Goal: Task Accomplishment & Management: Manage account settings

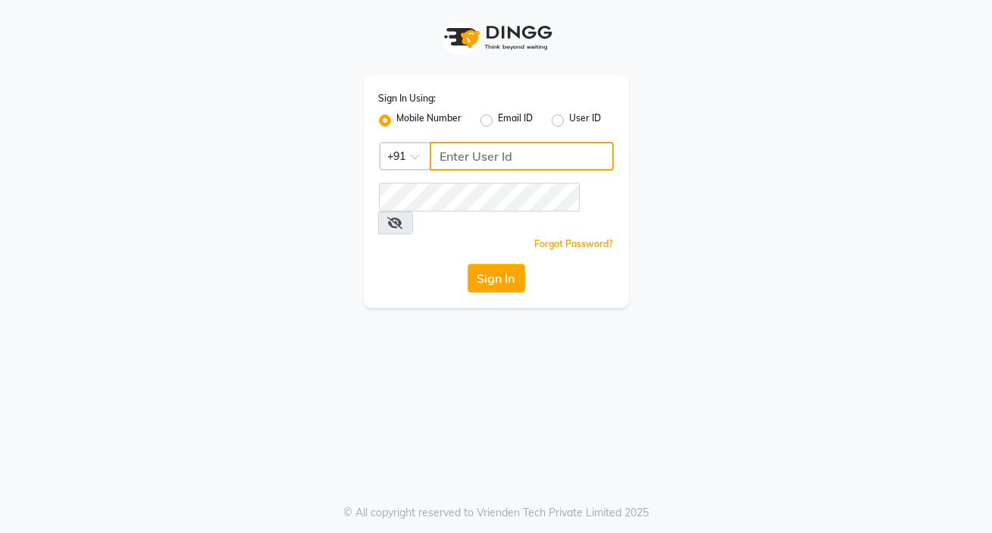
click at [490, 164] on input "Username" at bounding box center [522, 156] width 184 height 29
type input "8401991771"
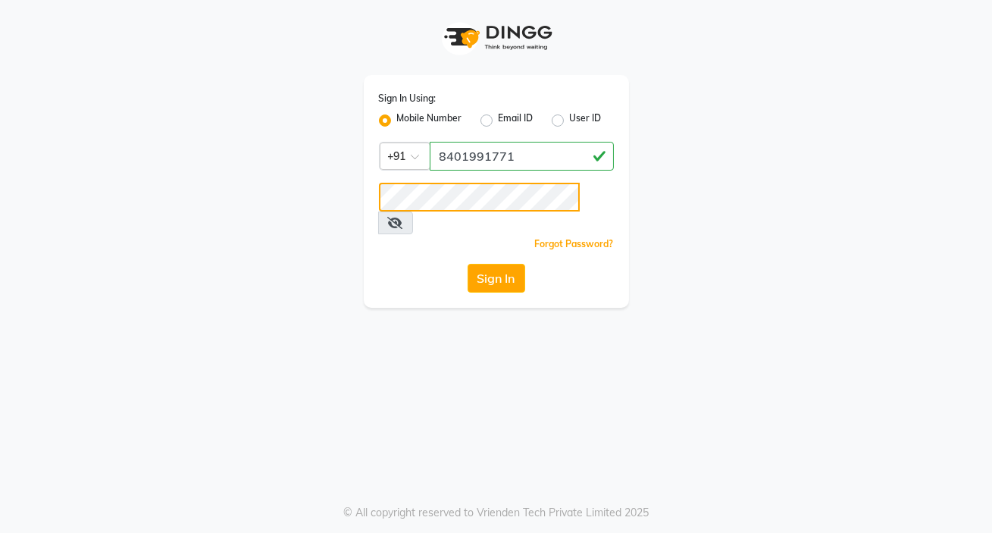
click at [467, 264] on button "Sign In" at bounding box center [496, 278] width 58 height 29
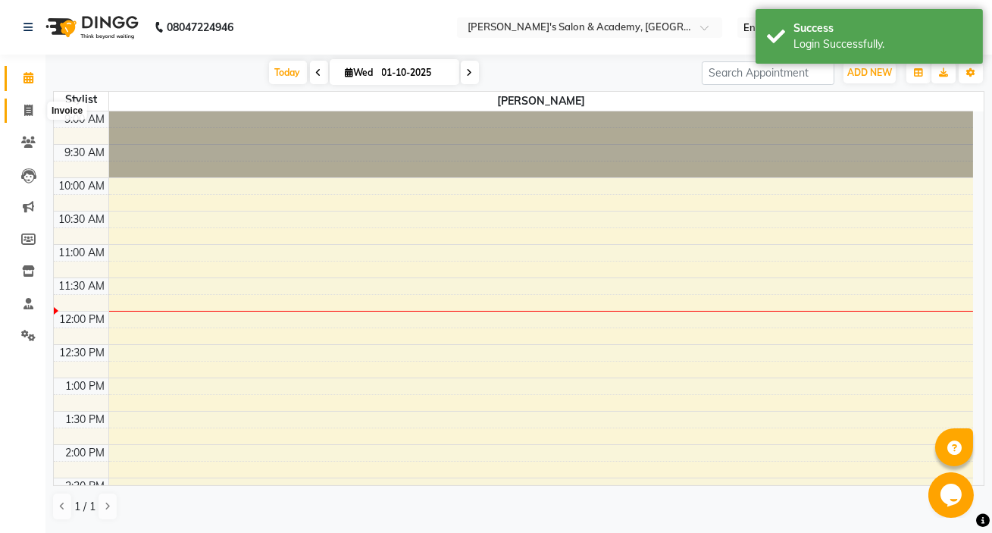
click at [24, 113] on icon at bounding box center [28, 110] width 8 height 11
select select "3673"
select select "service"
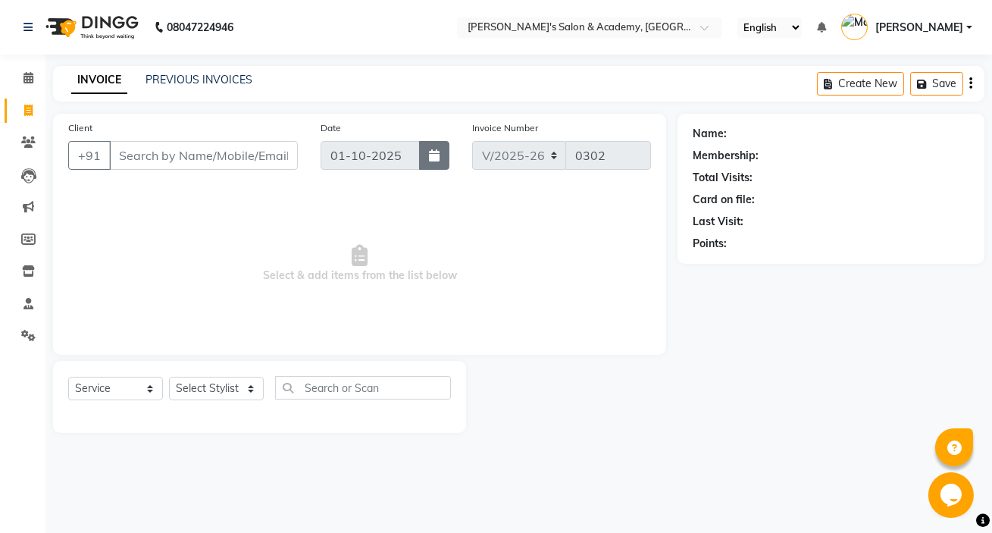
click at [430, 158] on icon "button" at bounding box center [434, 155] width 11 height 12
select select "10"
select select "2025"
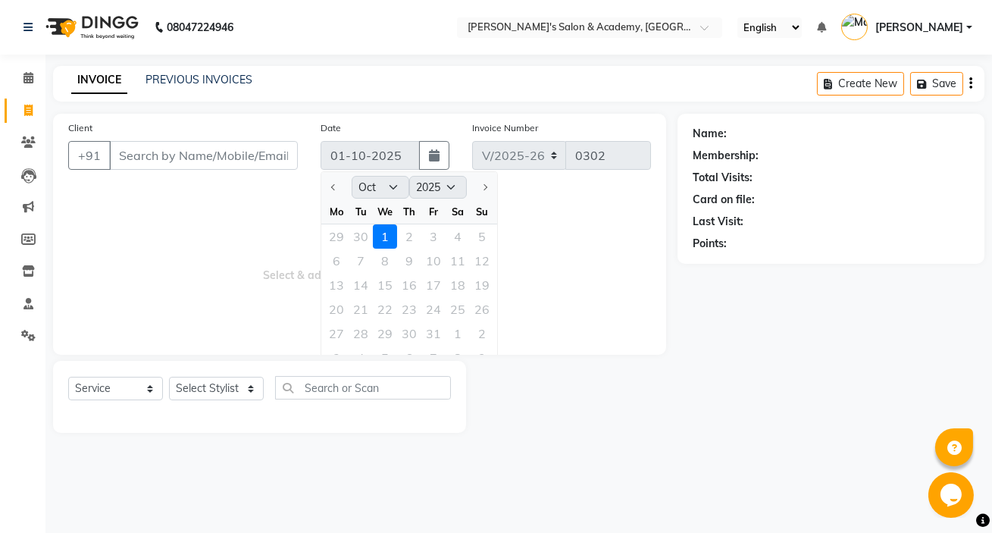
click at [349, 228] on div "29 30 1 2 3 4 5" at bounding box center [409, 236] width 176 height 24
drag, startPoint x: 349, startPoint y: 228, endPoint x: 363, endPoint y: 237, distance: 16.4
click at [349, 228] on div "29 30 1 2 3 4 5" at bounding box center [409, 236] width 176 height 24
click at [363, 237] on div "29 30 1 2 3 4 5" at bounding box center [409, 236] width 176 height 24
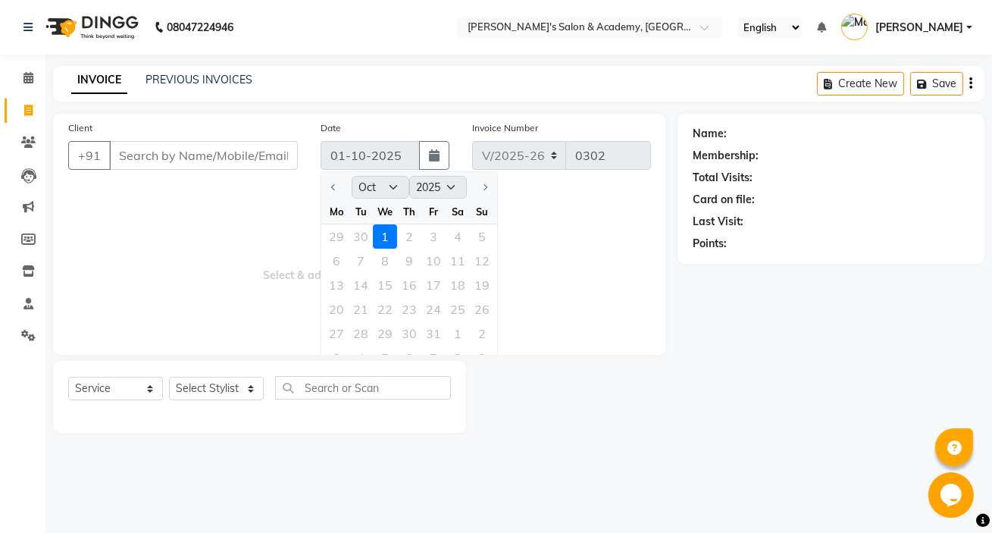
click at [343, 140] on div "Date [DATE] Jan Feb Mar Apr May Jun [DATE] Aug Sep Oct Nov [DATE] 2016 2017 201…" at bounding box center [385, 151] width 152 height 62
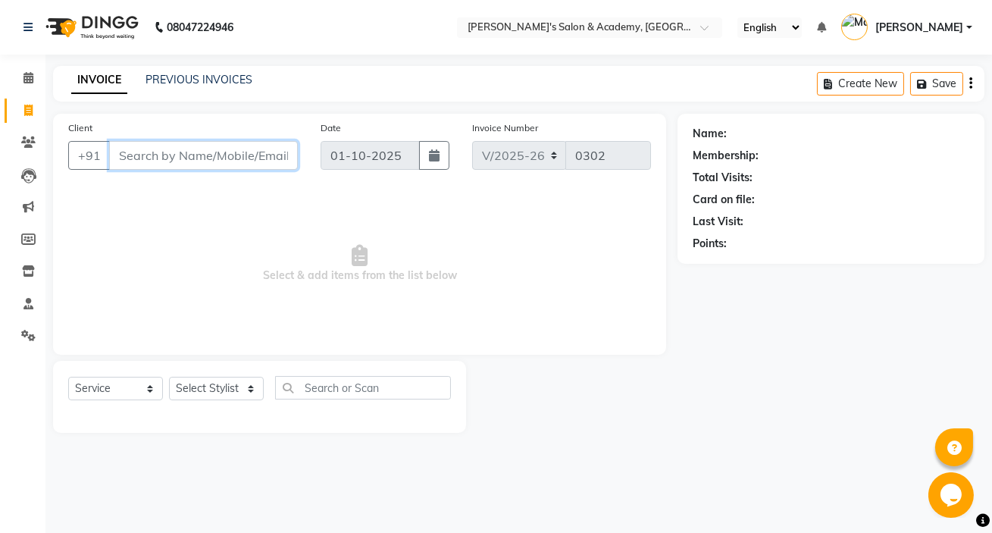
click at [159, 152] on input "Client" at bounding box center [203, 155] width 189 height 29
type input "5"
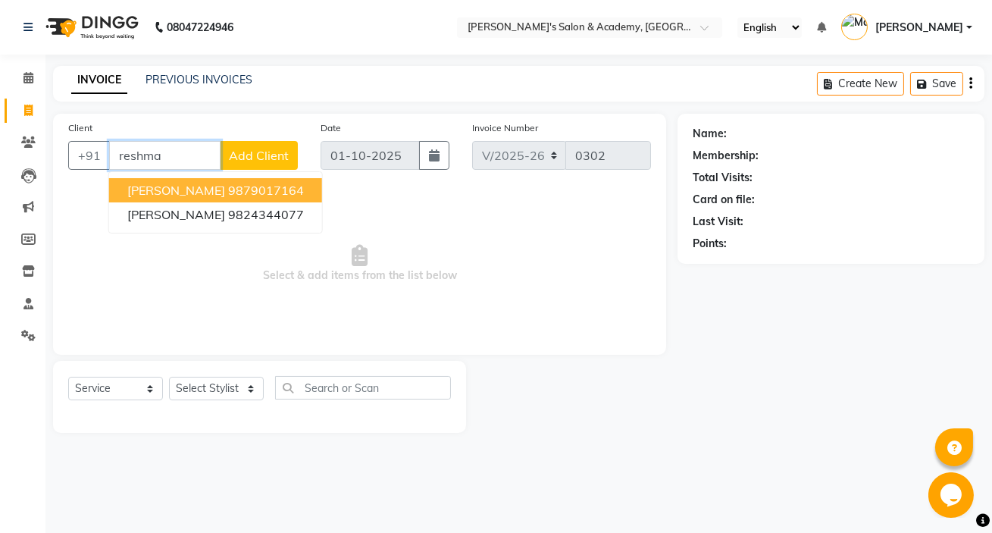
click at [193, 187] on span "[PERSON_NAME]" at bounding box center [176, 190] width 98 height 15
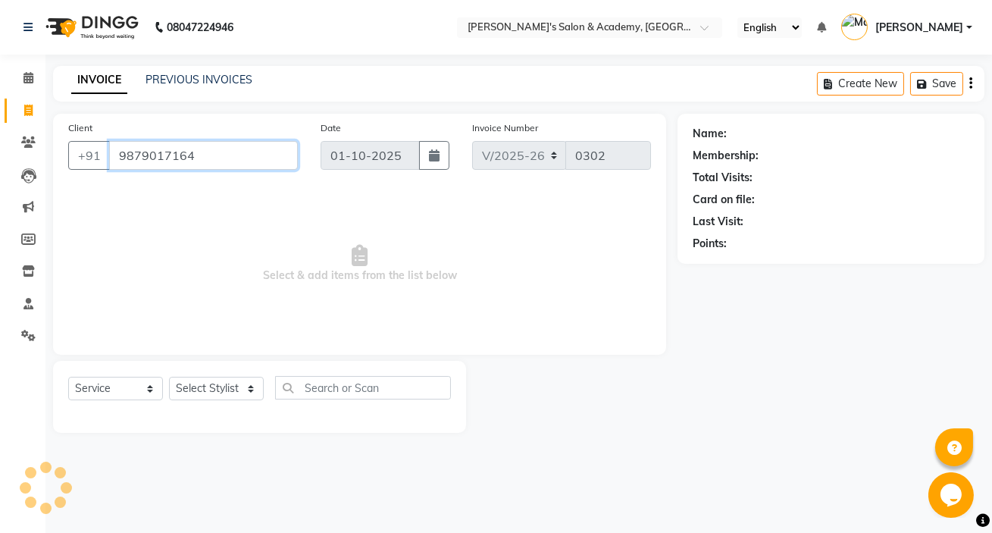
type input "9879017164"
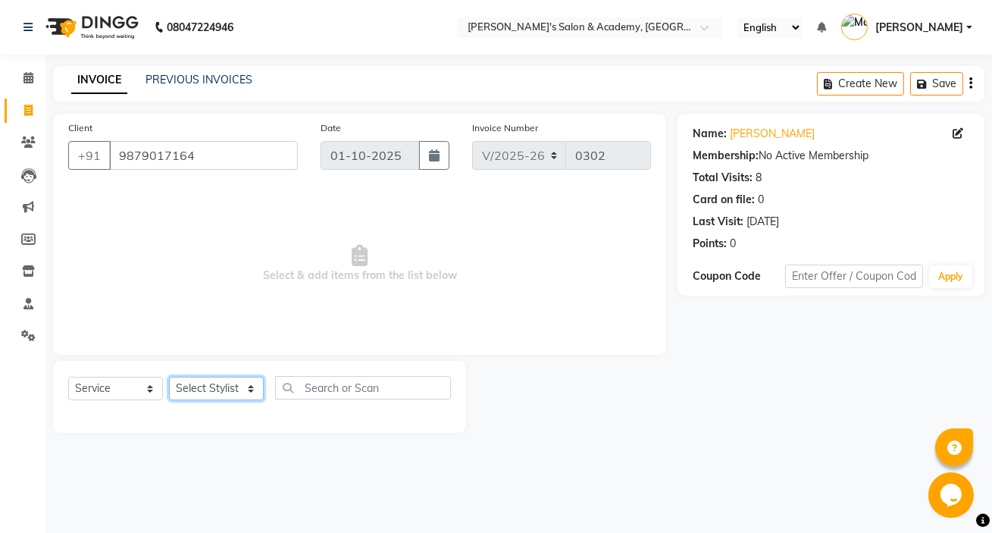
click at [239, 390] on select "Select Stylist Geeta Madam [PERSON_NAME] nafiya Other [PERSON_NAME]" at bounding box center [216, 388] width 95 height 23
select select "44051"
click at [169, 377] on select "Select Stylist Geeta Madam [PERSON_NAME] nafiya Other [PERSON_NAME]" at bounding box center [216, 388] width 95 height 23
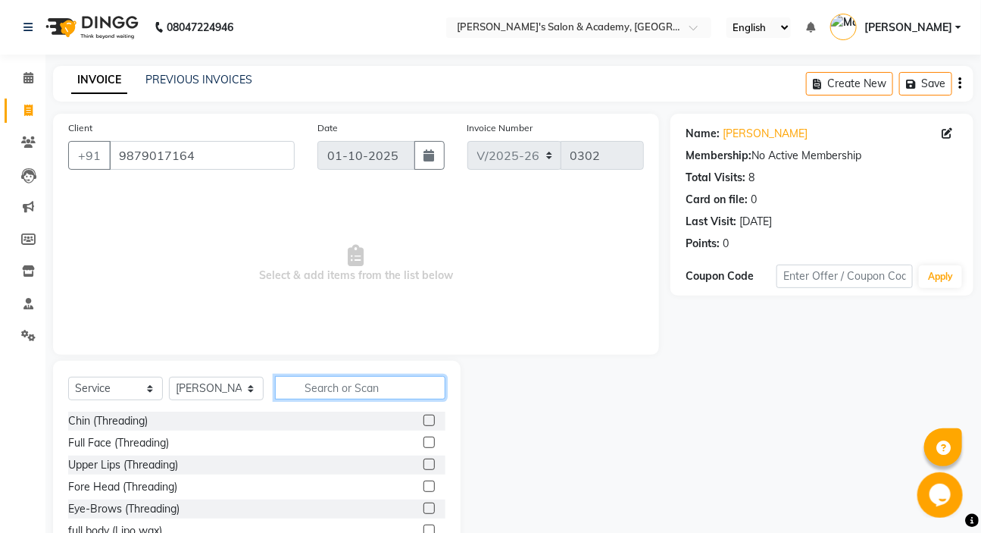
click at [363, 385] on input "text" at bounding box center [360, 387] width 170 height 23
click at [363, 386] on input "text" at bounding box center [360, 387] width 170 height 23
type input "sh"
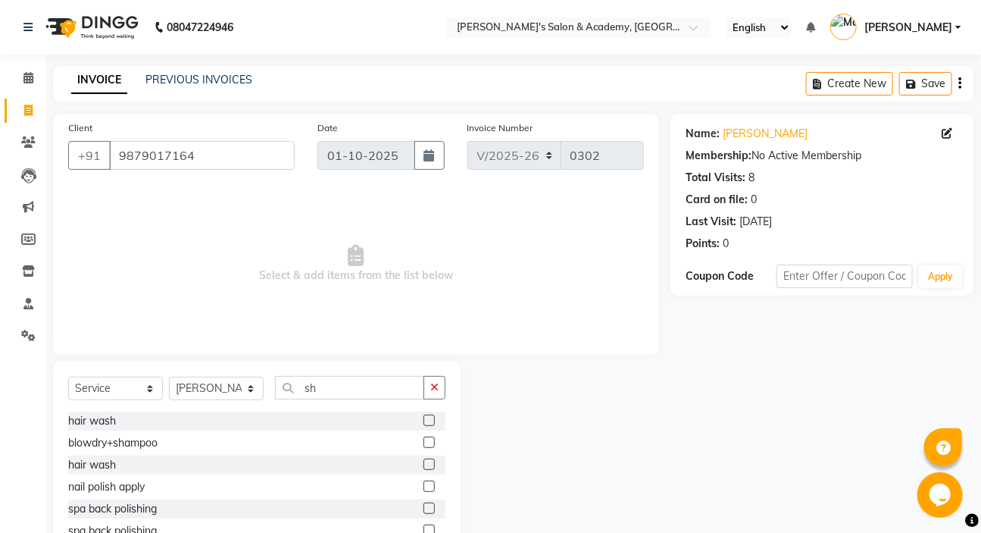
click at [424, 423] on label at bounding box center [429, 419] width 11 height 11
click at [424, 423] on input "checkbox" at bounding box center [429, 421] width 10 height 10
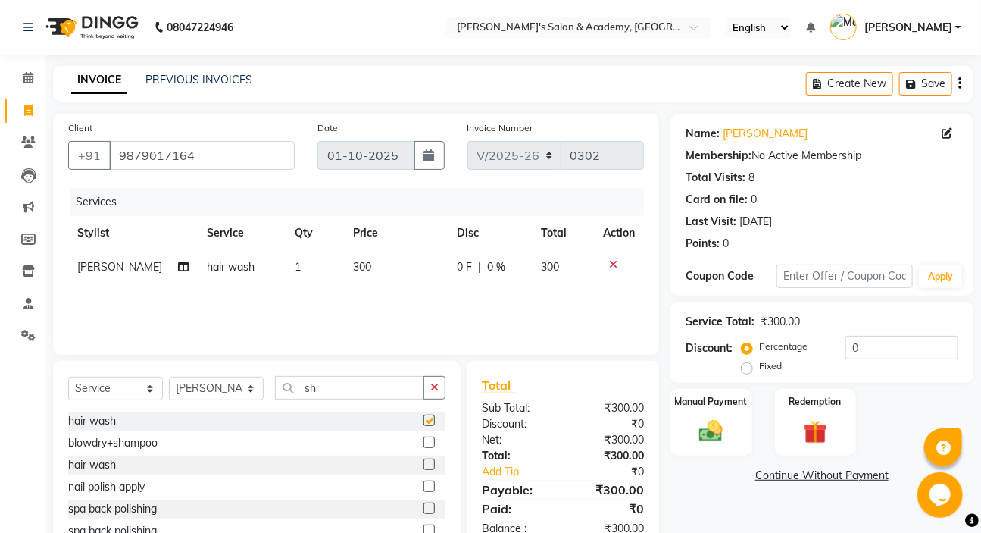
checkbox input "false"
click at [370, 275] on td "300" at bounding box center [396, 267] width 104 height 34
select select "44051"
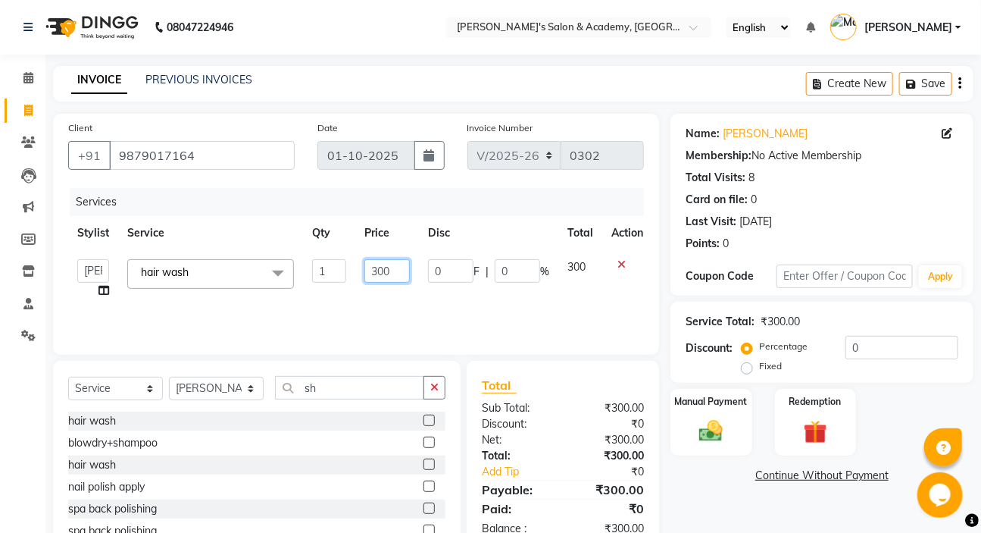
click at [391, 272] on input "300" at bounding box center [386, 270] width 45 height 23
type input "3"
type input "200"
click at [430, 389] on button "button" at bounding box center [435, 387] width 22 height 23
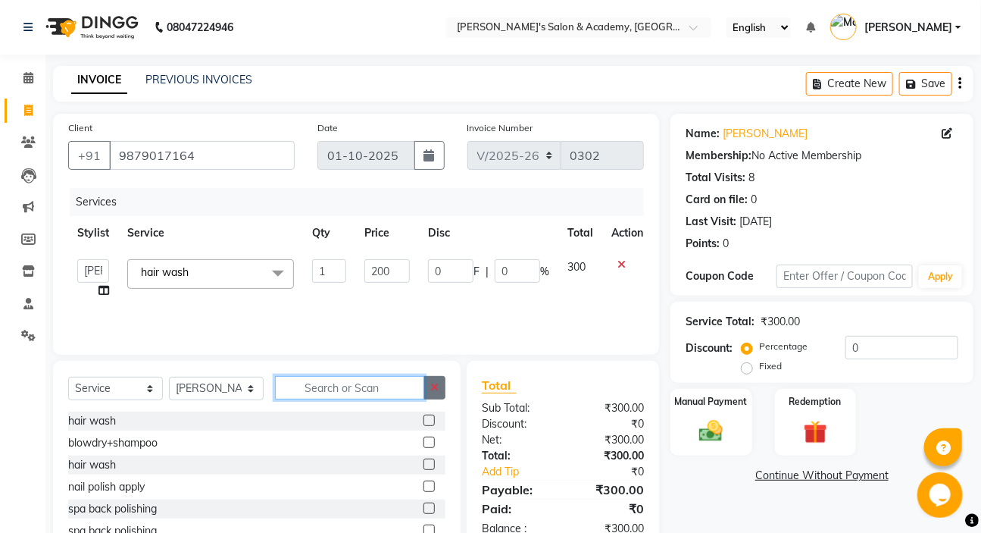
click at [424, 389] on input "text" at bounding box center [349, 387] width 149 height 23
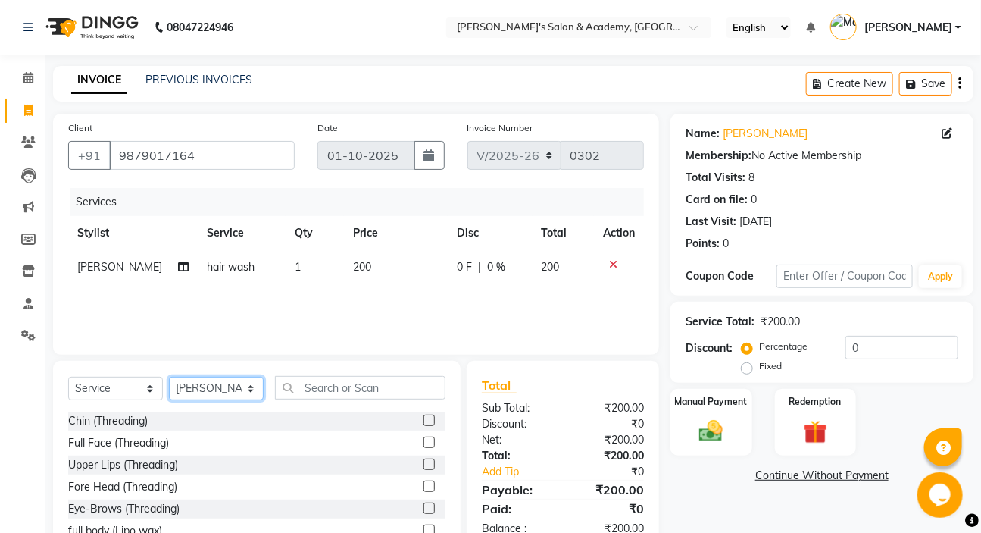
click at [209, 392] on select "Select Stylist Geeta Madam [PERSON_NAME] nafiya Other [PERSON_NAME]" at bounding box center [216, 388] width 95 height 23
click at [169, 377] on select "Select Stylist Geeta Madam [PERSON_NAME] nafiya Other [PERSON_NAME]" at bounding box center [216, 388] width 95 height 23
click at [199, 349] on div "Client [PHONE_NUMBER] Date [DATE] Invoice Number V/2025 V/[PHONE_NUMBER] Servic…" at bounding box center [356, 234] width 606 height 241
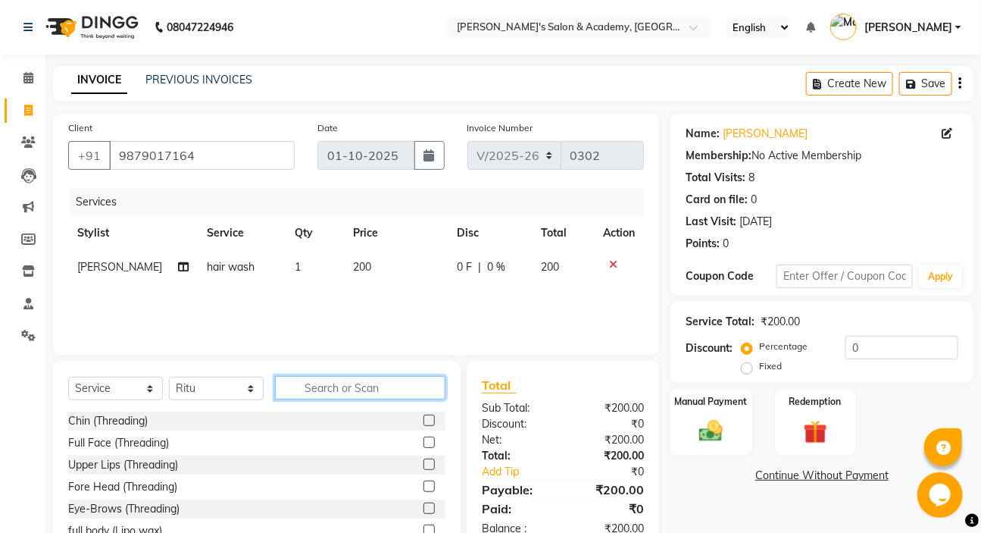
click at [364, 388] on input "text" at bounding box center [360, 387] width 170 height 23
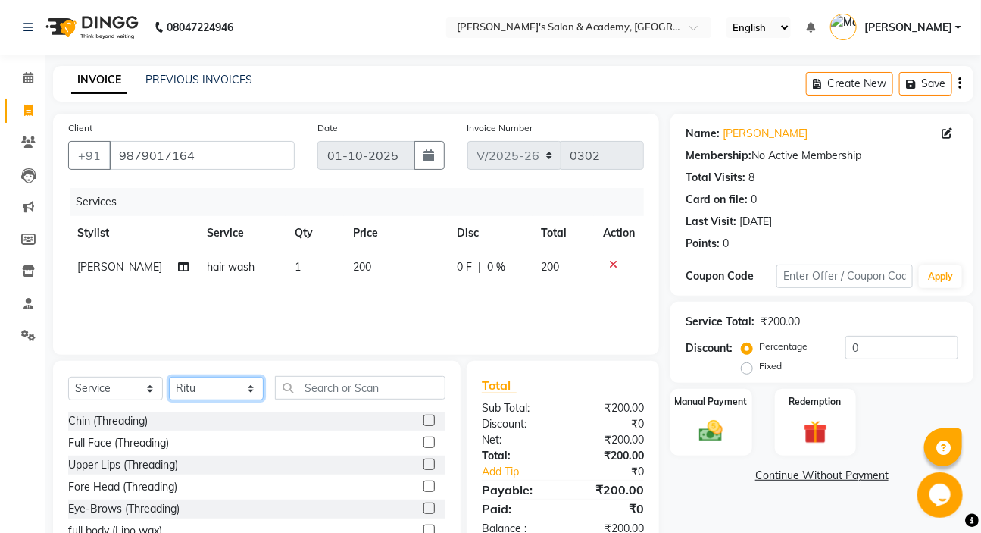
click at [205, 386] on select "Select Stylist Geeta Madam [PERSON_NAME] nafiya Other [PERSON_NAME]" at bounding box center [216, 388] width 95 height 23
select select "17238"
click at [169, 377] on select "Select Stylist Geeta Madam [PERSON_NAME] nafiya Other [PERSON_NAME]" at bounding box center [216, 388] width 95 height 23
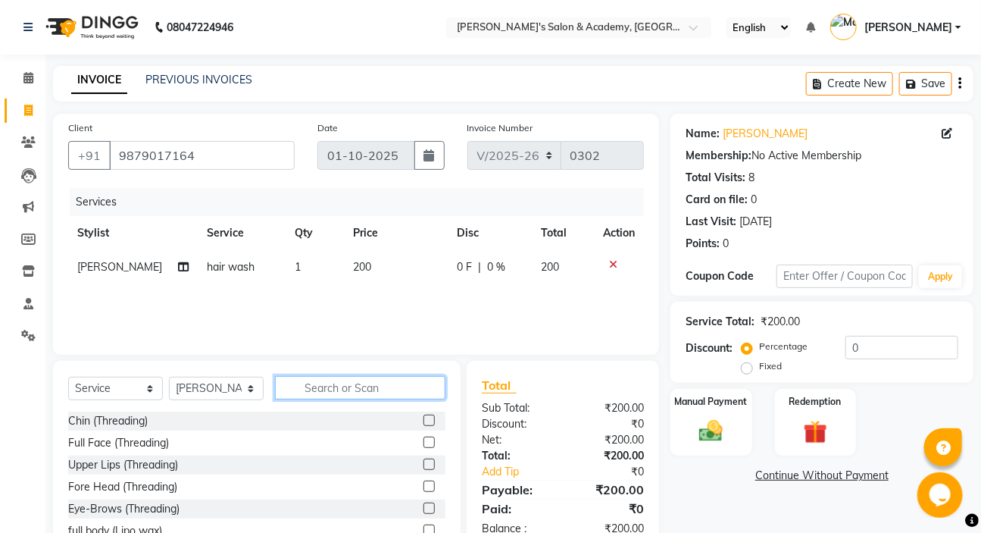
click at [361, 395] on input "text" at bounding box center [360, 387] width 170 height 23
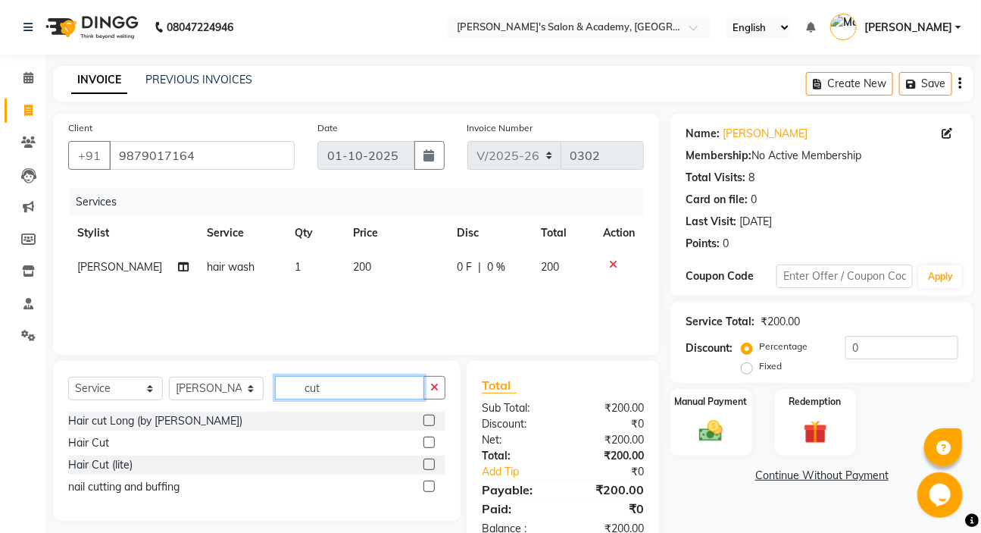
type input "cut"
click at [433, 444] on label at bounding box center [429, 441] width 11 height 11
click at [433, 444] on input "checkbox" at bounding box center [429, 443] width 10 height 10
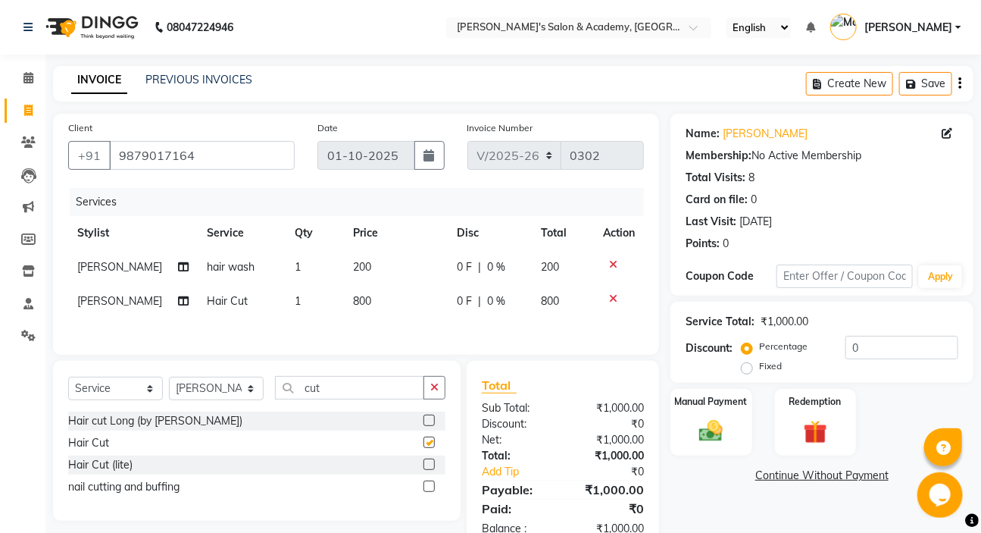
checkbox input "false"
click at [387, 308] on td "800" at bounding box center [396, 301] width 104 height 34
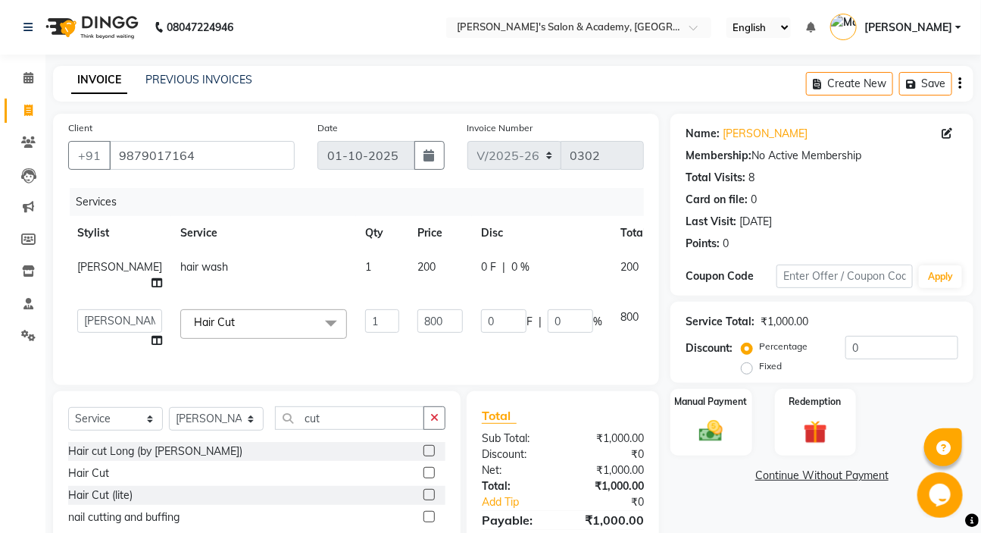
click at [411, 332] on td "800" at bounding box center [440, 329] width 64 height 58
click at [408, 336] on td "800" at bounding box center [440, 329] width 64 height 58
type input "8"
type input "500"
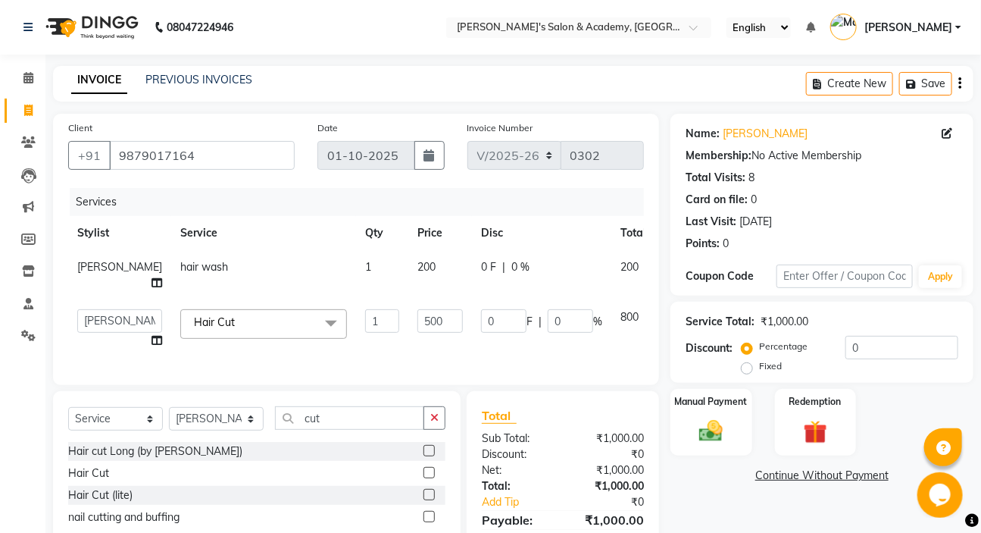
click at [414, 359] on div "Client [PHONE_NUMBER] Date [DATE] Invoice Number V/2025 V/[PHONE_NUMBER] Servic…" at bounding box center [356, 348] width 629 height 468
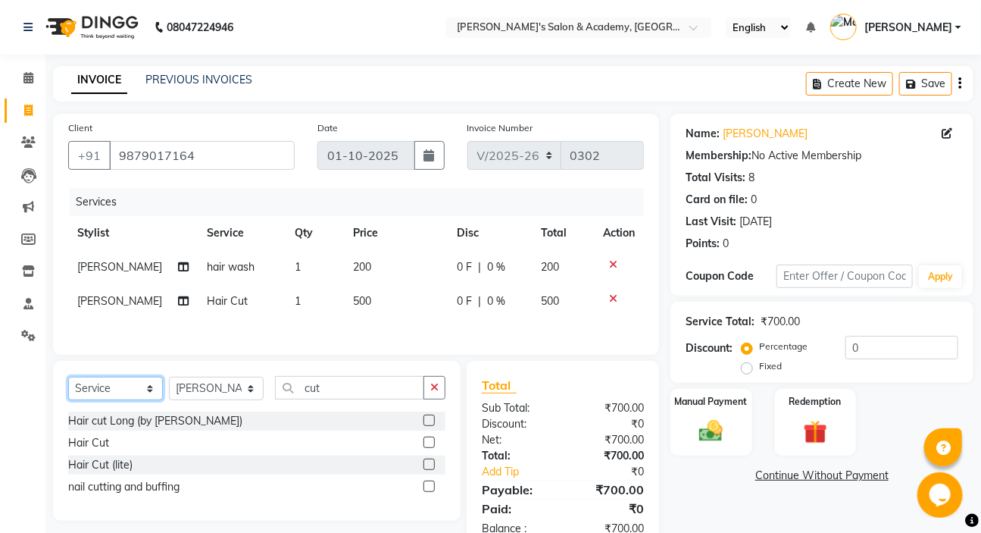
click at [124, 379] on select "Select Service Product Membership Package Voucher Prepaid Gift Card" at bounding box center [115, 388] width 95 height 23
select select "product"
click at [68, 378] on select "Select Service Product Membership Package Voucher Prepaid Gift Card" at bounding box center [115, 388] width 95 height 23
click at [117, 277] on td "[PERSON_NAME]" at bounding box center [133, 267] width 130 height 34
select select "44051"
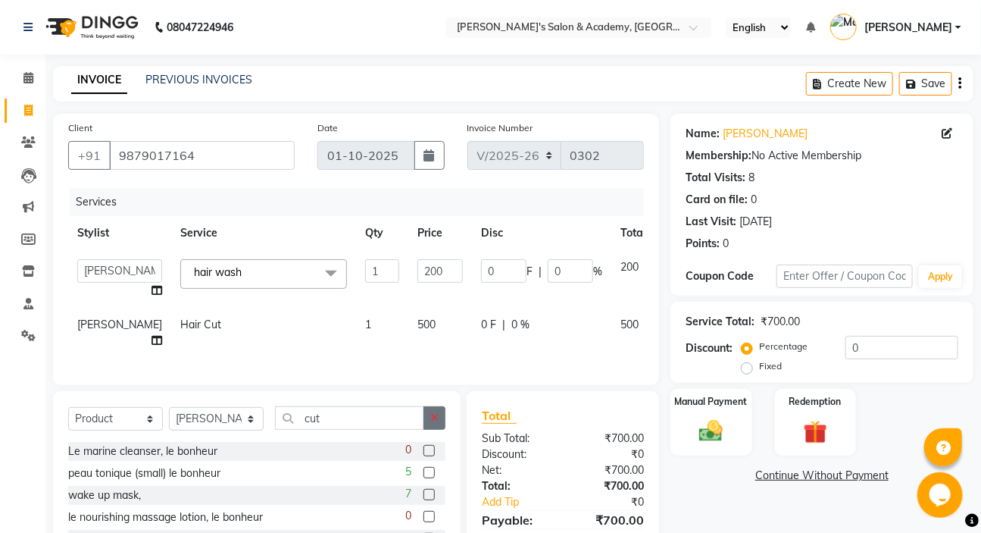
click at [445, 430] on button "button" at bounding box center [435, 417] width 22 height 23
click at [424, 430] on input "cut" at bounding box center [349, 417] width 149 height 23
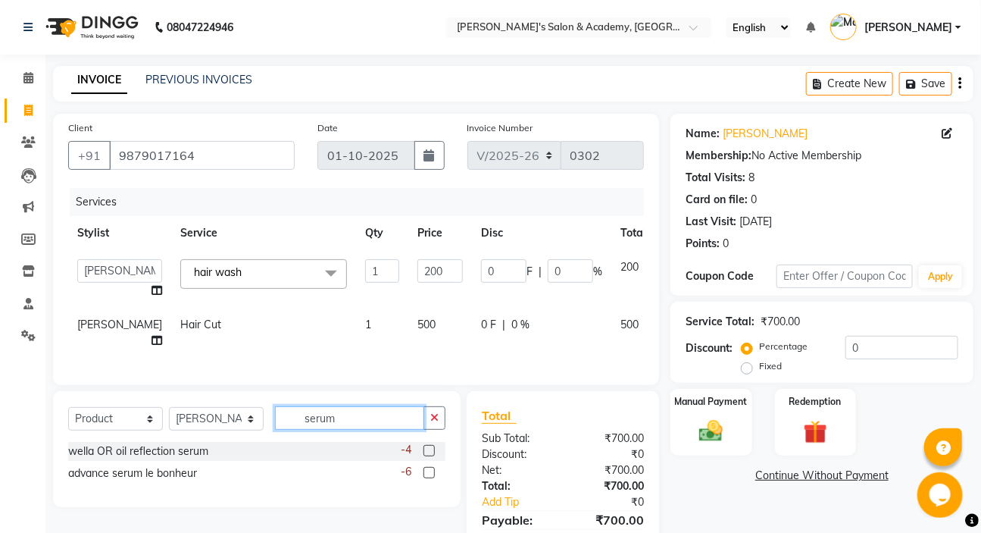
type input "serum"
click at [430, 456] on label at bounding box center [429, 450] width 11 height 11
click at [430, 456] on input "checkbox" at bounding box center [429, 451] width 10 height 10
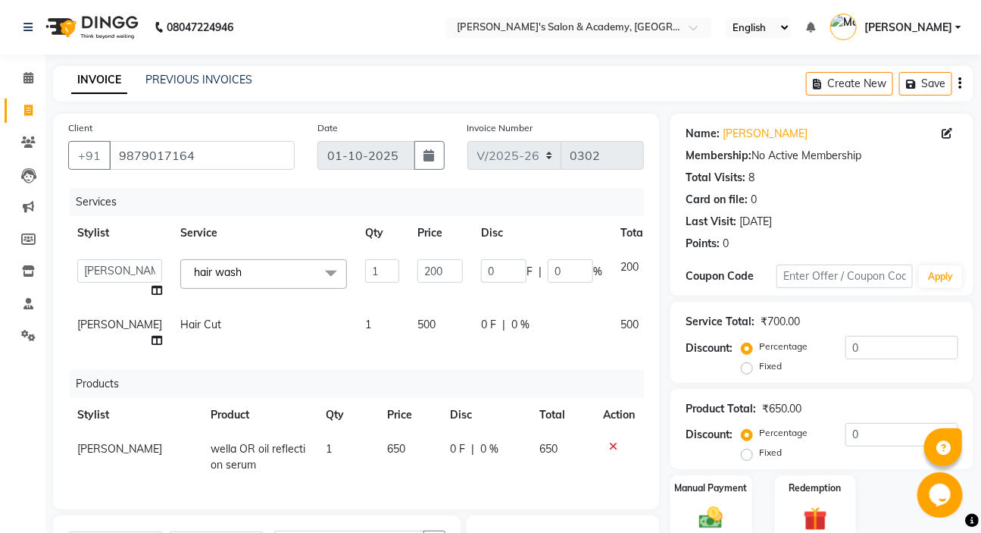
checkbox input "false"
click at [387, 455] on span "650" at bounding box center [396, 449] width 18 height 14
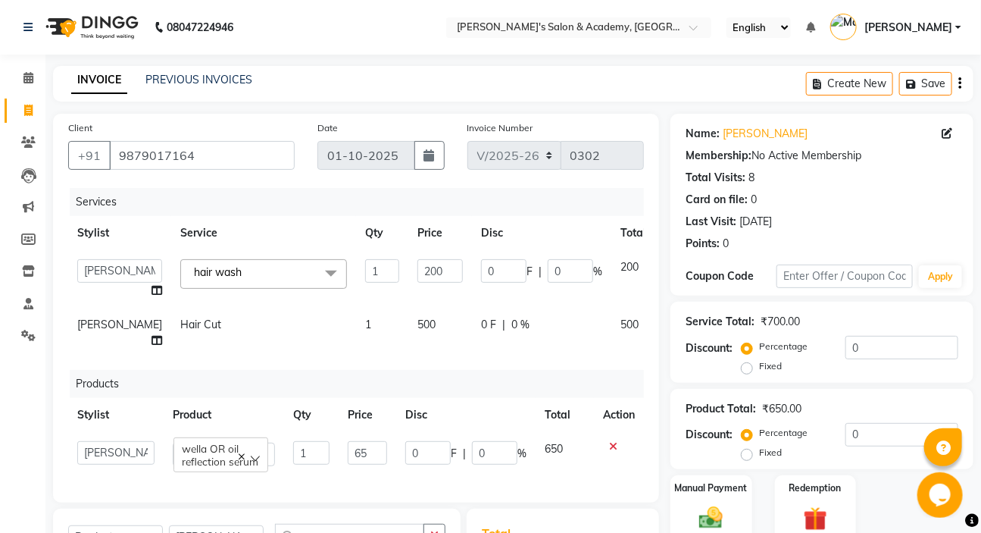
type input "6"
type input "900"
click at [476, 358] on td "0 F | 0 %" at bounding box center [541, 333] width 139 height 50
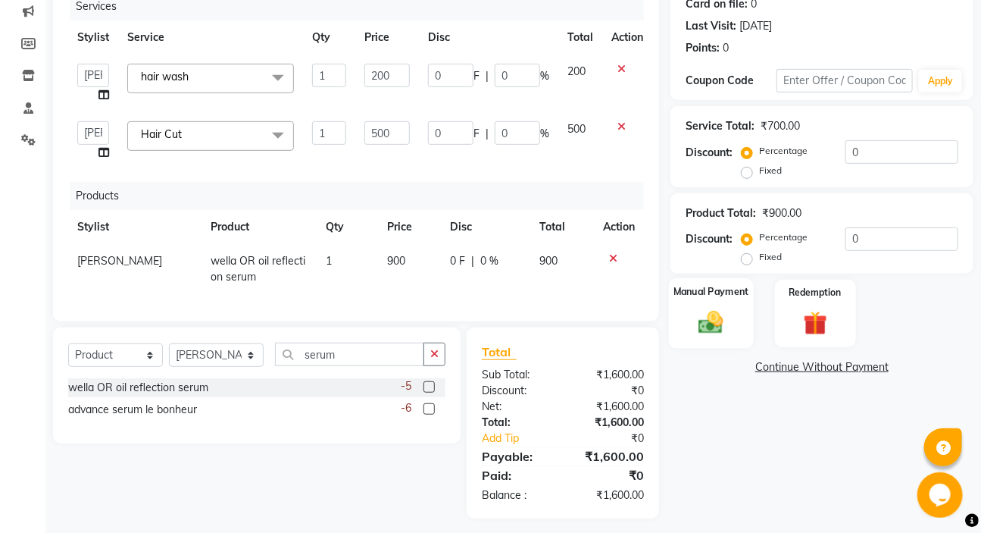
scroll to position [206, 0]
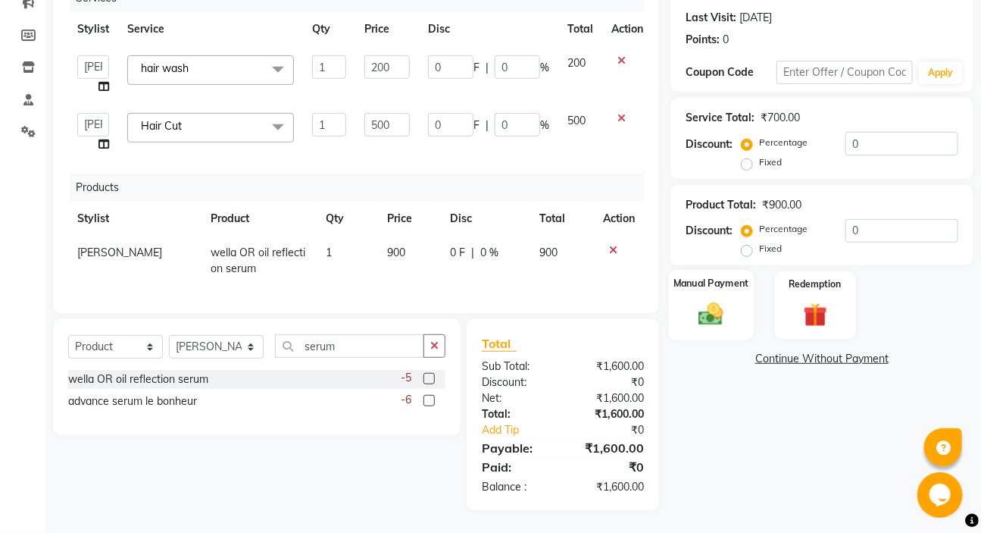
click at [713, 309] on img at bounding box center [711, 314] width 40 height 28
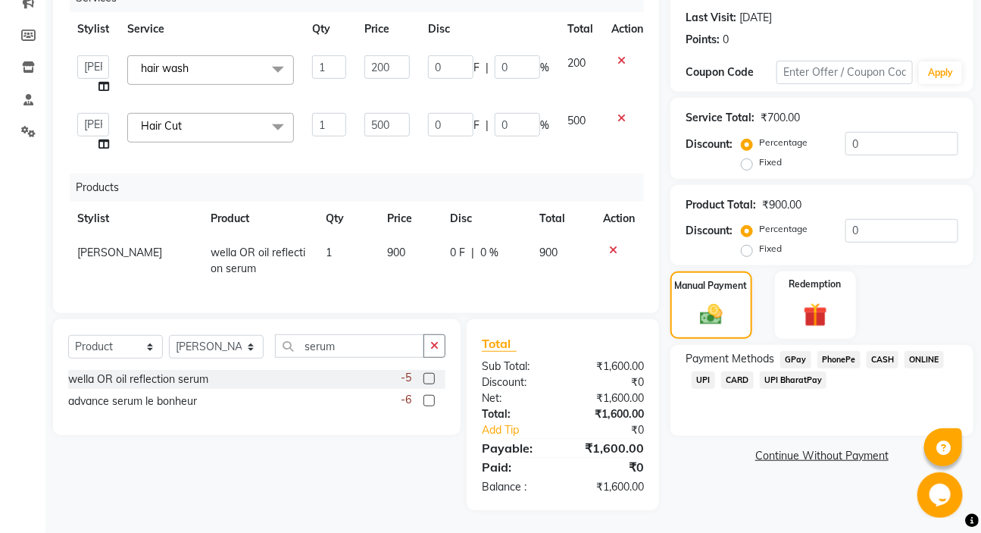
click at [876, 355] on span "CASH" at bounding box center [883, 359] width 33 height 17
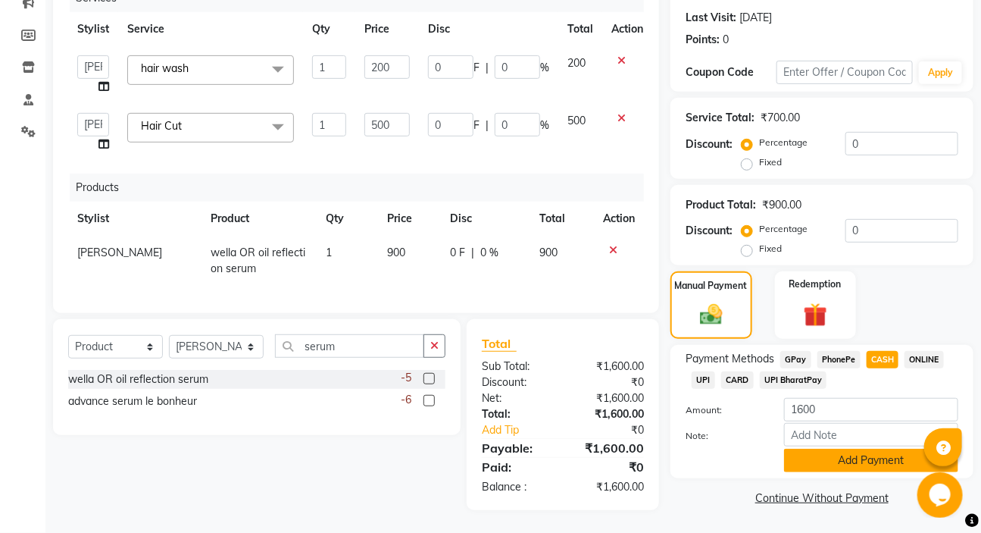
click at [868, 461] on button "Add Payment" at bounding box center [871, 460] width 174 height 23
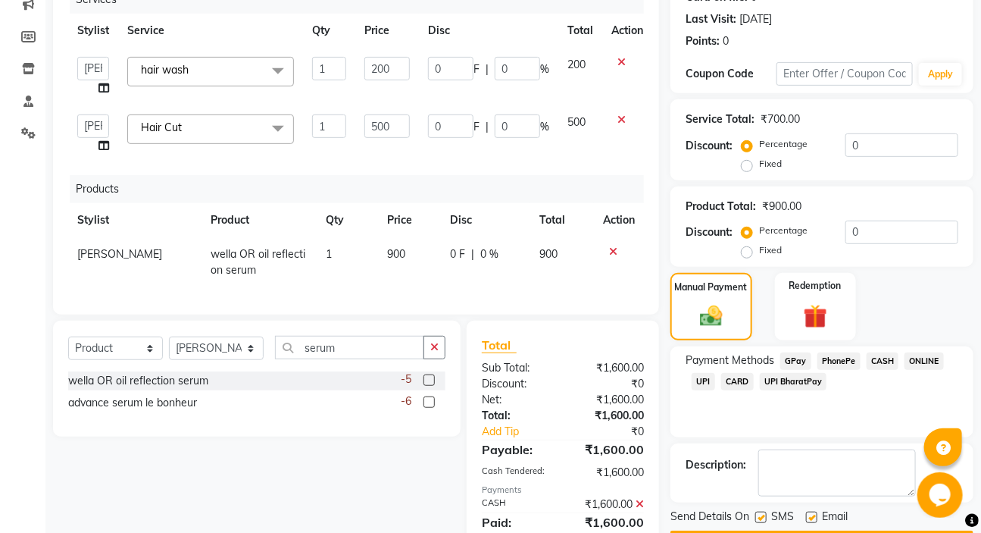
scroll to position [267, 0]
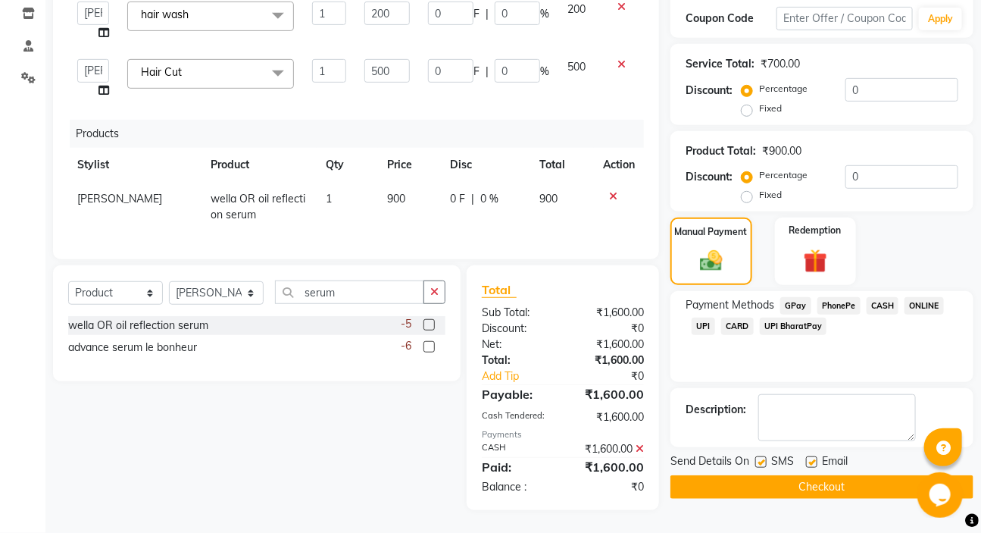
click at [803, 475] on button "Checkout" at bounding box center [822, 486] width 303 height 23
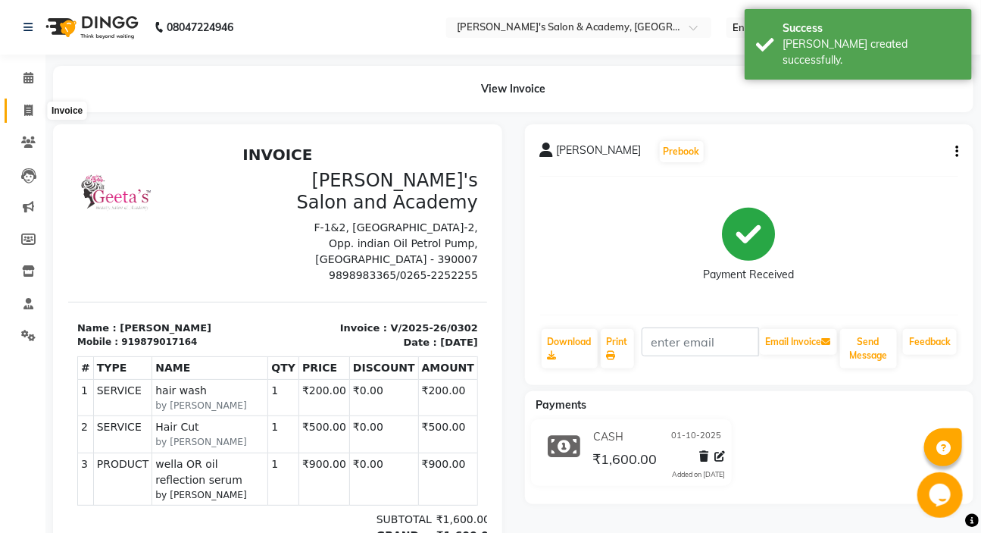
click at [38, 106] on span at bounding box center [28, 110] width 27 height 17
select select "service"
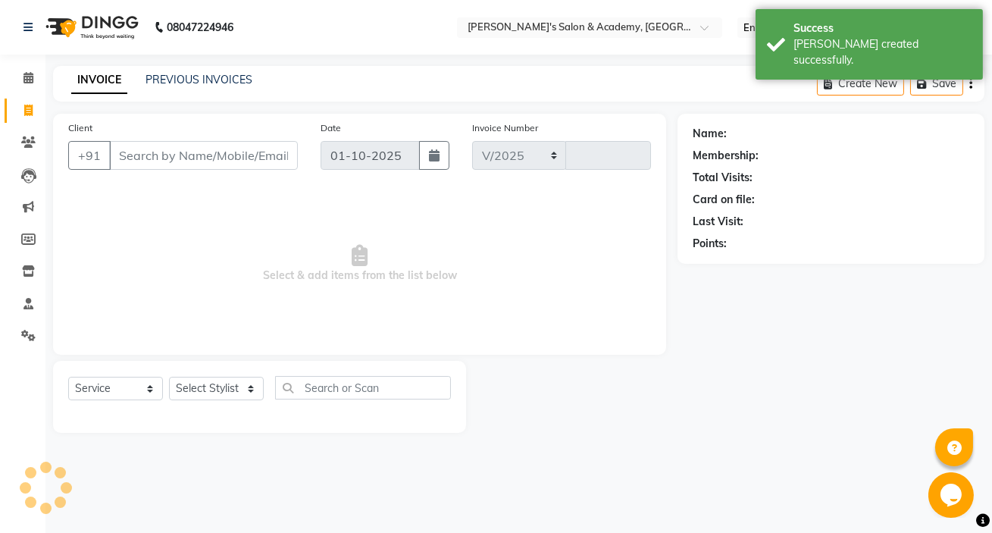
select select "3673"
type input "0303"
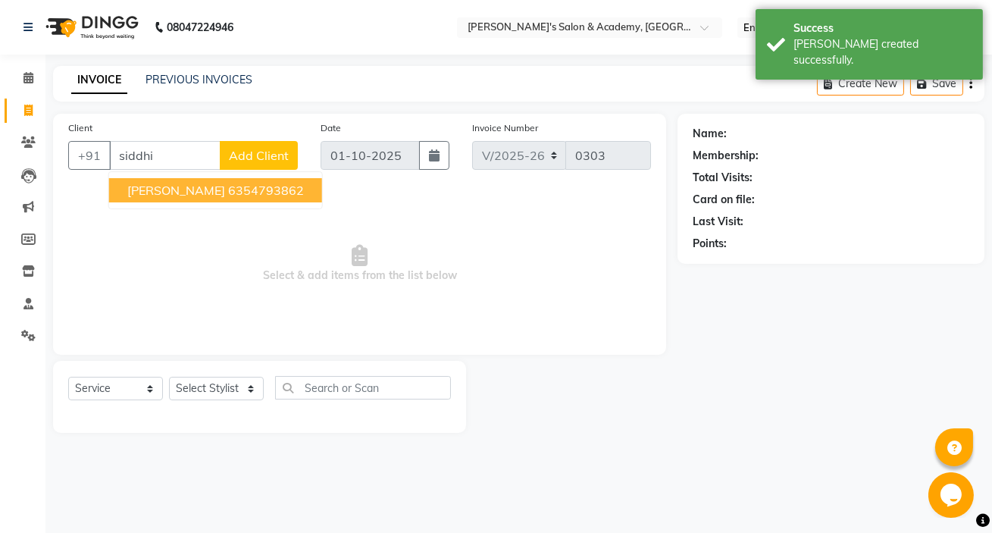
click at [289, 192] on button "[PERSON_NAME] 6354793862" at bounding box center [215, 190] width 213 height 24
type input "6354793862"
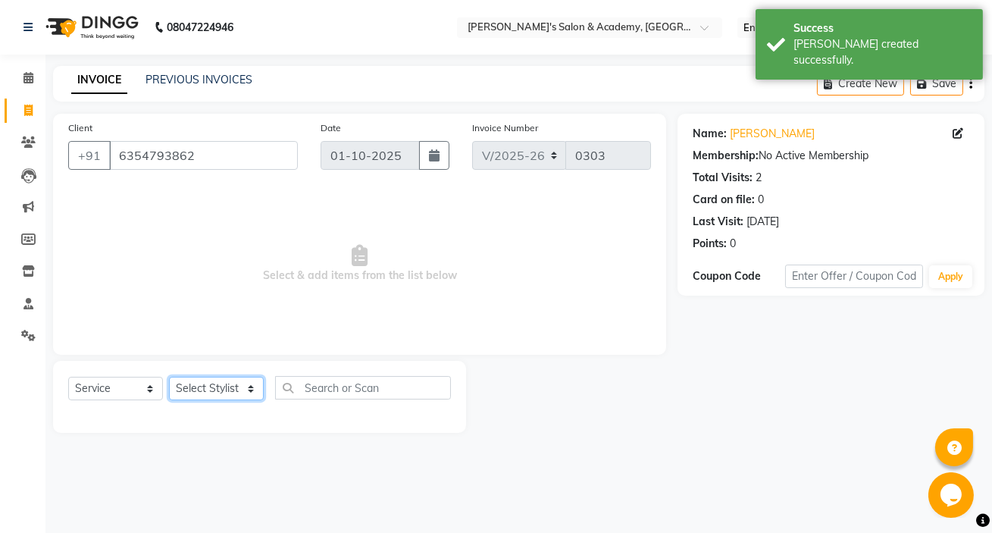
click at [214, 384] on select "Select Stylist Geeta Madam [PERSON_NAME] nafiya Other [PERSON_NAME]" at bounding box center [216, 388] width 95 height 23
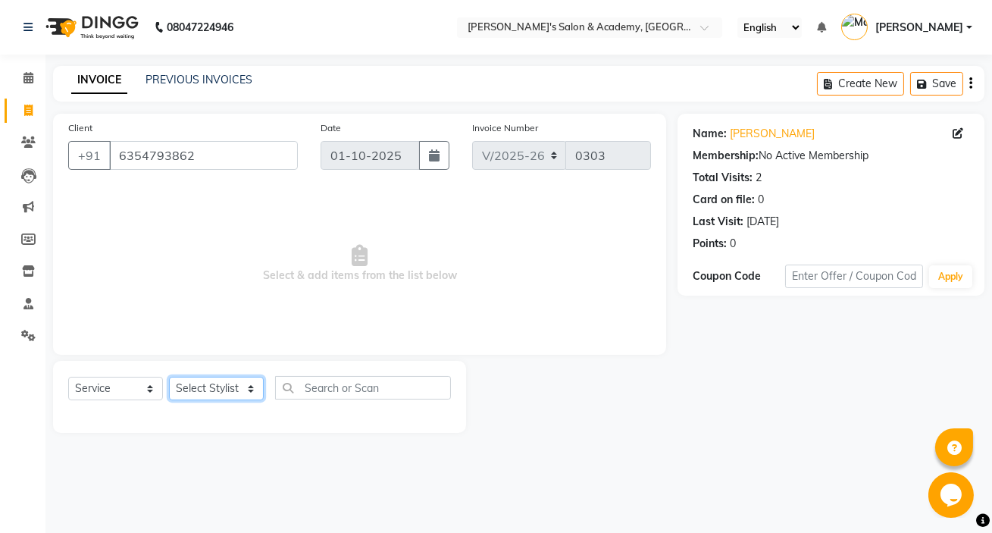
select select "66278"
click at [169, 377] on select "Select Stylist Geeta Madam [PERSON_NAME] nafiya Other [PERSON_NAME]" at bounding box center [216, 388] width 95 height 23
drag, startPoint x: 215, startPoint y: 378, endPoint x: 204, endPoint y: 349, distance: 31.0
click at [204, 349] on div "Client [PHONE_NUMBER] Date [DATE] Invoice Number V/2025 V/[PHONE_NUMBER] Select…" at bounding box center [359, 234] width 613 height 241
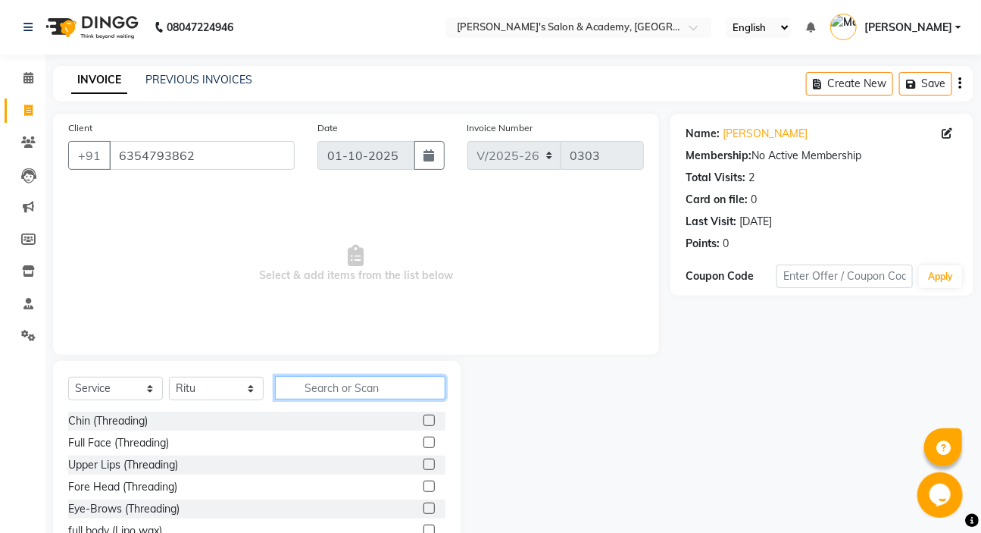
click at [371, 386] on input "text" at bounding box center [360, 387] width 170 height 23
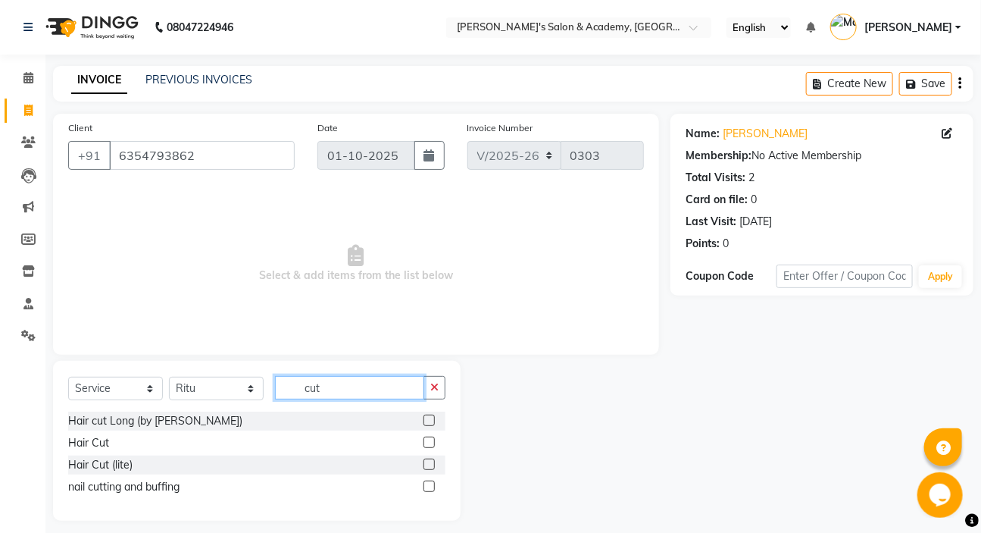
type input "cut"
click at [432, 447] on label at bounding box center [429, 441] width 11 height 11
click at [432, 447] on input "checkbox" at bounding box center [429, 443] width 10 height 10
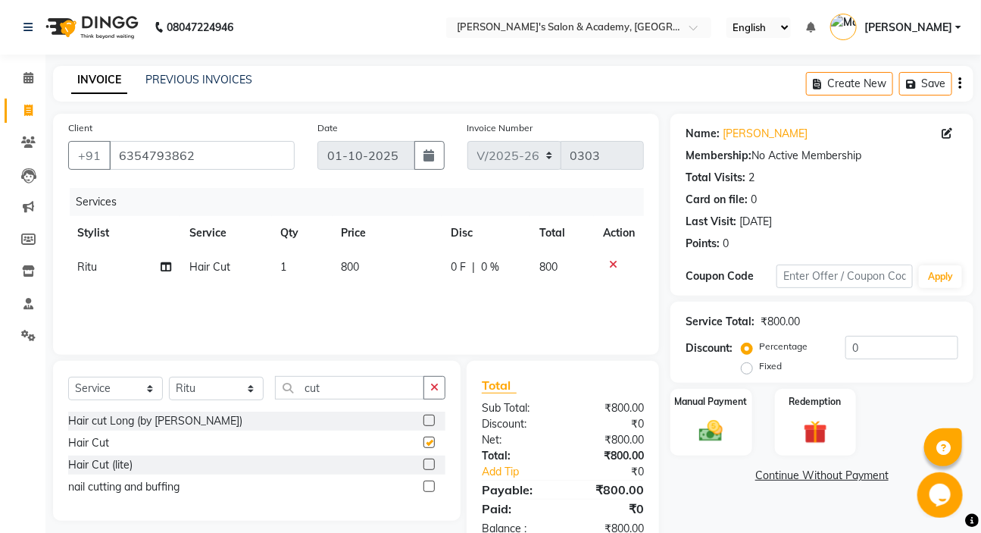
checkbox input "false"
click at [370, 252] on table "Stylist Service Qty Price Disc Total Action Ritu Hair Cut 1 800 0 F | 0 % 800" at bounding box center [356, 250] width 576 height 68
click at [378, 279] on td "800" at bounding box center [388, 267] width 110 height 34
select select "66278"
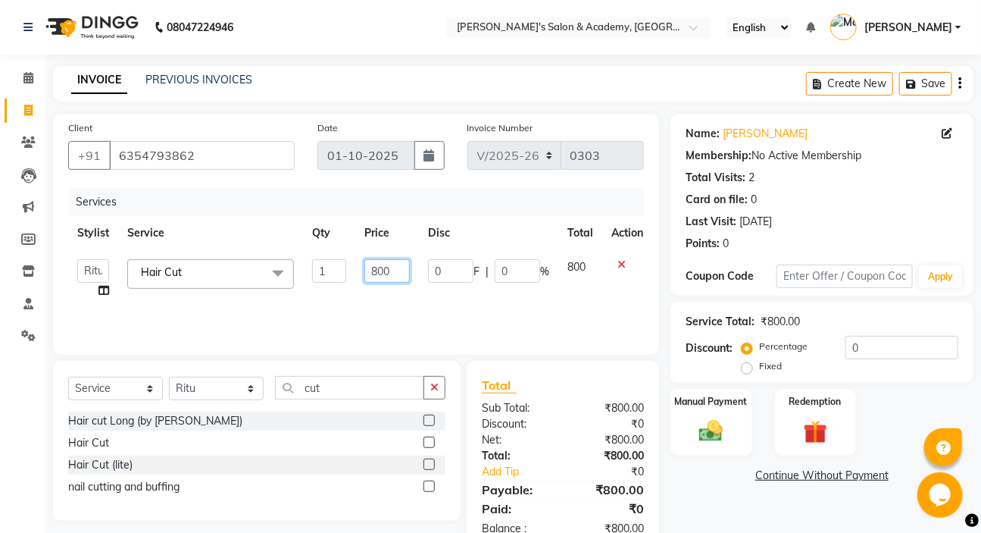
click at [378, 278] on input "800" at bounding box center [386, 270] width 45 height 23
type input "700"
click at [419, 317] on div "Services Stylist Service Qty Price Disc Total Action Geeta Madam [PERSON_NAME] …" at bounding box center [356, 264] width 576 height 152
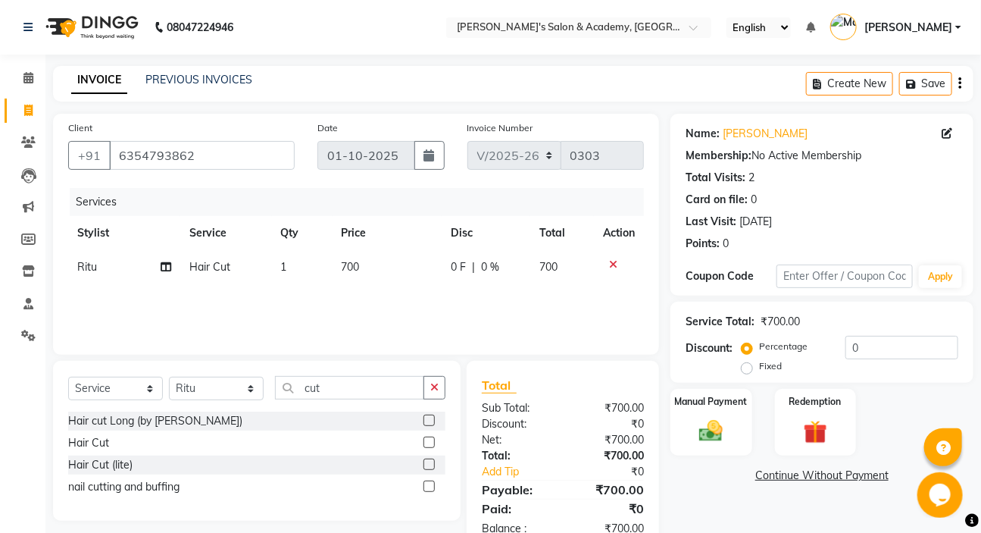
click at [419, 317] on div "Services Stylist Service Qty Price Disc Total Action Ritu Hair Cut 1 700 0 F | …" at bounding box center [356, 264] width 576 height 152
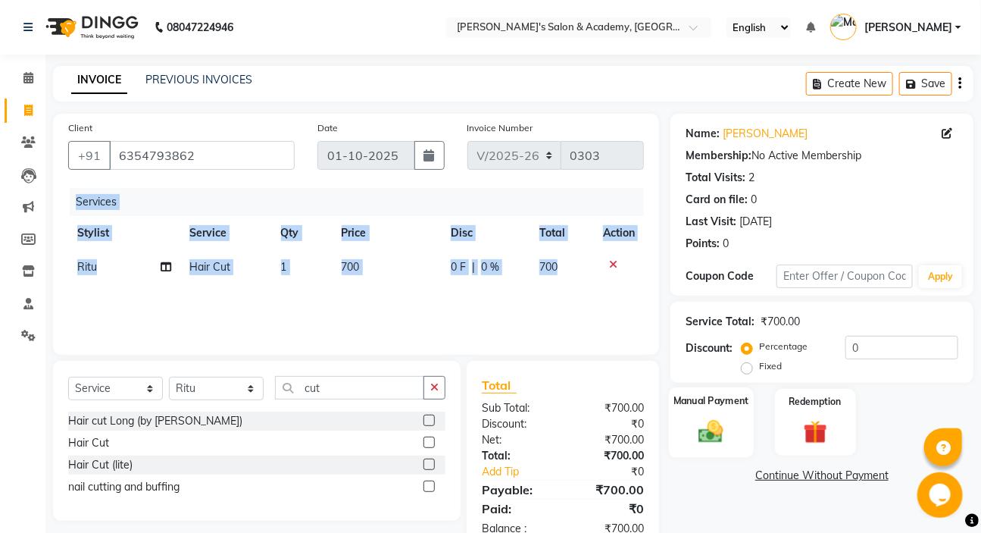
click at [717, 439] on img at bounding box center [711, 431] width 40 height 28
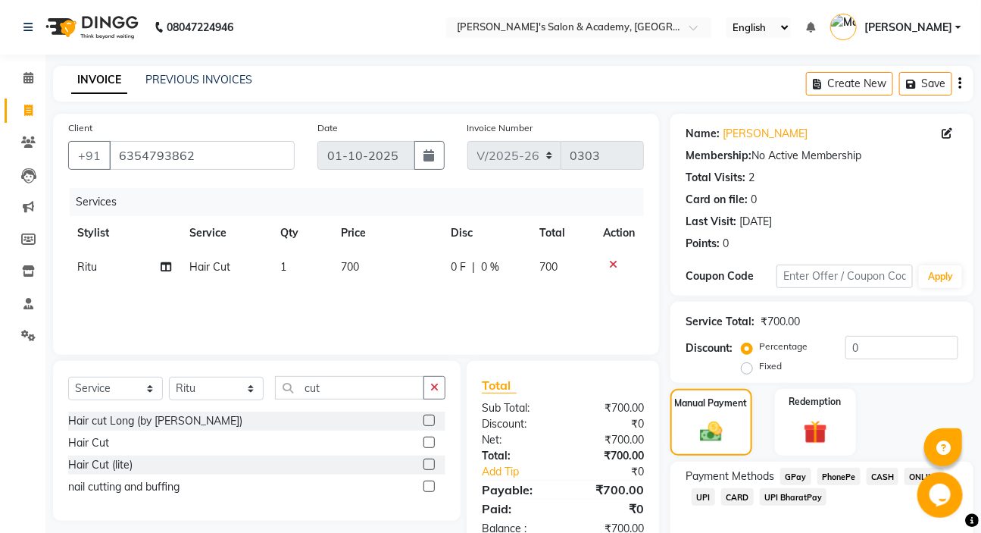
click at [893, 477] on span "CASH" at bounding box center [883, 475] width 33 height 17
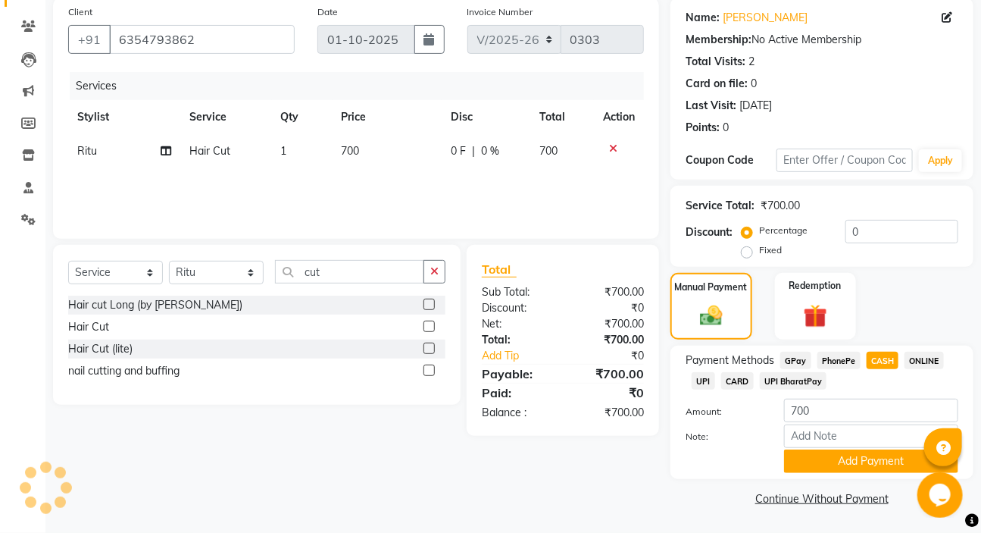
click at [787, 361] on span "GPay" at bounding box center [795, 360] width 31 height 17
click at [833, 462] on button "Add Payment" at bounding box center [871, 460] width 174 height 23
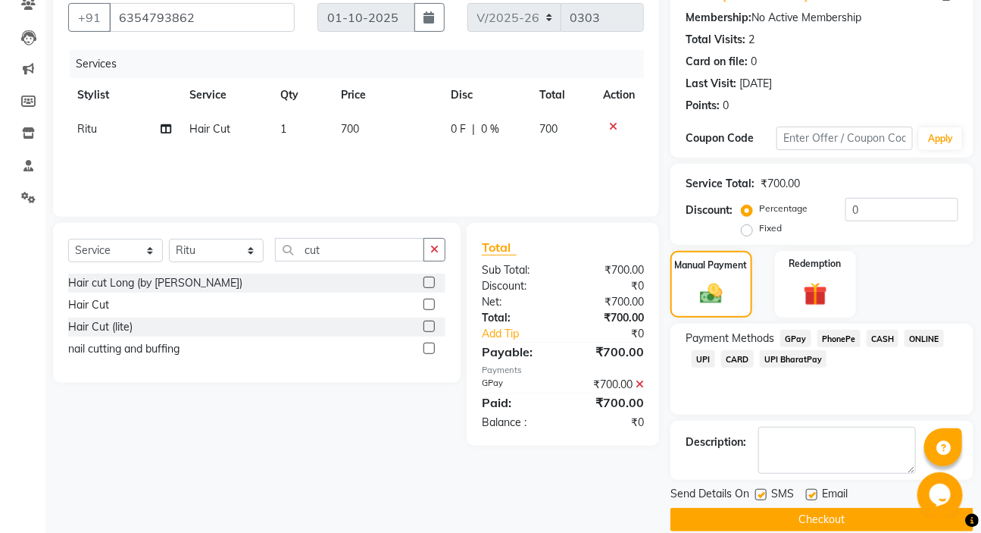
scroll to position [159, 0]
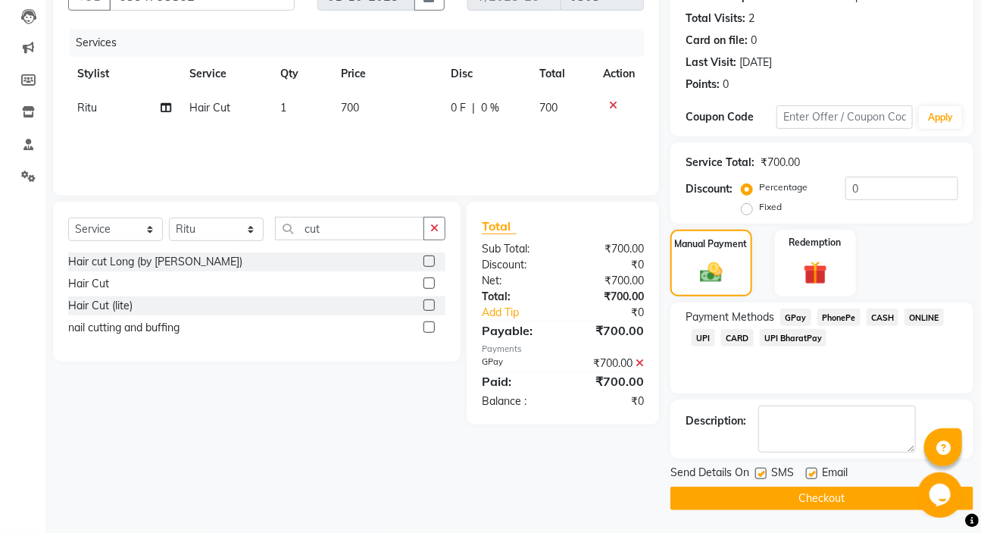
click at [812, 499] on button "Checkout" at bounding box center [822, 497] width 303 height 23
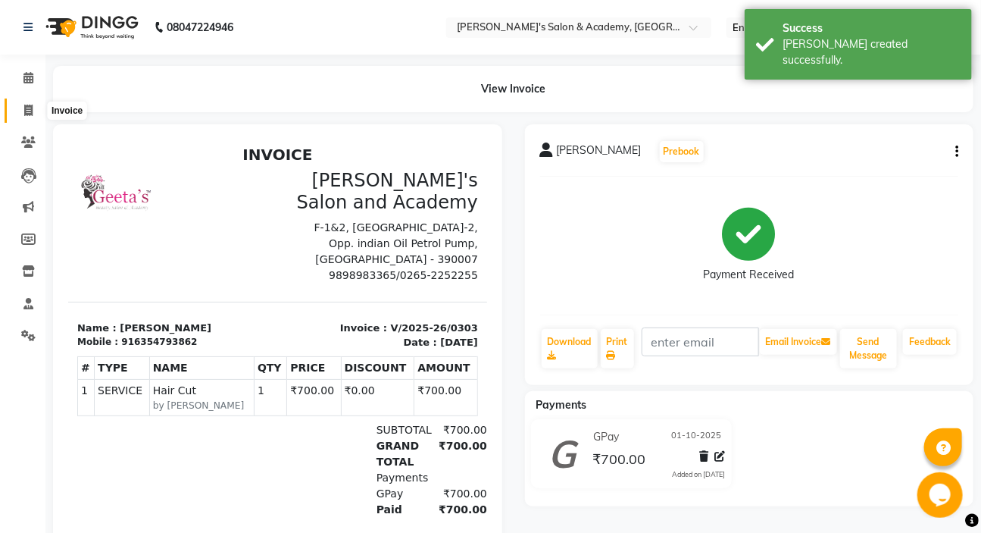
click at [24, 116] on span at bounding box center [28, 110] width 27 height 17
select select "service"
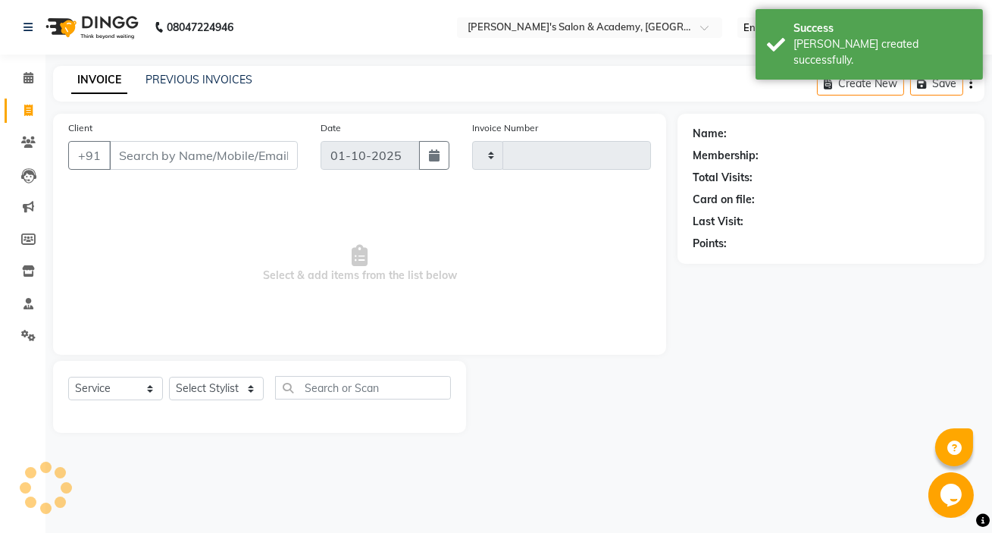
type input "0304"
select select "3673"
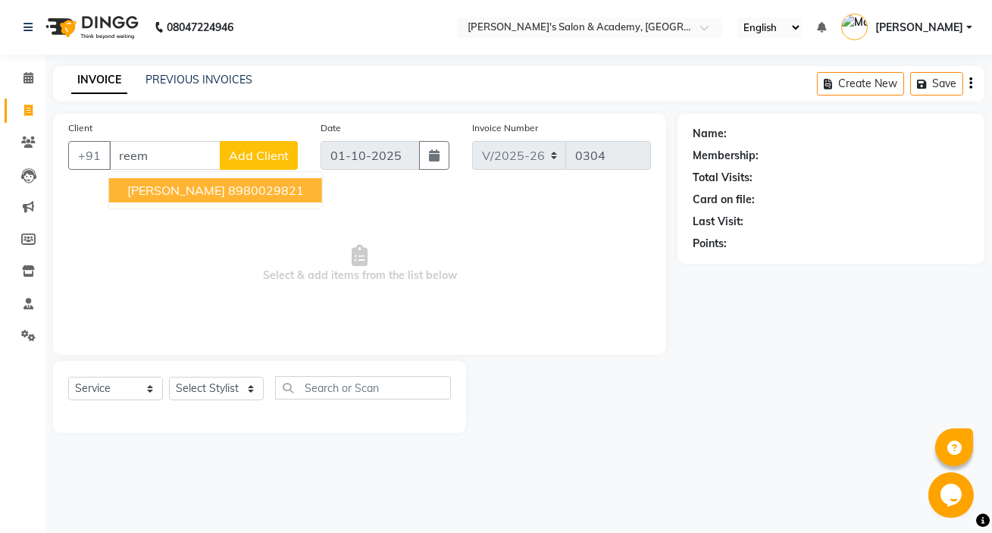
click at [245, 190] on ngb-highlight "8980029821" at bounding box center [266, 190] width 76 height 15
type input "8980029821"
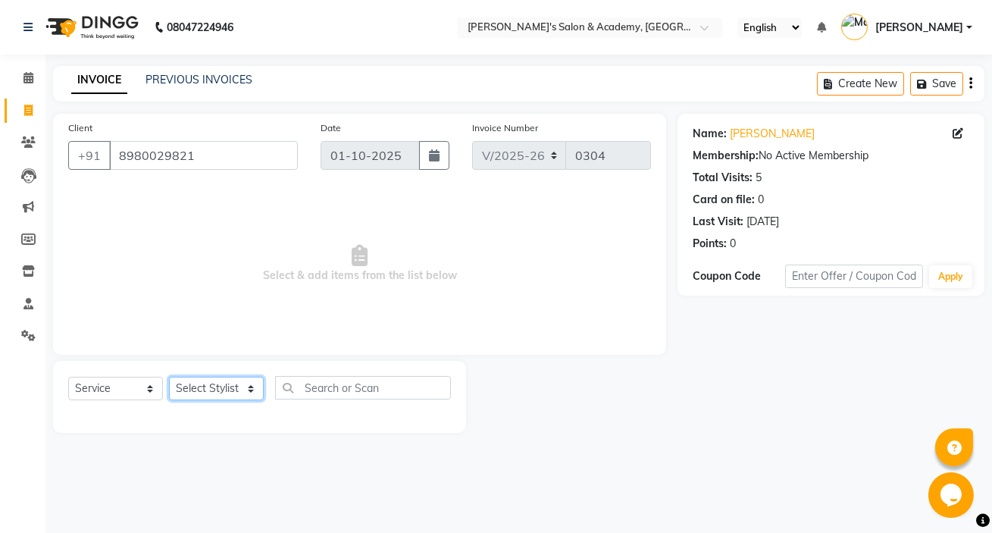
click at [189, 383] on select "Select Stylist Geeta Madam [PERSON_NAME] nafiya Other [PERSON_NAME]" at bounding box center [216, 388] width 95 height 23
select select "17238"
click at [169, 377] on select "Select Stylist Geeta Madam [PERSON_NAME] nafiya Other [PERSON_NAME]" at bounding box center [216, 388] width 95 height 23
click at [221, 251] on span "Select & add items from the list below" at bounding box center [359, 264] width 583 height 152
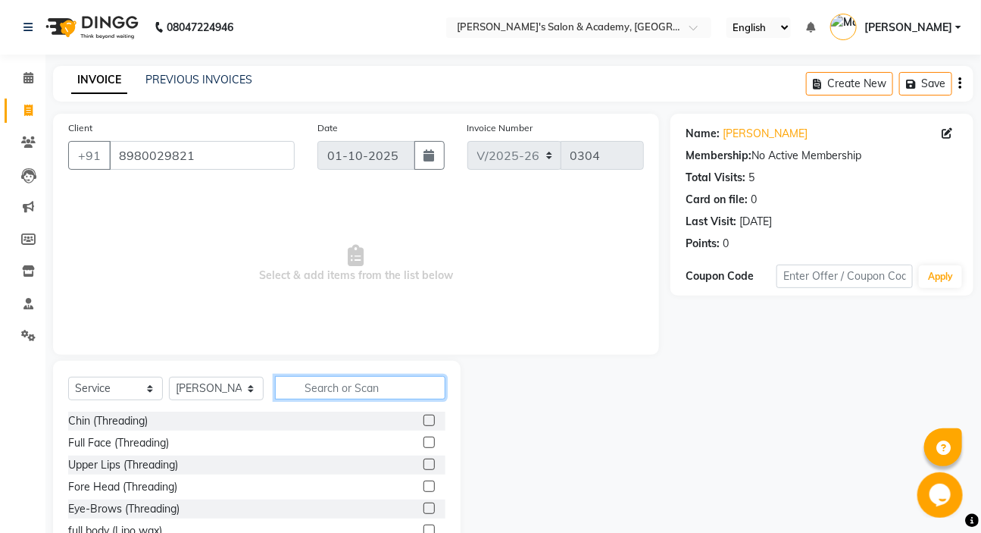
click at [340, 385] on input "text" at bounding box center [360, 387] width 170 height 23
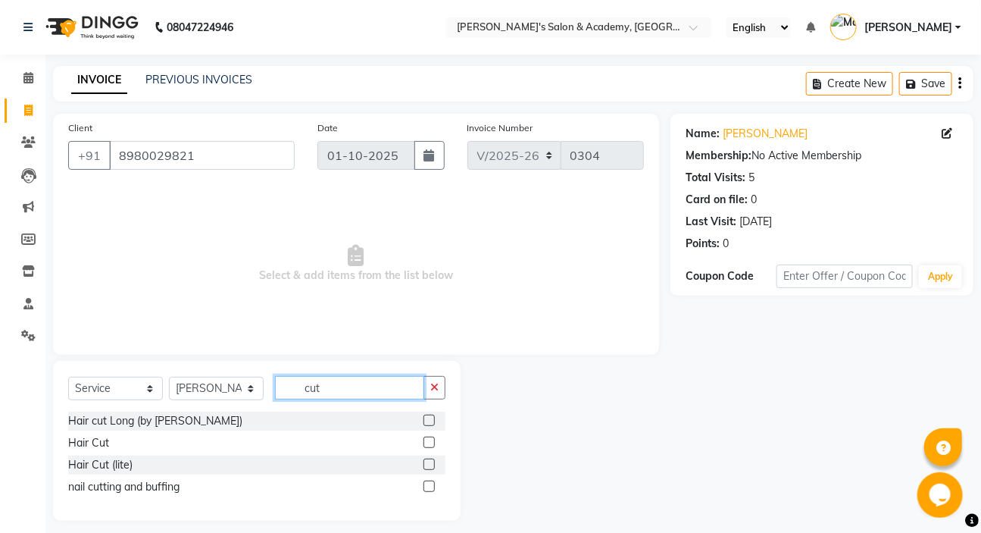
type input "cut"
click at [434, 442] on label at bounding box center [429, 441] width 11 height 11
click at [433, 442] on input "checkbox" at bounding box center [429, 443] width 10 height 10
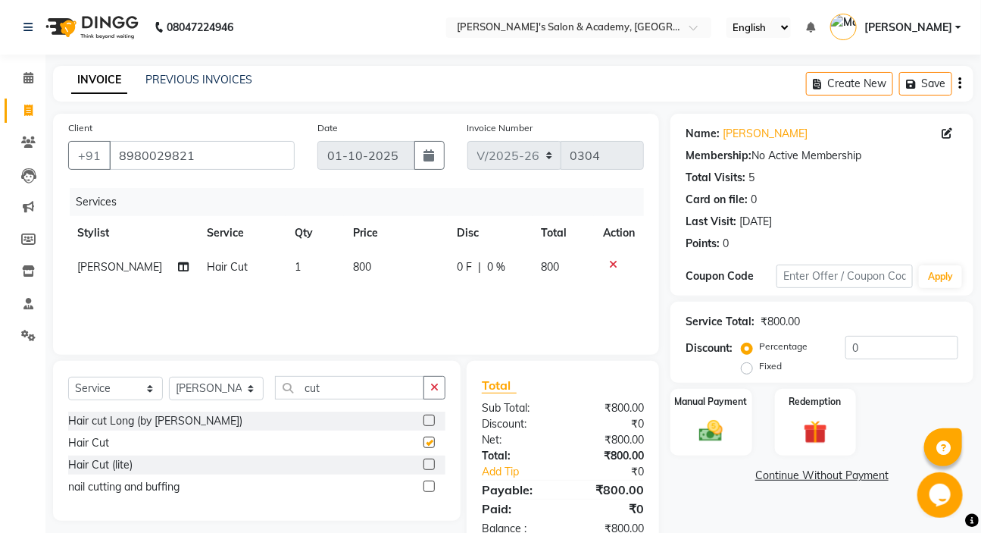
checkbox input "false"
click at [442, 394] on button "button" at bounding box center [435, 387] width 22 height 23
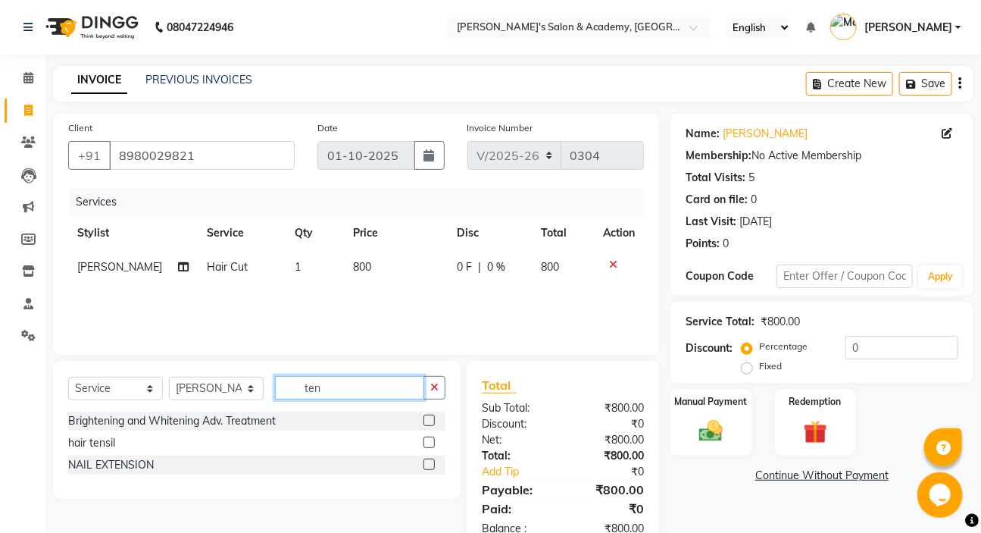
type input "ten"
click at [427, 442] on label at bounding box center [429, 441] width 11 height 11
click at [427, 442] on input "checkbox" at bounding box center [429, 443] width 10 height 10
click at [427, 442] on label at bounding box center [429, 441] width 11 height 11
click at [427, 442] on input "checkbox" at bounding box center [429, 443] width 10 height 10
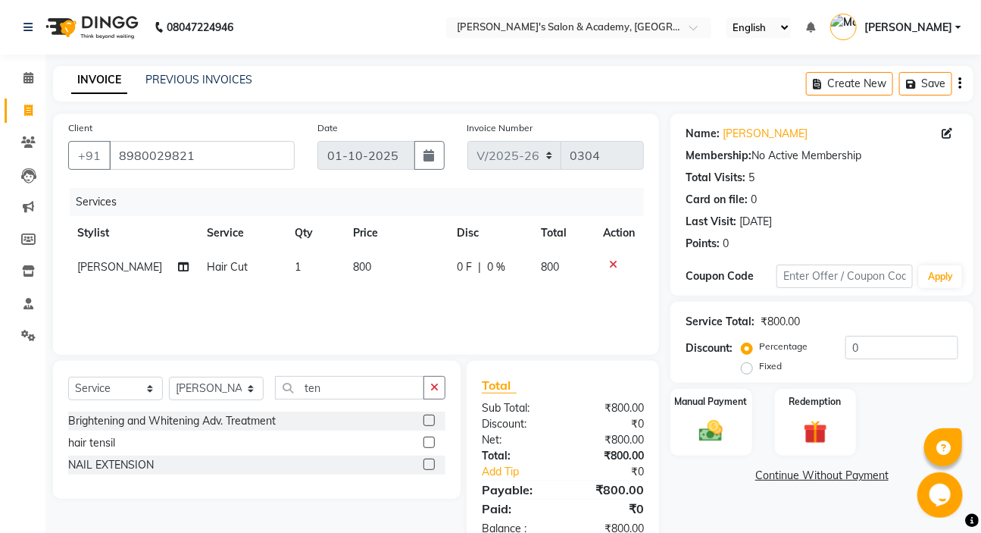
click at [427, 442] on label at bounding box center [429, 441] width 11 height 11
click at [427, 442] on input "checkbox" at bounding box center [429, 443] width 10 height 10
click at [427, 411] on div "Select Service Product Membership Package Voucher Prepaid Gift Card Select Styl…" at bounding box center [256, 394] width 377 height 36
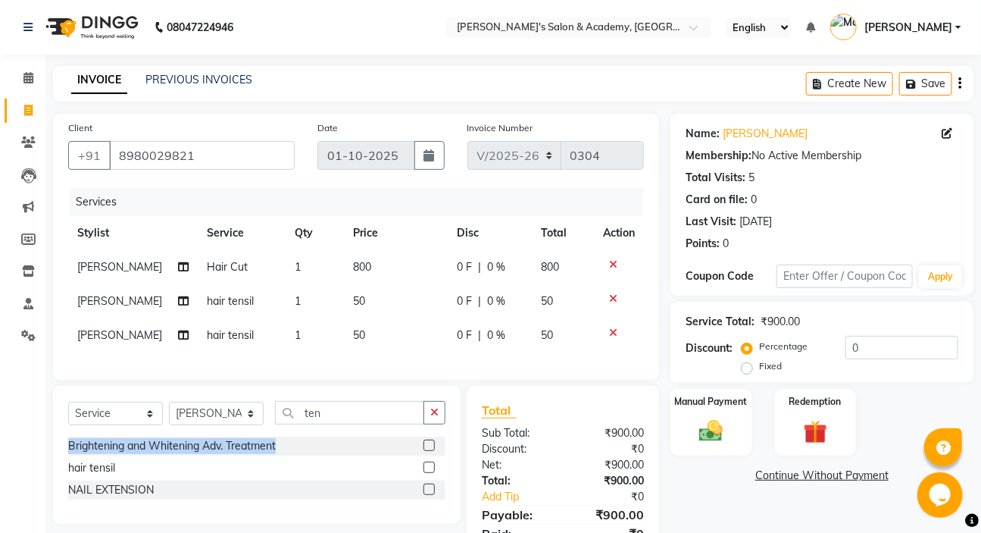
checkbox input "false"
click at [609, 330] on icon at bounding box center [613, 332] width 8 height 11
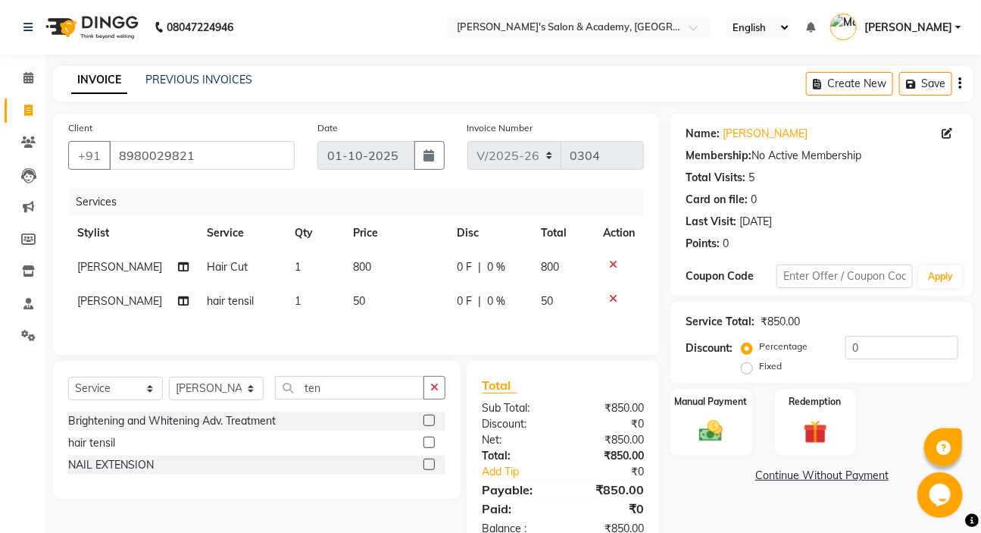
click at [295, 296] on span "1" at bounding box center [298, 301] width 6 height 14
click at [286, 284] on td "Hair Cut" at bounding box center [243, 267] width 88 height 34
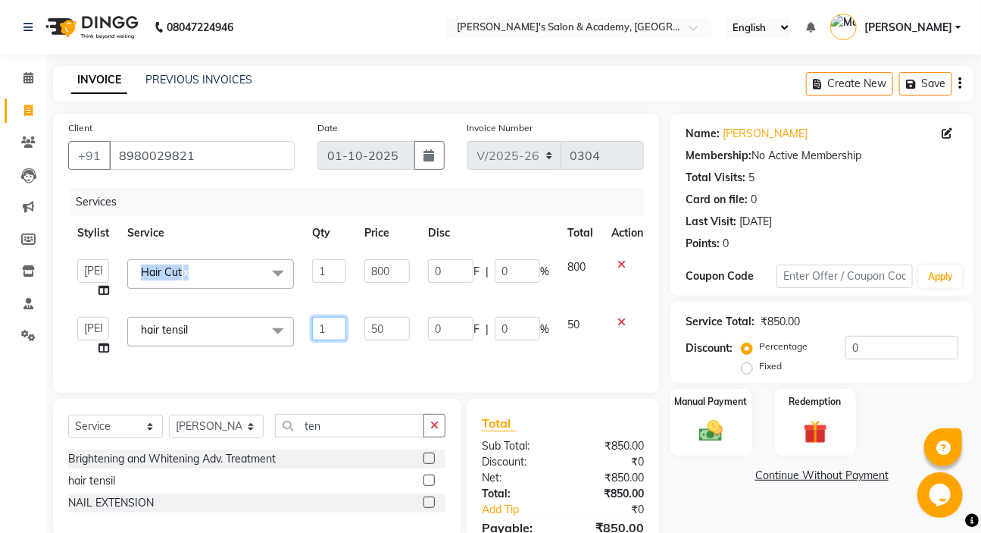
click at [339, 326] on input "1" at bounding box center [329, 328] width 34 height 23
type input "4"
click at [423, 360] on tr "Geeta Madam [PERSON_NAME] nafiya Other [PERSON_NAME] hair tensil x Chin (Thread…" at bounding box center [360, 337] width 584 height 58
click at [419, 360] on td "50" at bounding box center [387, 337] width 64 height 58
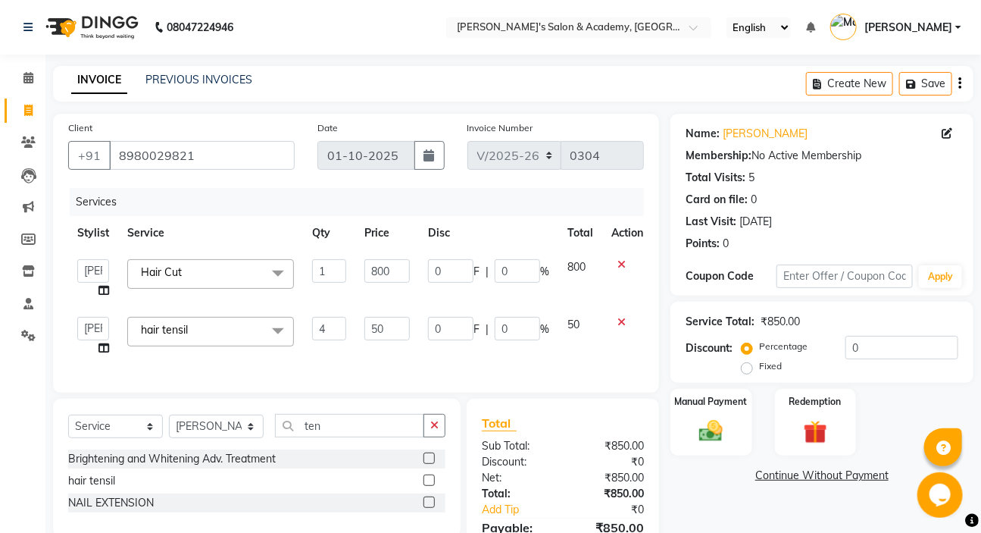
click at [423, 360] on td "0 F | 0 %" at bounding box center [488, 337] width 139 height 58
click at [693, 414] on div "Manual Payment" at bounding box center [711, 422] width 85 height 70
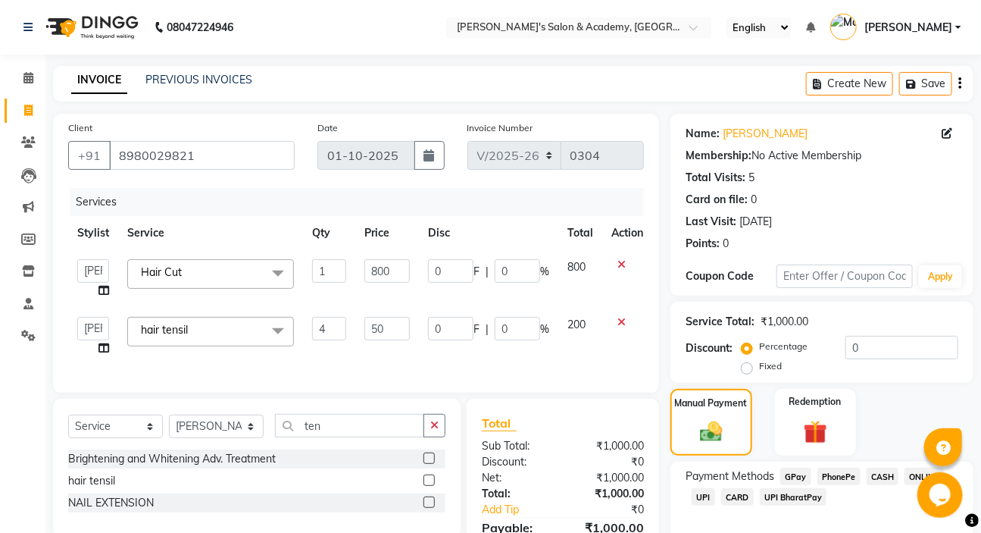
click at [877, 475] on span "CASH" at bounding box center [883, 475] width 33 height 17
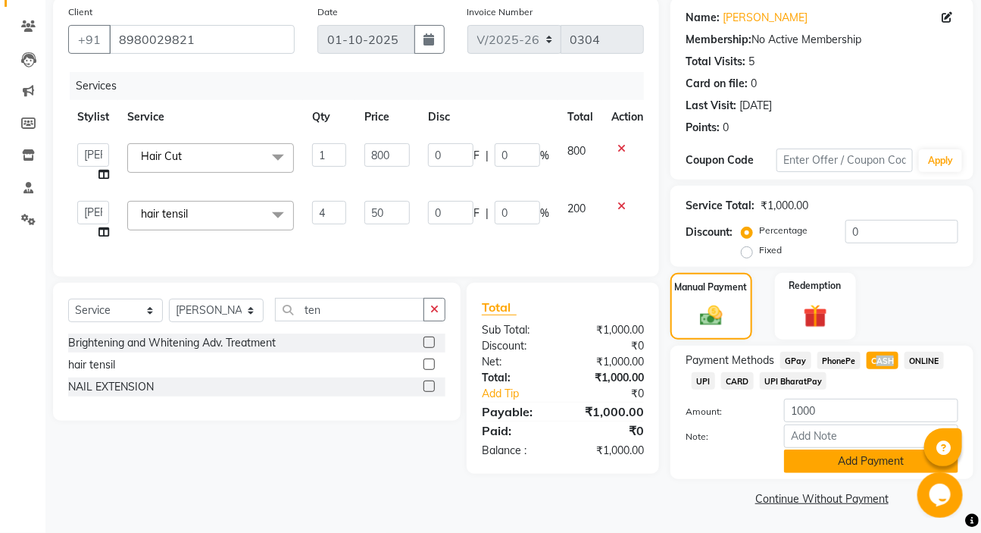
click at [821, 463] on button "Add Payment" at bounding box center [871, 460] width 174 height 23
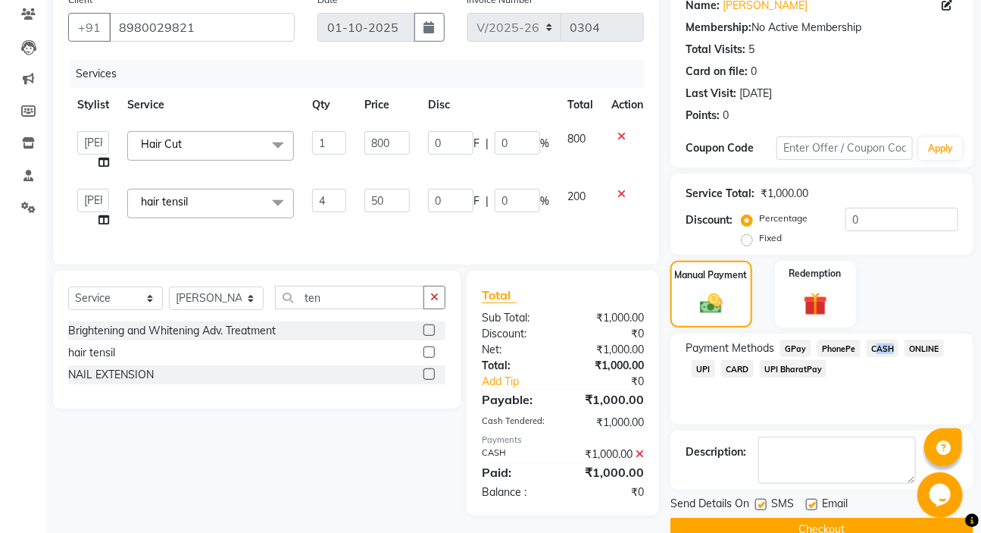
scroll to position [159, 0]
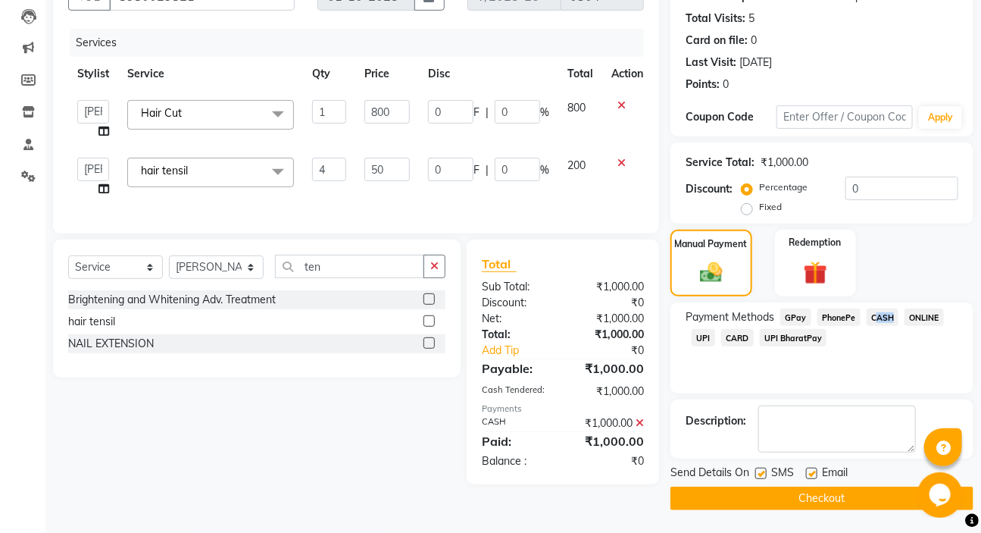
click at [761, 492] on button "Checkout" at bounding box center [822, 497] width 303 height 23
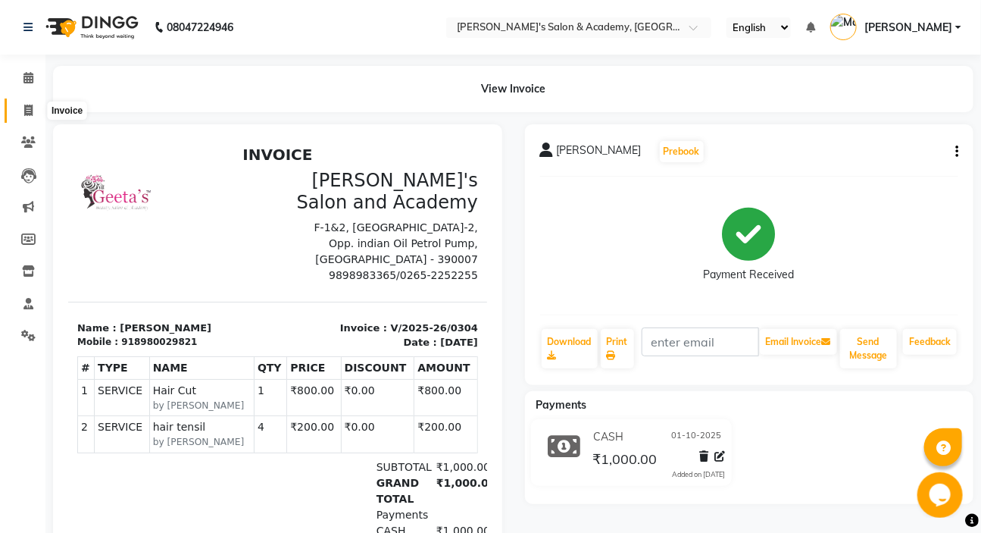
click at [25, 107] on icon at bounding box center [28, 110] width 8 height 11
select select "3673"
select select "service"
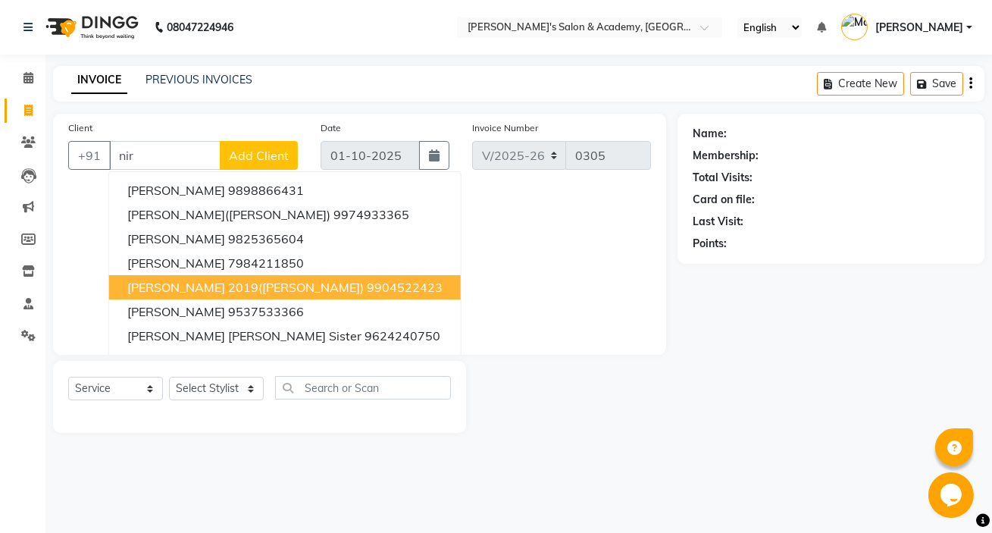
click at [236, 283] on span "[PERSON_NAME] 2019([PERSON_NAME])" at bounding box center [245, 287] width 236 height 15
type input "9904522423"
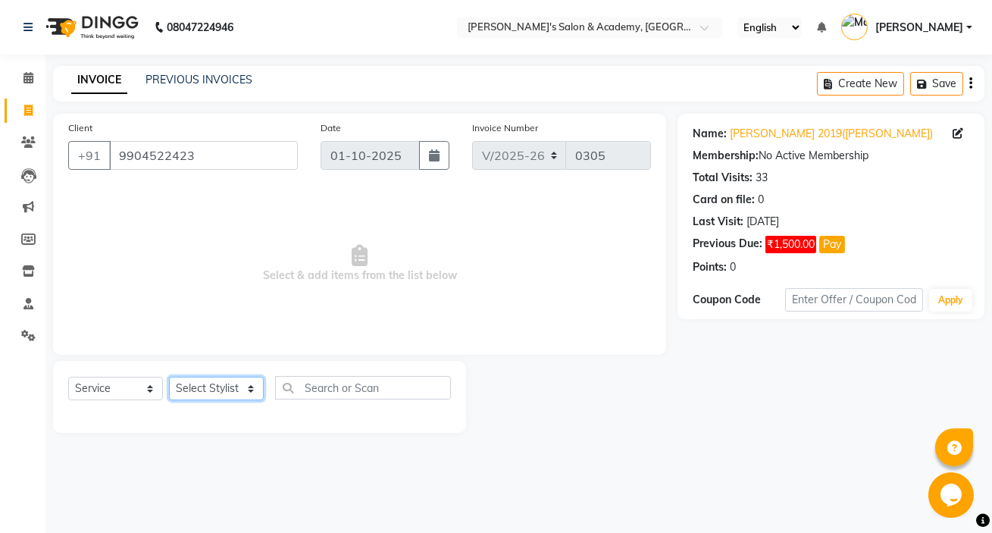
click at [213, 394] on select "Select Stylist Geeta Madam [PERSON_NAME] nafiya Other [PERSON_NAME]" at bounding box center [216, 388] width 95 height 23
select select "66278"
click at [169, 377] on select "Select Stylist Geeta Madam [PERSON_NAME] nafiya Other [PERSON_NAME]" at bounding box center [216, 388] width 95 height 23
click at [213, 340] on div "Client [PHONE_NUMBER] Date [DATE] Invoice Number V/2025 V/[PHONE_NUMBER] Select…" at bounding box center [359, 234] width 613 height 241
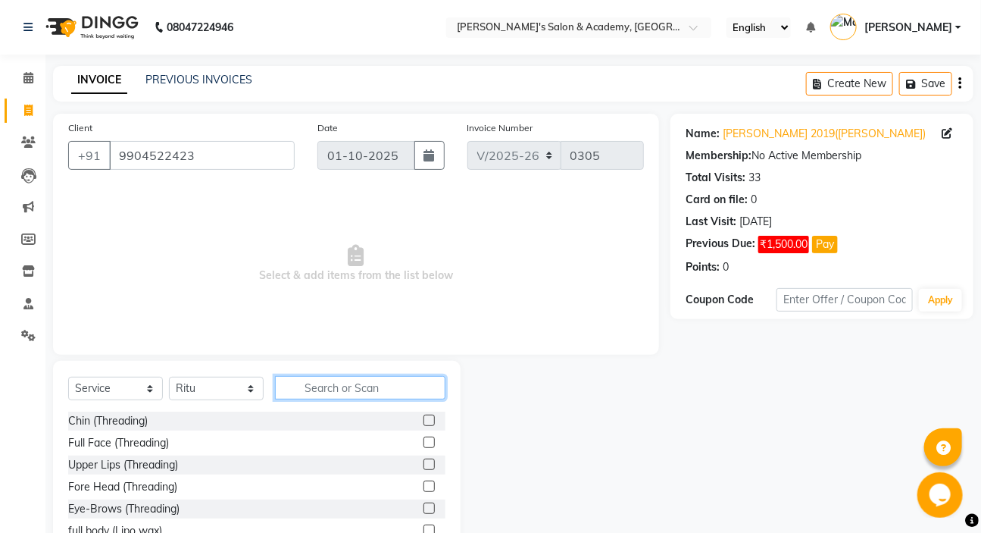
click at [363, 392] on input "text" at bounding box center [360, 387] width 170 height 23
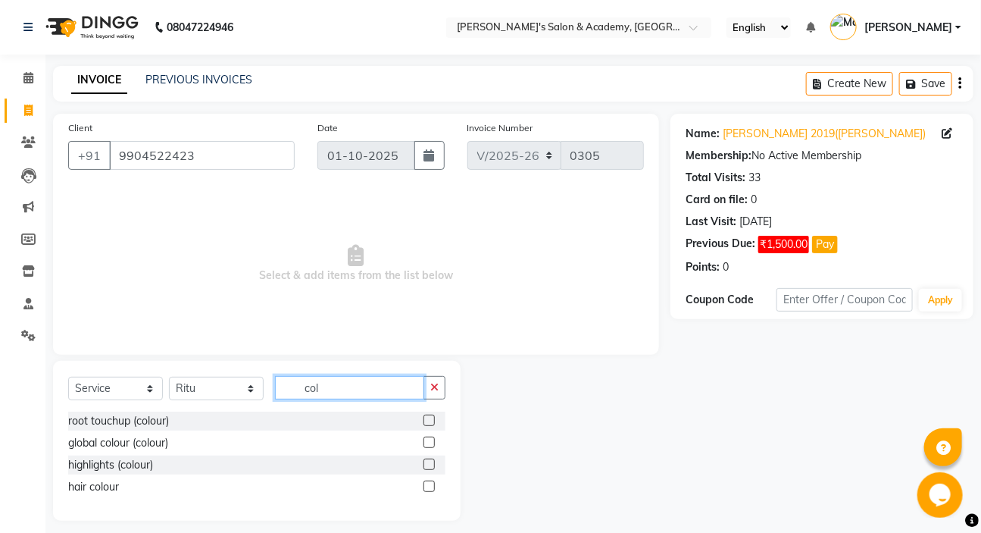
type input "col"
click at [434, 421] on label at bounding box center [429, 419] width 11 height 11
click at [433, 421] on input "checkbox" at bounding box center [429, 421] width 10 height 10
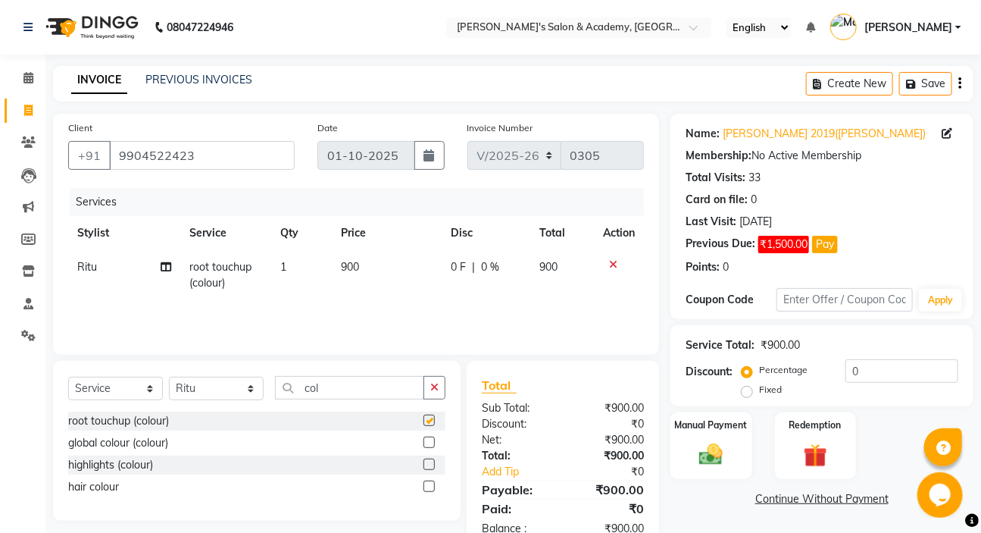
checkbox input "false"
click at [385, 282] on td "900" at bounding box center [388, 275] width 110 height 50
select select "66278"
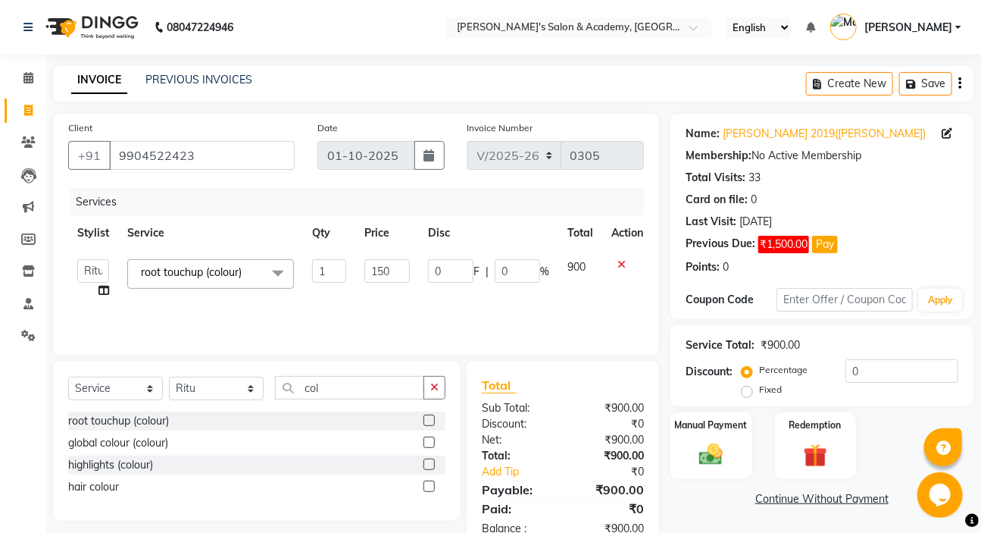
type input "1500"
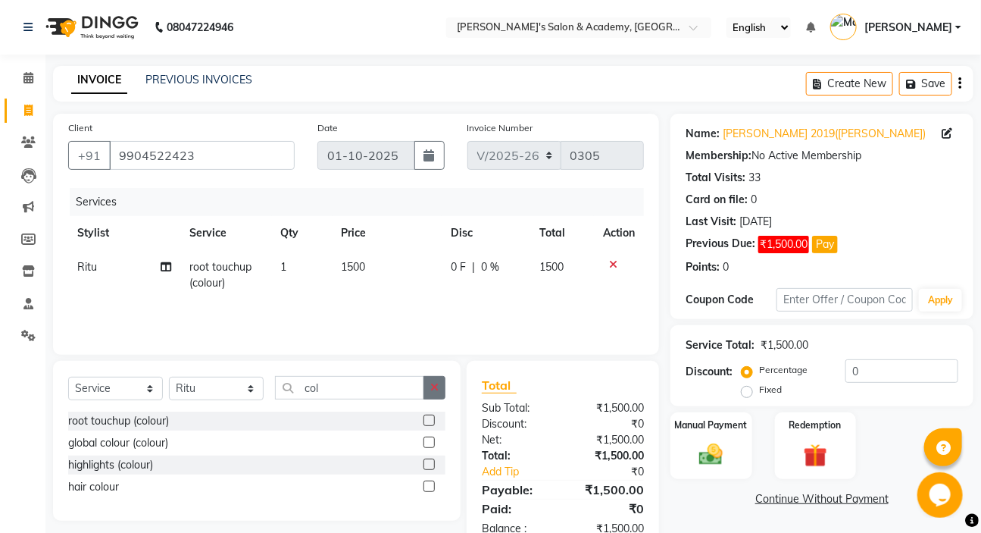
click at [439, 384] on button "button" at bounding box center [435, 387] width 22 height 23
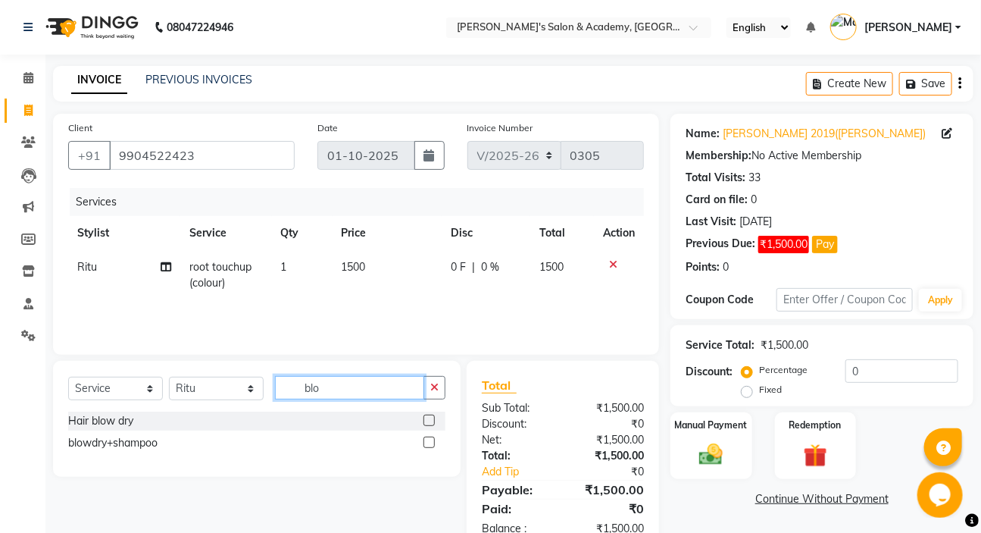
type input "blo"
click at [430, 424] on label at bounding box center [429, 419] width 11 height 11
click at [430, 424] on input "checkbox" at bounding box center [429, 421] width 10 height 10
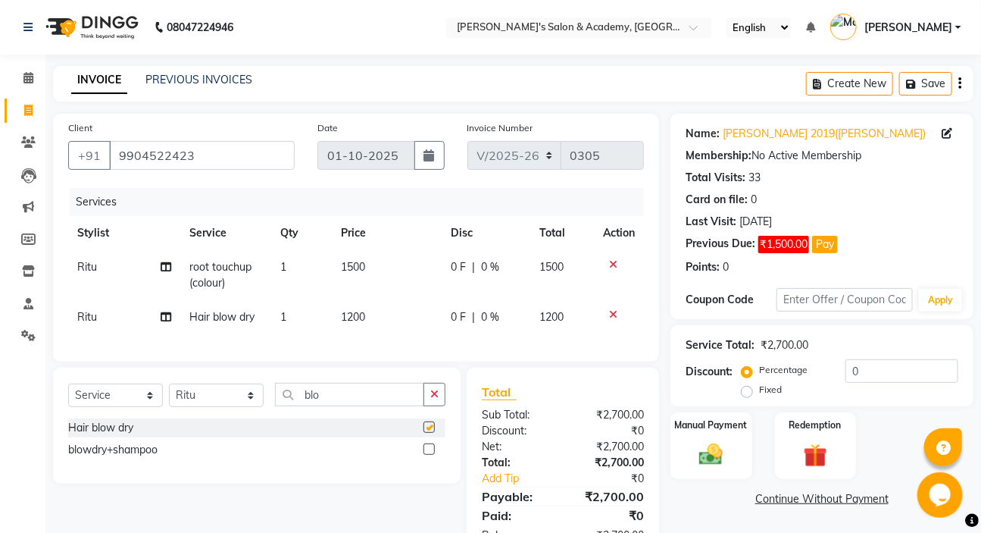
checkbox input "false"
click at [388, 314] on td "1200" at bounding box center [388, 317] width 110 height 34
click at [386, 327] on td "1200" at bounding box center [388, 317] width 110 height 34
select select "66278"
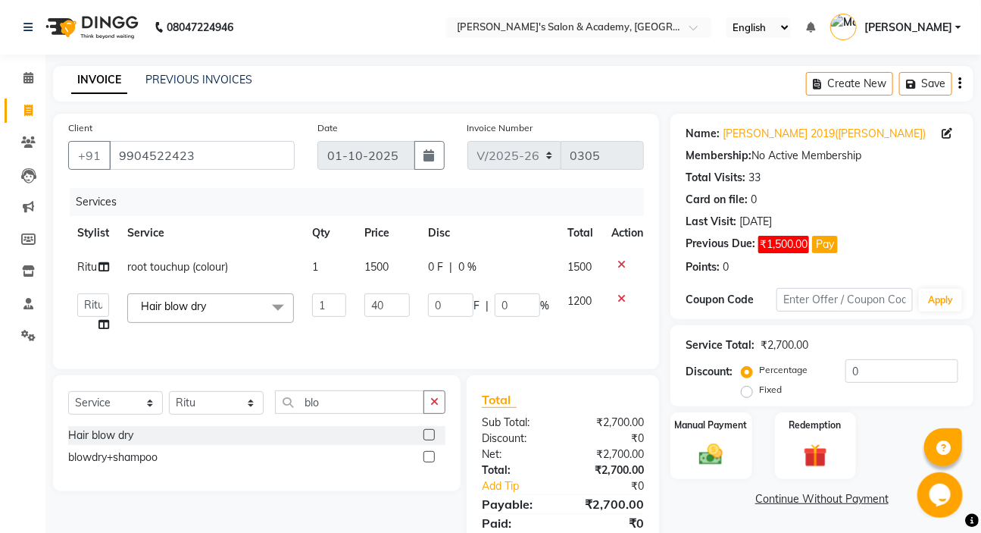
type input "400"
click at [394, 328] on td "400" at bounding box center [387, 313] width 64 height 58
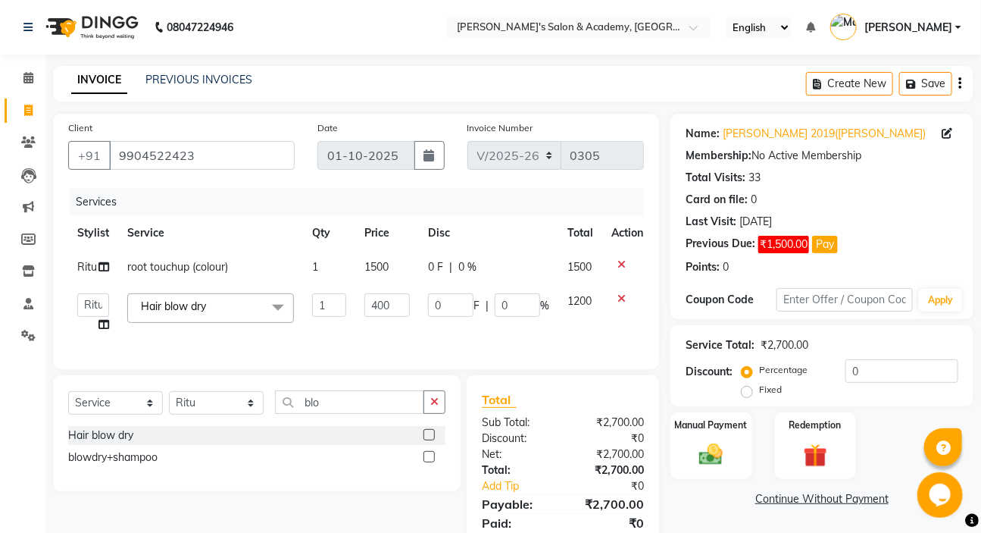
click at [394, 328] on td "400" at bounding box center [387, 313] width 64 height 58
select select "66278"
click at [427, 413] on button "button" at bounding box center [435, 401] width 22 height 23
click at [424, 413] on input "blo" at bounding box center [349, 401] width 149 height 23
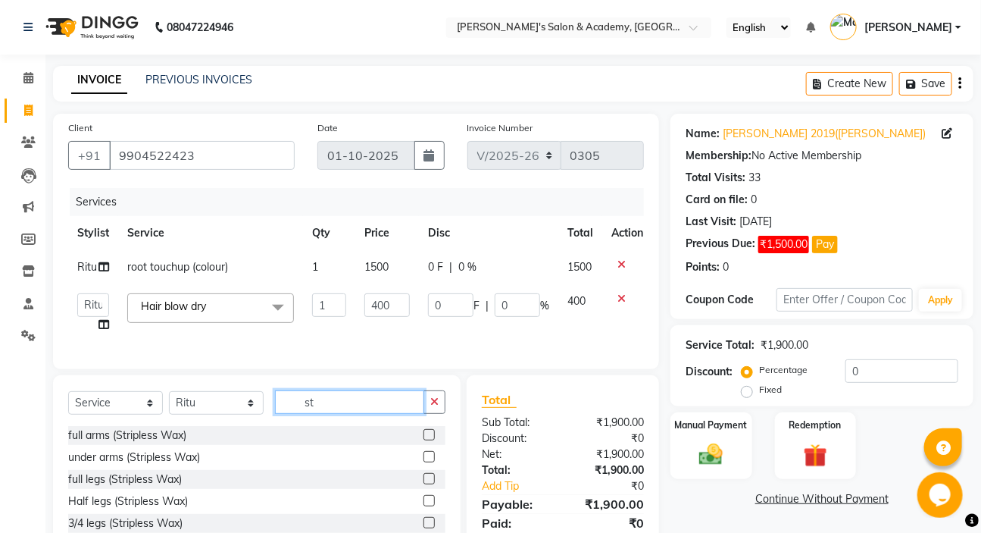
type input "s"
type input "upp"
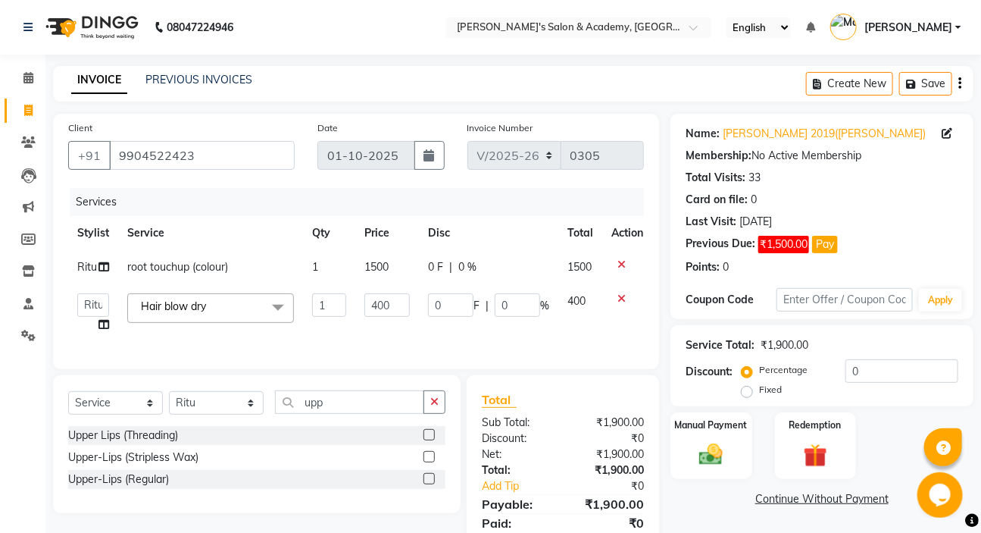
click at [424, 462] on label at bounding box center [429, 456] width 11 height 11
click at [424, 462] on input "checkbox" at bounding box center [429, 457] width 10 height 10
click at [424, 426] on div "Select Service Product Membership Package Voucher Prepaid Gift Card Select Styl…" at bounding box center [256, 408] width 377 height 36
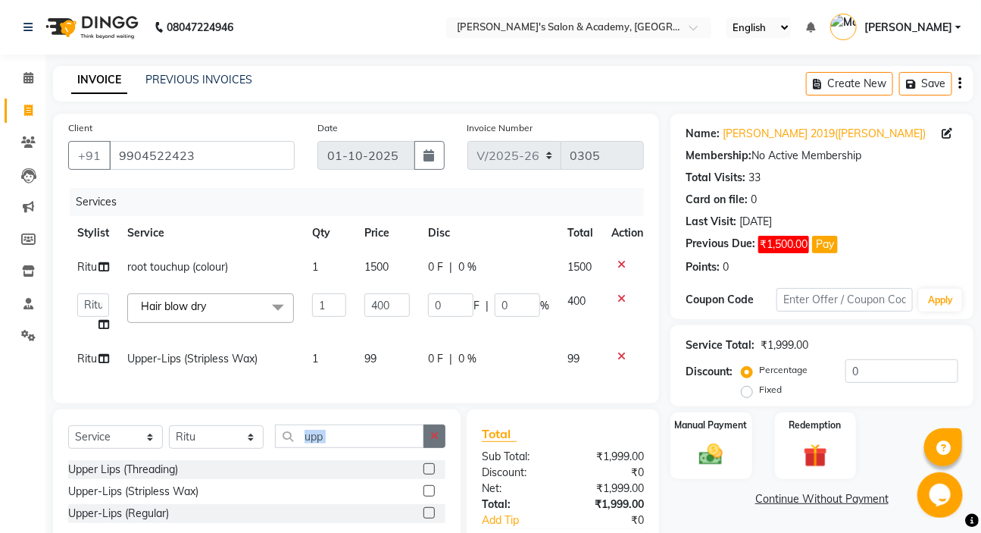
checkbox input "false"
click at [437, 441] on icon "button" at bounding box center [434, 435] width 8 height 11
click at [424, 448] on input "text" at bounding box center [349, 435] width 149 height 23
type input "chin"
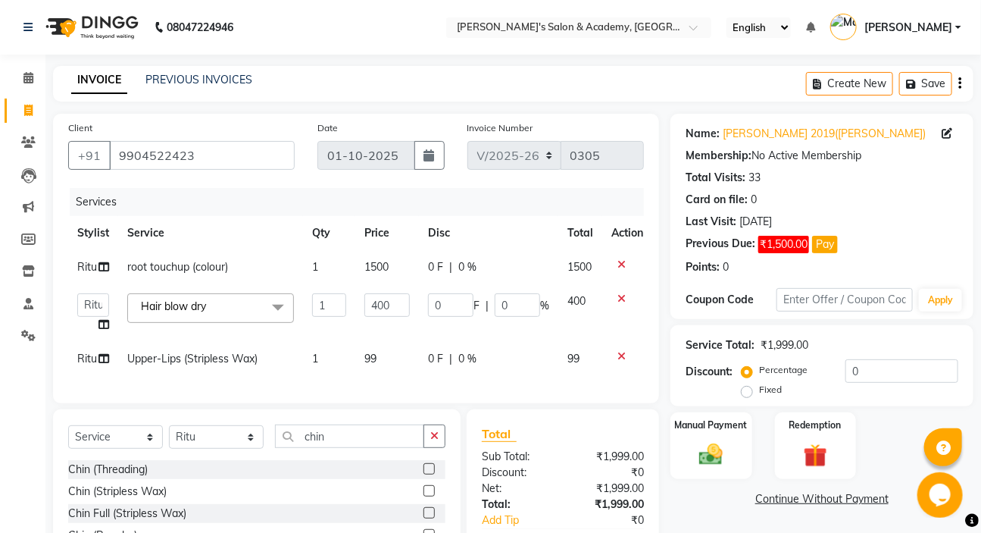
click at [431, 496] on label at bounding box center [429, 490] width 11 height 11
click at [431, 496] on input "checkbox" at bounding box center [429, 491] width 10 height 10
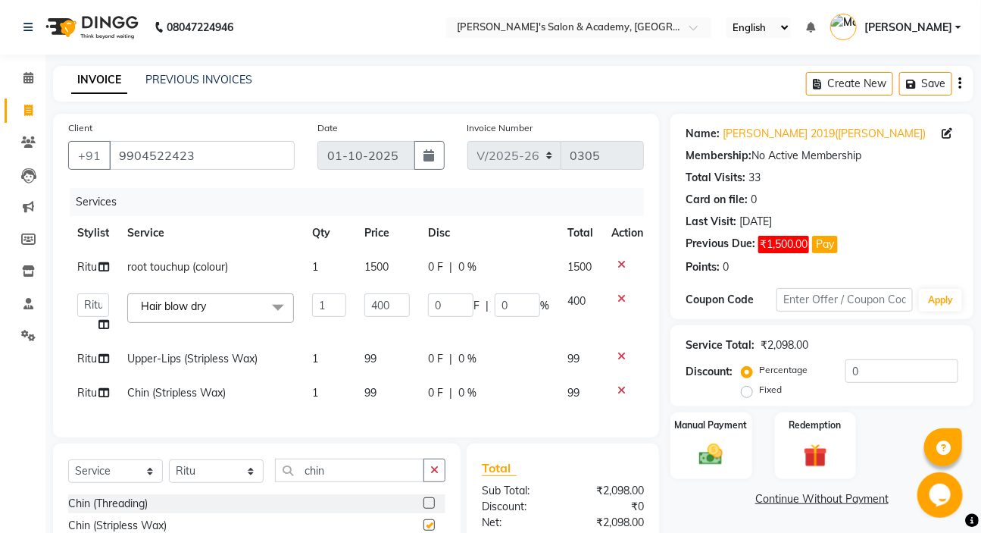
checkbox input "false"
click at [395, 355] on td "99" at bounding box center [387, 359] width 64 height 34
select select "66278"
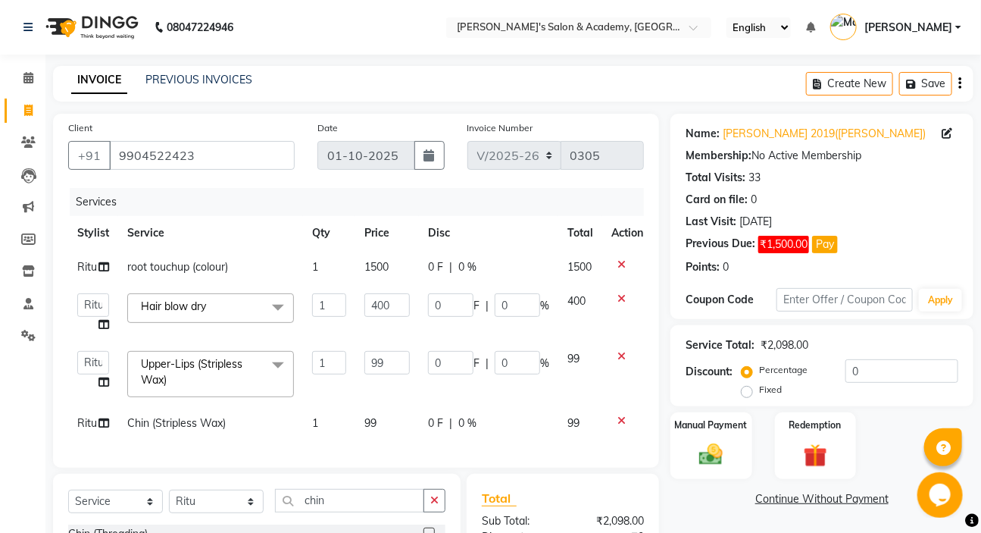
click at [395, 355] on input "99" at bounding box center [386, 362] width 45 height 23
type input "100"
click at [390, 408] on td "99" at bounding box center [387, 423] width 64 height 34
select select "66278"
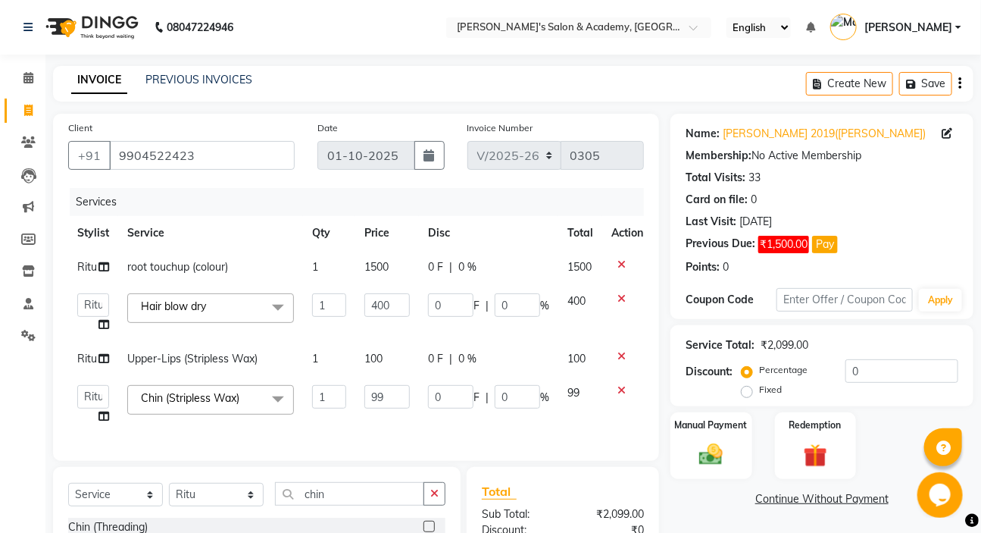
type input "9"
type input "100"
click at [387, 417] on div "Services Stylist Service Qty Price Disc Total Action Ritu root touchup (colour)…" at bounding box center [356, 317] width 576 height 258
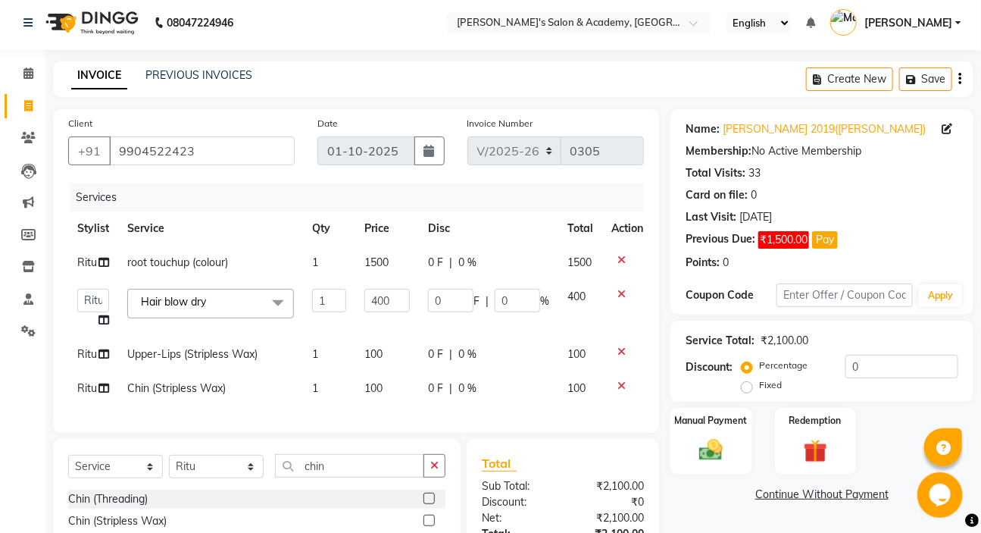
scroll to position [135, 0]
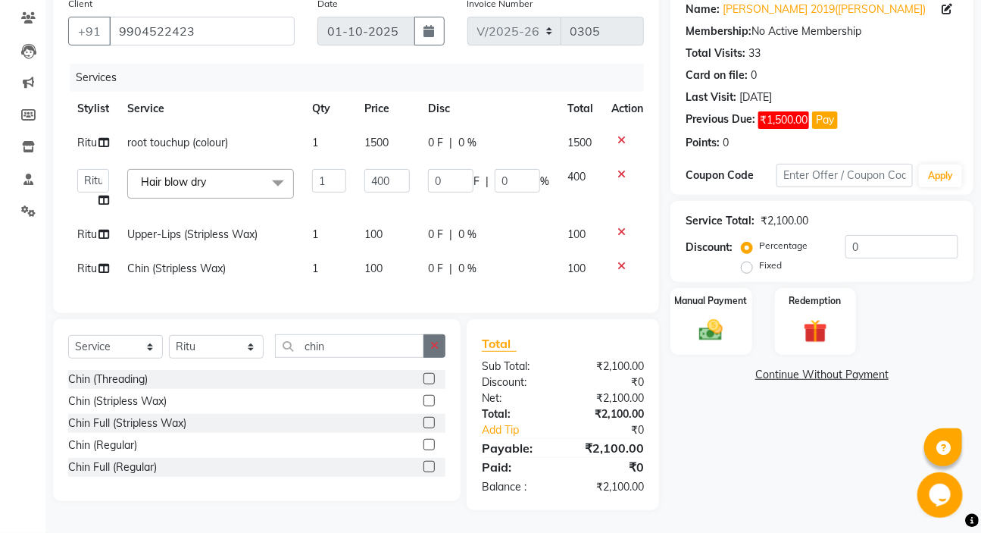
click at [435, 343] on icon "button" at bounding box center [434, 345] width 8 height 11
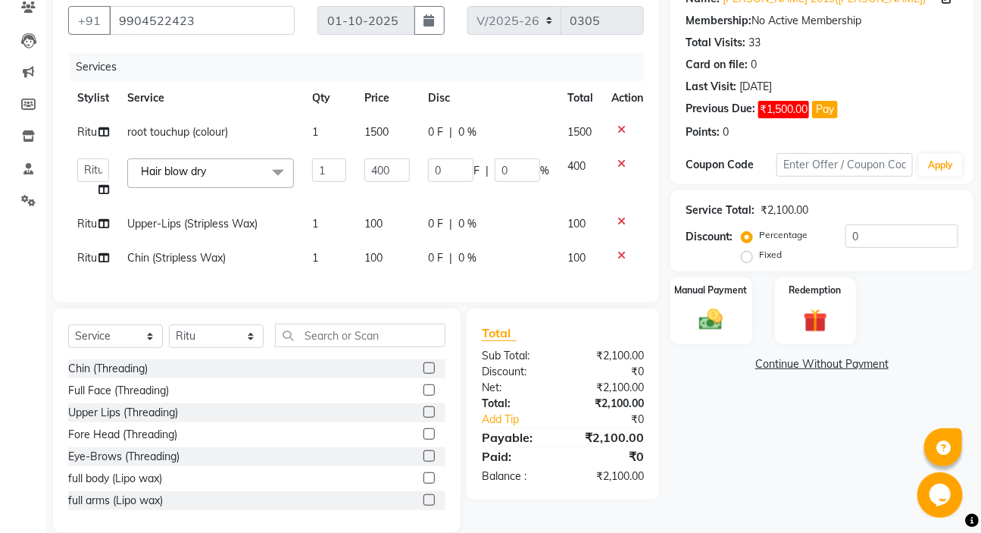
click at [424, 461] on label at bounding box center [429, 455] width 11 height 11
click at [424, 461] on input "checkbox" at bounding box center [429, 457] width 10 height 10
click at [424, 422] on div at bounding box center [429, 414] width 10 height 16
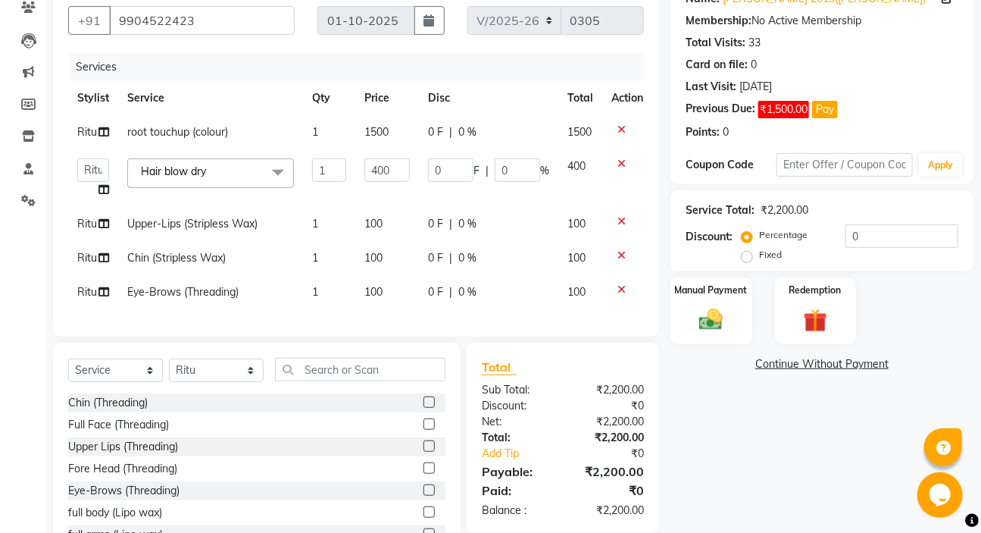
checkbox input "false"
click at [424, 474] on label at bounding box center [429, 467] width 11 height 11
click at [424, 474] on input "checkbox" at bounding box center [429, 469] width 10 height 10
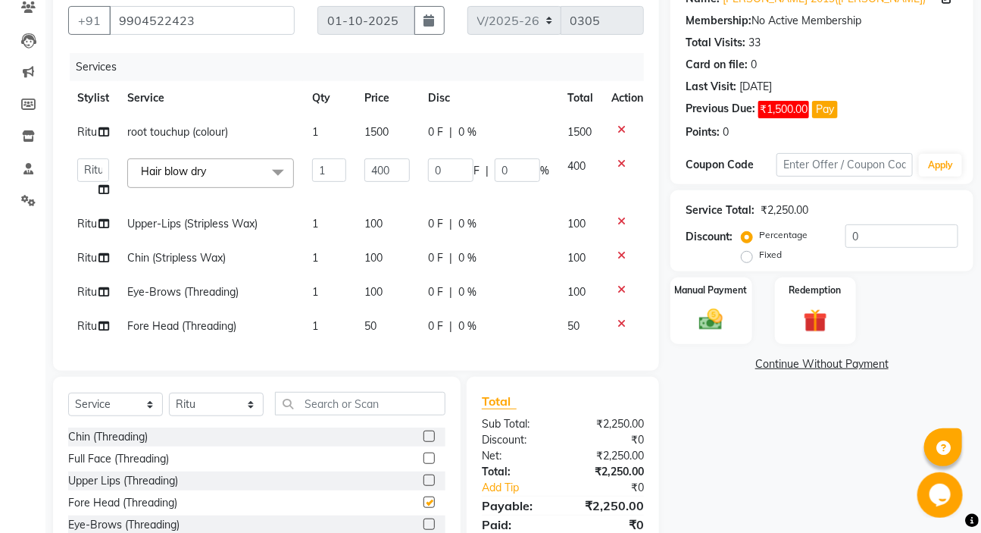
checkbox input "false"
click at [199, 415] on select "Select Stylist Geeta Madam [PERSON_NAME] nafiya Other [PERSON_NAME]" at bounding box center [216, 403] width 95 height 23
select select "44051"
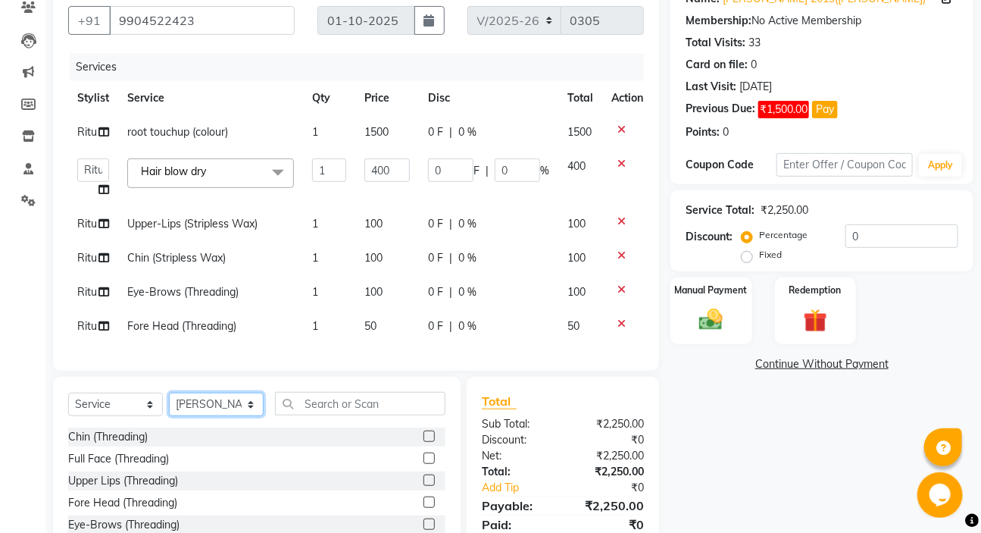
click at [169, 403] on select "Select Stylist Geeta Madam [PERSON_NAME] nafiya Other [PERSON_NAME]" at bounding box center [216, 403] width 95 height 23
drag, startPoint x: 201, startPoint y: 404, endPoint x: 224, endPoint y: 311, distance: 96.1
click at [224, 311] on td "Fore Head (Threading)" at bounding box center [210, 326] width 185 height 34
select select "66278"
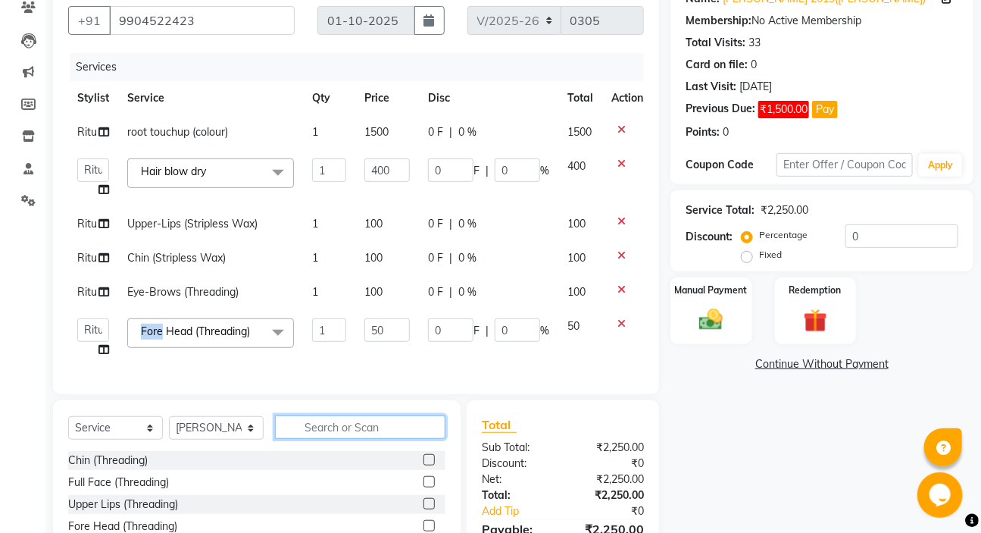
click at [333, 439] on input "text" at bounding box center [360, 426] width 170 height 23
type input "sh"
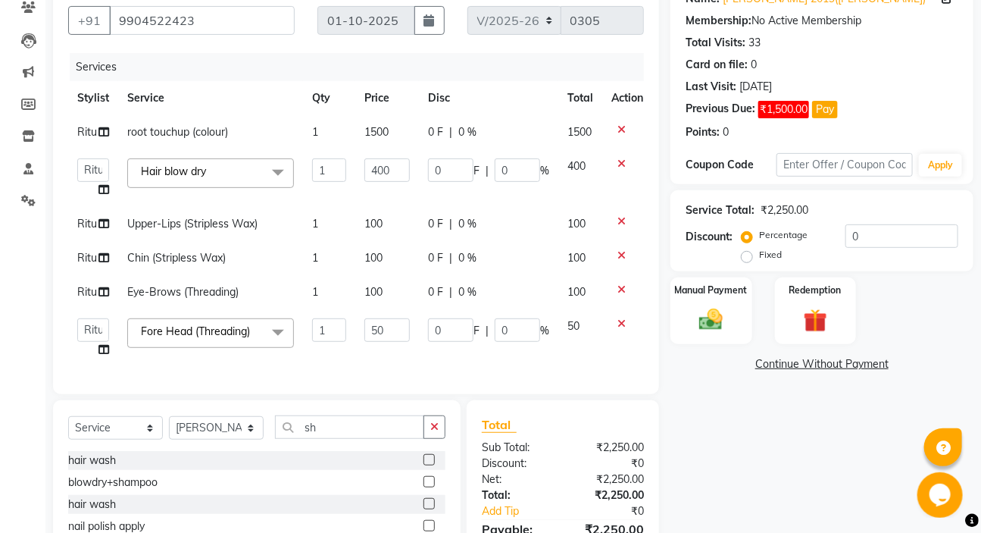
click at [424, 464] on label at bounding box center [429, 459] width 11 height 11
click at [424, 464] on input "checkbox" at bounding box center [429, 460] width 10 height 10
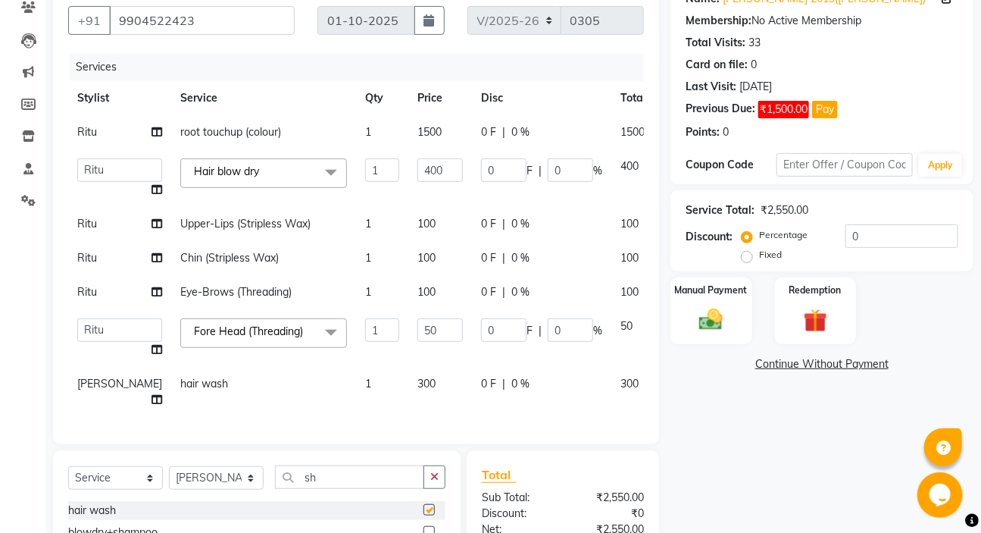
checkbox input "false"
click at [747, 314] on div "Manual Payment" at bounding box center [711, 311] width 85 height 70
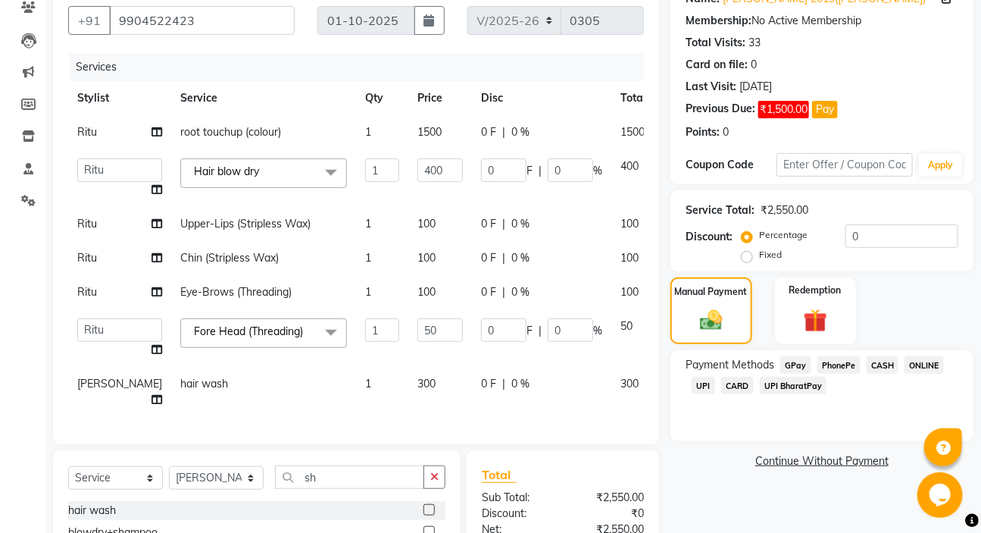
click at [874, 364] on span "CASH" at bounding box center [883, 364] width 33 height 17
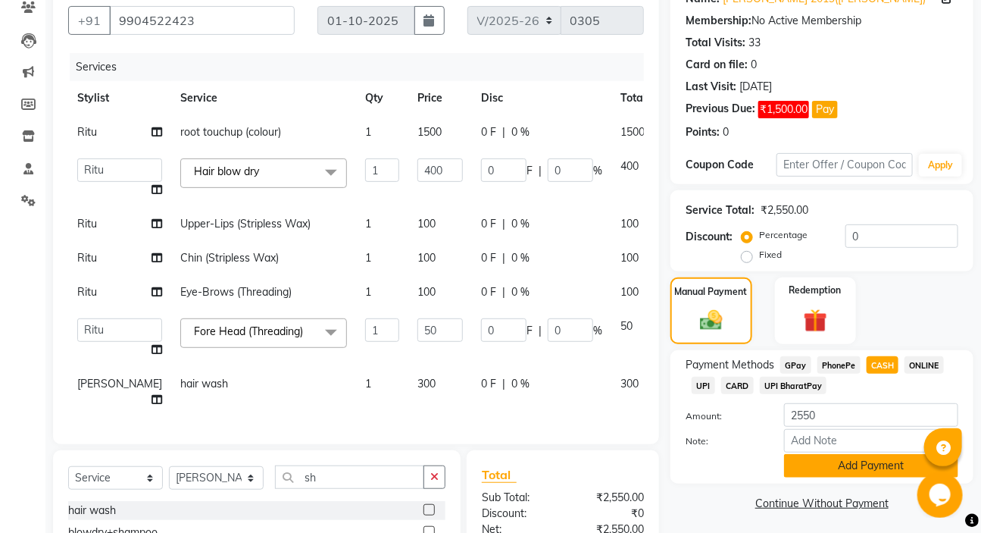
click at [875, 455] on button "Add Payment" at bounding box center [871, 465] width 174 height 23
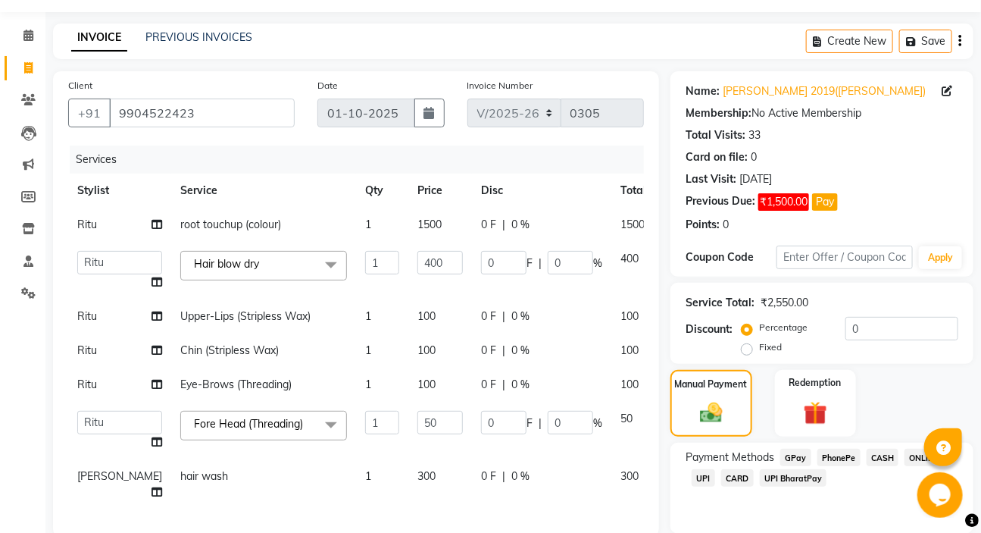
scroll to position [206, 0]
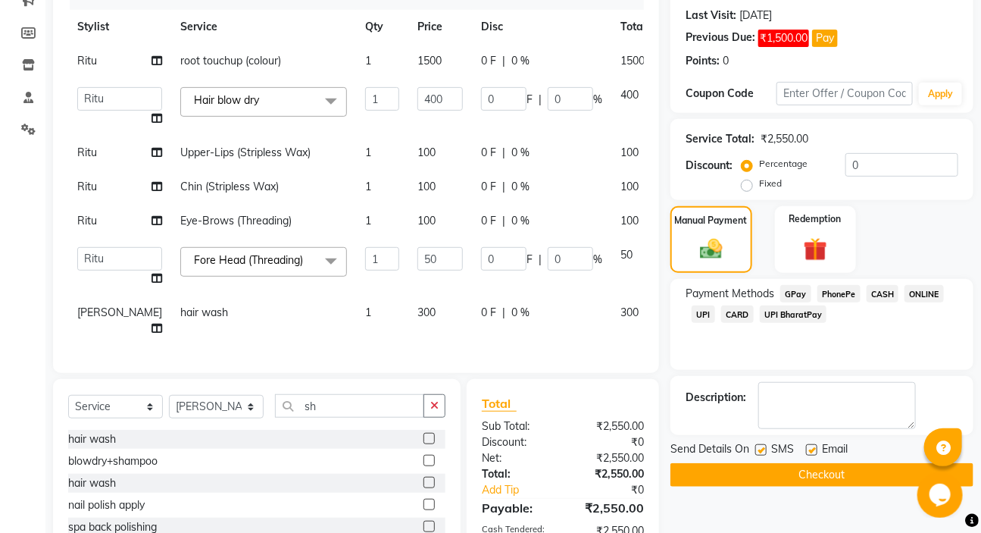
click at [848, 474] on button "Checkout" at bounding box center [822, 474] width 303 height 23
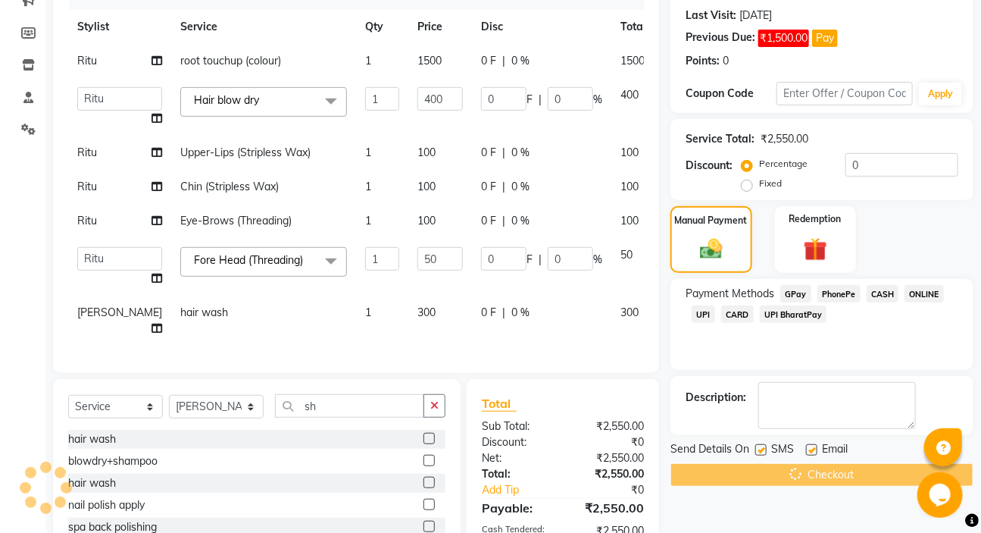
click at [848, 474] on div "Checkout" at bounding box center [822, 474] width 303 height 23
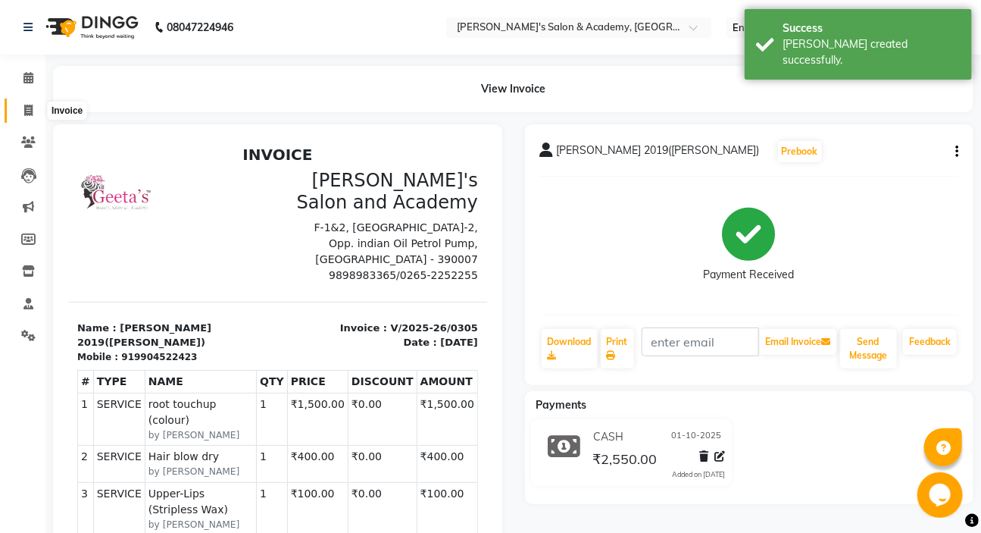
click at [24, 106] on icon at bounding box center [28, 110] width 8 height 11
select select "service"
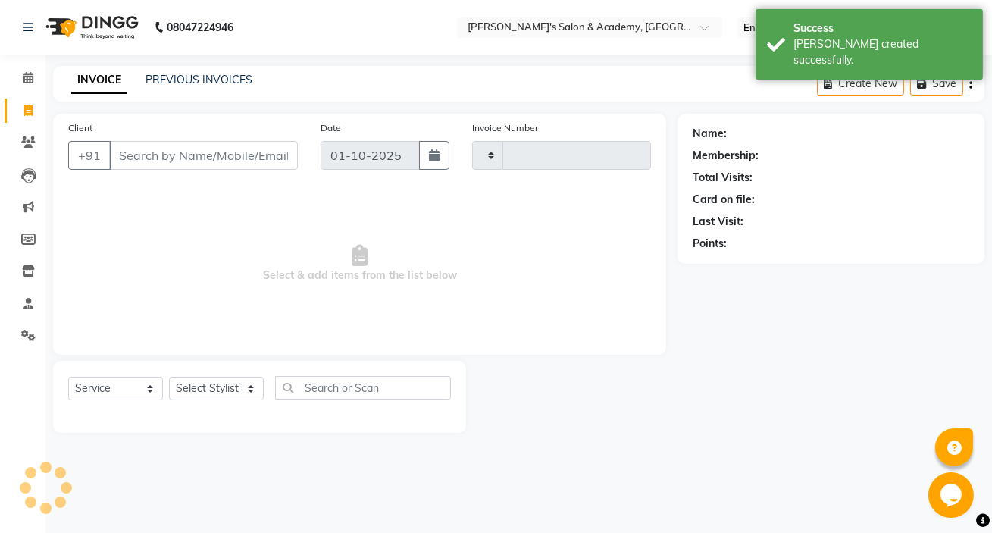
type input "0306"
select select "3673"
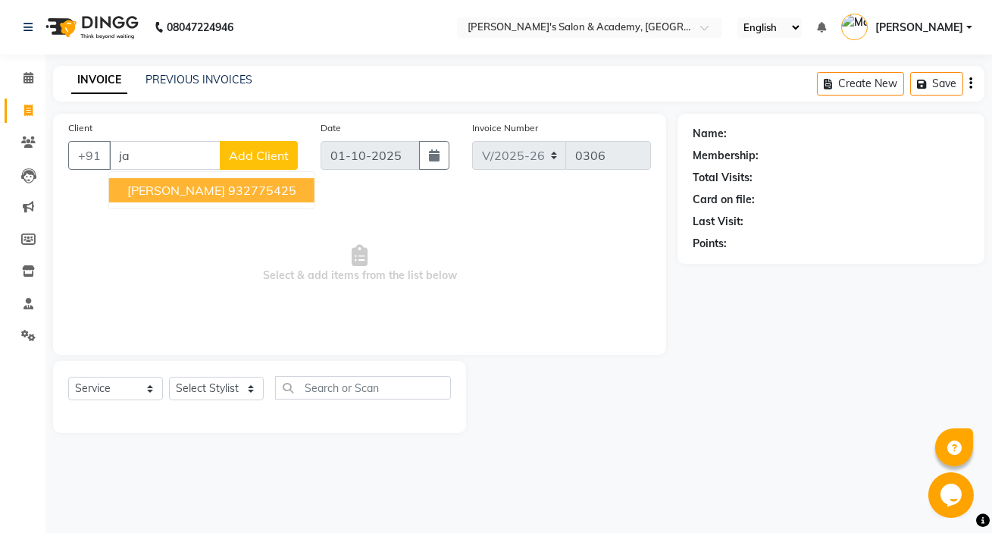
type input "j"
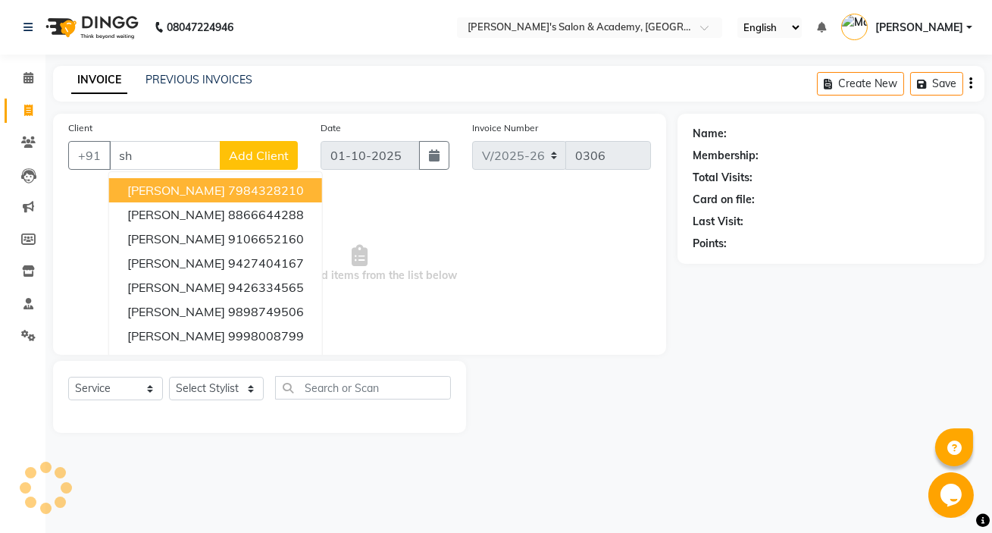
type input "s"
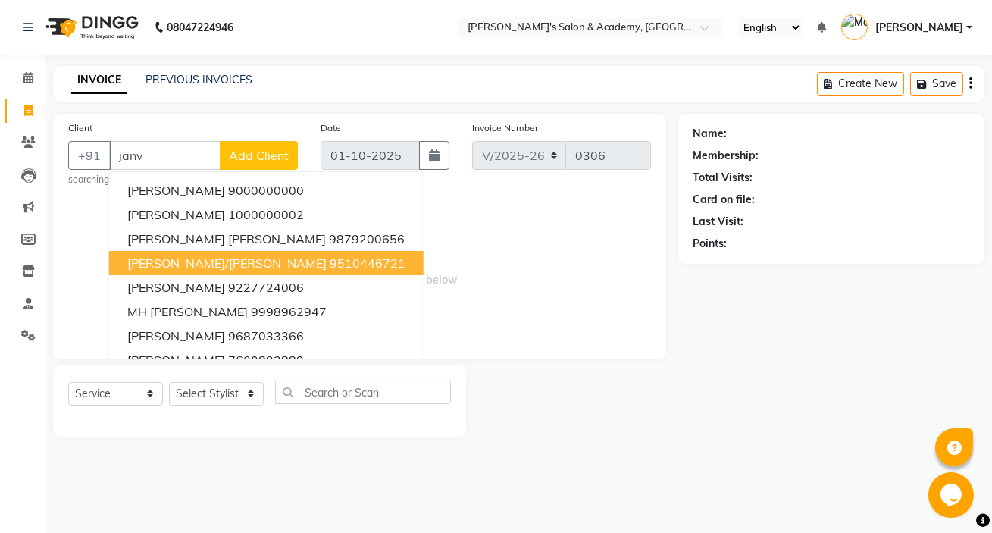
type input "[PERSON_NAME]"
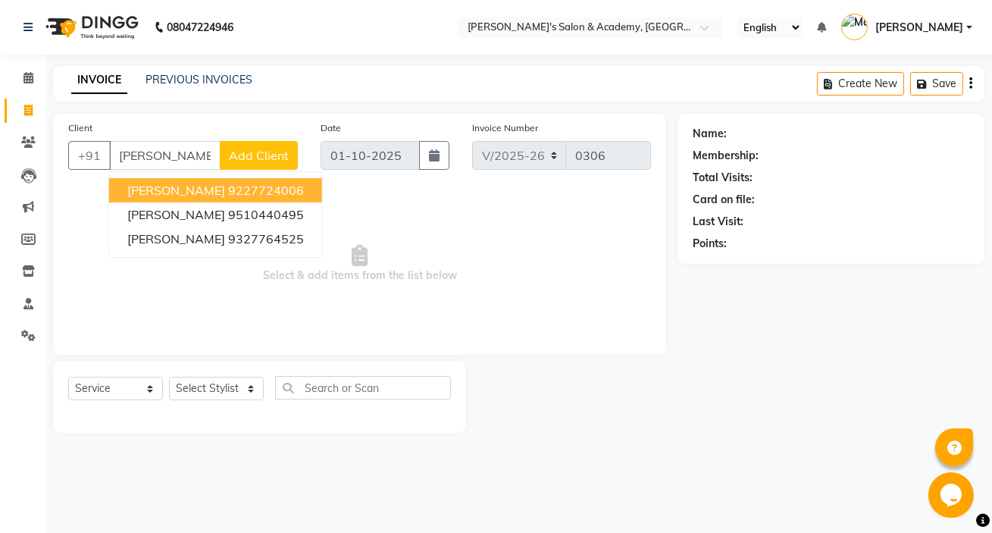
click at [174, 153] on input "[PERSON_NAME]" at bounding box center [164, 155] width 111 height 29
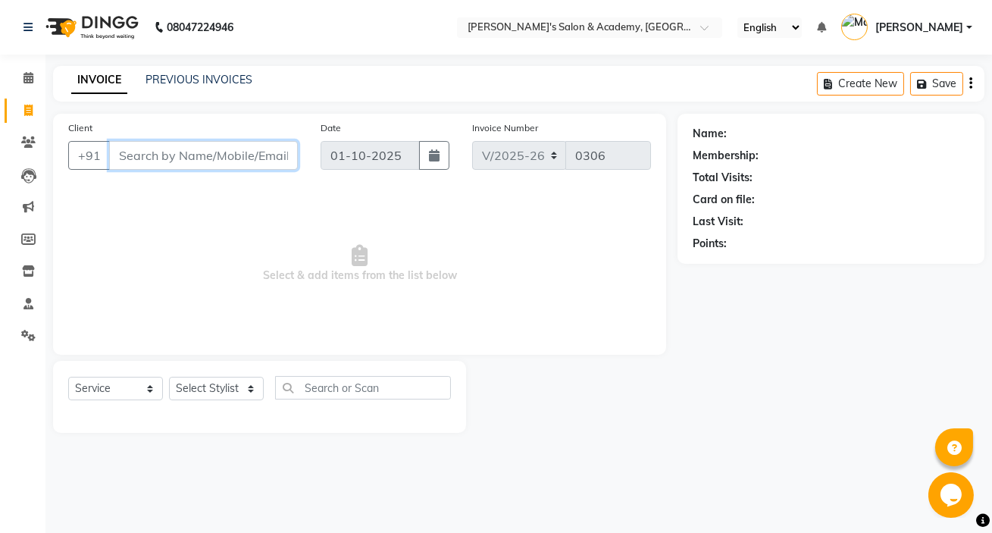
click at [174, 152] on input "Client" at bounding box center [203, 155] width 189 height 29
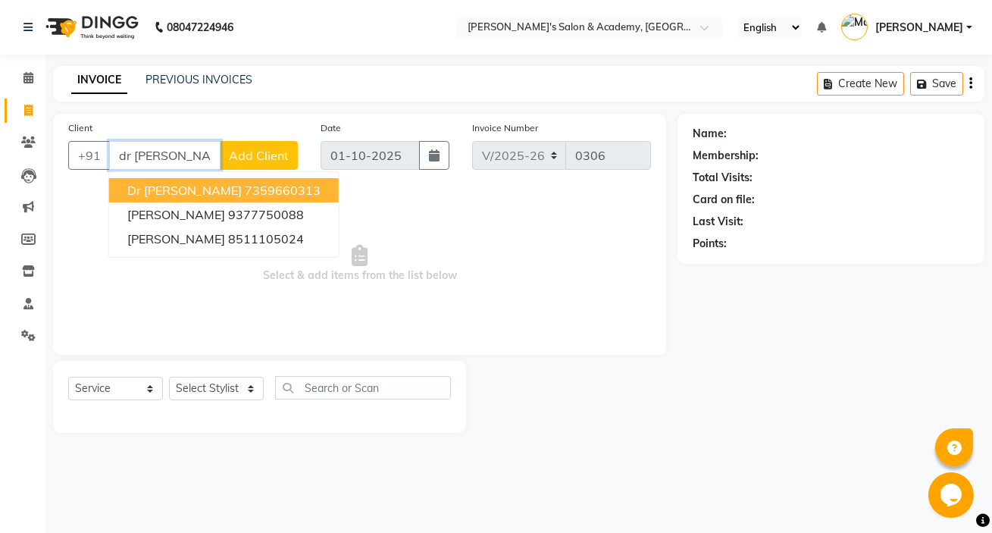
click at [251, 193] on ngb-highlight "7359660313" at bounding box center [283, 190] width 76 height 15
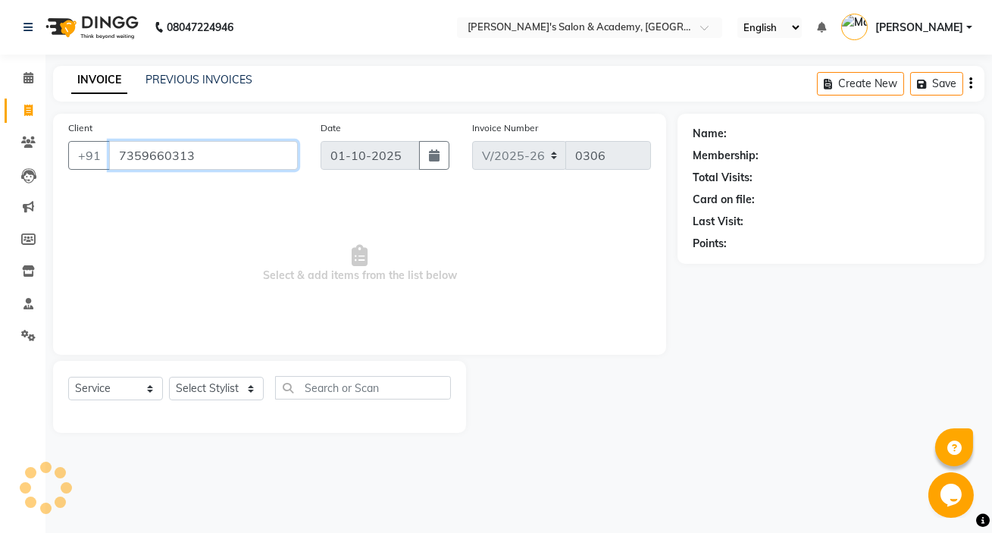
type input "7359660313"
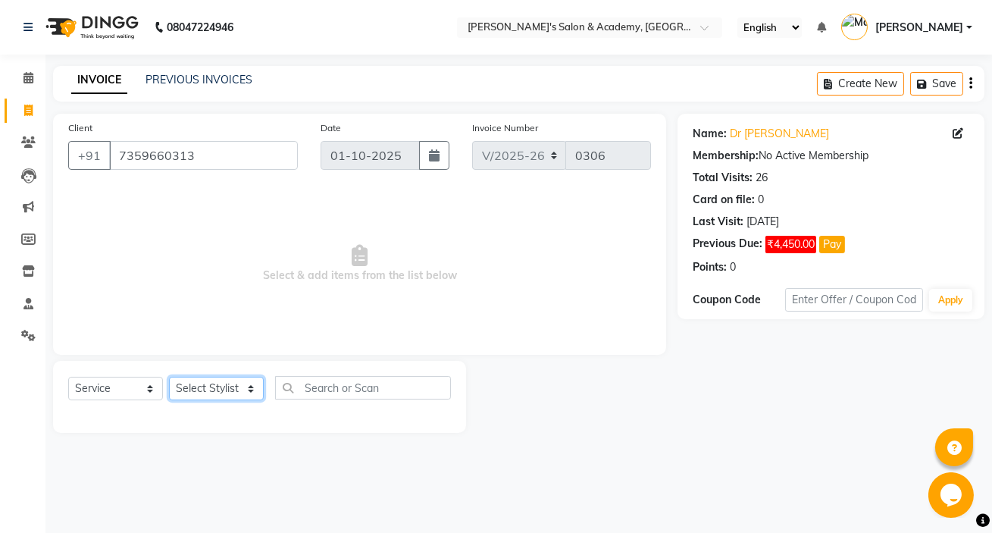
click at [192, 384] on select "Select Stylist Geeta Madam [PERSON_NAME] nafiya Other [PERSON_NAME]" at bounding box center [216, 388] width 95 height 23
select select "44051"
click at [169, 377] on select "Select Stylist Geeta Madam [PERSON_NAME] nafiya Other [PERSON_NAME]" at bounding box center [216, 388] width 95 height 23
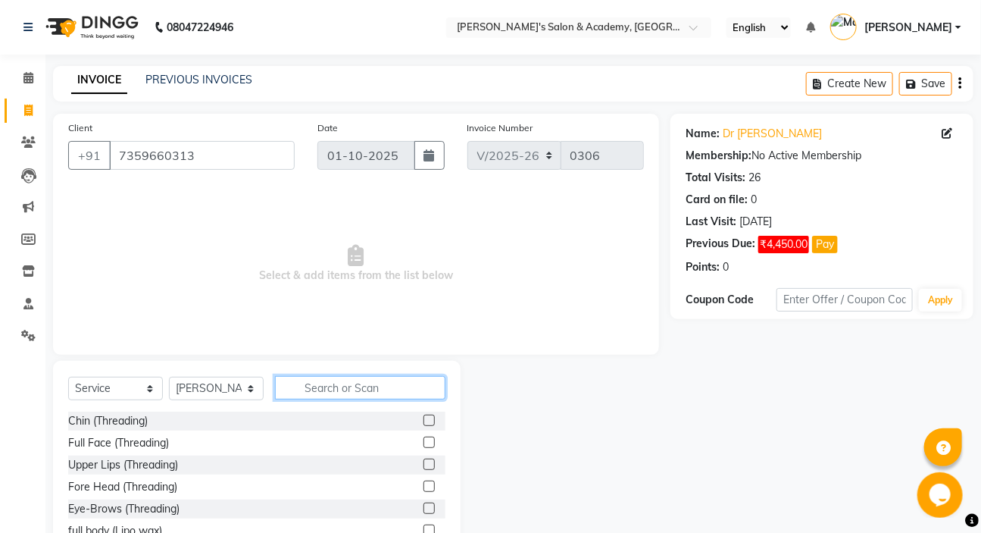
click at [345, 386] on input "text" at bounding box center [360, 387] width 170 height 23
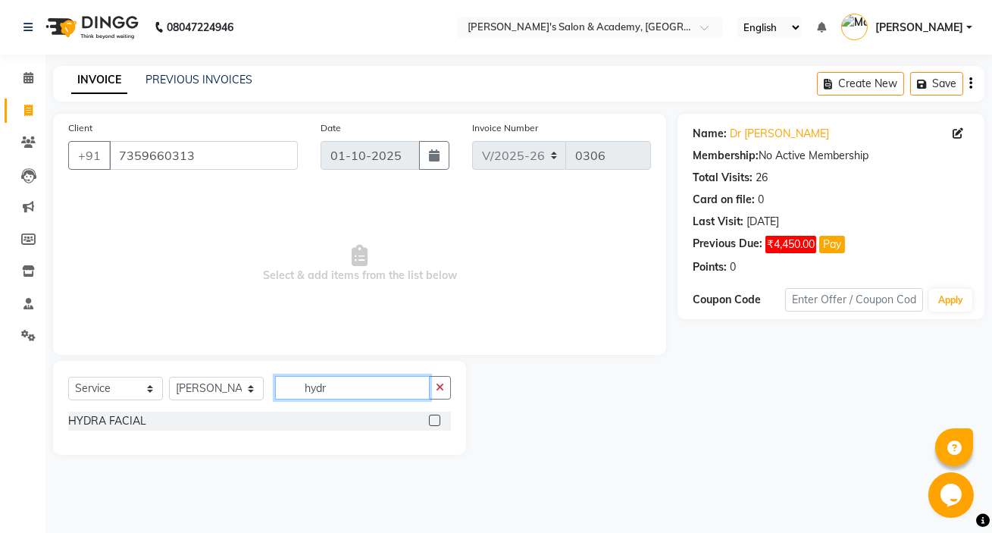
type input "hydr"
click at [433, 422] on label at bounding box center [434, 419] width 11 height 11
click at [433, 422] on input "checkbox" at bounding box center [434, 421] width 10 height 10
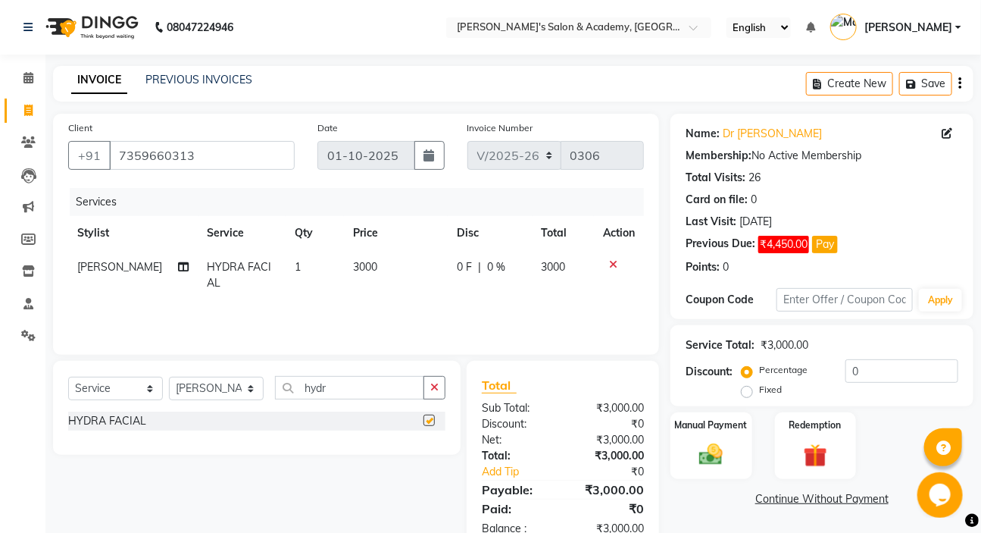
checkbox input "false"
click at [374, 274] on td "3000" at bounding box center [396, 275] width 104 height 50
select select "44051"
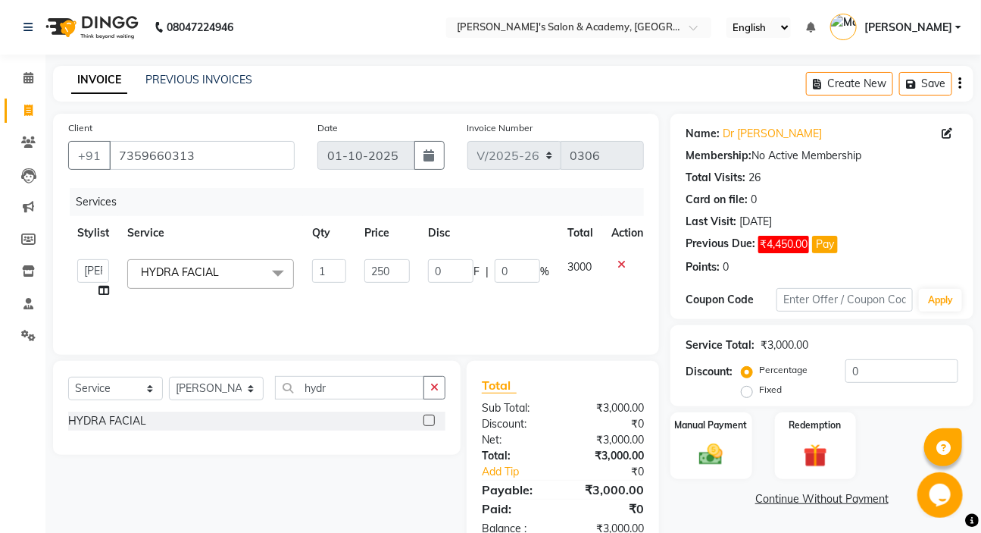
type input "2500"
click at [378, 300] on td "2500" at bounding box center [387, 279] width 64 height 58
select select "44051"
click at [438, 386] on icon "button" at bounding box center [434, 387] width 8 height 11
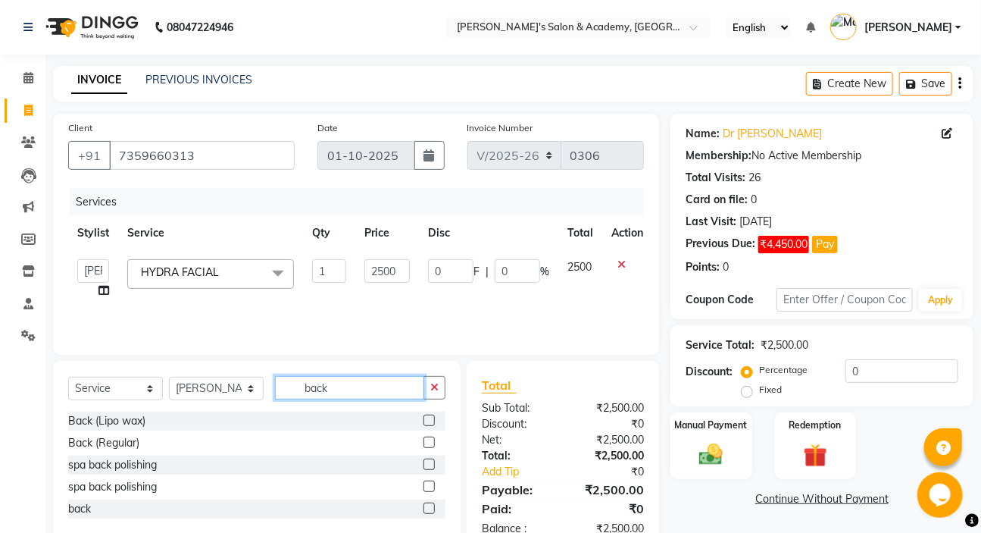
type input "back"
click at [429, 464] on label at bounding box center [429, 463] width 11 height 11
click at [429, 464] on input "checkbox" at bounding box center [429, 465] width 10 height 10
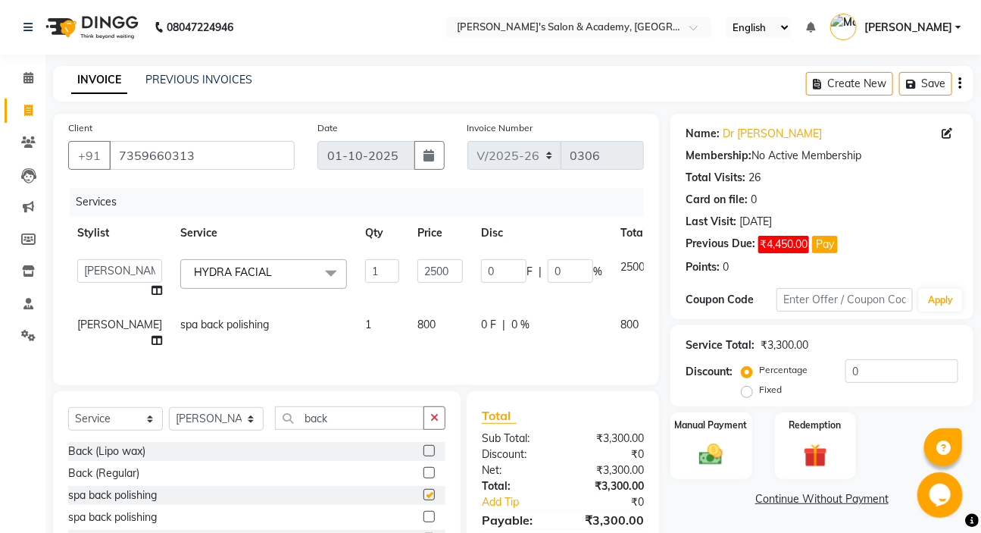
checkbox input "false"
click at [408, 327] on td "800" at bounding box center [440, 333] width 64 height 50
select select "44051"
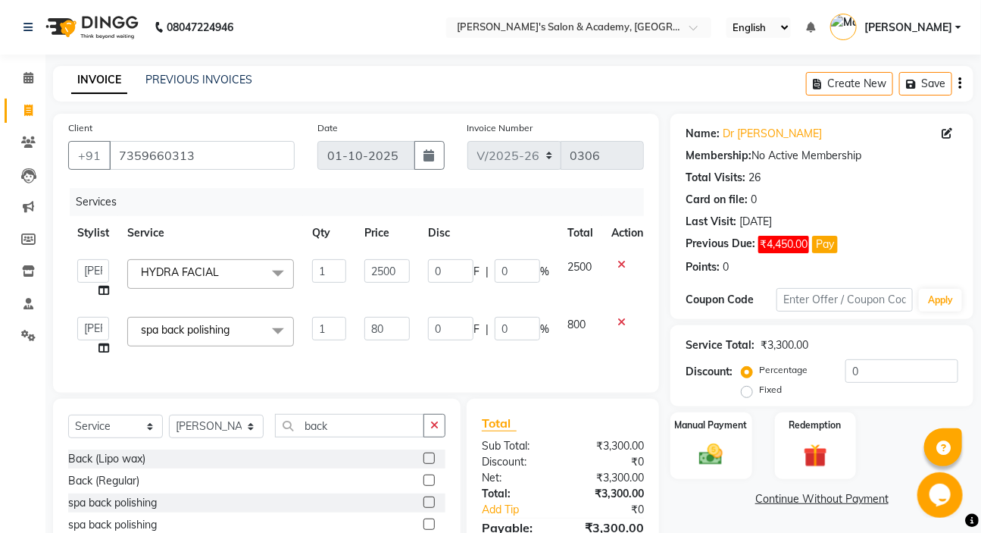
type input "8"
type input "900"
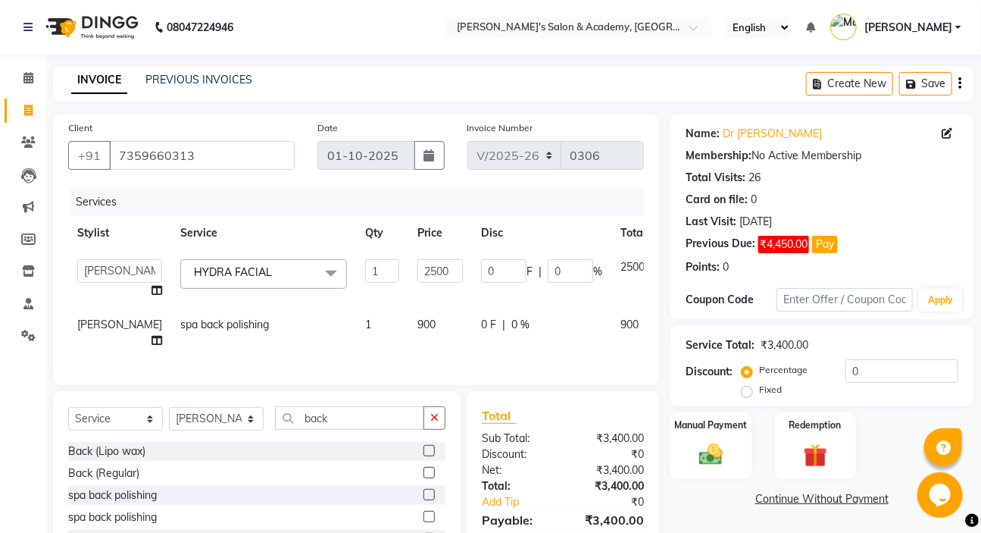
click at [408, 348] on td "900" at bounding box center [440, 333] width 64 height 50
select select "44051"
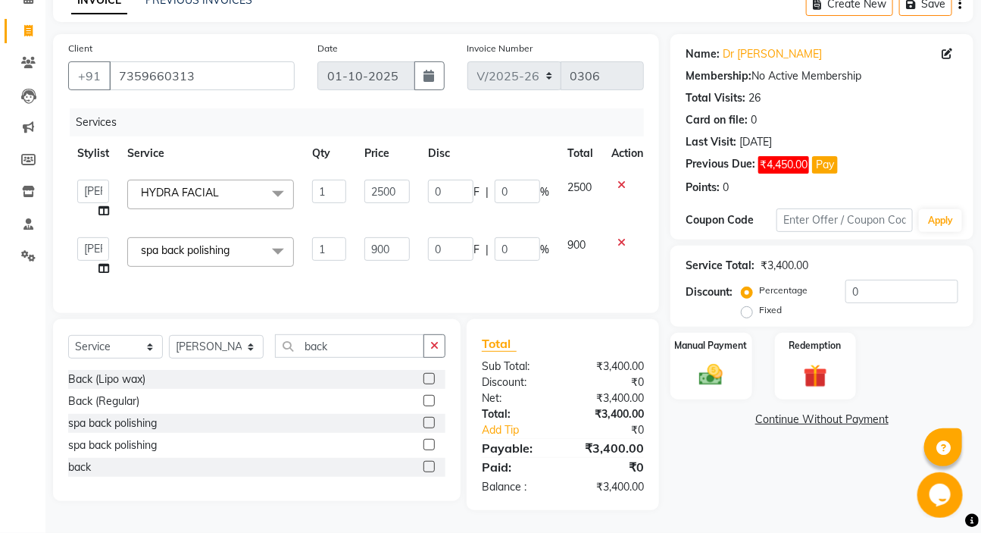
scroll to position [90, 0]
click at [427, 346] on button "button" at bounding box center [435, 345] width 22 height 23
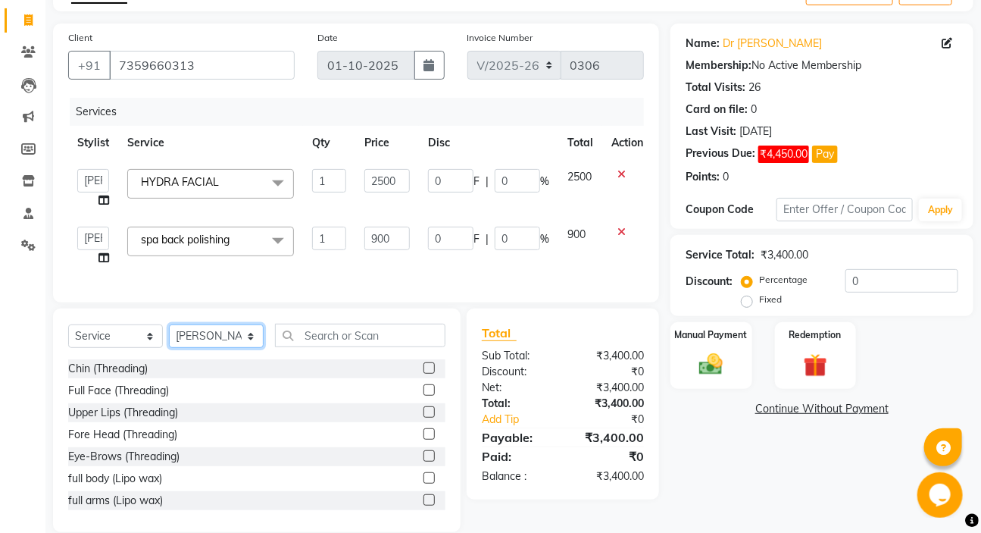
click at [220, 342] on select "Select Stylist Geeta Madam [PERSON_NAME] nafiya Other [PERSON_NAME]" at bounding box center [216, 335] width 95 height 23
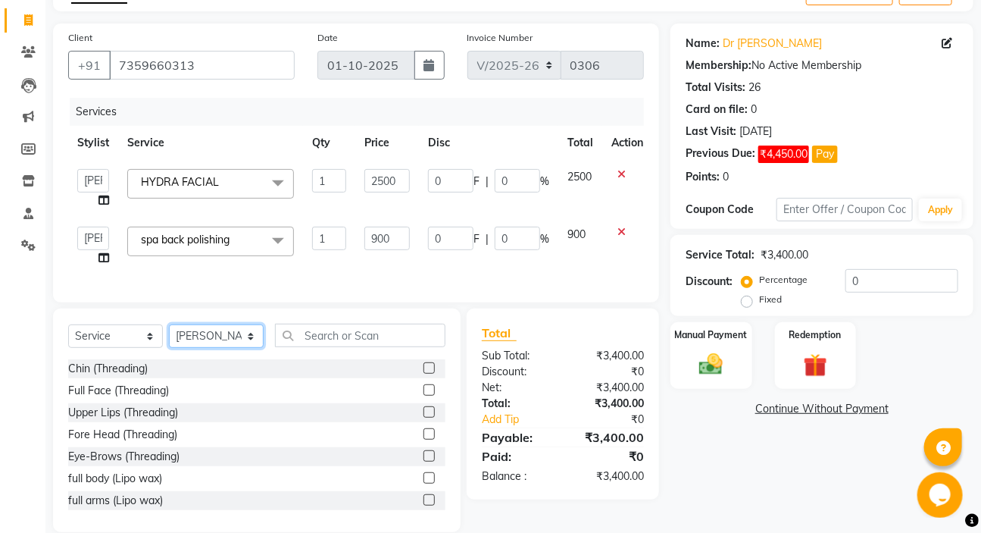
click at [220, 342] on select "Select Stylist Geeta Madam [PERSON_NAME] nafiya Other [PERSON_NAME]" at bounding box center [216, 335] width 95 height 23
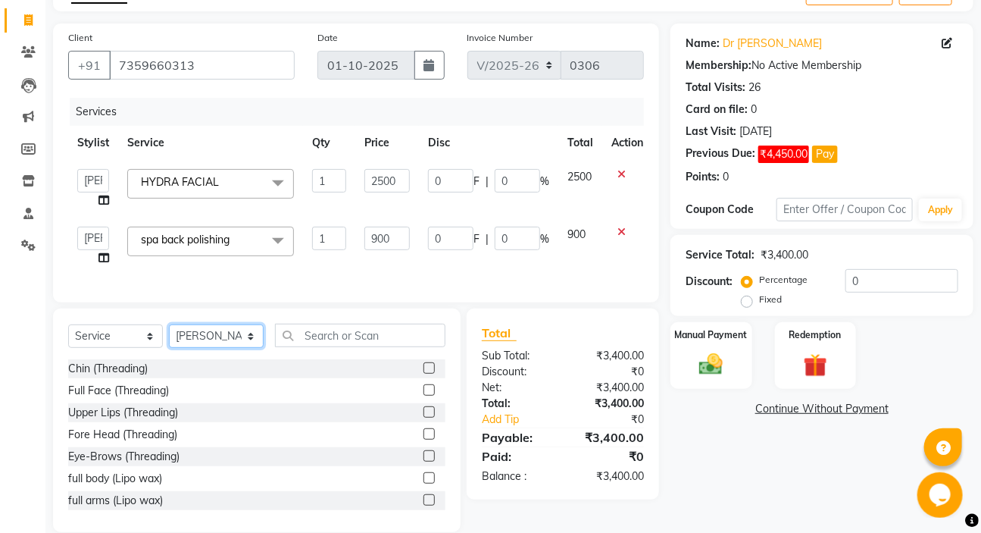
click at [220, 342] on select "Select Stylist Geeta Madam [PERSON_NAME] nafiya Other [PERSON_NAME]" at bounding box center [216, 335] width 95 height 23
select select "66278"
click at [169, 335] on select "Select Stylist Geeta Madam [PERSON_NAME] nafiya Other [PERSON_NAME]" at bounding box center [216, 335] width 95 height 23
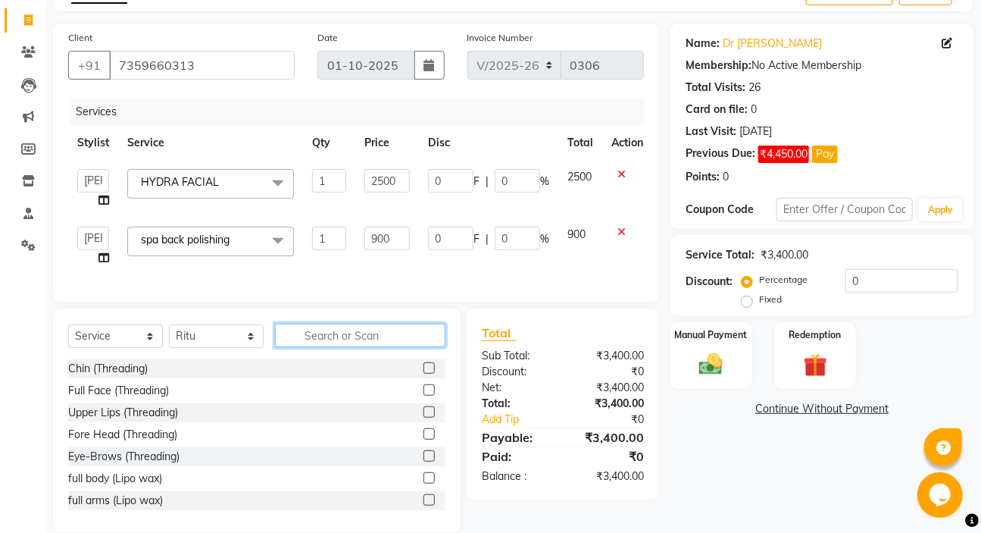
click at [329, 347] on input "text" at bounding box center [360, 335] width 170 height 23
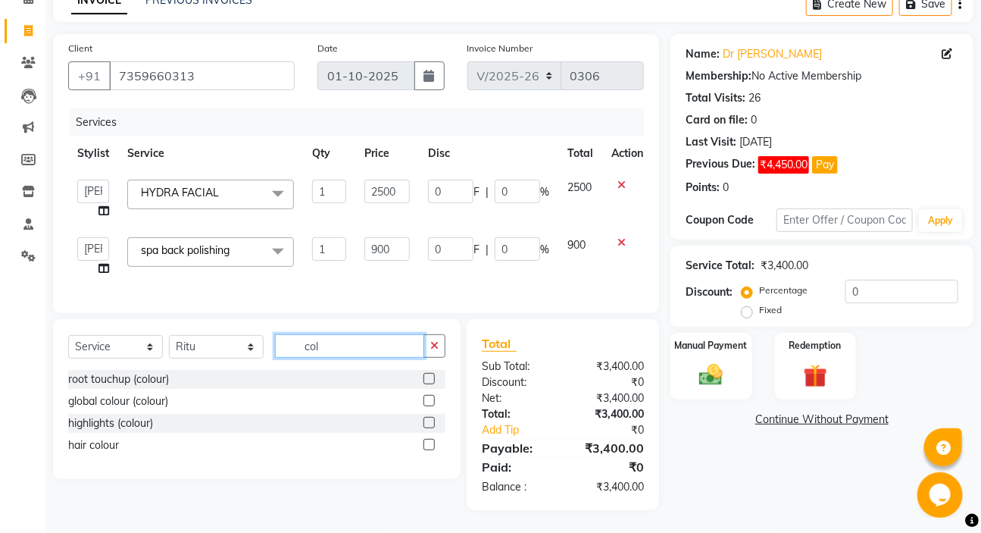
type input "col"
click at [431, 380] on label at bounding box center [429, 378] width 11 height 11
click at [431, 380] on input "checkbox" at bounding box center [429, 379] width 10 height 10
checkbox input "true"
click at [431, 351] on icon "button" at bounding box center [434, 345] width 8 height 11
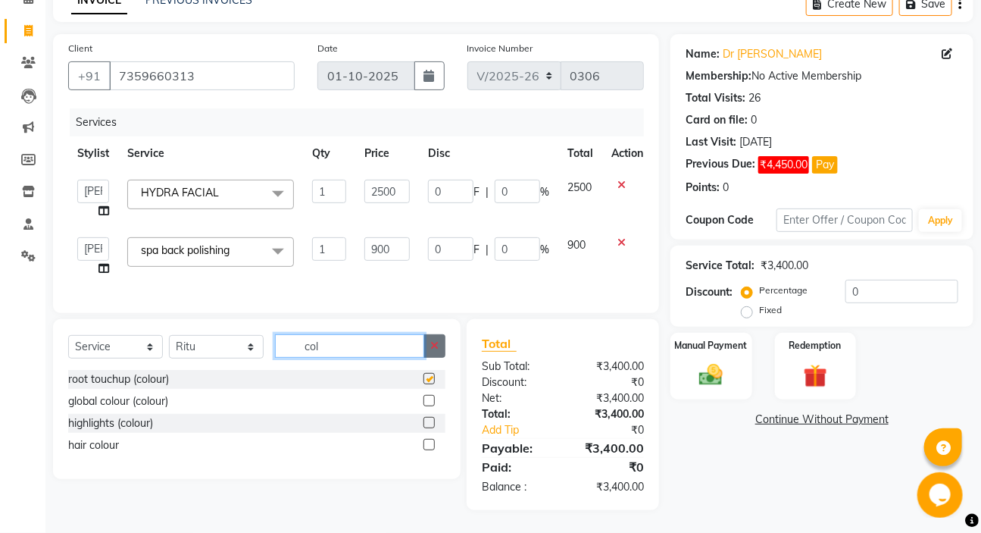
click at [424, 358] on input "col" at bounding box center [349, 345] width 149 height 23
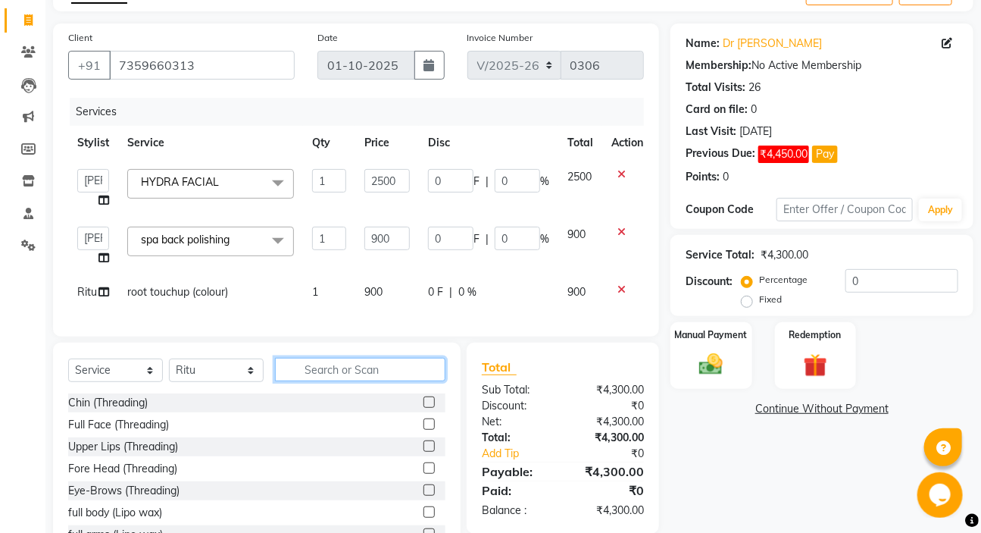
checkbox input "false"
click at [411, 294] on td "900" at bounding box center [387, 292] width 64 height 34
select select "66278"
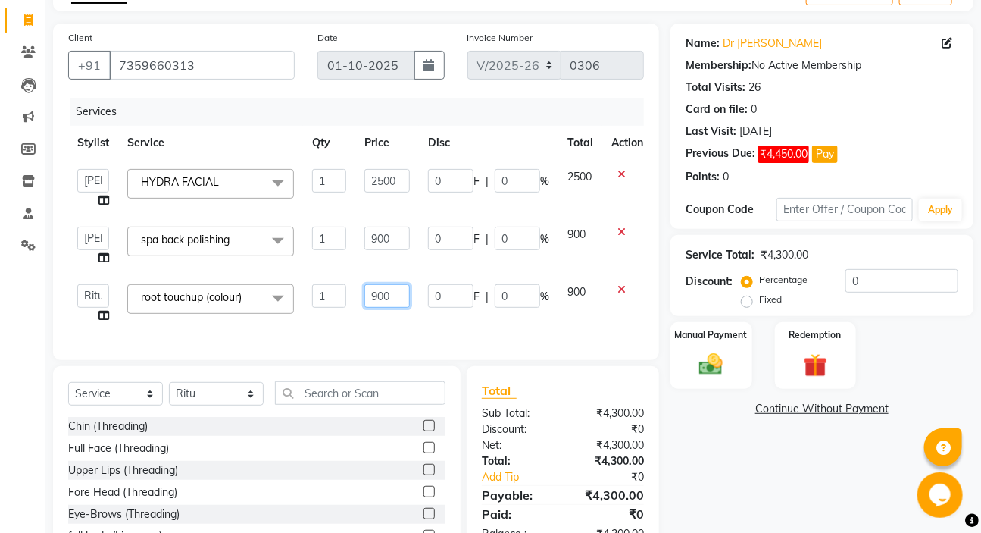
click at [402, 294] on input "900" at bounding box center [386, 295] width 45 height 23
type input "1000"
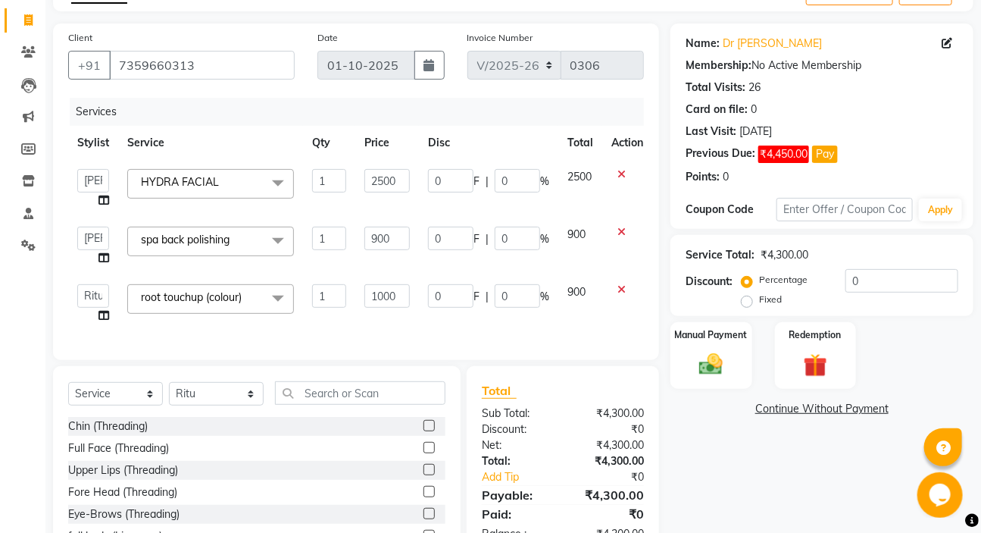
click at [405, 314] on div "Services Stylist Service Qty Price Disc Total Action Geeta Madam [PERSON_NAME] …" at bounding box center [356, 221] width 576 height 247
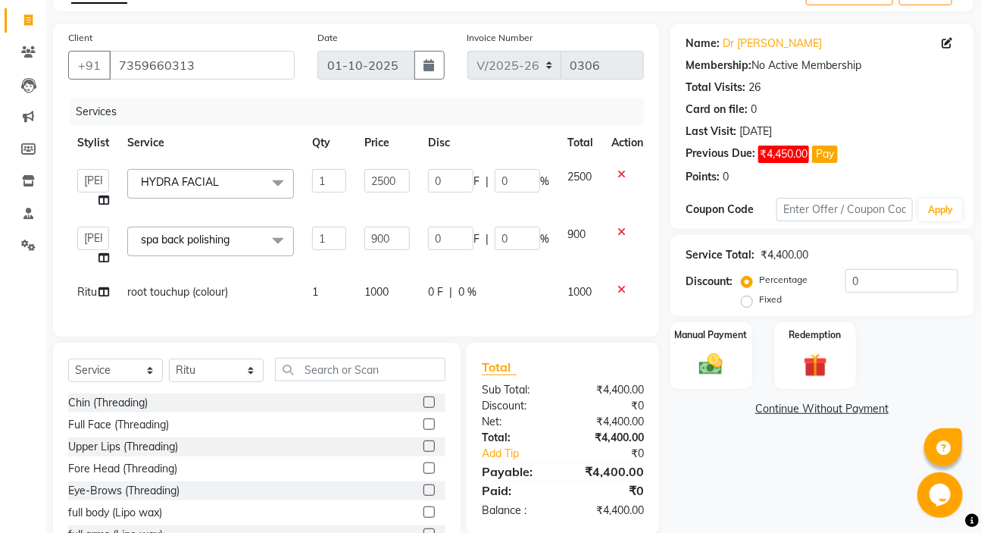
click at [424, 495] on label at bounding box center [429, 489] width 11 height 11
click at [424, 495] on input "checkbox" at bounding box center [429, 491] width 10 height 10
click at [415, 502] on div "Chin (Threading) Full Face (Threading) Upper Lips (Threading) Fore Head (Thread…" at bounding box center [256, 469] width 377 height 152
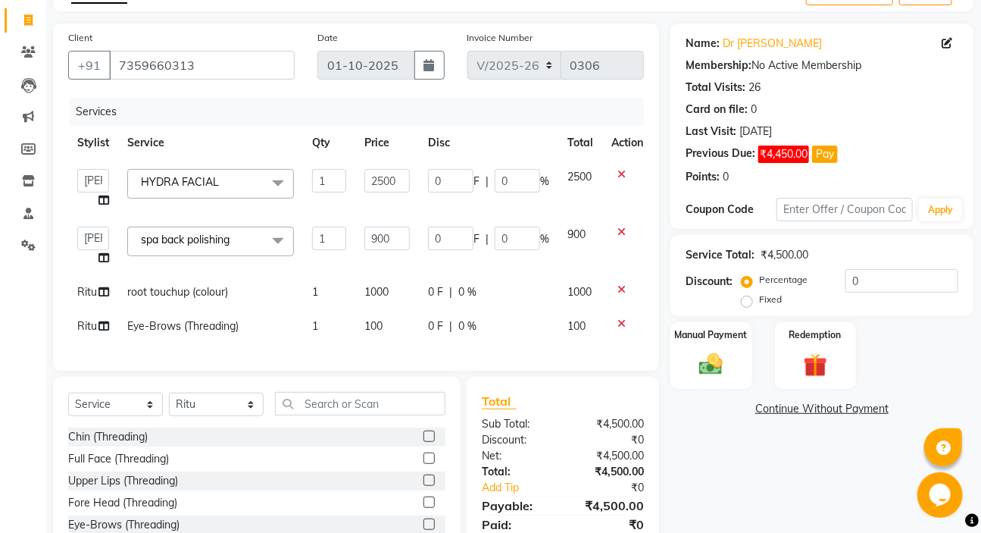
checkbox input "false"
click at [705, 366] on img at bounding box center [711, 364] width 40 height 28
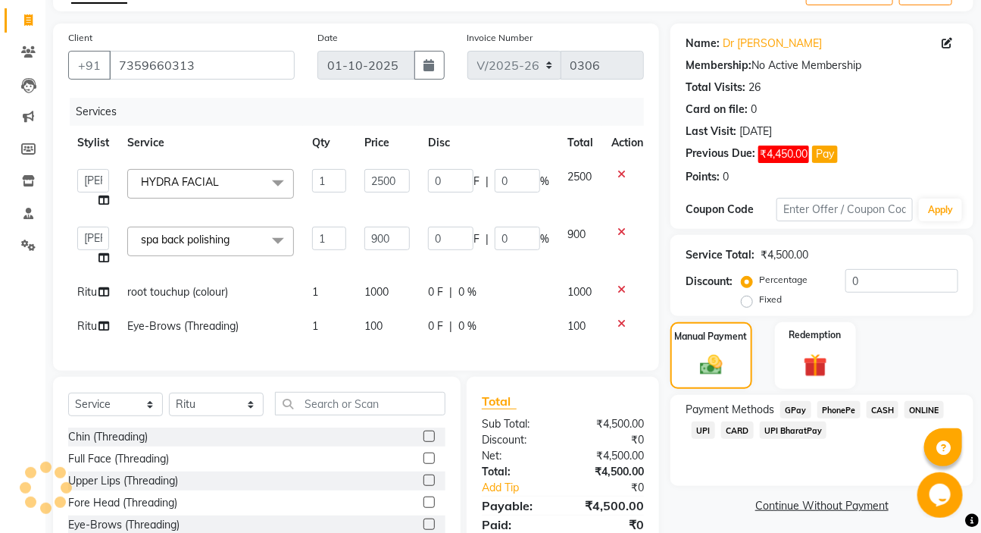
click at [787, 405] on span "GPay" at bounding box center [795, 409] width 31 height 17
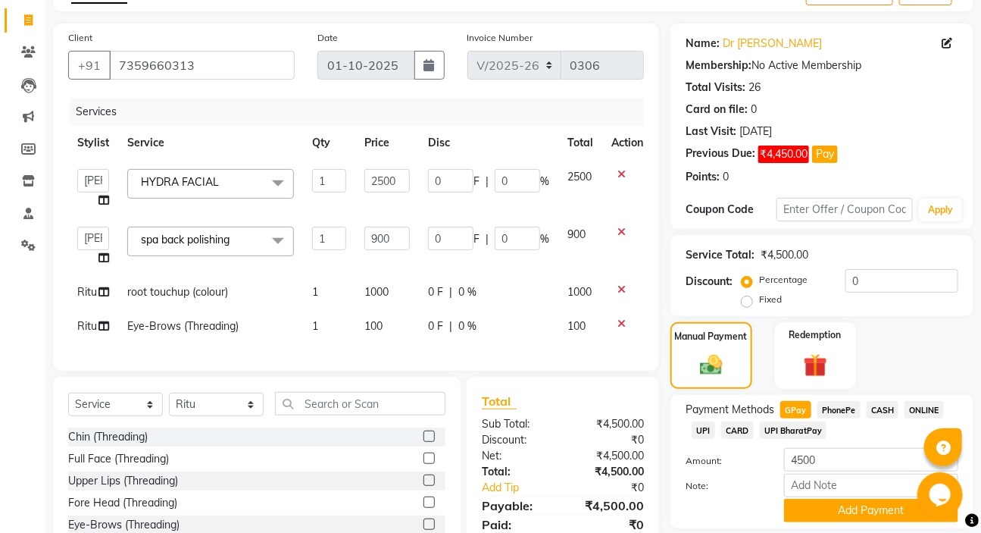
click at [787, 405] on span "GPay" at bounding box center [795, 409] width 31 height 17
click at [839, 510] on button "Add Payment" at bounding box center [871, 510] width 174 height 23
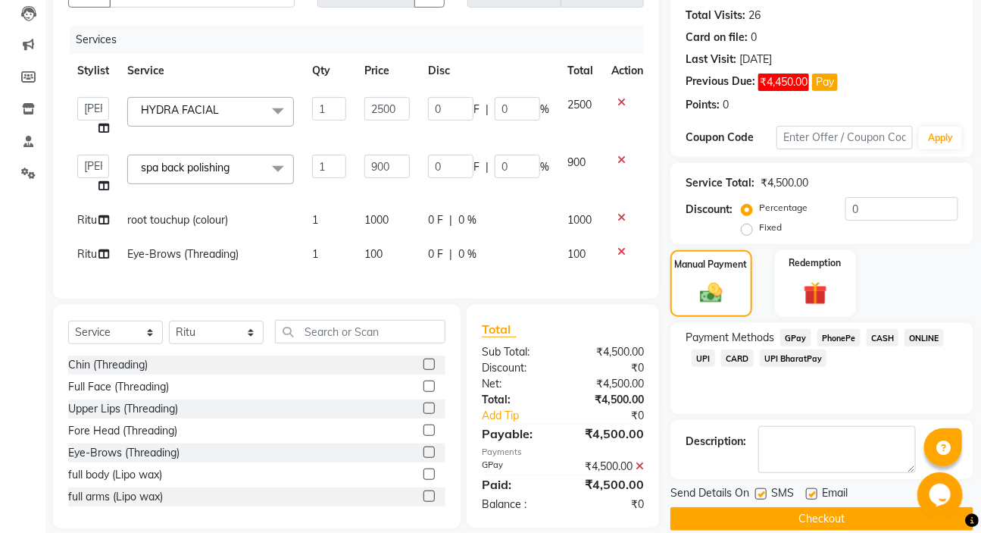
scroll to position [191, 0]
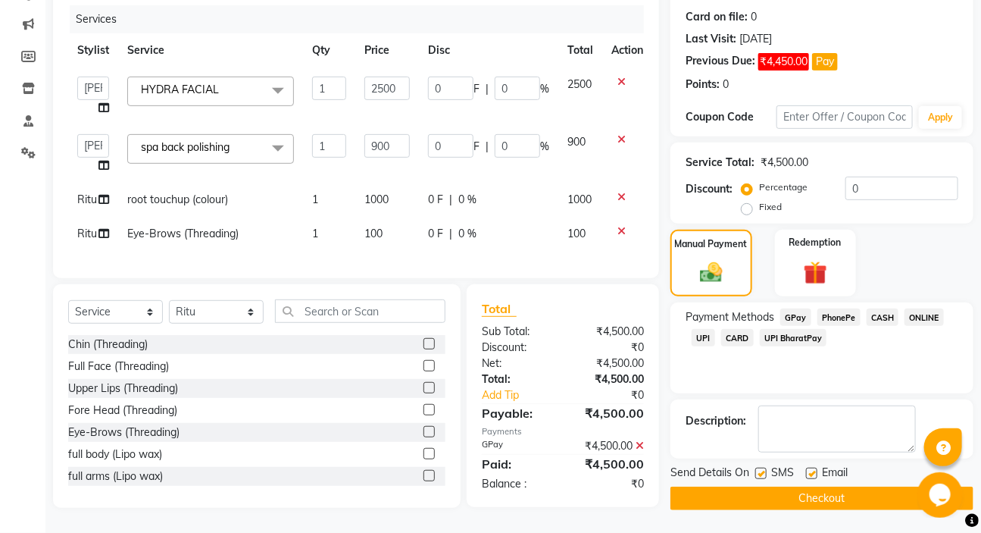
click at [736, 486] on button "Checkout" at bounding box center [822, 497] width 303 height 23
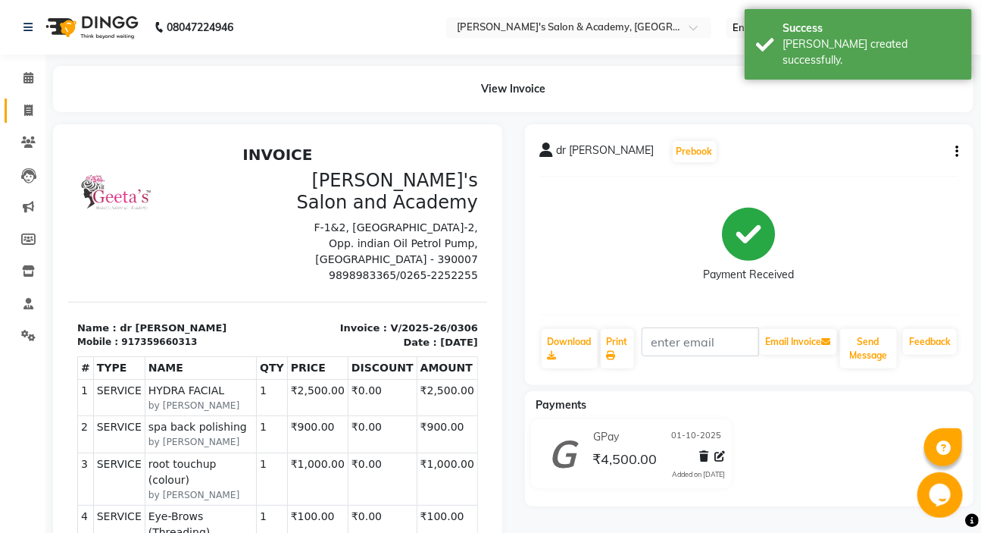
click at [36, 110] on span at bounding box center [28, 110] width 27 height 17
select select "service"
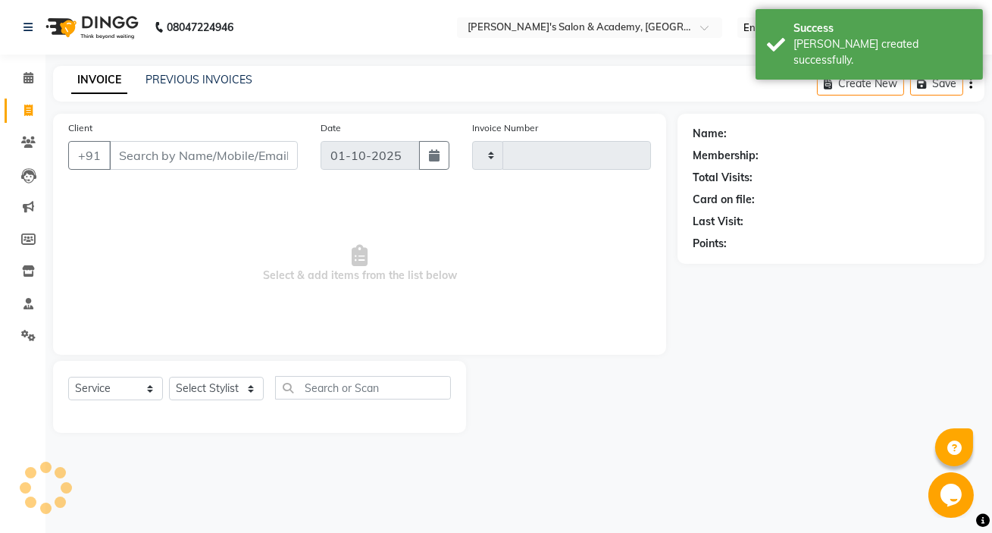
type input "0307"
select select "3673"
click at [124, 162] on input "Client" at bounding box center [203, 155] width 189 height 29
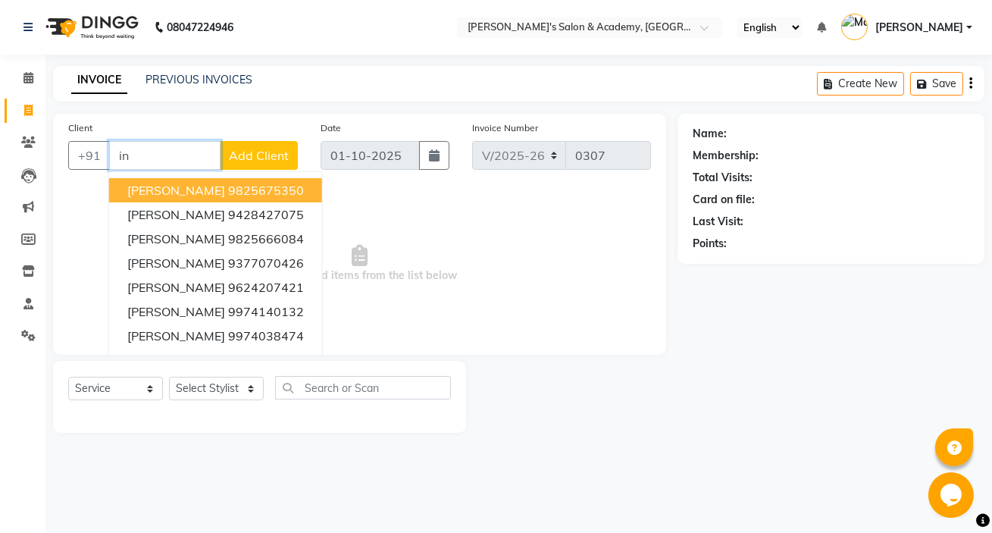
type input "i"
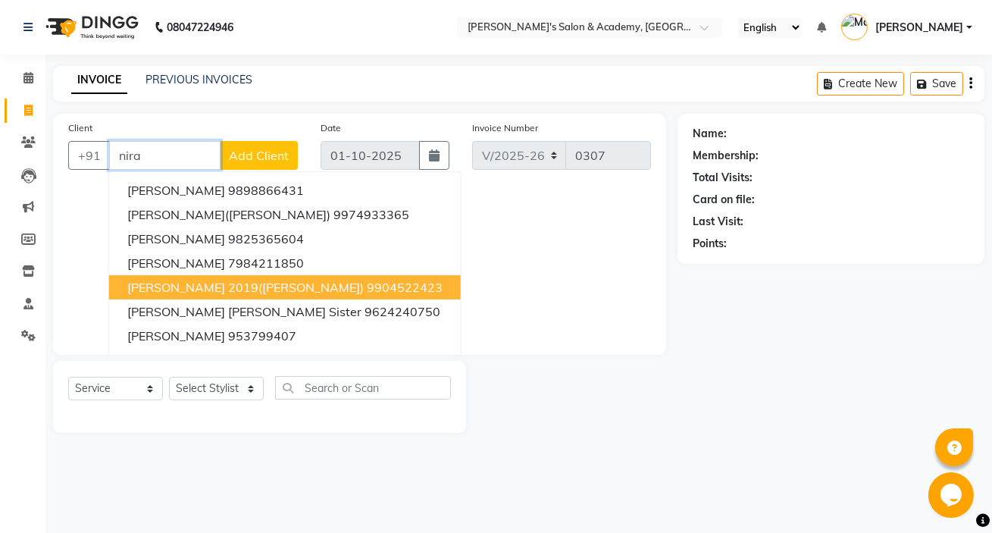
click at [252, 283] on span "[PERSON_NAME] 2019([PERSON_NAME])" at bounding box center [245, 287] width 236 height 15
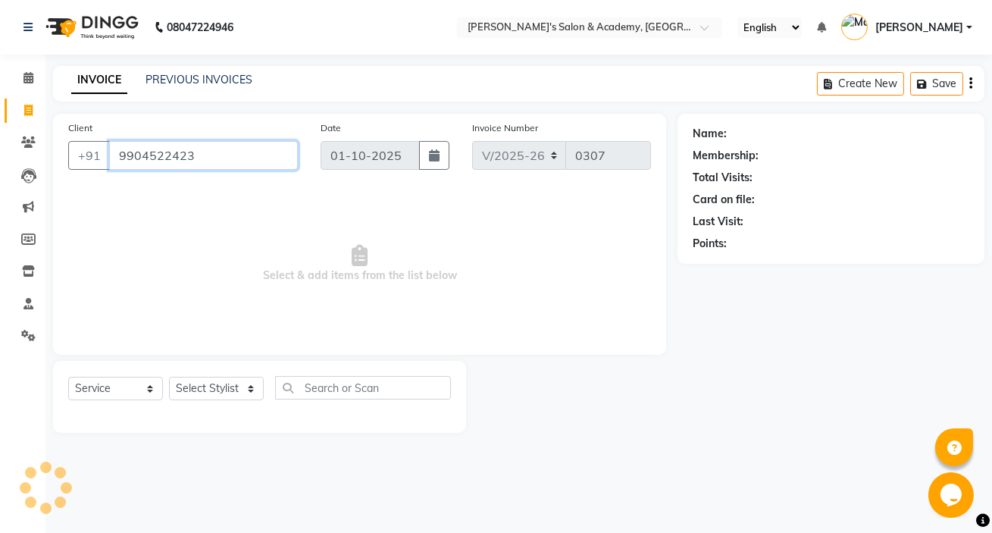
type input "9904522423"
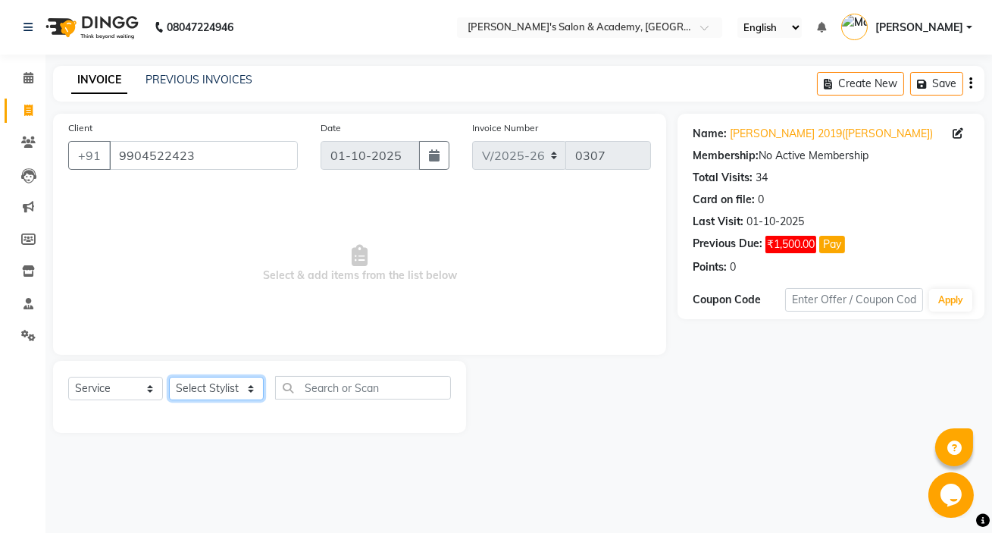
click at [170, 382] on select "Select Stylist Geeta Madam [PERSON_NAME] nafiya Other [PERSON_NAME]" at bounding box center [216, 388] width 95 height 23
click at [214, 393] on select "Select Stylist Geeta Madam [PERSON_NAME] nafiya Other [PERSON_NAME]" at bounding box center [216, 388] width 95 height 23
select select "66278"
click at [169, 377] on select "Select Stylist Geeta Madam [PERSON_NAME] nafiya Other [PERSON_NAME]" at bounding box center [216, 388] width 95 height 23
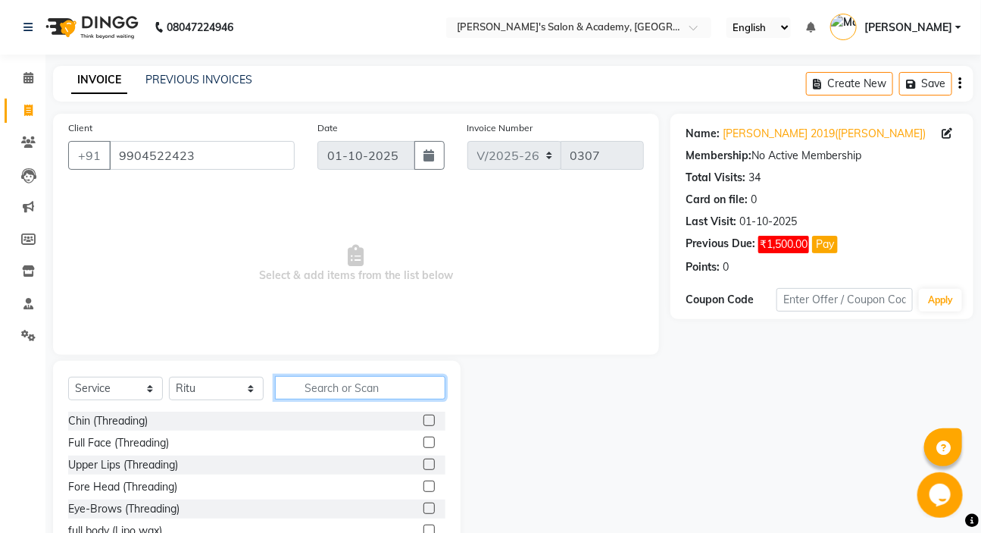
click at [339, 394] on input "text" at bounding box center [360, 387] width 170 height 23
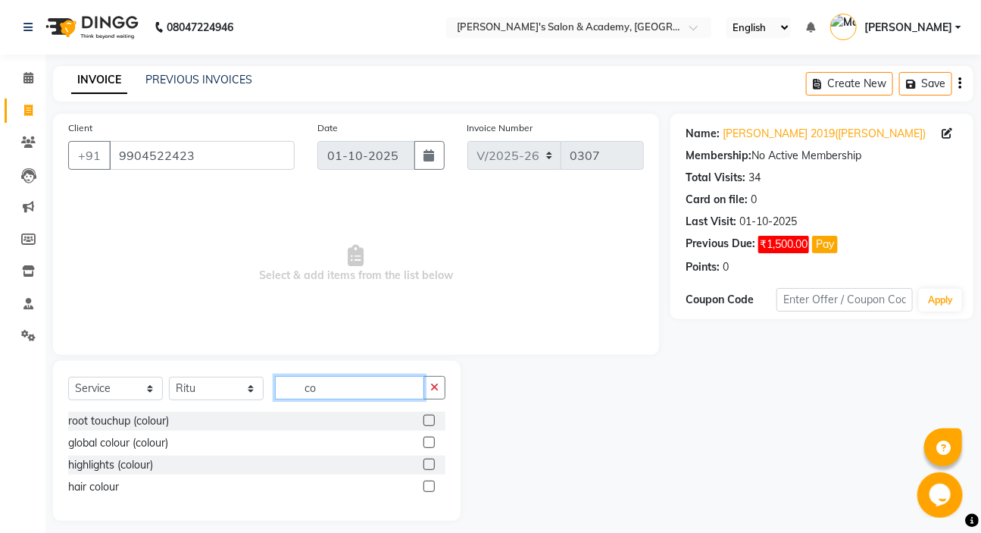
type input "co"
click at [429, 416] on label at bounding box center [429, 419] width 11 height 11
click at [429, 416] on input "checkbox" at bounding box center [429, 421] width 10 height 10
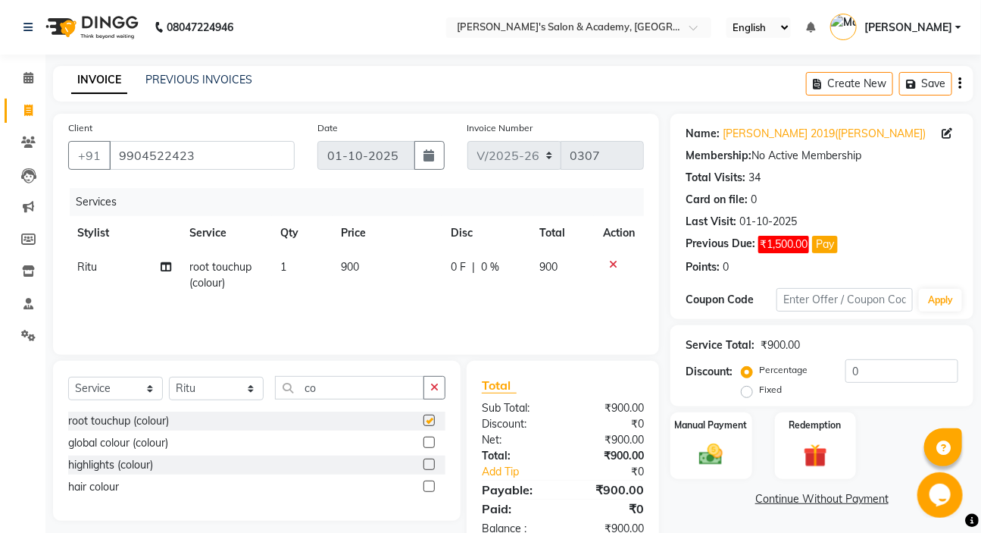
click at [429, 416] on label at bounding box center [429, 419] width 11 height 11
click at [429, 416] on input "checkbox" at bounding box center [429, 421] width 10 height 10
click at [429, 416] on label at bounding box center [429, 419] width 11 height 11
click at [429, 416] on input "checkbox" at bounding box center [429, 421] width 10 height 10
checkbox input "true"
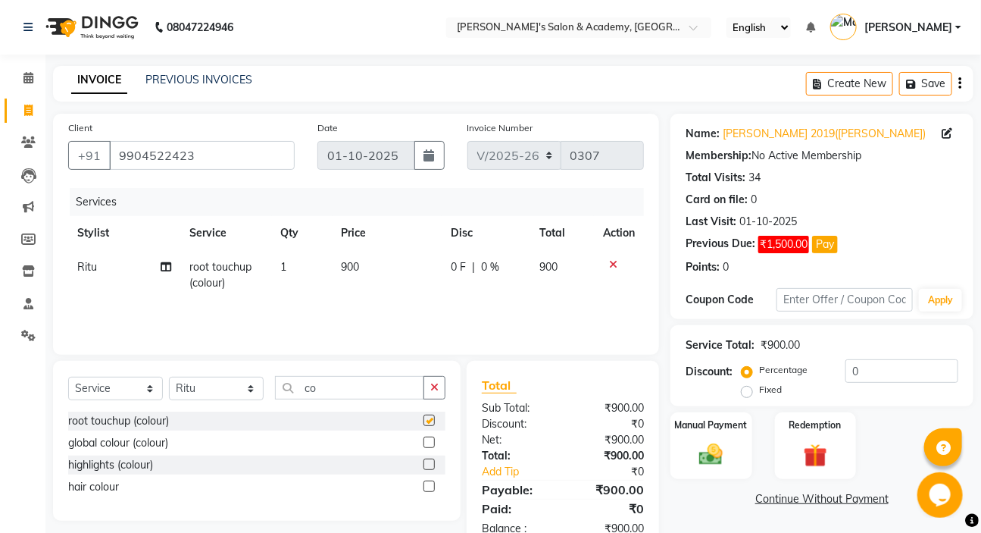
click at [429, 399] on button "button" at bounding box center [435, 387] width 22 height 23
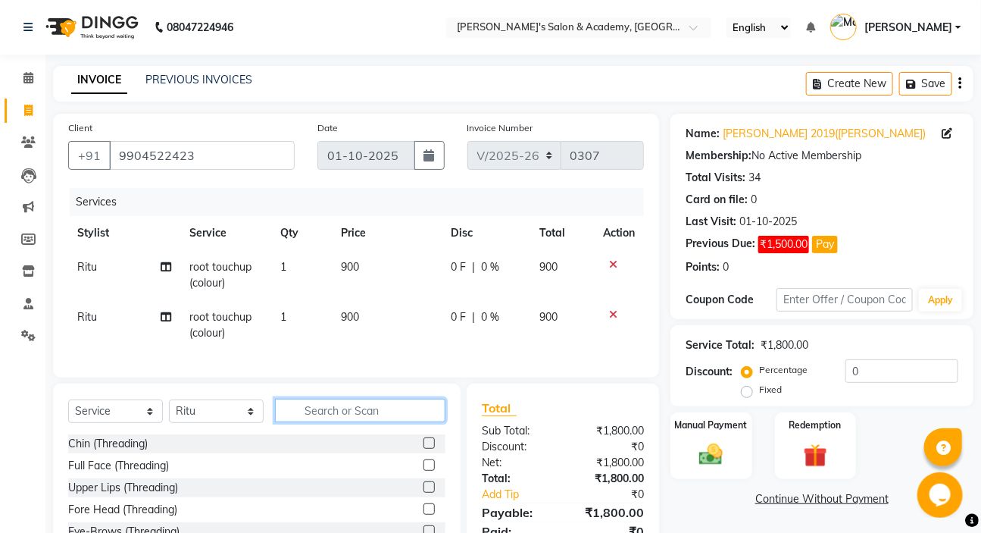
checkbox input "false"
click at [606, 314] on div at bounding box center [619, 314] width 32 height 11
click at [609, 313] on icon at bounding box center [613, 314] width 8 height 11
click at [608, 313] on div "Services Stylist Service Qty Price Disc Total Action Ritu root touchup (colour)…" at bounding box center [356, 275] width 576 height 174
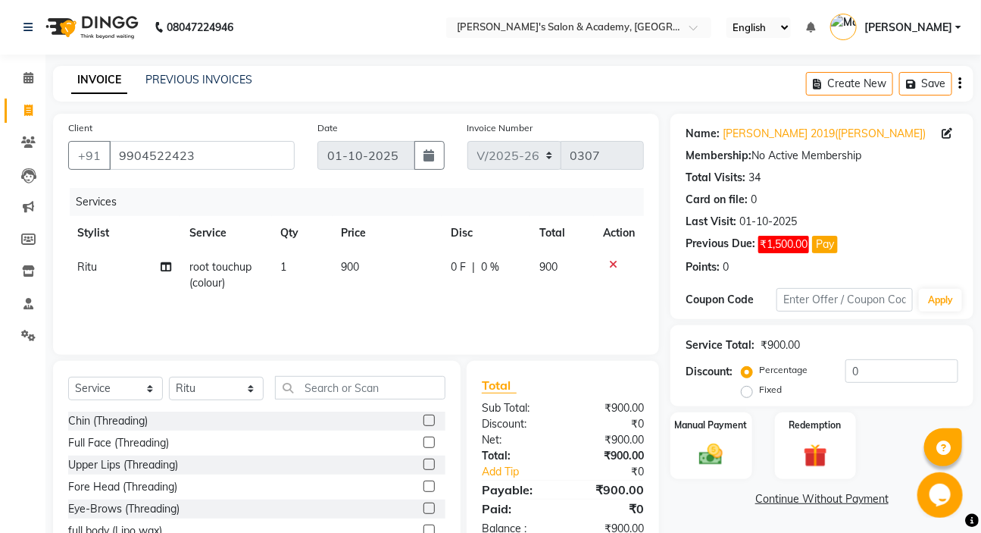
click at [400, 257] on td "900" at bounding box center [388, 275] width 110 height 50
select select "66278"
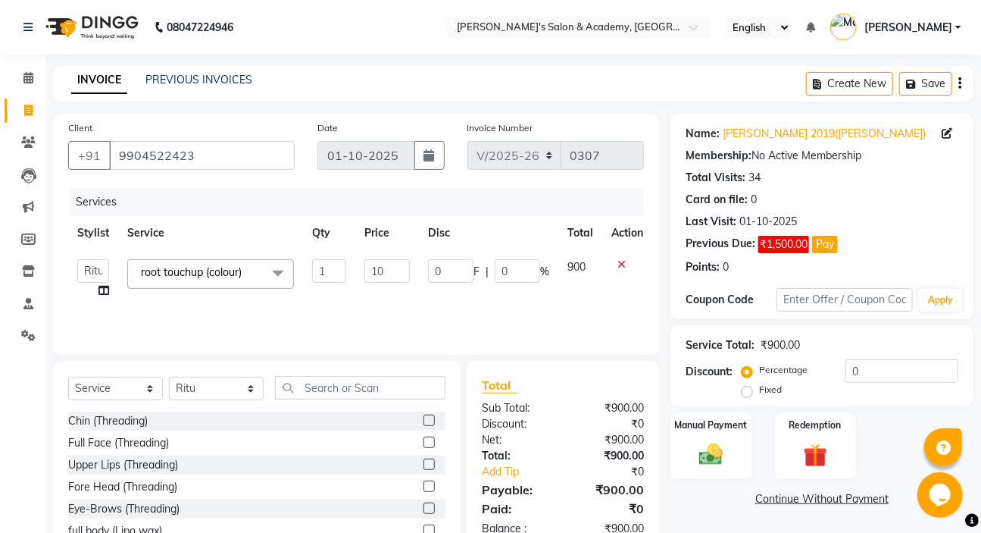
type input "100"
click at [335, 301] on div "Services Stylist Service Qty Price Disc Total Action Geeta Madam [PERSON_NAME] …" at bounding box center [356, 264] width 576 height 152
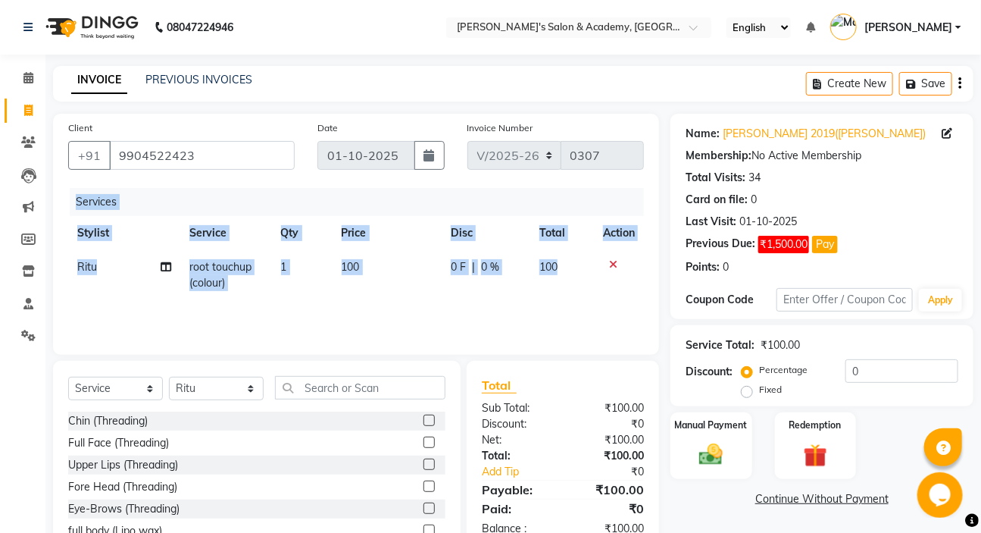
click at [394, 265] on td "100" at bounding box center [388, 275] width 110 height 50
select select "66278"
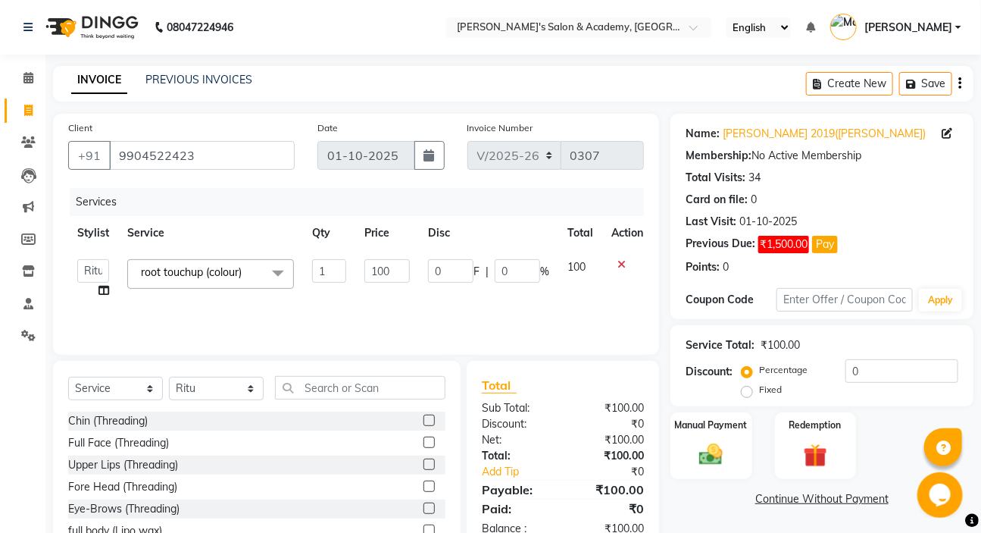
click at [394, 265] on input "100" at bounding box center [386, 270] width 45 height 23
click at [395, 274] on input "100" at bounding box center [386, 270] width 45 height 23
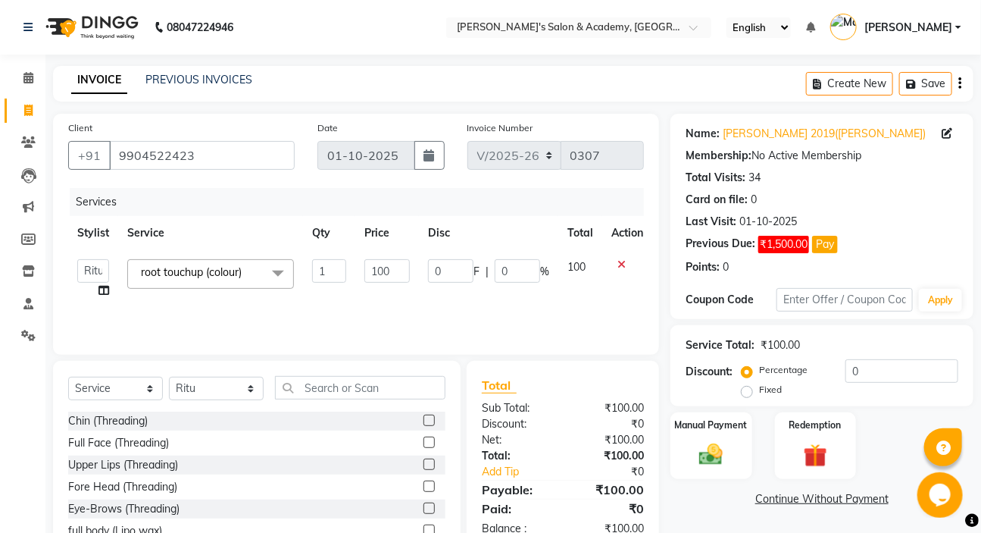
click at [395, 274] on input "100" at bounding box center [386, 270] width 45 height 23
type input "1000"
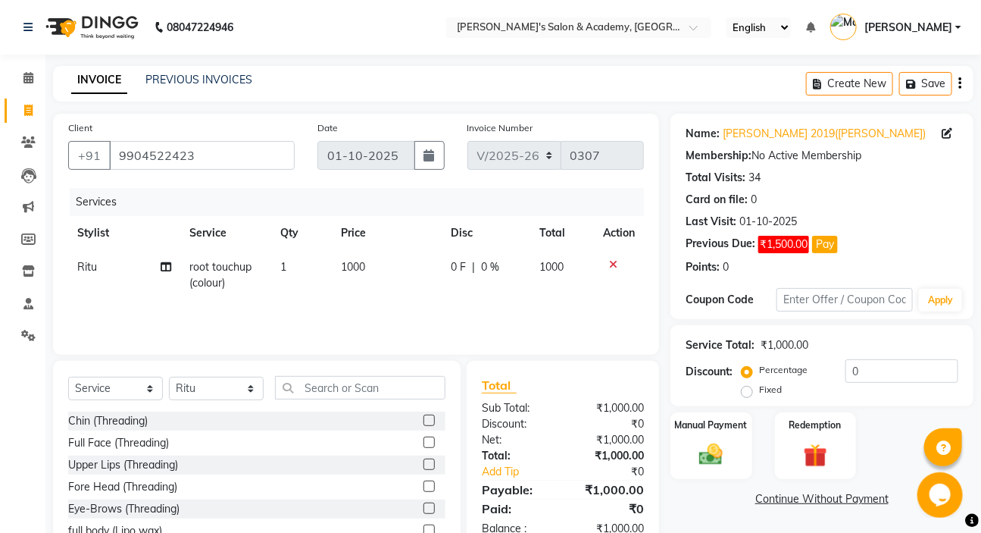
click at [392, 305] on div "Services Stylist Service Qty Price Disc Total Action Ritu root touchup (colour)…" at bounding box center [356, 264] width 576 height 152
click at [424, 506] on label at bounding box center [429, 507] width 11 height 11
click at [424, 506] on input "checkbox" at bounding box center [429, 509] width 10 height 10
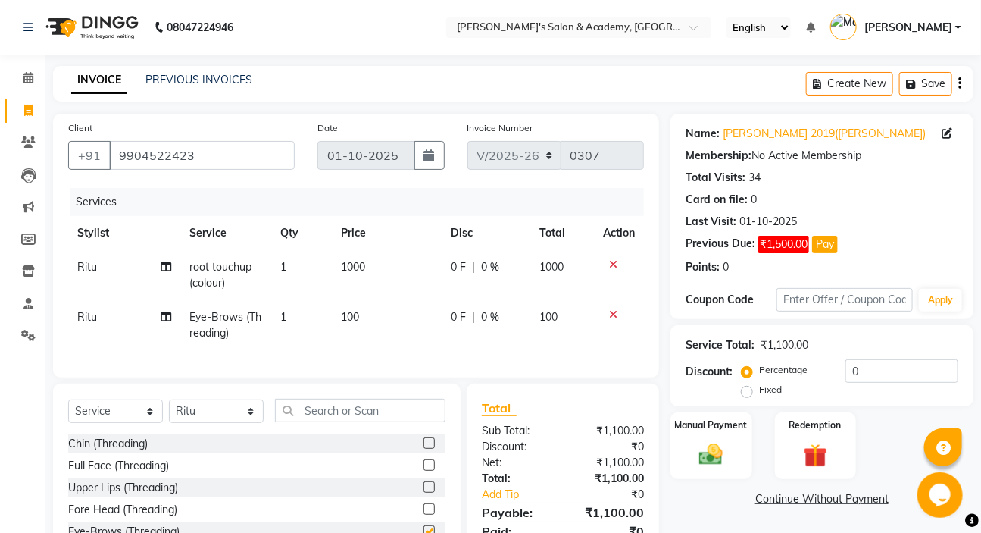
checkbox input "false"
click at [193, 420] on select "Select Stylist Geeta Madam [PERSON_NAME] nafiya Other [PERSON_NAME]" at bounding box center [216, 410] width 95 height 23
select select "44051"
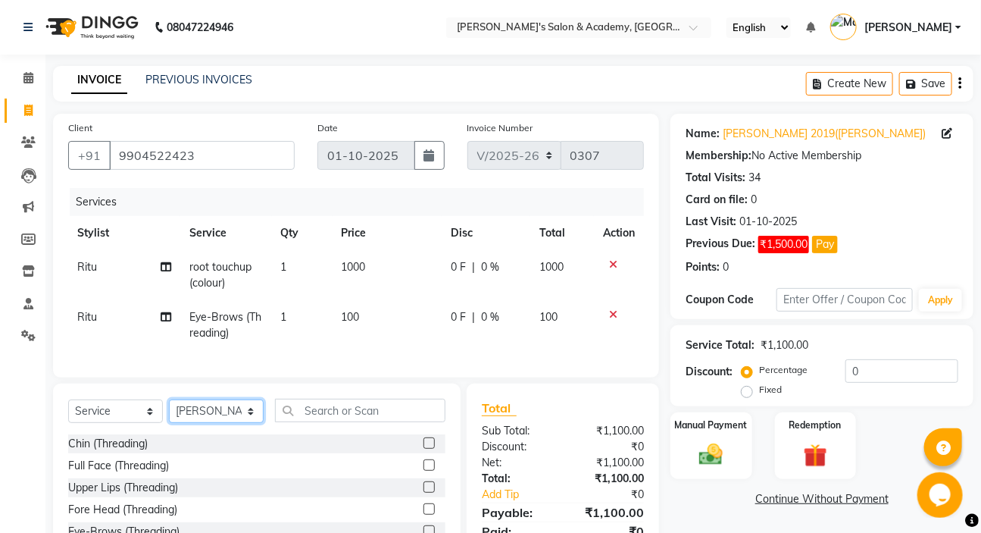
click at [169, 410] on select "Select Stylist Geeta Madam [PERSON_NAME] nafiya Other [PERSON_NAME]" at bounding box center [216, 410] width 95 height 23
click at [211, 331] on span "Eye-Brows (Threading)" at bounding box center [225, 325] width 72 height 30
select select "66278"
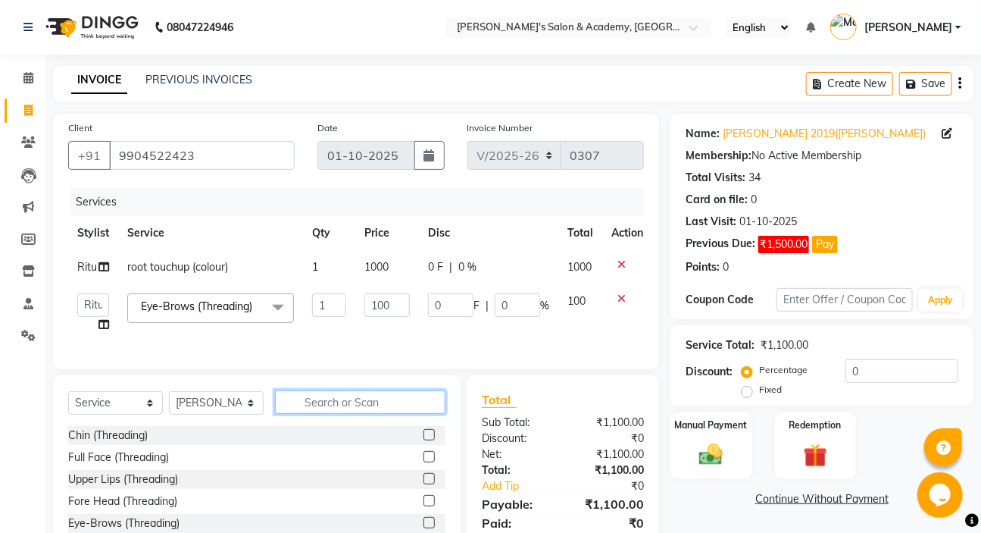
click at [339, 414] on input "text" at bounding box center [360, 401] width 170 height 23
type input "sh"
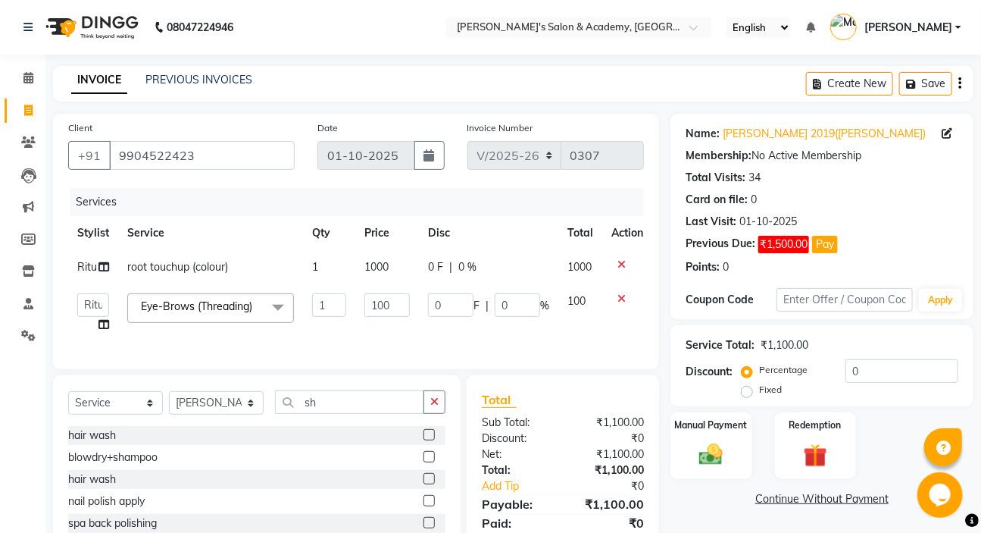
click at [424, 439] on label at bounding box center [429, 434] width 11 height 11
click at [424, 439] on input "checkbox" at bounding box center [429, 435] width 10 height 10
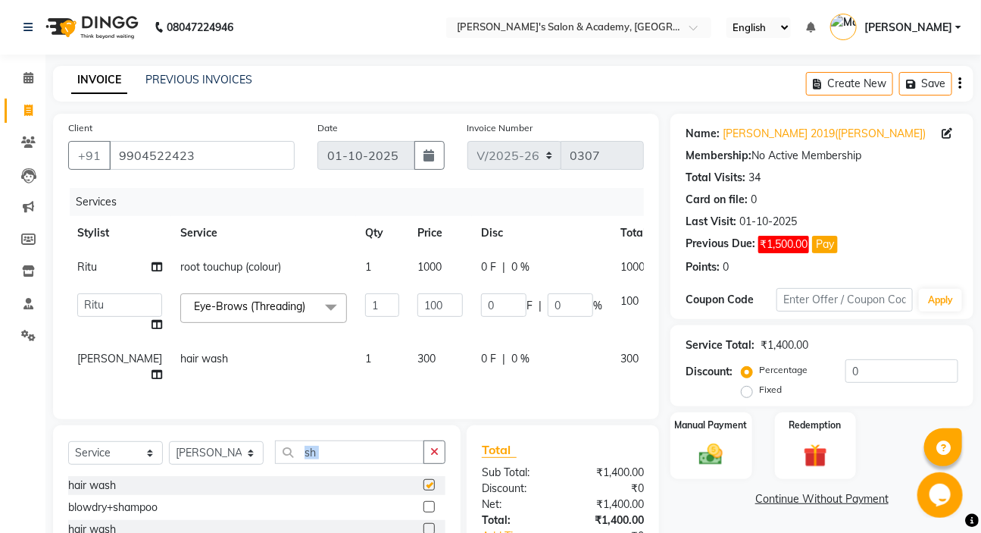
click at [417, 439] on div "Select Service Product Membership Package Voucher Prepaid Gift Card Select Styl…" at bounding box center [257, 537] width 408 height 224
checkbox input "false"
click at [408, 358] on td "300" at bounding box center [440, 367] width 64 height 50
select select "44051"
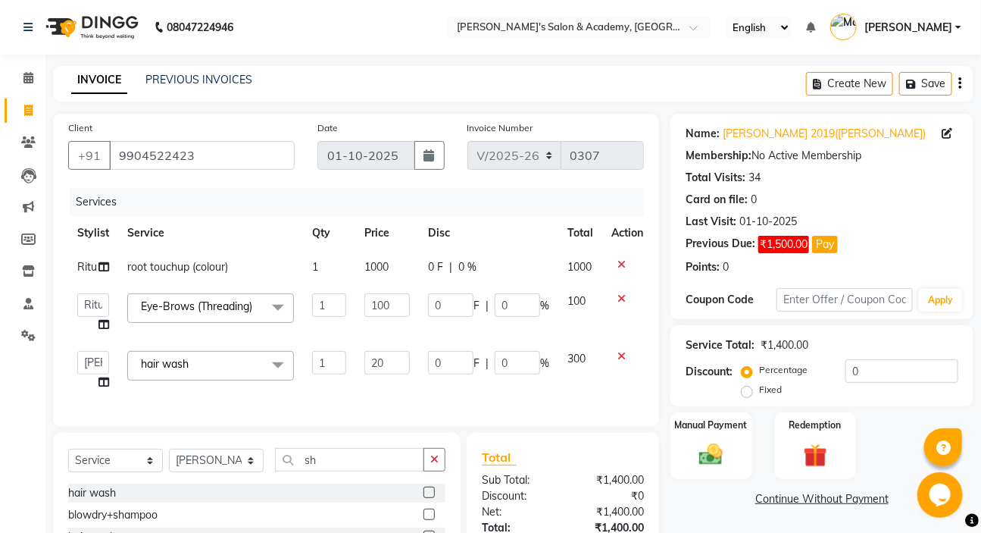
type input "200"
click at [384, 380] on td "200" at bounding box center [387, 371] width 64 height 58
select select "44051"
click at [384, 380] on td "200" at bounding box center [387, 371] width 64 height 58
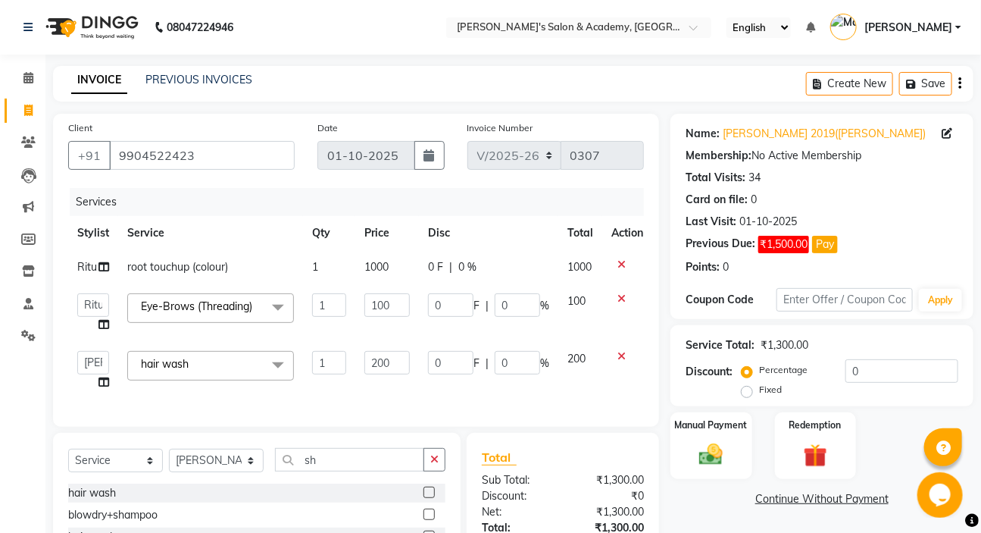
click at [384, 380] on td "200" at bounding box center [387, 371] width 64 height 58
click at [788, 435] on div "Redemption" at bounding box center [815, 446] width 85 height 70
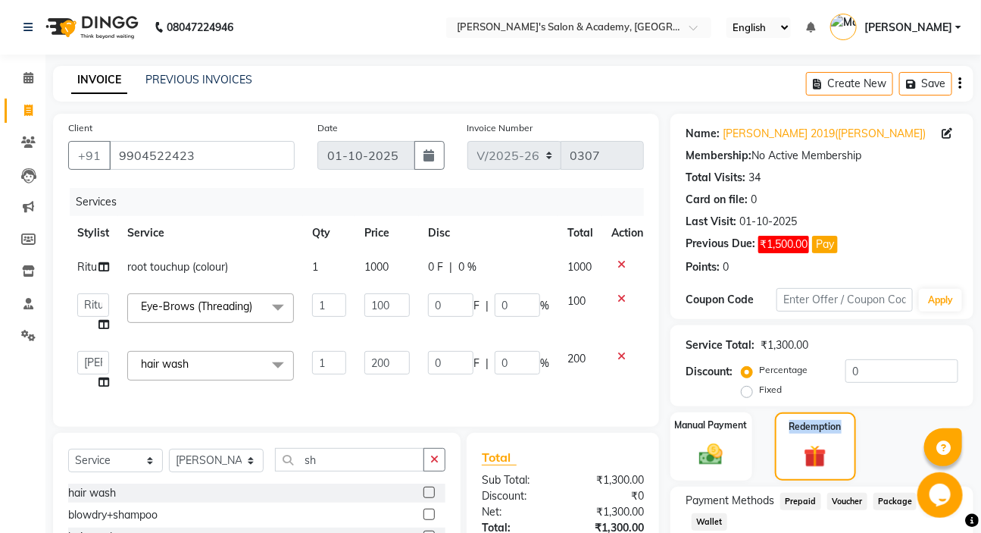
click at [856, 496] on span "Voucher" at bounding box center [847, 500] width 40 height 17
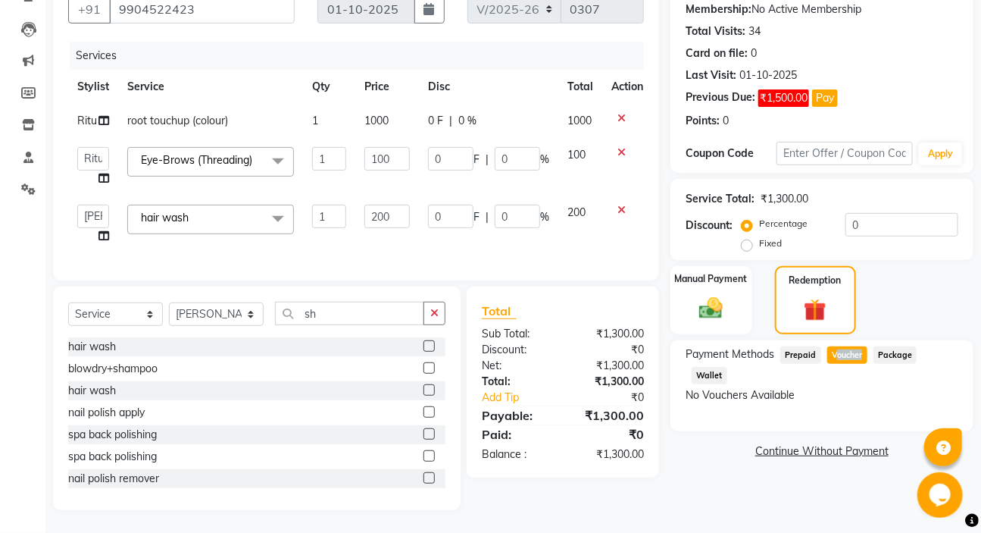
scroll to position [157, 0]
click at [888, 348] on span "Package" at bounding box center [896, 354] width 44 height 17
click at [844, 346] on span "Voucher" at bounding box center [847, 354] width 40 height 17
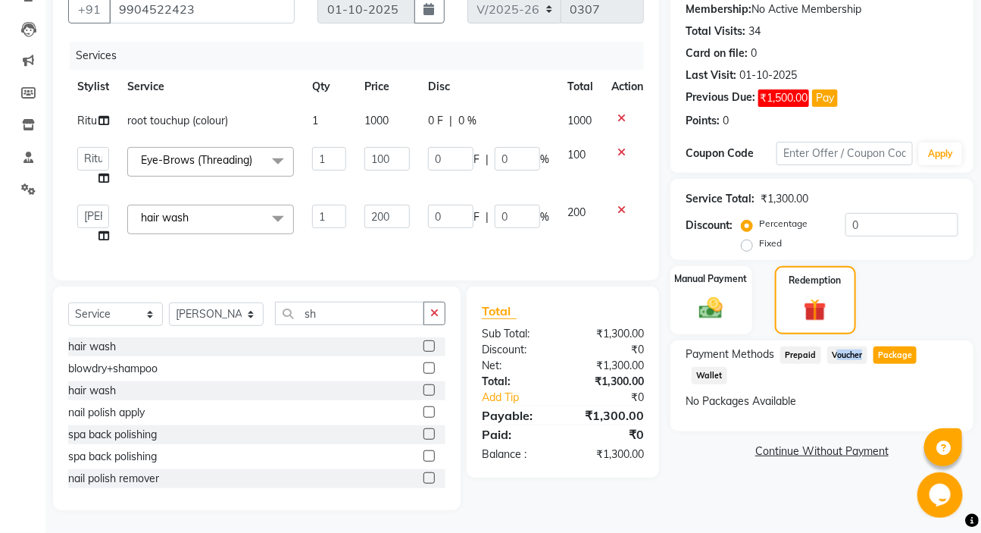
click at [844, 346] on span "Voucher" at bounding box center [847, 354] width 40 height 17
click at [717, 303] on img at bounding box center [711, 308] width 40 height 28
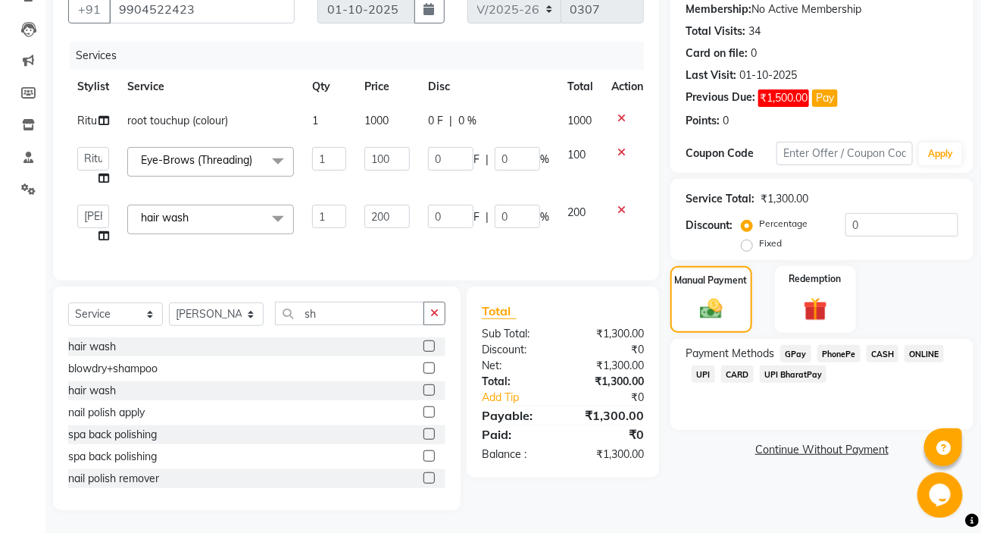
click at [784, 345] on span "GPay" at bounding box center [795, 353] width 31 height 17
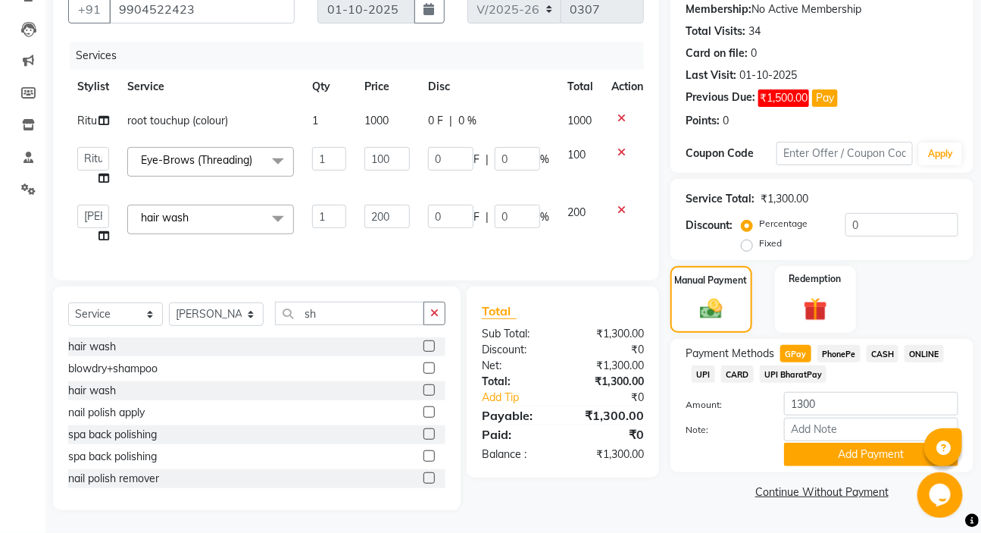
click at [839, 431] on div "Note:" at bounding box center [821, 430] width 295 height 26
click at [839, 442] on button "Add Payment" at bounding box center [871, 453] width 174 height 23
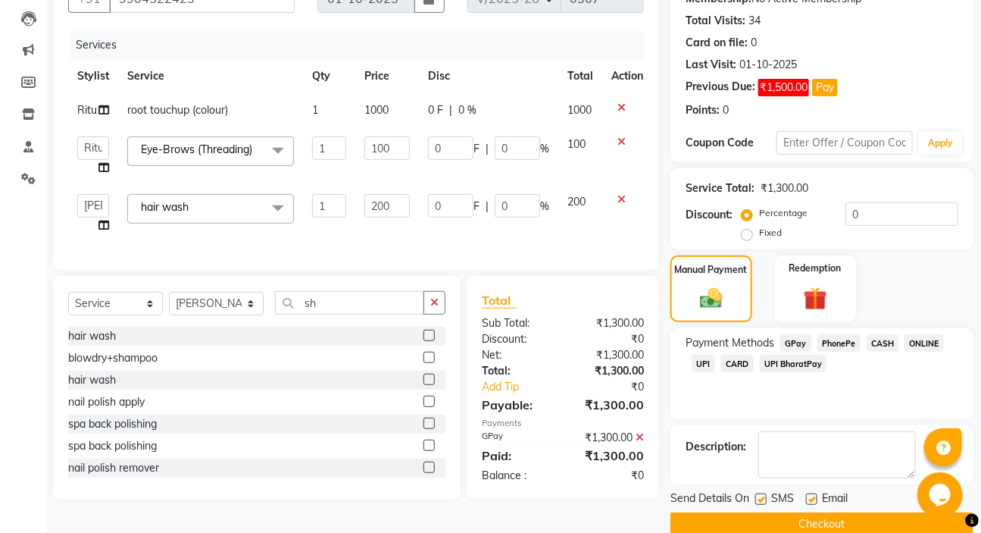
click at [825, 518] on button "Checkout" at bounding box center [822, 523] width 303 height 23
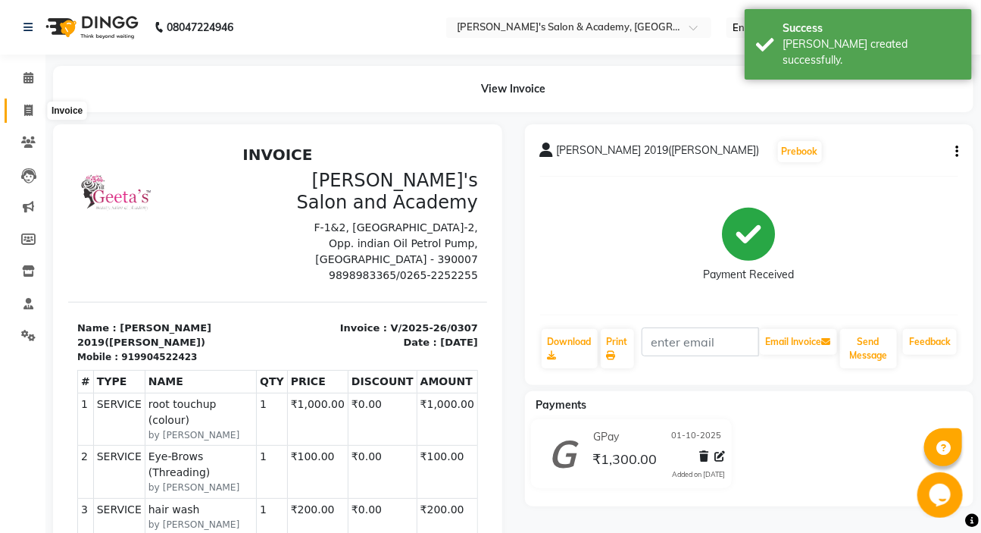
click at [24, 108] on icon at bounding box center [28, 110] width 8 height 11
drag, startPoint x: 24, startPoint y: 108, endPoint x: 52, endPoint y: 116, distance: 28.5
click at [24, 108] on icon at bounding box center [28, 110] width 8 height 11
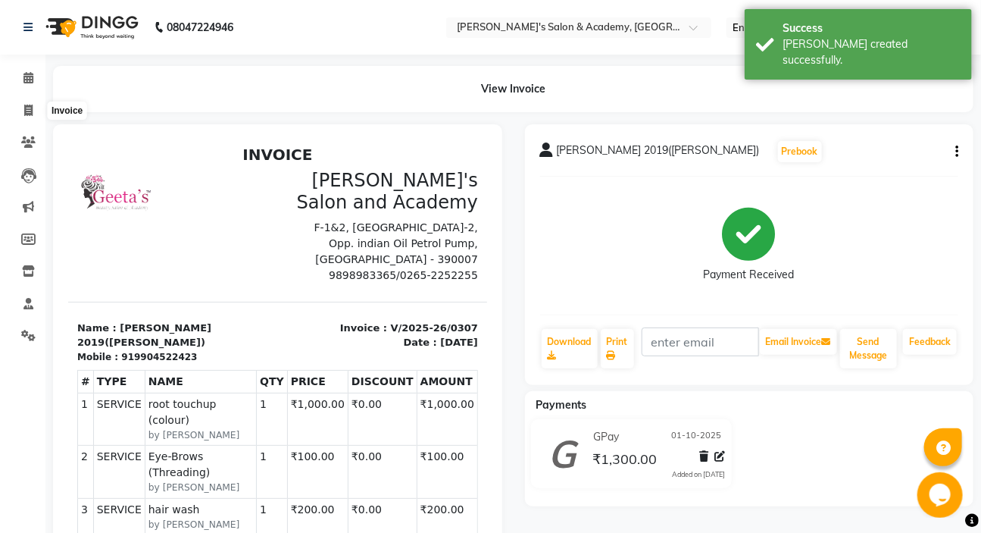
select select "service"
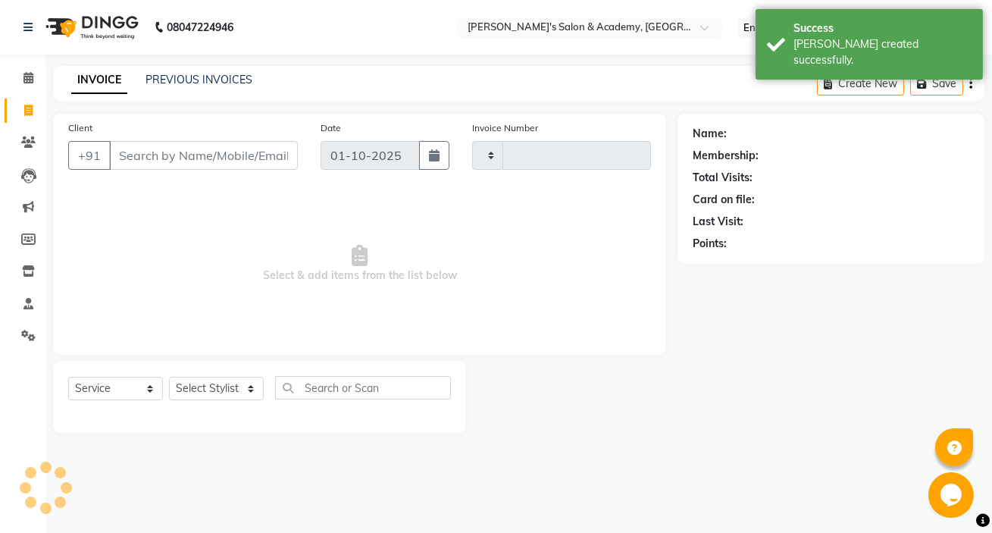
type input "0308"
select select "3673"
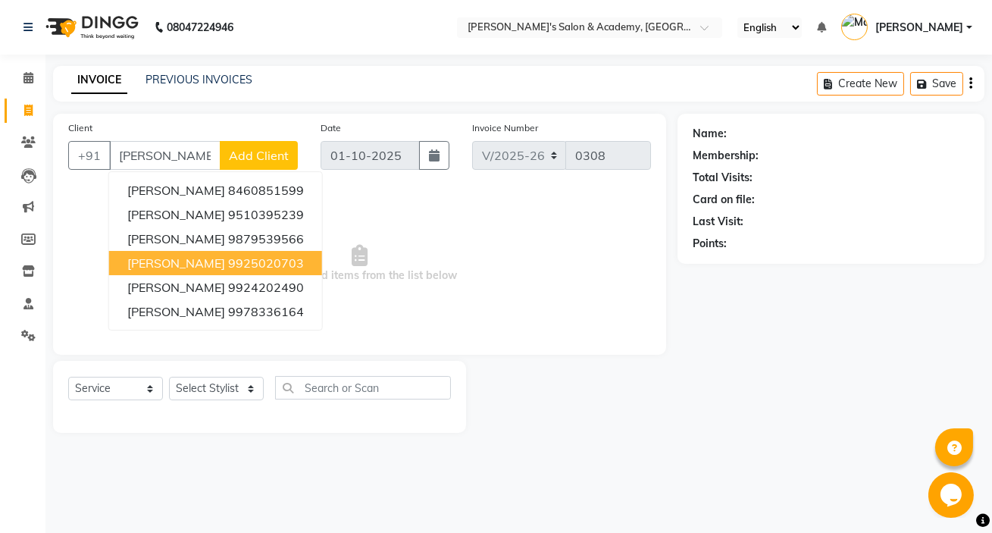
click at [218, 273] on button "[PERSON_NAME] 9925020703" at bounding box center [215, 263] width 213 height 24
type input "9925020703"
click at [218, 273] on span "Select & add items from the list below" at bounding box center [359, 264] width 583 height 152
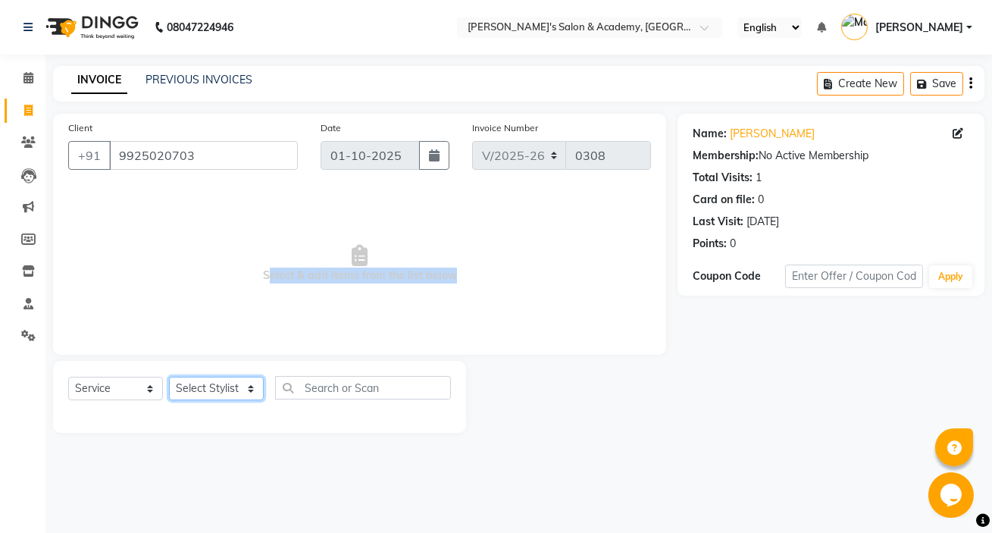
click at [195, 389] on select "Select Stylist Geeta Madam [PERSON_NAME] nafiya Other [PERSON_NAME]" at bounding box center [216, 388] width 95 height 23
select select "66278"
click at [169, 377] on select "Select Stylist Geeta Madam [PERSON_NAME] nafiya Other [PERSON_NAME]" at bounding box center [216, 388] width 95 height 23
drag, startPoint x: 206, startPoint y: 380, endPoint x: 206, endPoint y: 347, distance: 33.3
click at [202, 342] on div "Client [PHONE_NUMBER] Date [DATE] Invoice Number V/2025 V/[PHONE_NUMBER] Select…" at bounding box center [359, 234] width 613 height 241
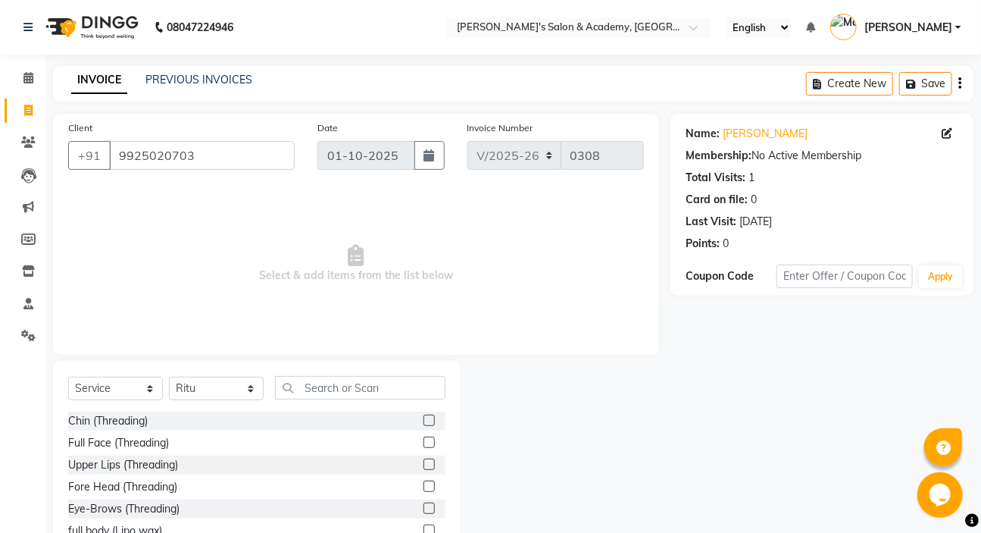
click at [424, 511] on label at bounding box center [429, 507] width 11 height 11
click at [424, 511] on input "checkbox" at bounding box center [429, 509] width 10 height 10
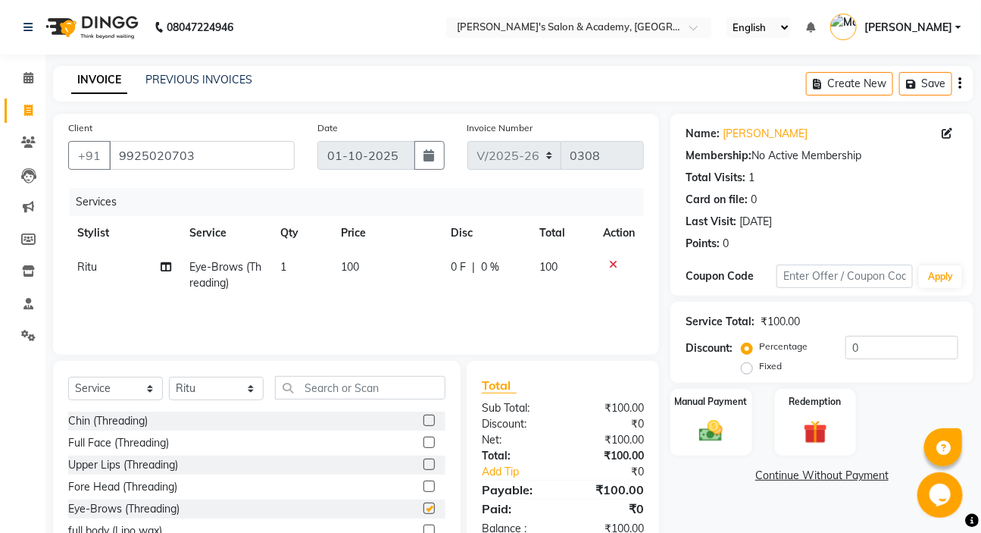
checkbox input "false"
click at [424, 461] on label at bounding box center [429, 463] width 11 height 11
click at [424, 461] on input "checkbox" at bounding box center [429, 465] width 10 height 10
click at [424, 430] on div at bounding box center [429, 422] width 10 height 16
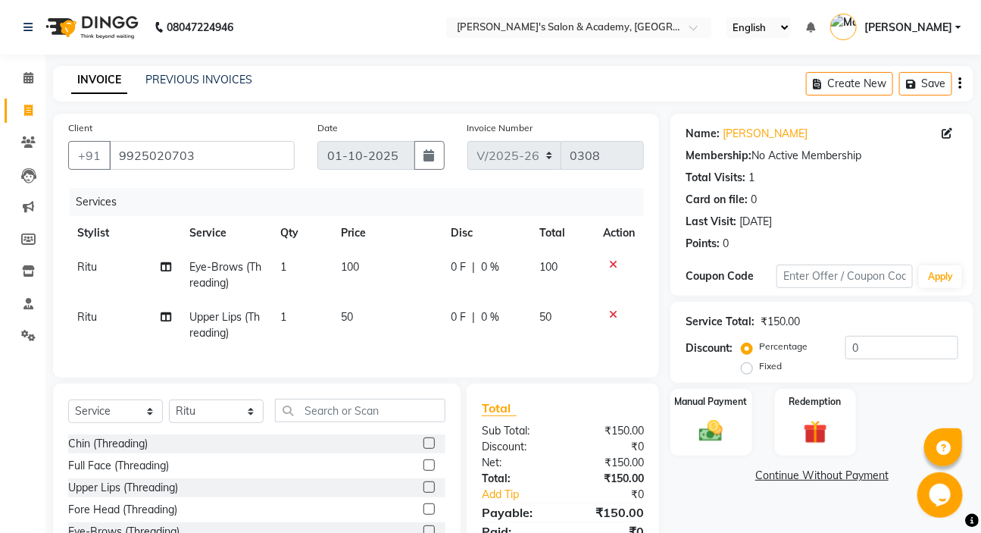
checkbox input "false"
click at [727, 439] on img at bounding box center [711, 431] width 40 height 28
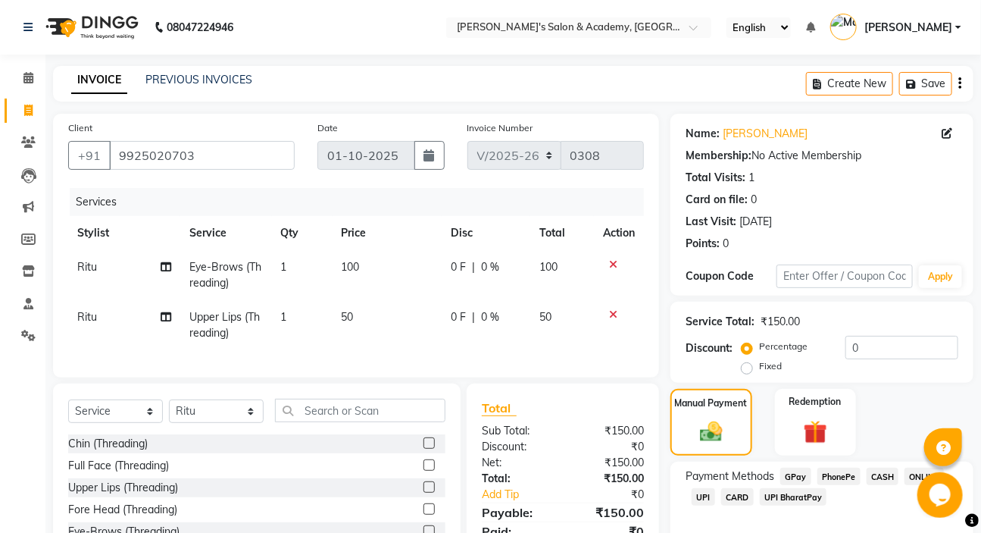
click at [887, 477] on span "CASH" at bounding box center [883, 475] width 33 height 17
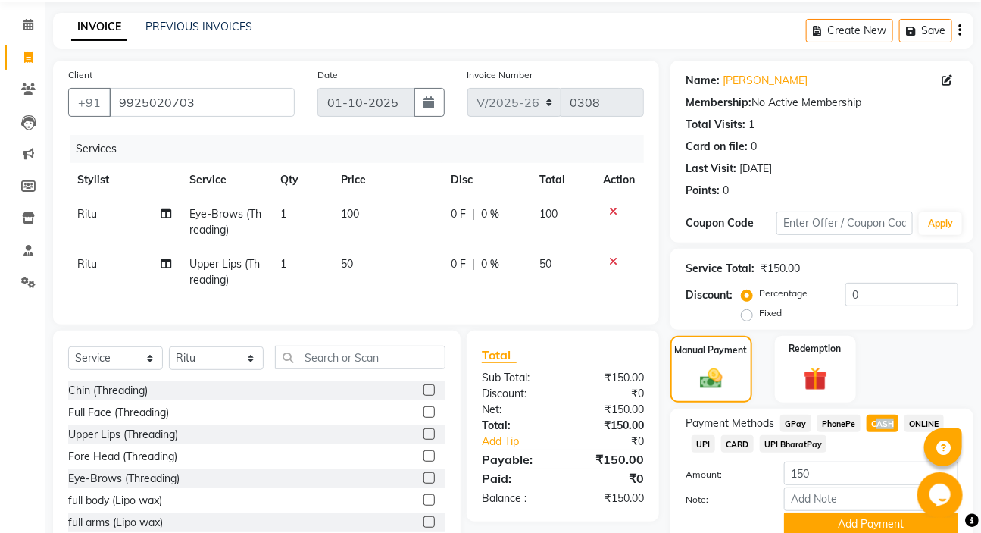
scroll to position [47, 0]
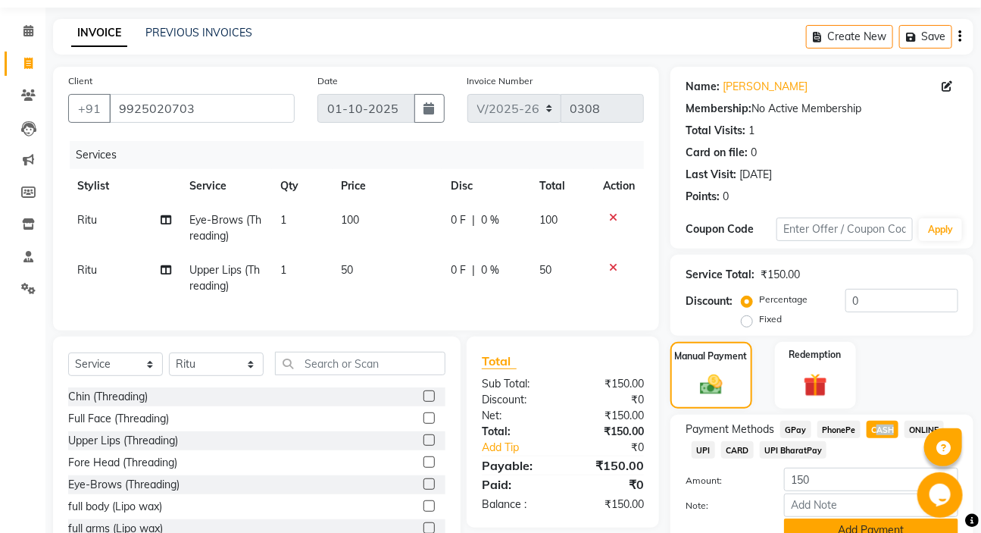
click at [852, 523] on button "Add Payment" at bounding box center [871, 529] width 174 height 23
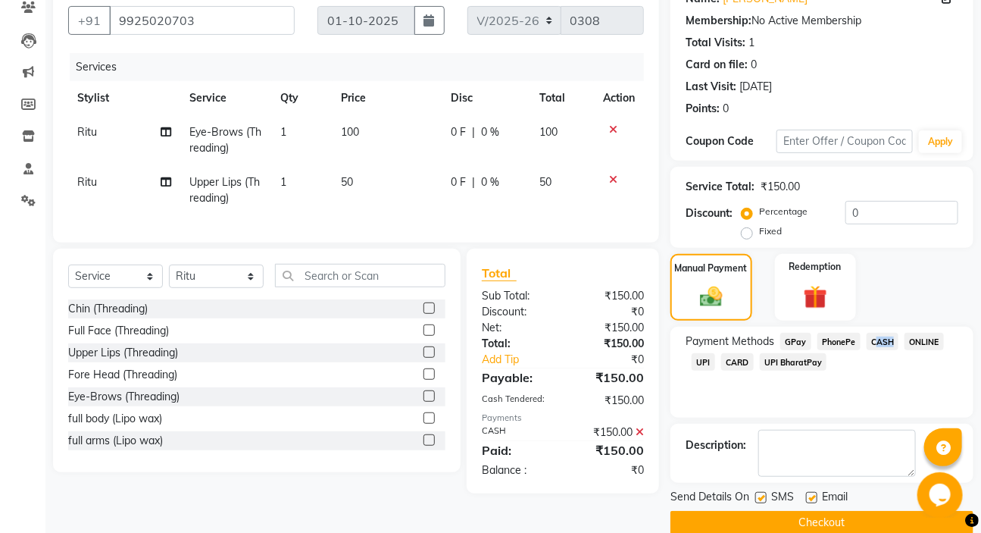
scroll to position [159, 0]
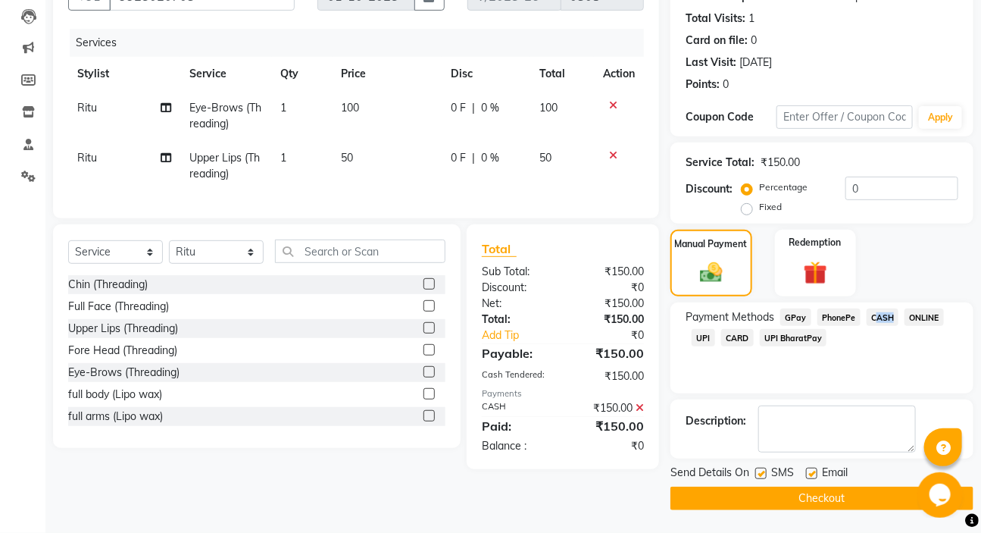
click at [774, 502] on button "Checkout" at bounding box center [822, 497] width 303 height 23
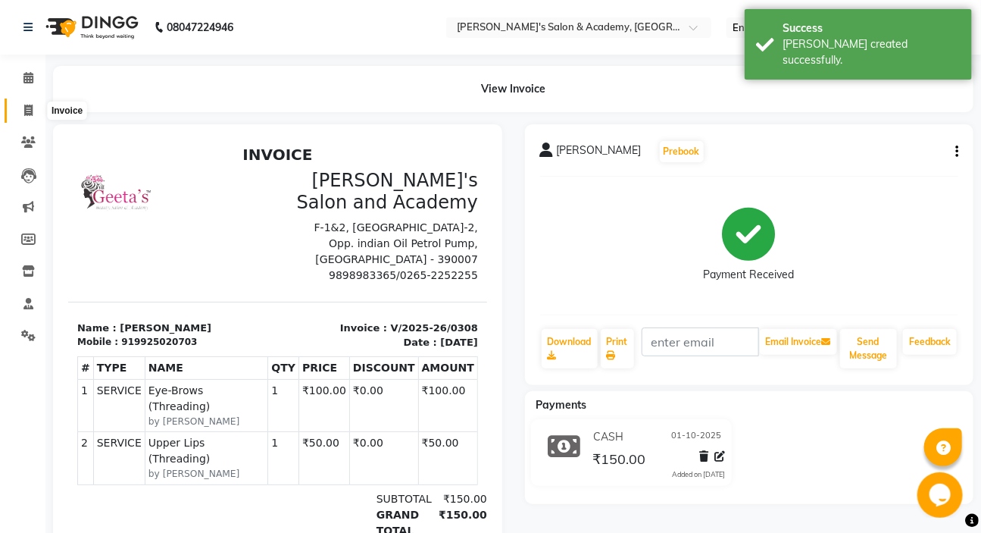
click at [30, 106] on icon at bounding box center [28, 110] width 8 height 11
select select "service"
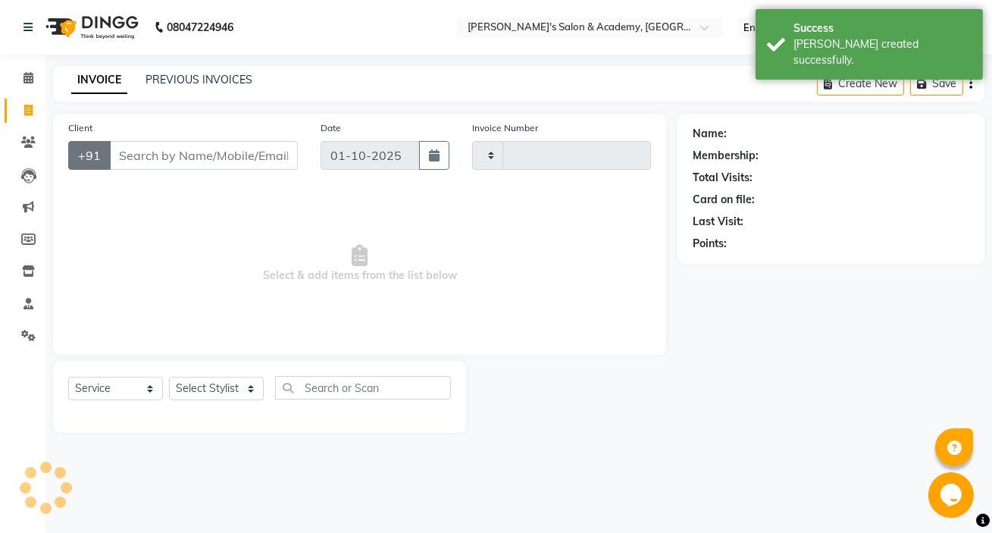
type input "0309"
select select "3673"
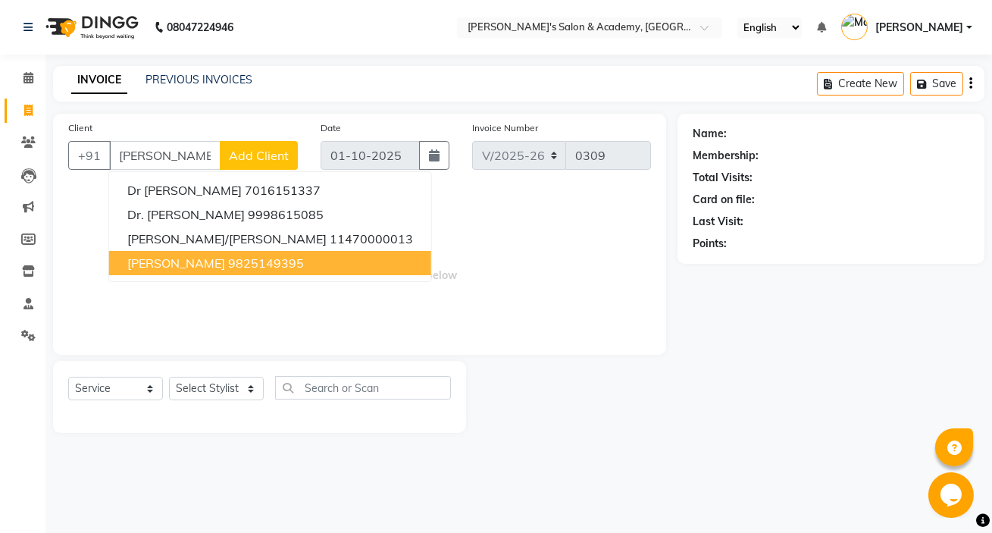
click at [228, 259] on ngb-highlight "9825149395" at bounding box center [266, 262] width 76 height 15
type input "9825149395"
click at [213, 259] on span "Select & add items from the list below" at bounding box center [359, 264] width 583 height 152
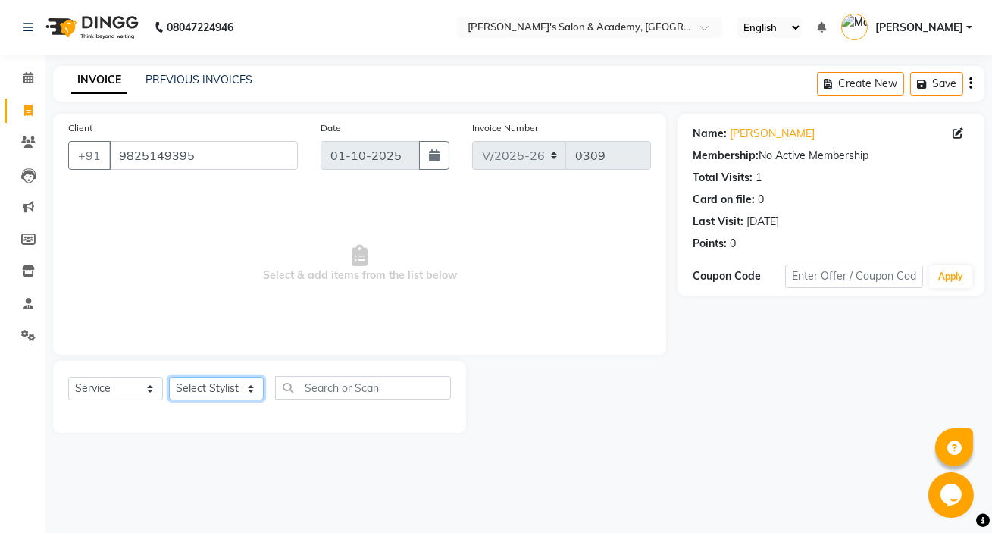
click at [197, 388] on select "Select Stylist Geeta Madam [PERSON_NAME] nafiya Other [PERSON_NAME]" at bounding box center [216, 388] width 95 height 23
select select "17238"
click at [169, 377] on select "Select Stylist Geeta Madam [PERSON_NAME] nafiya Other [PERSON_NAME]" at bounding box center [216, 388] width 95 height 23
click at [227, 260] on span "Select & add items from the list below" at bounding box center [359, 264] width 583 height 152
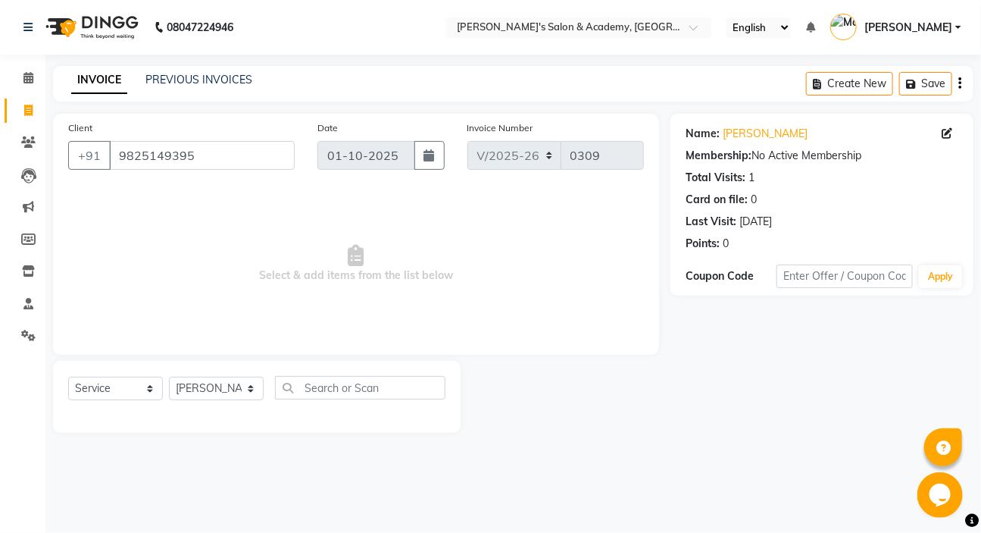
click at [227, 260] on span "Select & add items from the list below" at bounding box center [356, 264] width 576 height 152
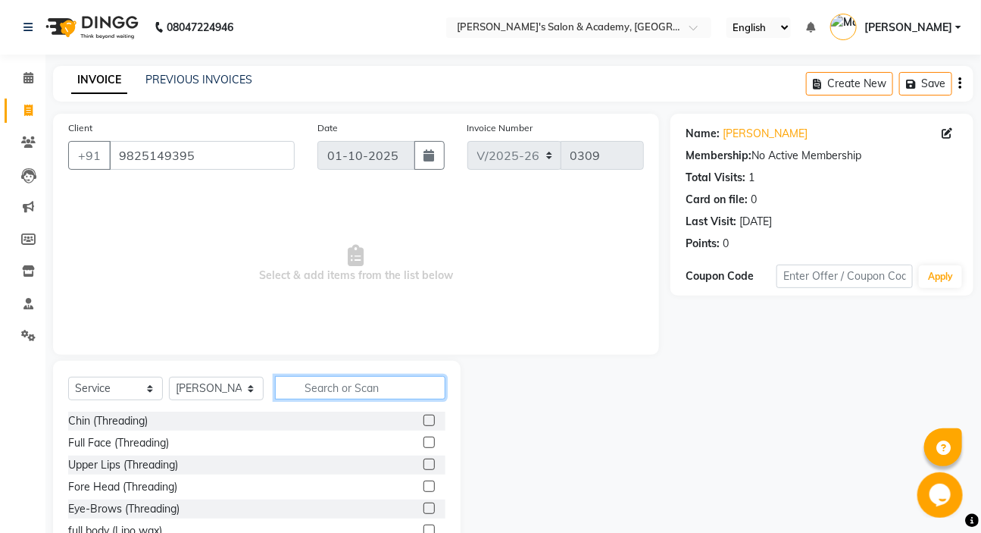
click at [297, 393] on input "text" at bounding box center [360, 387] width 170 height 23
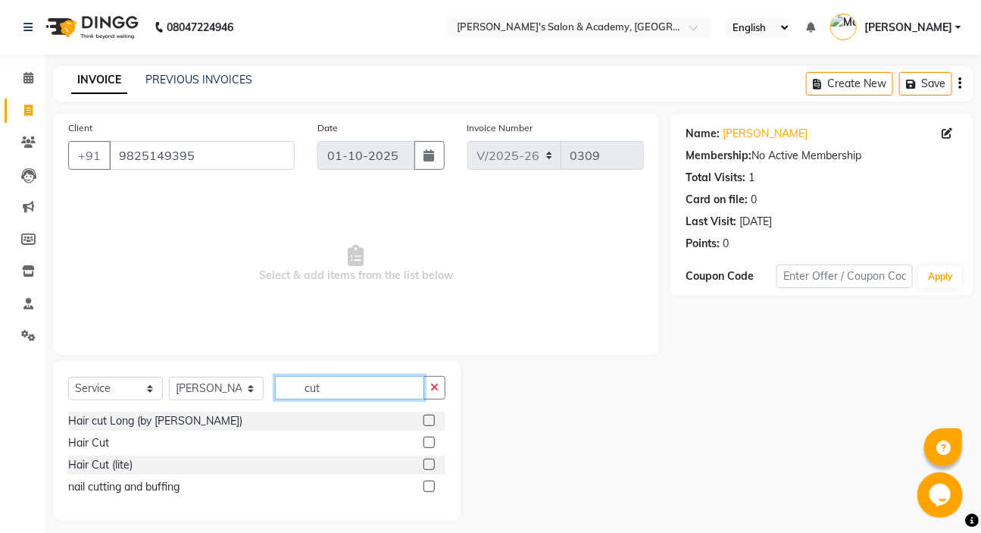
type input "cut"
click at [434, 419] on label at bounding box center [429, 419] width 11 height 11
click at [433, 419] on input "checkbox" at bounding box center [429, 421] width 10 height 10
click at [434, 419] on label at bounding box center [429, 419] width 11 height 11
click at [433, 419] on input "checkbox" at bounding box center [429, 421] width 10 height 10
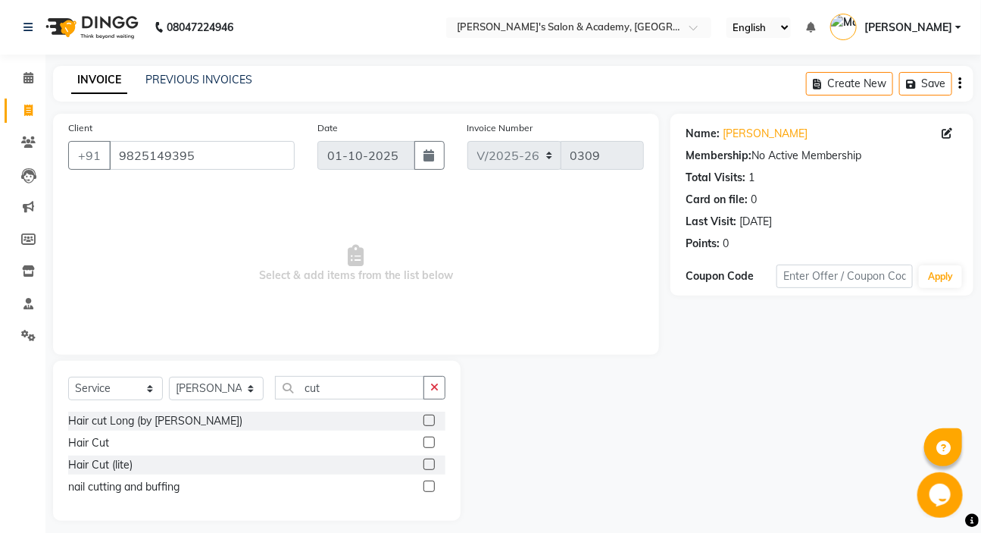
click at [434, 419] on label at bounding box center [429, 419] width 11 height 11
click at [433, 419] on input "checkbox" at bounding box center [429, 421] width 10 height 10
click at [434, 355] on div "Client [PHONE_NUMBER] Date [DATE] Invoice Number V/2025 V/[PHONE_NUMBER] Select…" at bounding box center [356, 234] width 606 height 241
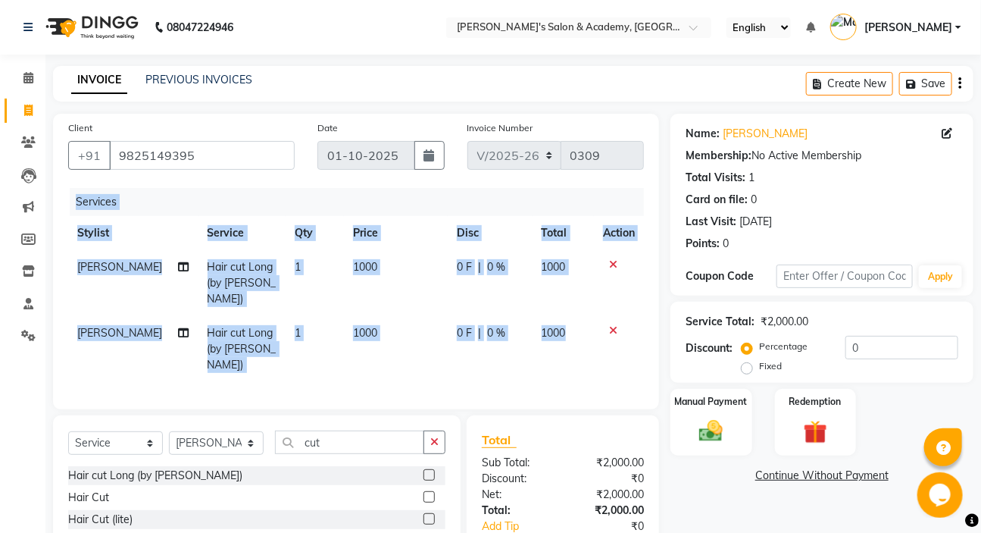
checkbox input "false"
click at [611, 333] on icon at bounding box center [613, 330] width 8 height 11
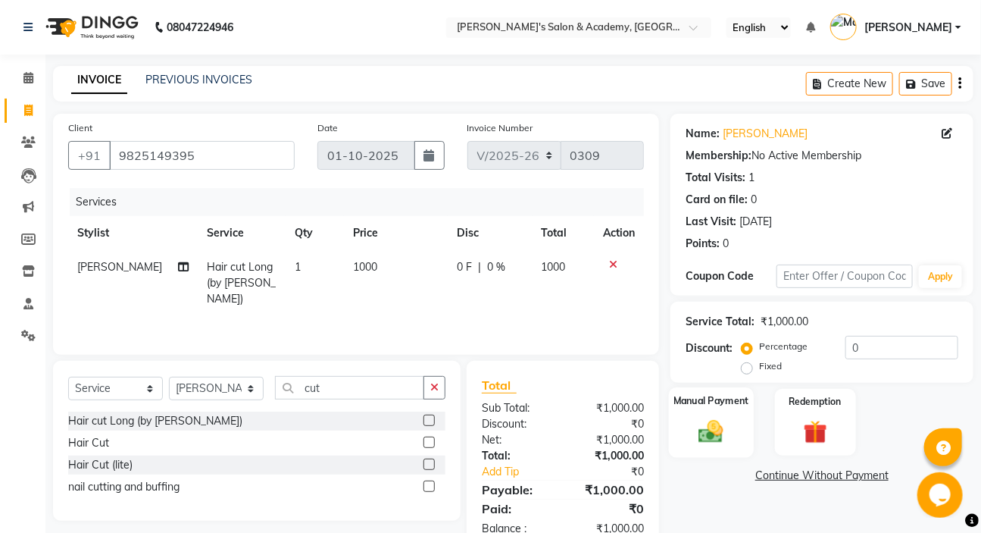
click at [705, 426] on img at bounding box center [711, 431] width 40 height 28
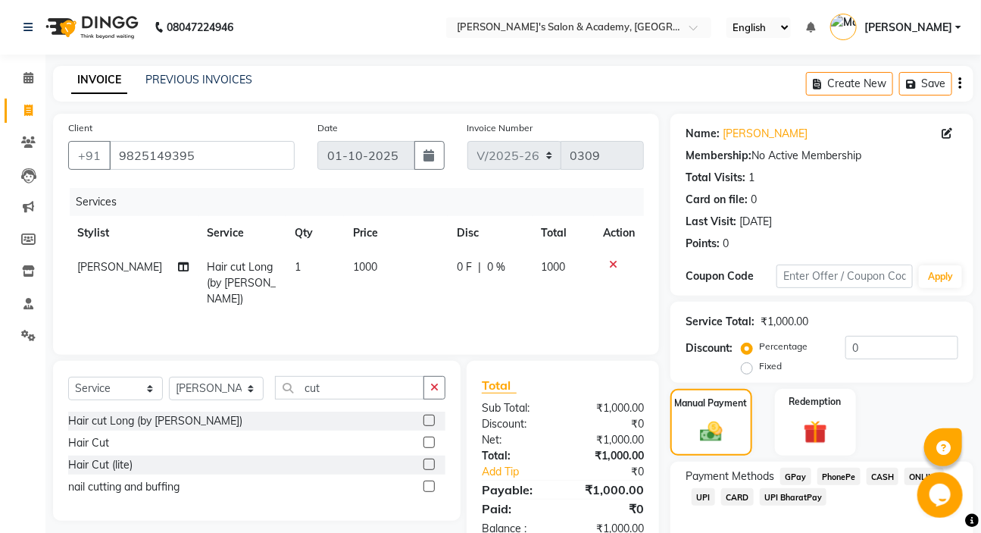
click at [883, 473] on span "CASH" at bounding box center [883, 475] width 33 height 17
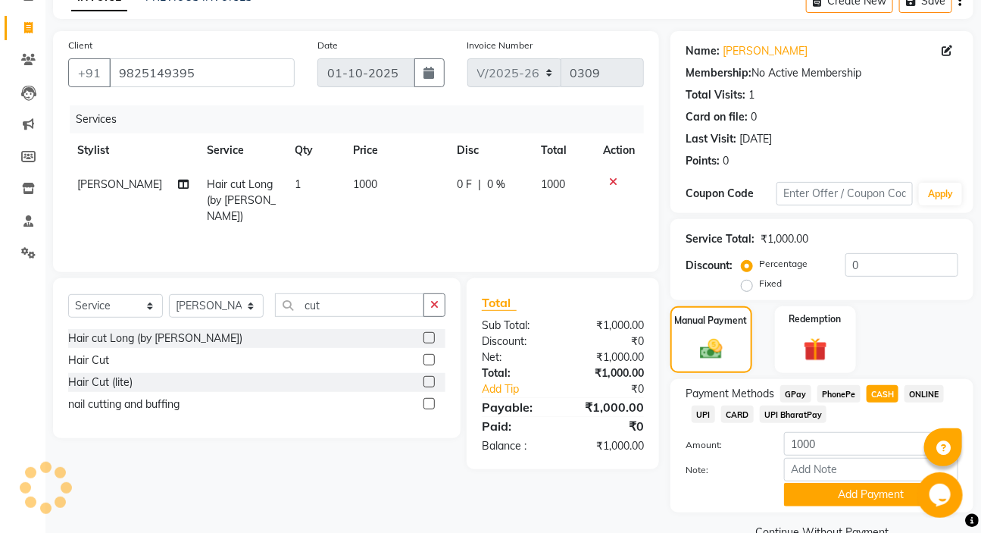
scroll to position [116, 0]
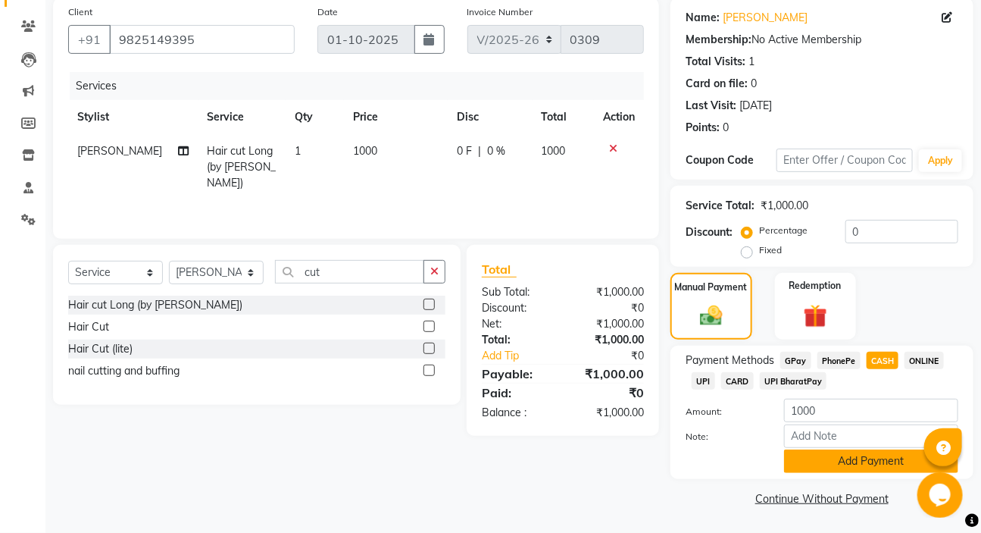
click at [869, 461] on button "Add Payment" at bounding box center [871, 460] width 174 height 23
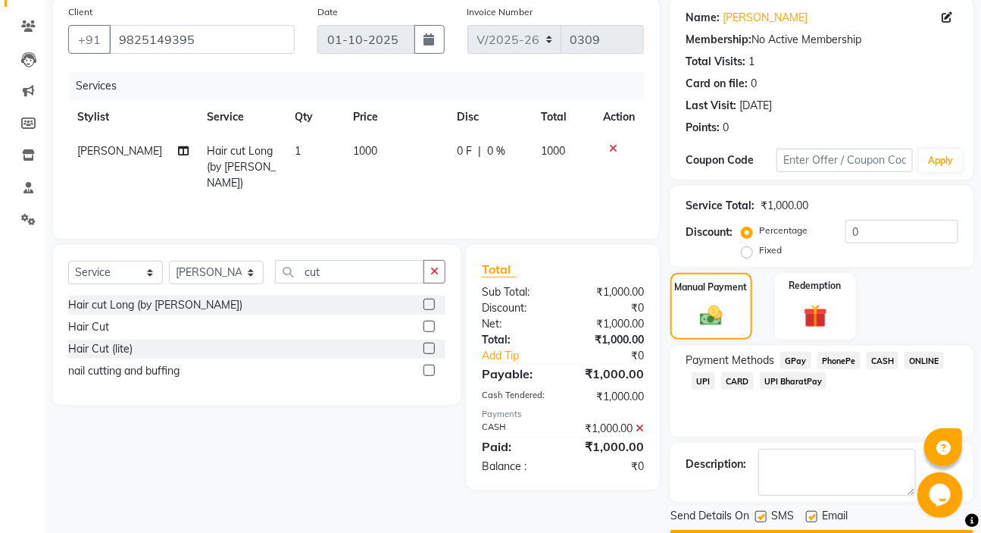
click at [869, 461] on textarea at bounding box center [837, 472] width 158 height 47
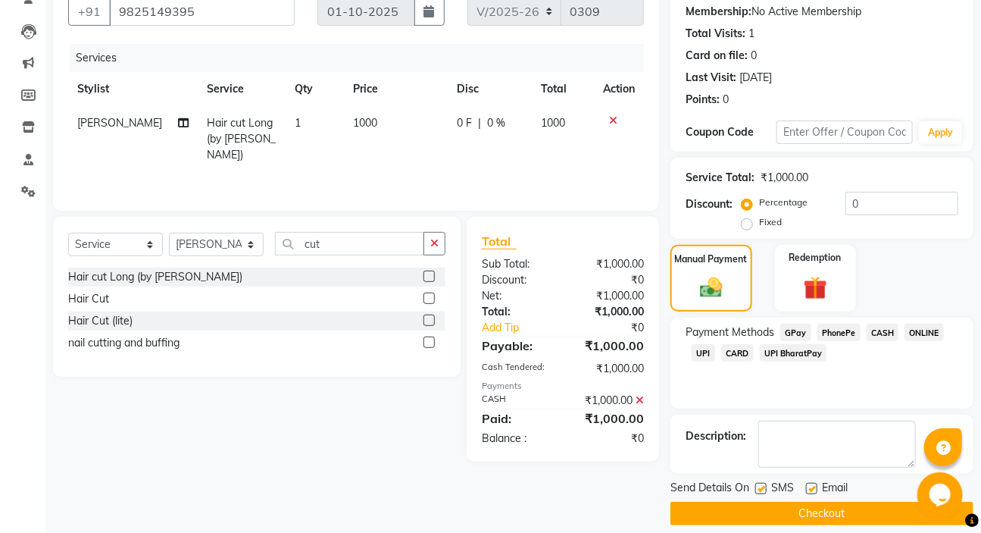
scroll to position [159, 0]
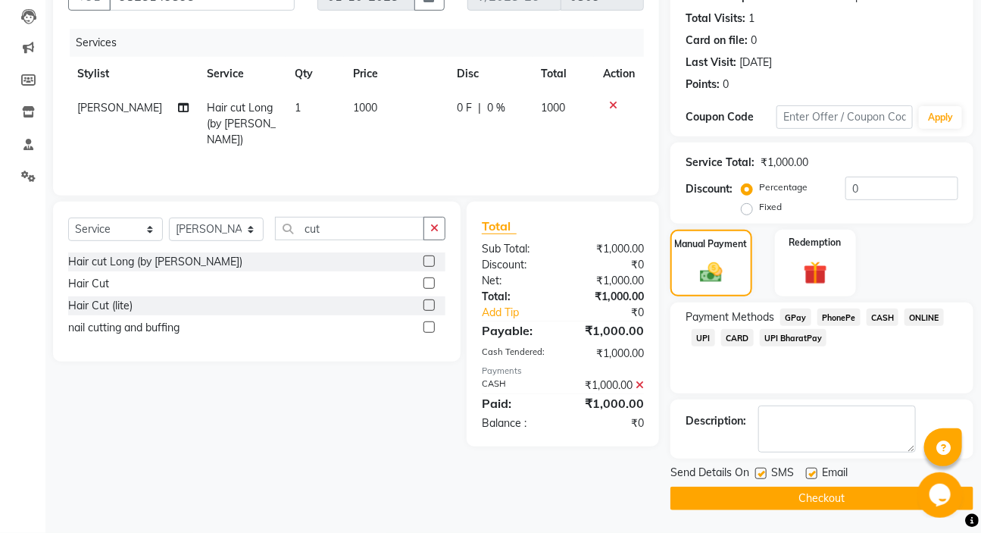
click at [852, 492] on button "Checkout" at bounding box center [822, 497] width 303 height 23
click at [852, 492] on div "Checkout" at bounding box center [822, 497] width 303 height 23
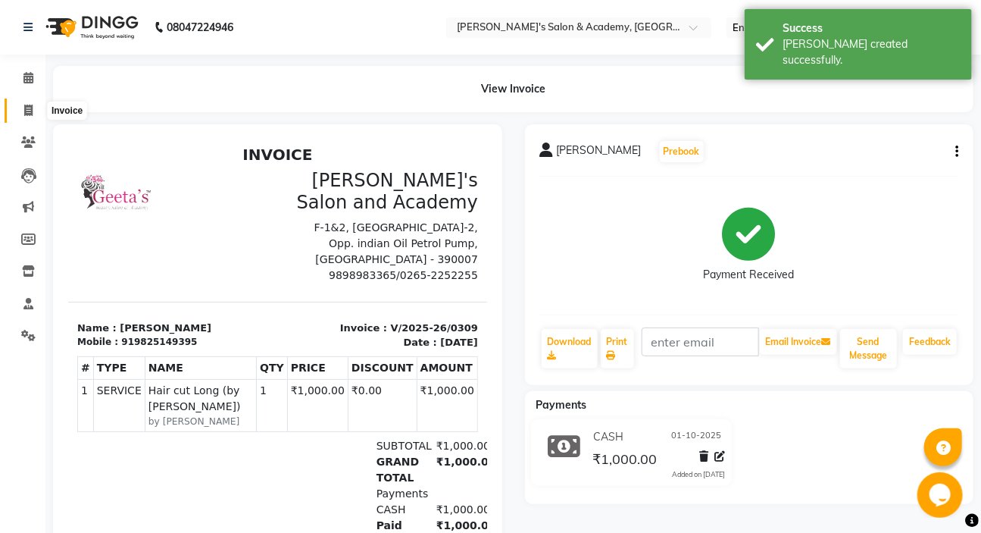
click at [30, 117] on span at bounding box center [28, 110] width 27 height 17
select select "service"
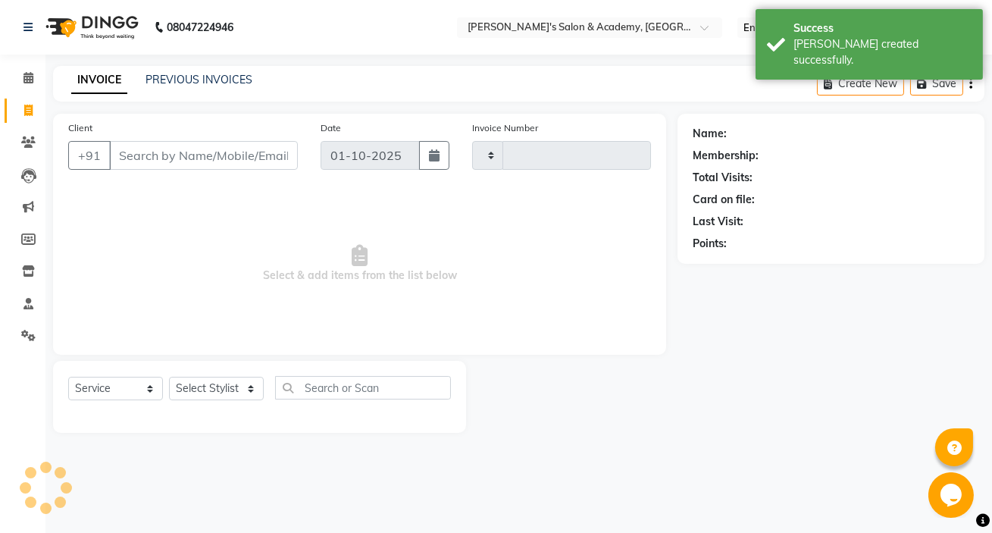
type input "0310"
select select "3673"
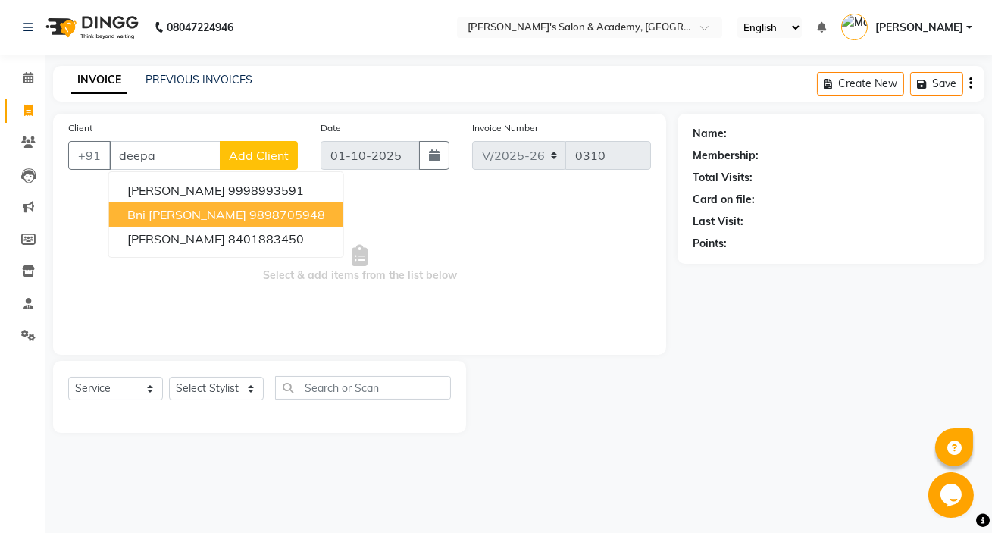
click at [254, 221] on ngb-highlight "9898705948" at bounding box center [287, 214] width 76 height 15
type input "9898705948"
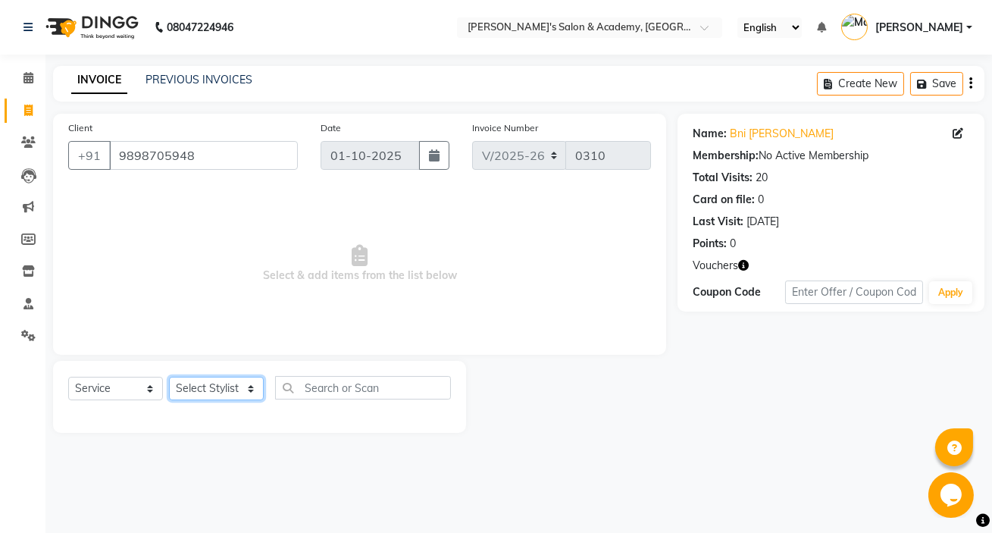
click at [216, 387] on select "Select Stylist Geeta Madam [PERSON_NAME] nafiya Other [PERSON_NAME]" at bounding box center [216, 388] width 95 height 23
select select "44051"
click at [169, 377] on select "Select Stylist Geeta Madam [PERSON_NAME] nafiya Other [PERSON_NAME]" at bounding box center [216, 388] width 95 height 23
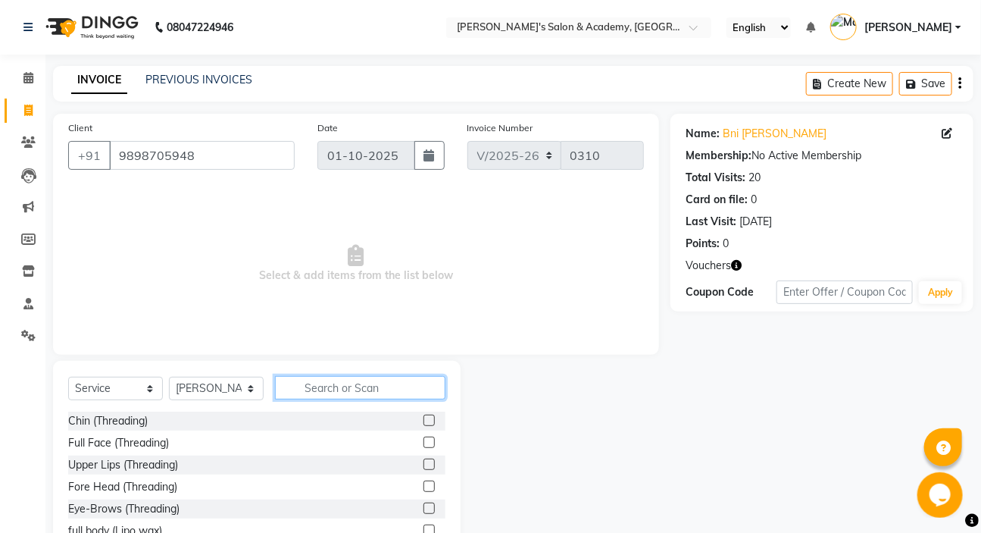
click at [340, 387] on input "text" at bounding box center [360, 387] width 170 height 23
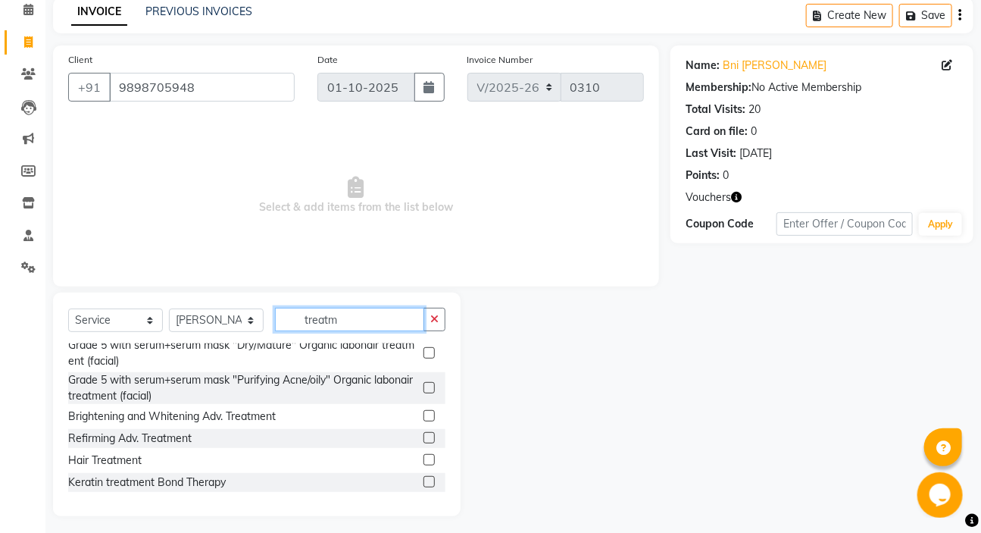
scroll to position [591, 0]
type input "treatm"
click at [424, 410] on label at bounding box center [429, 415] width 11 height 11
click at [424, 411] on input "checkbox" at bounding box center [429, 416] width 10 height 10
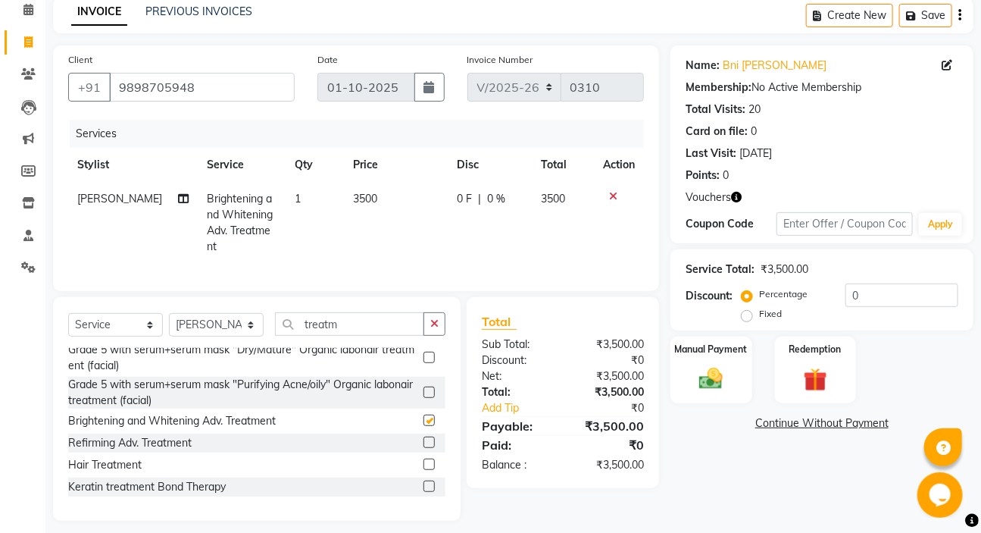
checkbox input "false"
click at [377, 199] on td "3500" at bounding box center [396, 223] width 104 height 82
select select "44051"
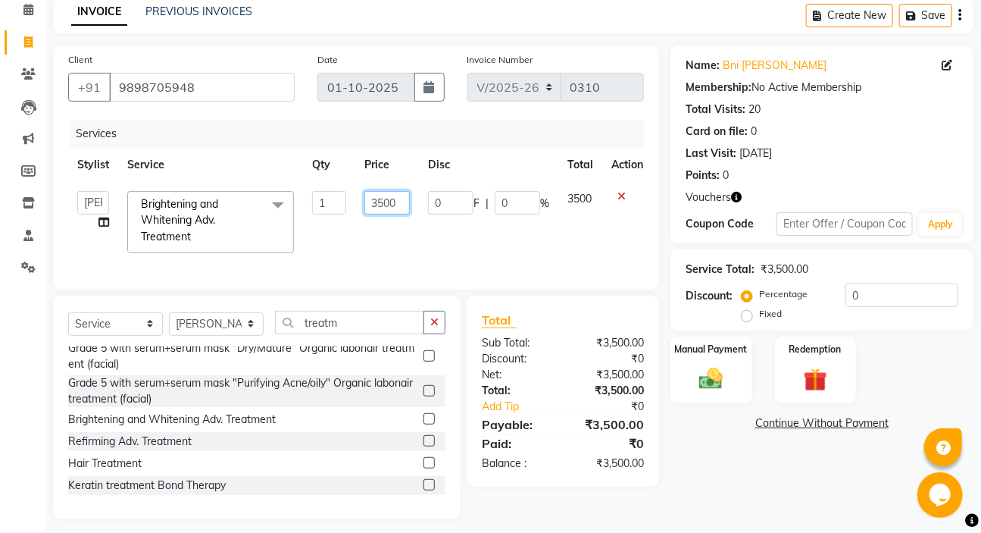
click at [402, 201] on input "3500" at bounding box center [386, 202] width 45 height 23
type input "3000"
click at [521, 263] on div "Services Stylist Service Qty Price Disc Total Action Geeta Madam [PERSON_NAME] …" at bounding box center [356, 197] width 576 height 155
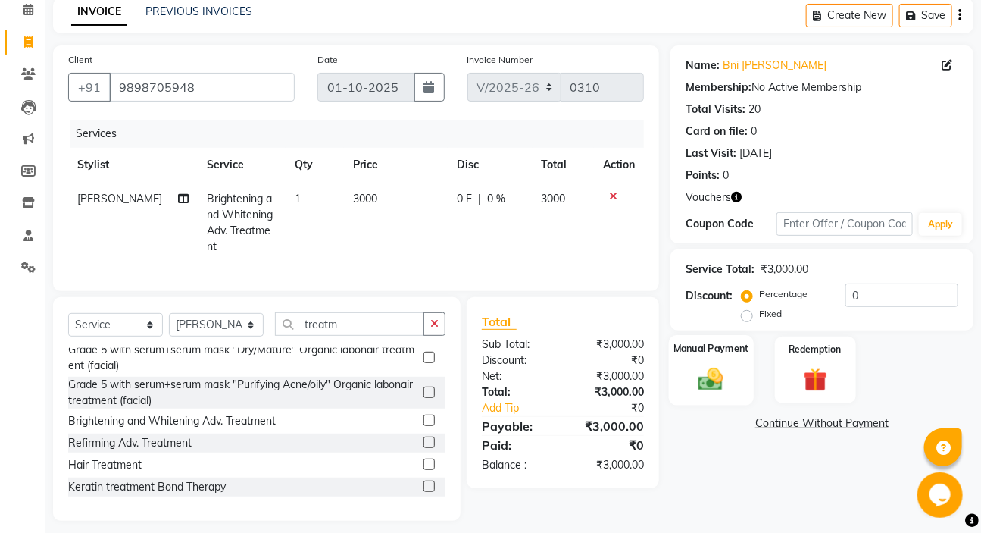
click at [690, 370] on div "Manual Payment" at bounding box center [711, 370] width 85 height 70
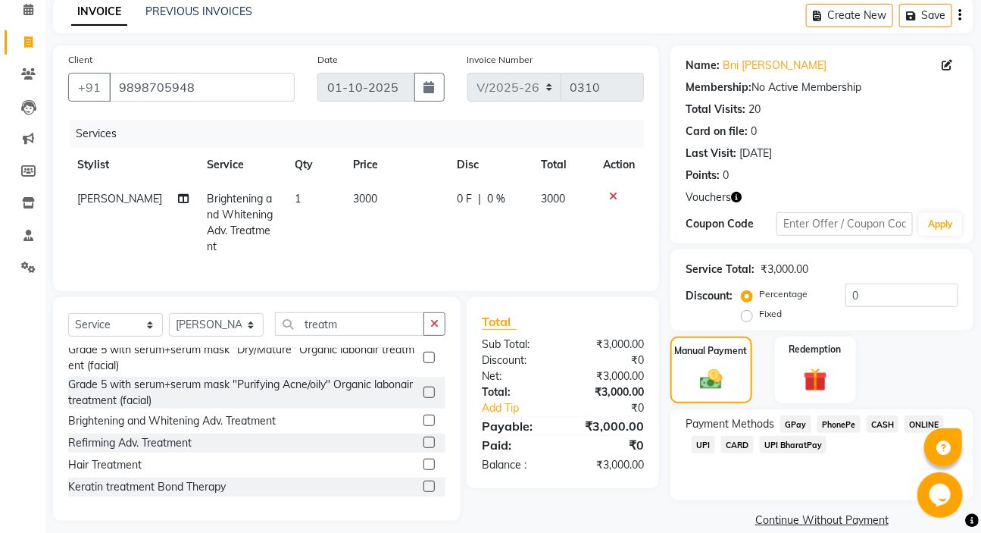
click at [874, 424] on span "CASH" at bounding box center [883, 423] width 33 height 17
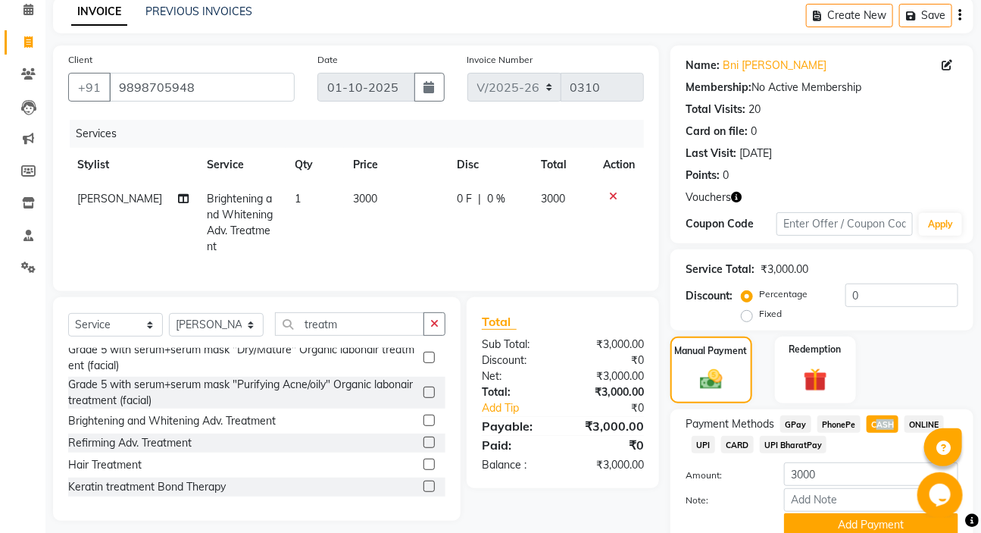
click at [786, 417] on span "GPay" at bounding box center [795, 423] width 31 height 17
click at [833, 521] on button "Add Payment" at bounding box center [871, 524] width 174 height 23
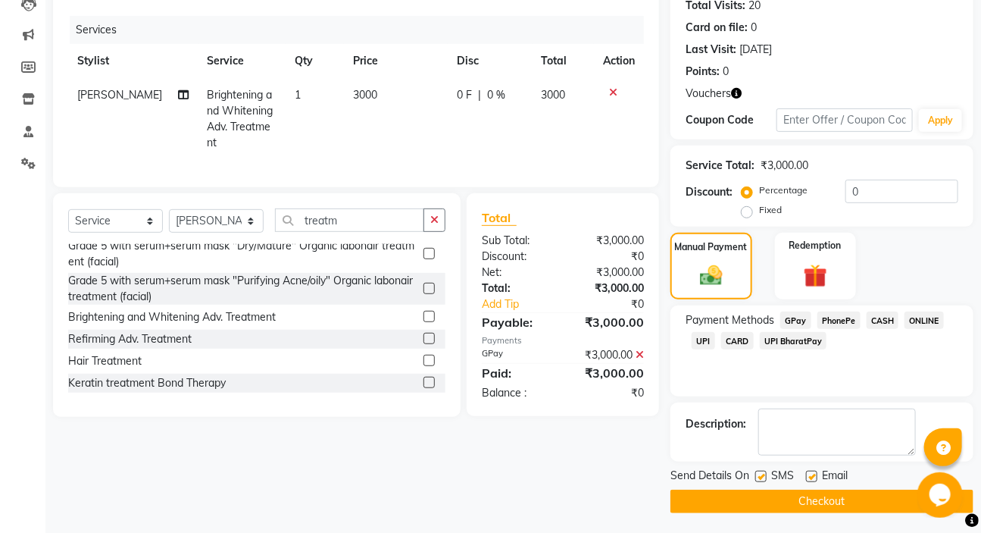
scroll to position [174, 0]
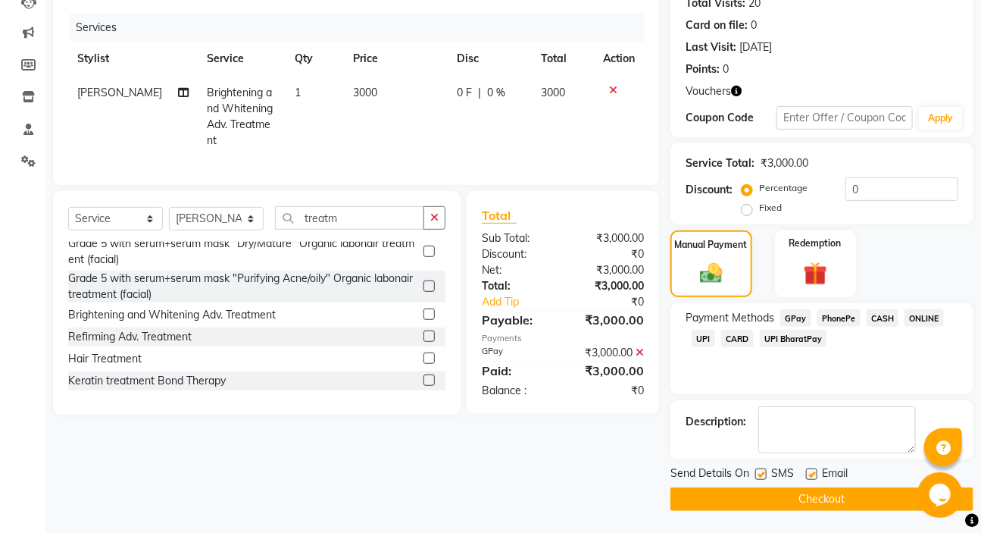
click at [830, 497] on button "Checkout" at bounding box center [822, 498] width 303 height 23
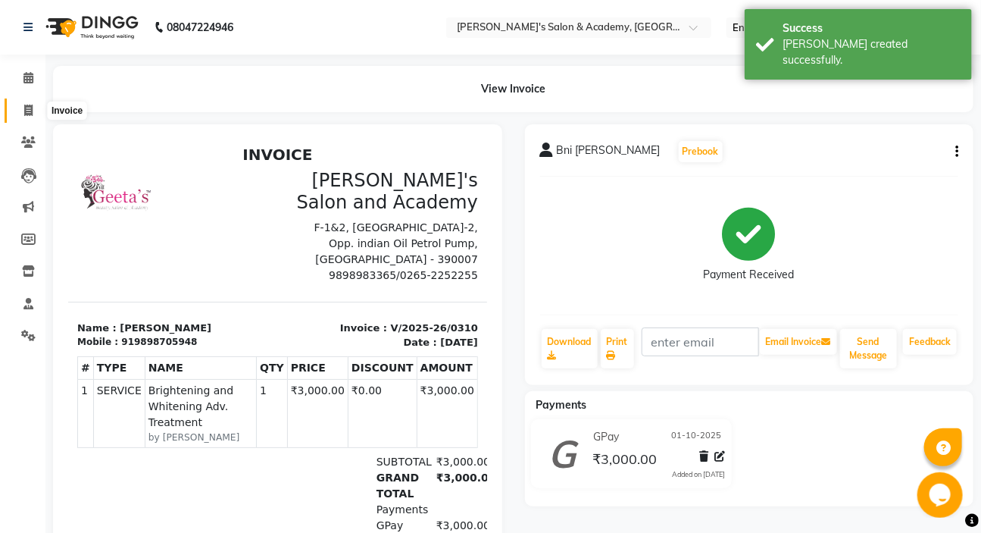
click at [30, 108] on icon at bounding box center [28, 110] width 8 height 11
select select "service"
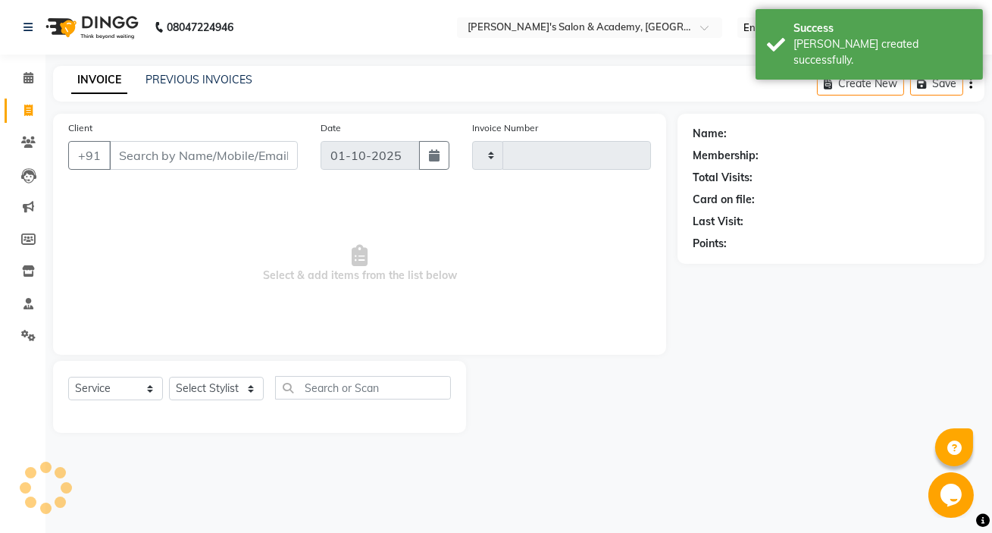
type input "0311"
select select "3673"
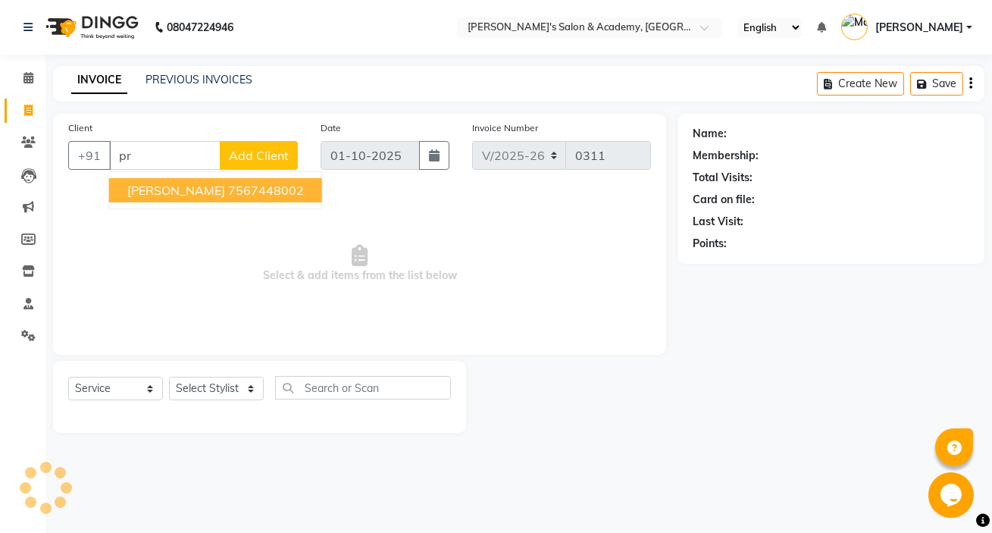
type input "p"
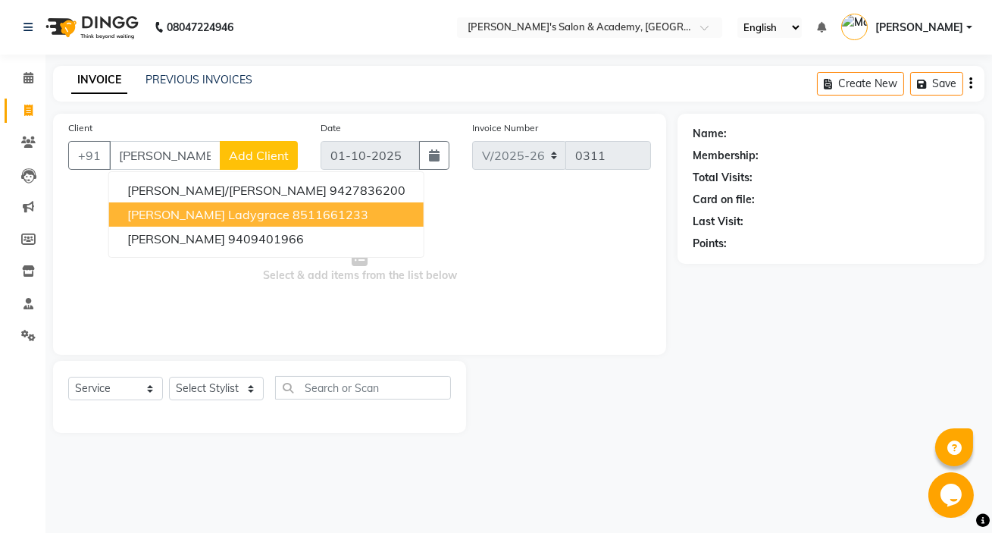
click at [292, 208] on ngb-highlight "8511661233" at bounding box center [330, 214] width 76 height 15
type input "8511661233"
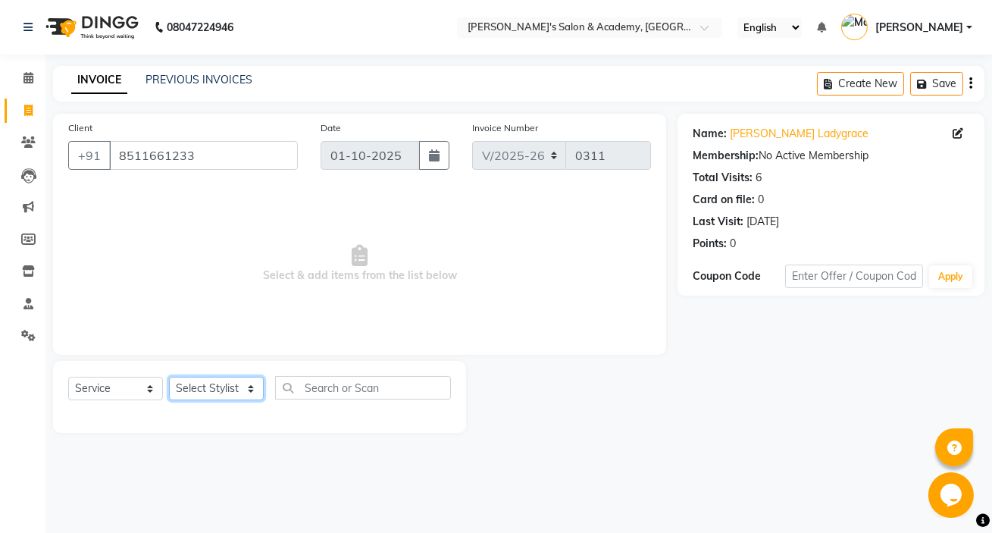
click at [197, 389] on select "Select Stylist Geeta Madam [PERSON_NAME] nafiya Other [PERSON_NAME]" at bounding box center [216, 388] width 95 height 23
select select "44051"
click at [169, 377] on select "Select Stylist Geeta Madam [PERSON_NAME] nafiya Other [PERSON_NAME]" at bounding box center [216, 388] width 95 height 23
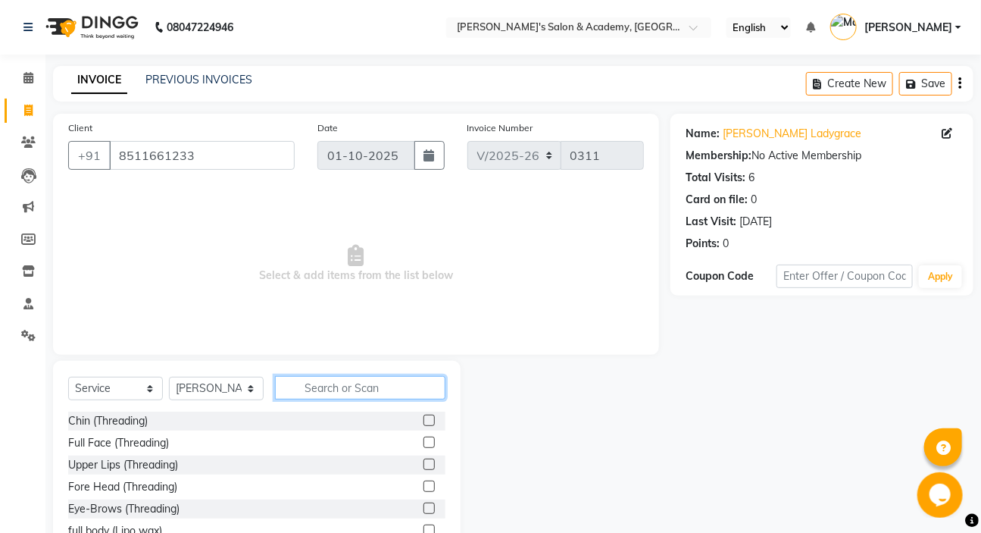
click at [333, 392] on input "text" at bounding box center [360, 387] width 170 height 23
type input "lipo"
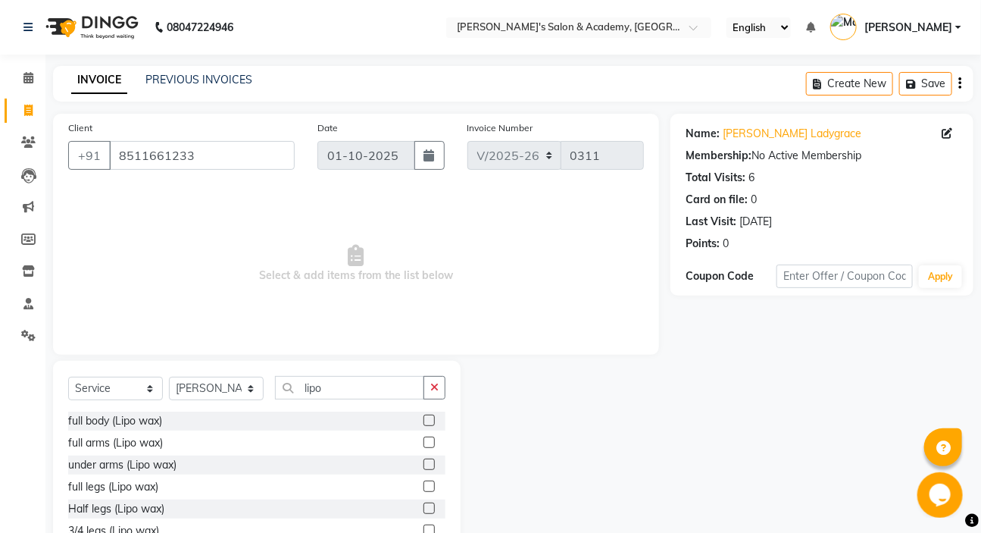
click at [424, 439] on label at bounding box center [429, 441] width 11 height 11
click at [424, 439] on input "checkbox" at bounding box center [429, 443] width 10 height 10
click at [424, 439] on label at bounding box center [429, 441] width 11 height 11
click at [424, 439] on input "checkbox" at bounding box center [429, 443] width 10 height 10
checkbox input "false"
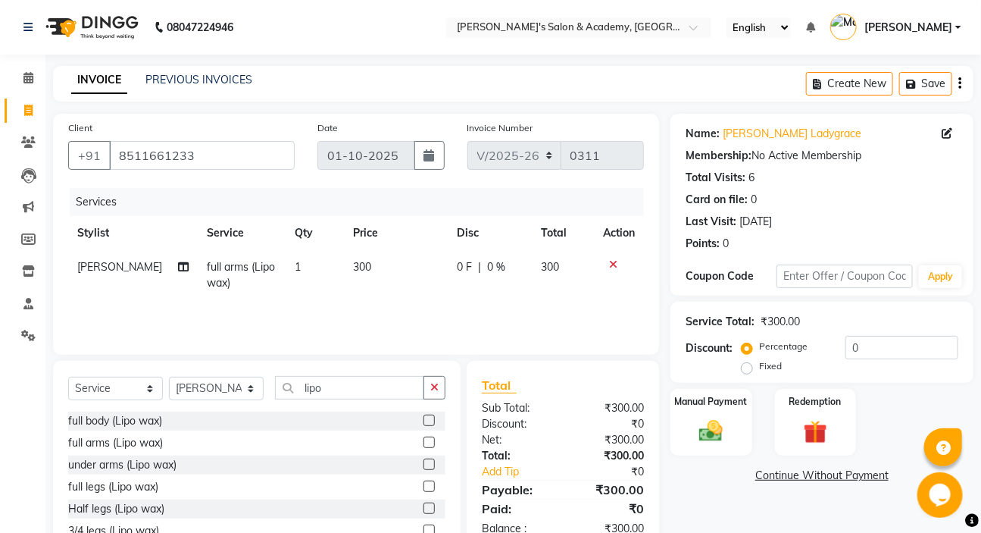
click at [424, 470] on label at bounding box center [429, 463] width 11 height 11
click at [424, 470] on input "checkbox" at bounding box center [429, 465] width 10 height 10
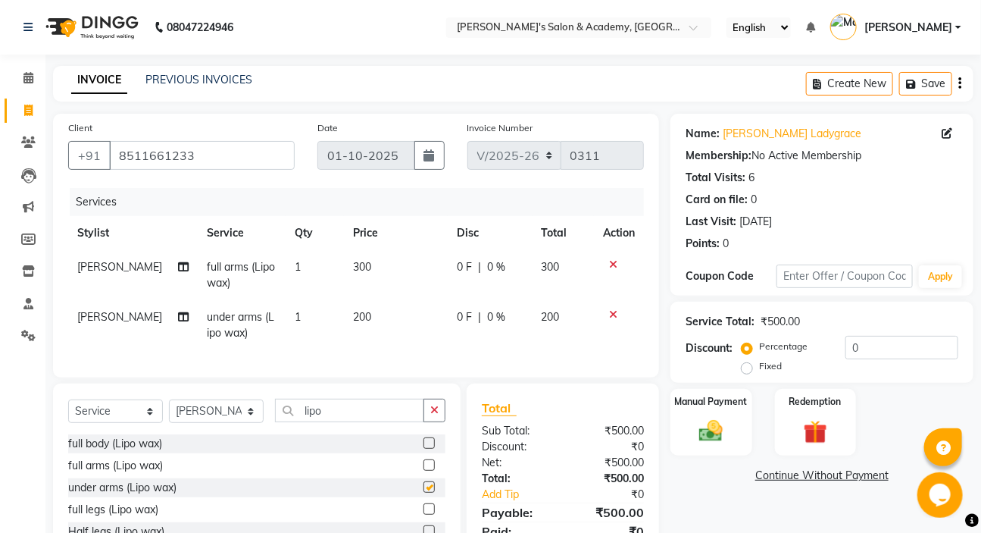
checkbox input "false"
click at [424, 491] on label at bounding box center [429, 485] width 11 height 11
click at [424, 491] on input "checkbox" at bounding box center [429, 486] width 10 height 10
click at [422, 434] on div "Select Service Product Membership Package Voucher Prepaid Gift Card Select Styl…" at bounding box center [256, 417] width 377 height 36
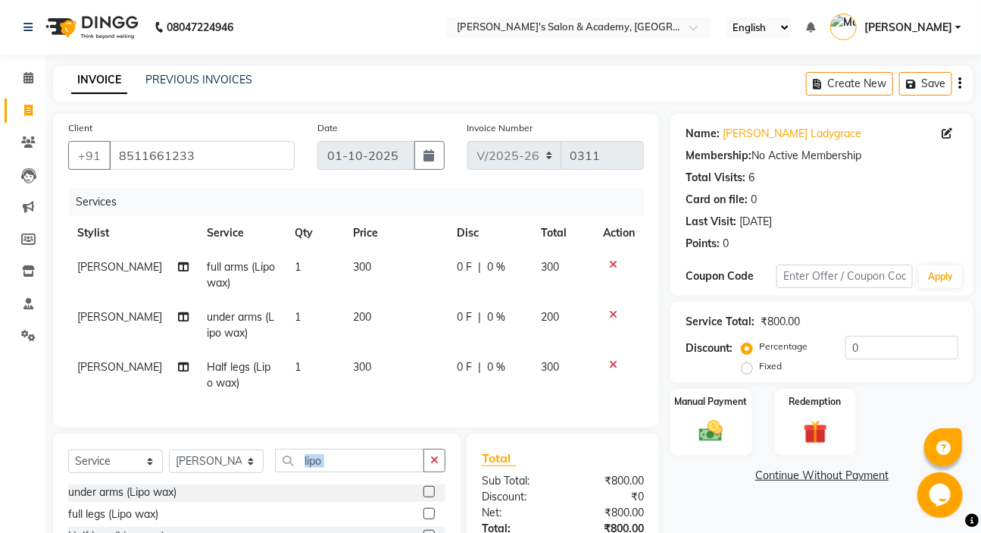
checkbox input "false"
click at [364, 358] on td "300" at bounding box center [396, 375] width 104 height 50
select select "44051"
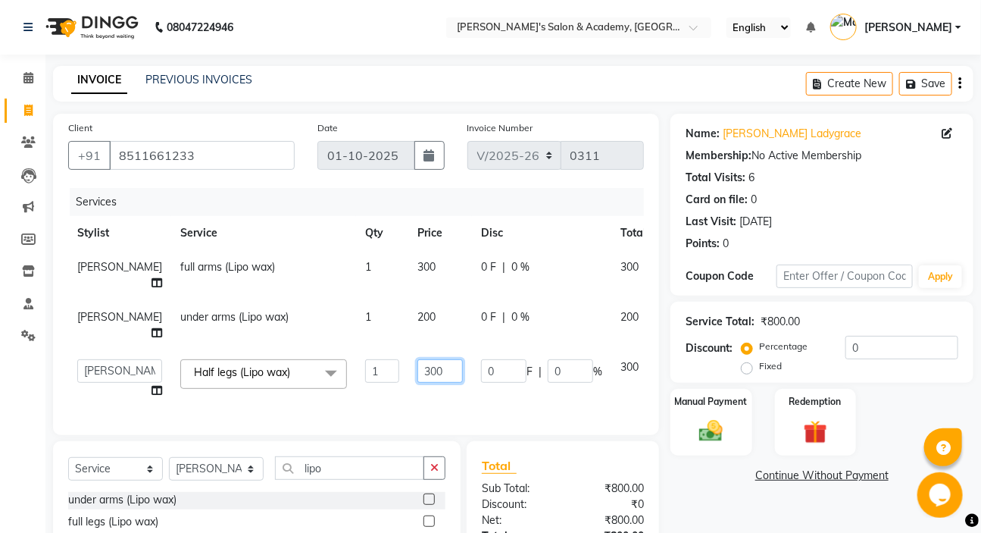
click at [417, 370] on input "300" at bounding box center [439, 370] width 45 height 23
type input "350"
click at [408, 393] on td "350" at bounding box center [440, 379] width 64 height 58
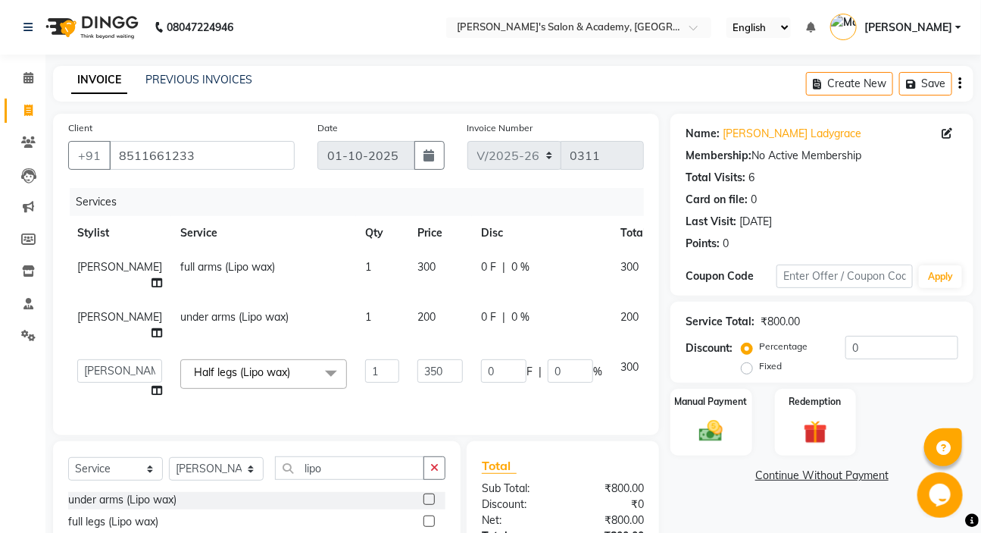
select select "44051"
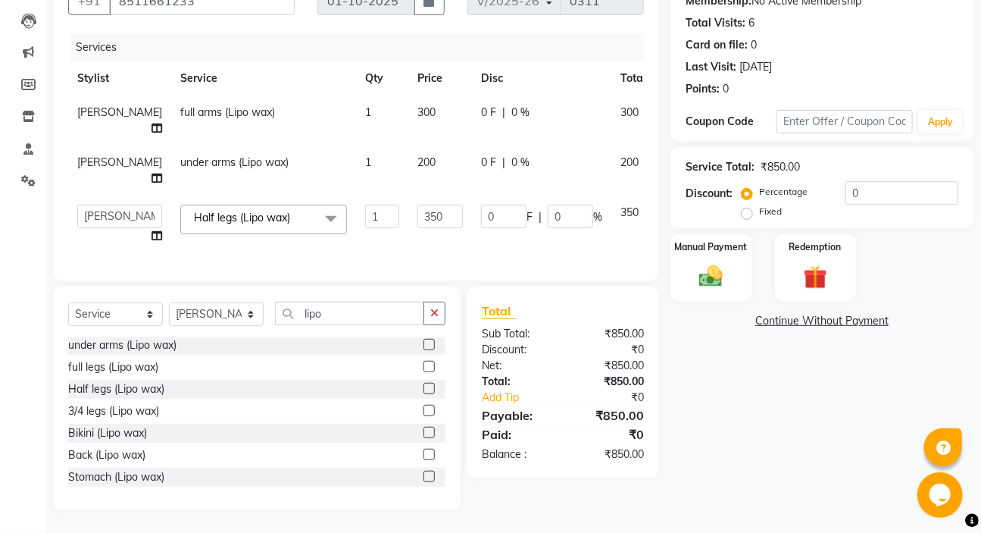
scroll to position [165, 0]
click at [440, 303] on button "button" at bounding box center [435, 313] width 22 height 23
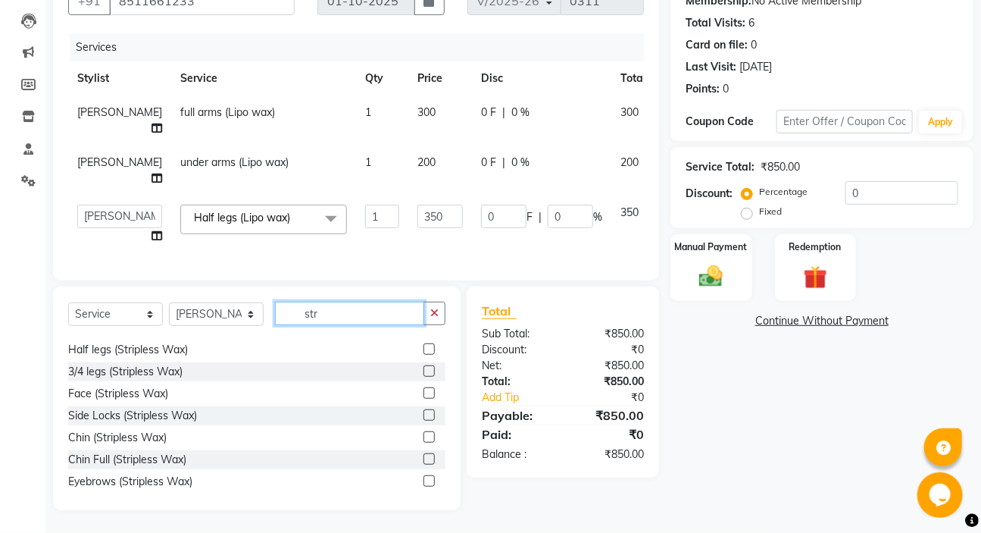
scroll to position [68, 0]
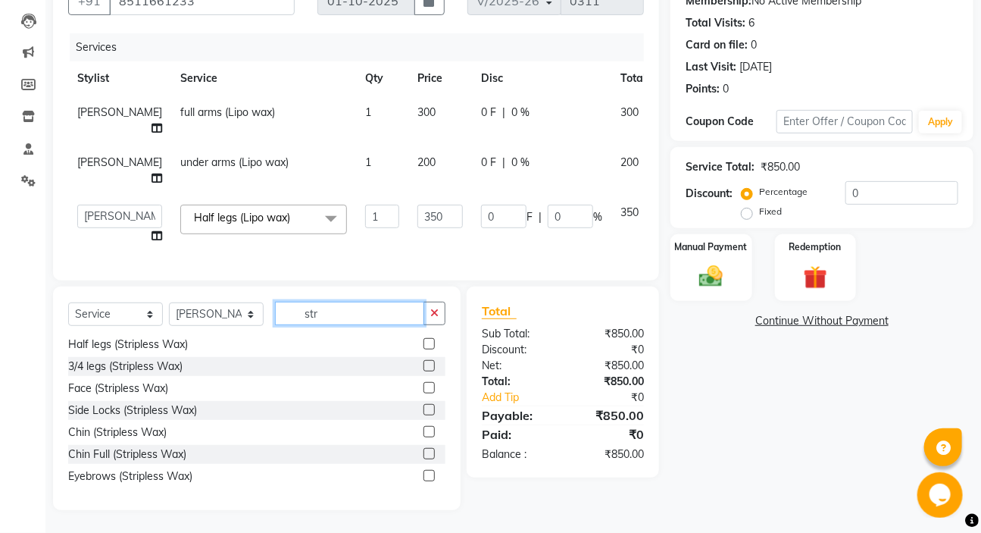
type input "str"
click at [424, 470] on label at bounding box center [429, 475] width 11 height 11
click at [424, 471] on input "checkbox" at bounding box center [429, 476] width 10 height 10
click at [417, 470] on div "full arms (Stripless Wax) under arms (Stripless Wax) full legs (Stripless Wax) …" at bounding box center [256, 413] width 377 height 152
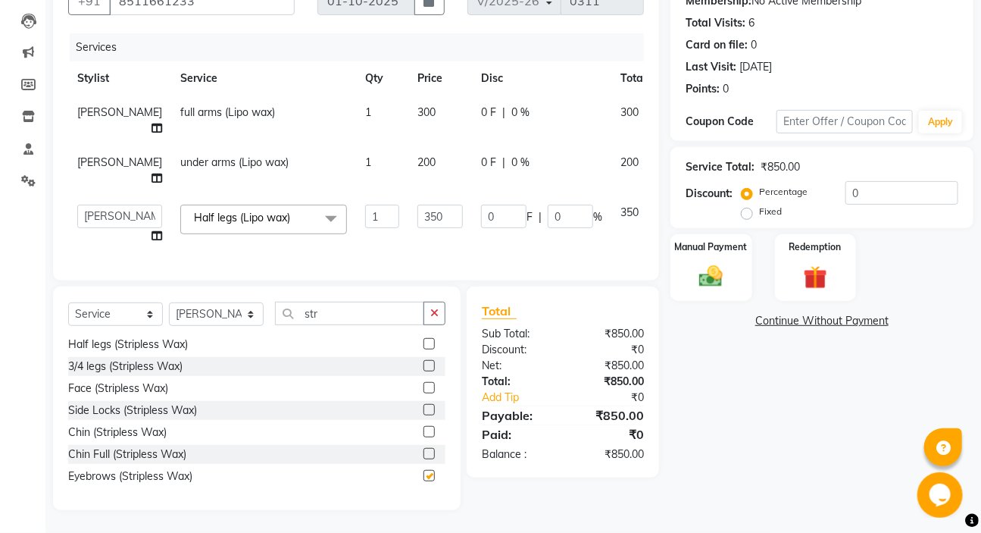
click at [417, 470] on div "full arms (Stripless Wax) under arms (Stripless Wax) full legs (Stripless Wax) …" at bounding box center [256, 413] width 377 height 152
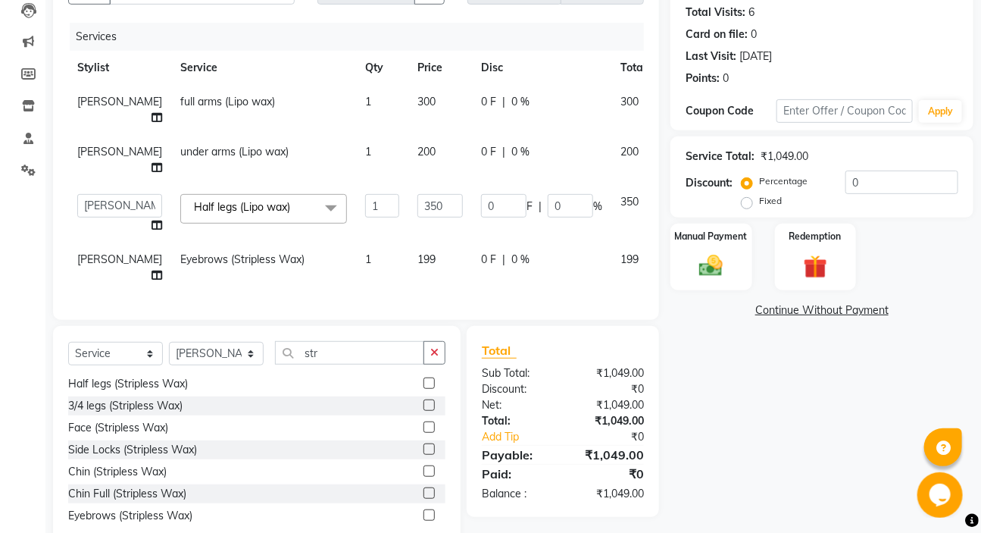
checkbox input "false"
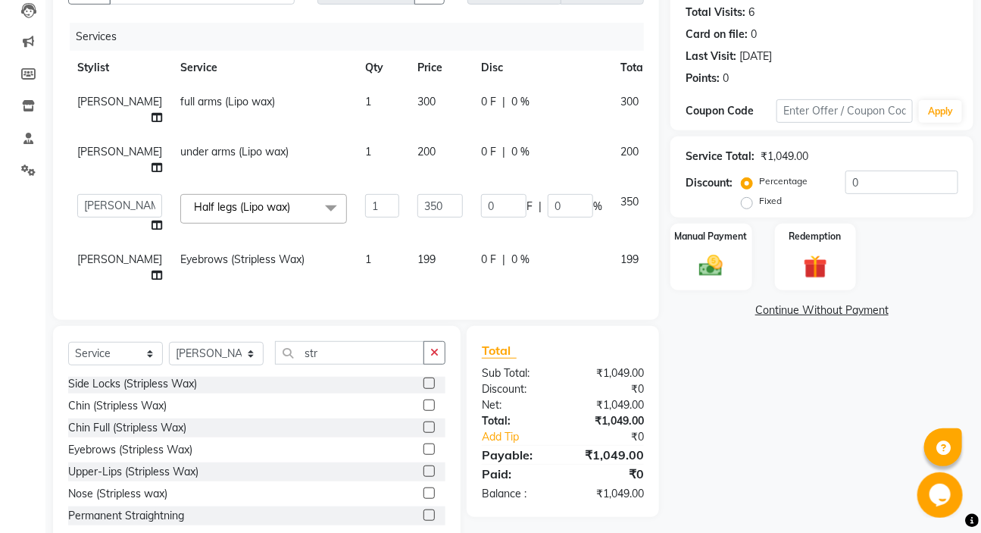
click at [424, 477] on label at bounding box center [429, 470] width 11 height 11
click at [424, 477] on input "checkbox" at bounding box center [429, 472] width 10 height 10
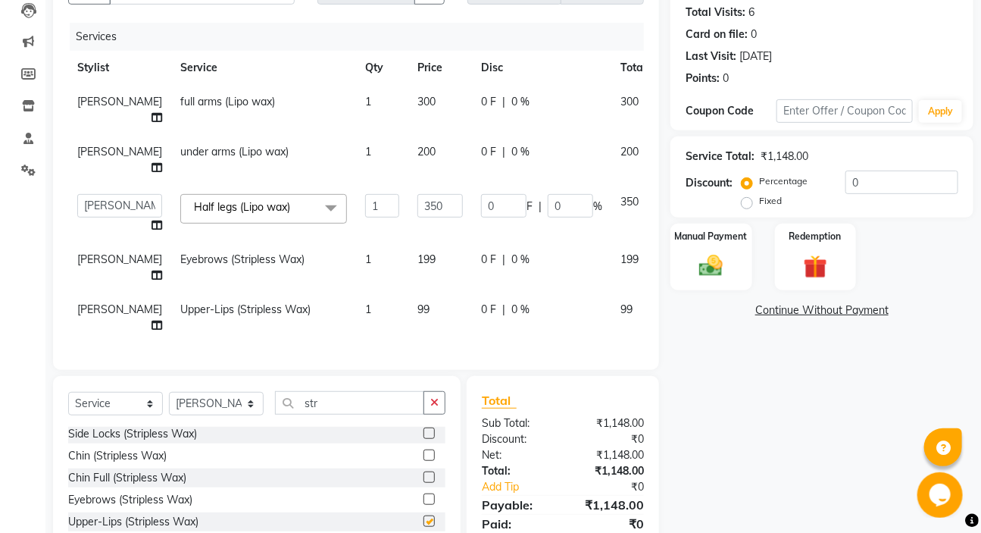
checkbox input "false"
click at [408, 295] on td "99" at bounding box center [440, 317] width 64 height 50
select select "44051"
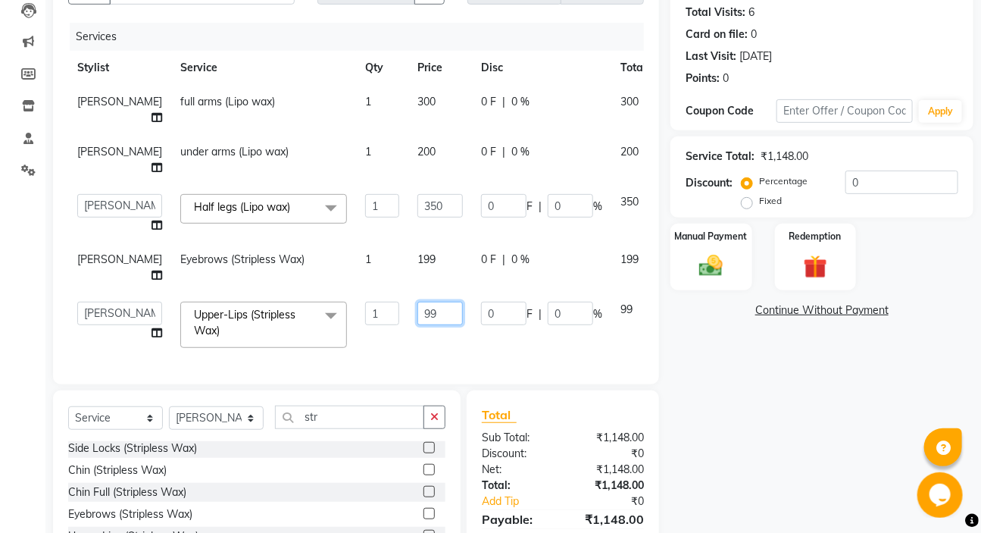
click at [417, 310] on input "99" at bounding box center [439, 313] width 45 height 23
type input "9"
type input "100"
click at [408, 264] on td "199" at bounding box center [440, 267] width 64 height 50
select select "44051"
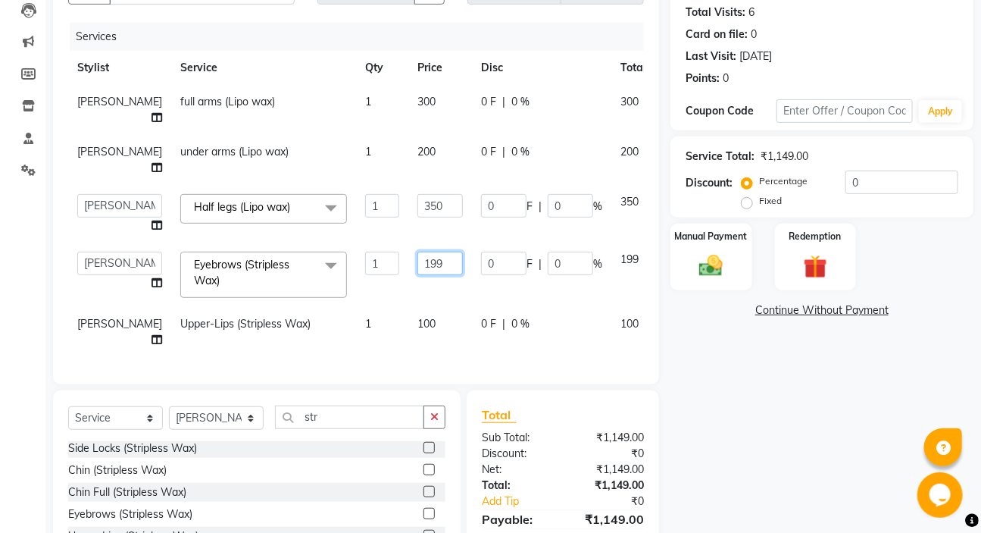
click at [417, 264] on input "199" at bounding box center [439, 263] width 45 height 23
type input "1"
type input "200"
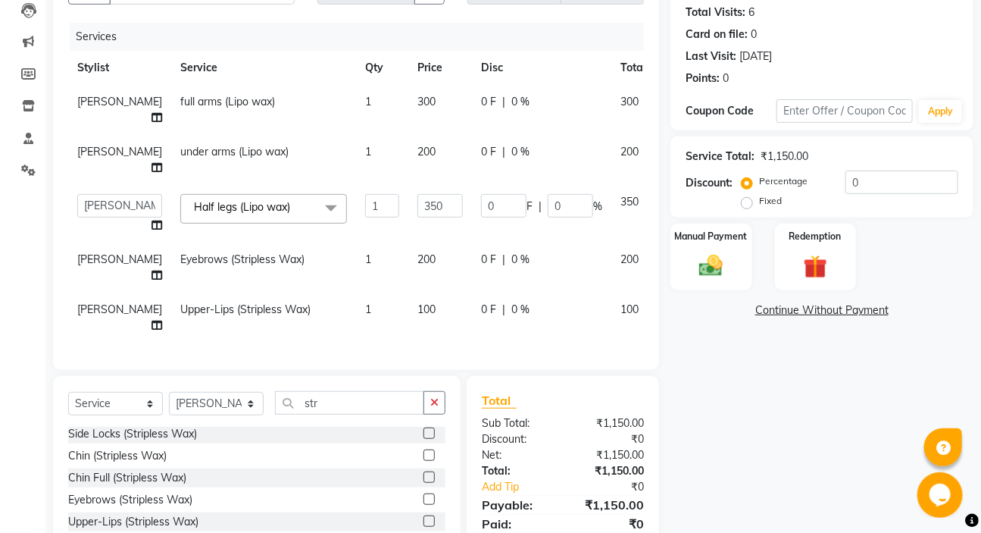
click at [352, 348] on div "Services Stylist Service Qty Price Disc Total Action [PERSON_NAME] full arms (L…" at bounding box center [356, 189] width 576 height 332
click at [713, 277] on img at bounding box center [711, 266] width 40 height 28
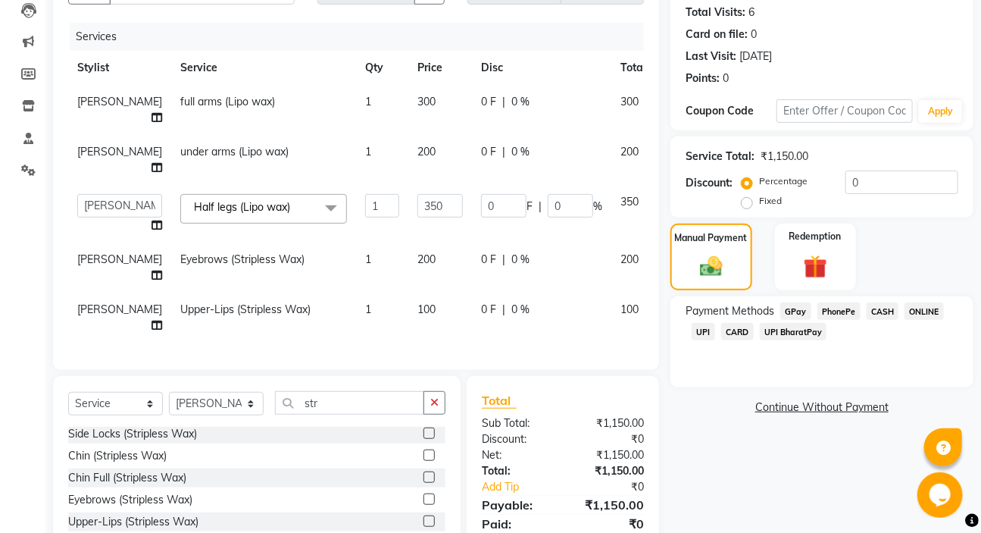
click at [793, 308] on span "GPay" at bounding box center [795, 310] width 31 height 17
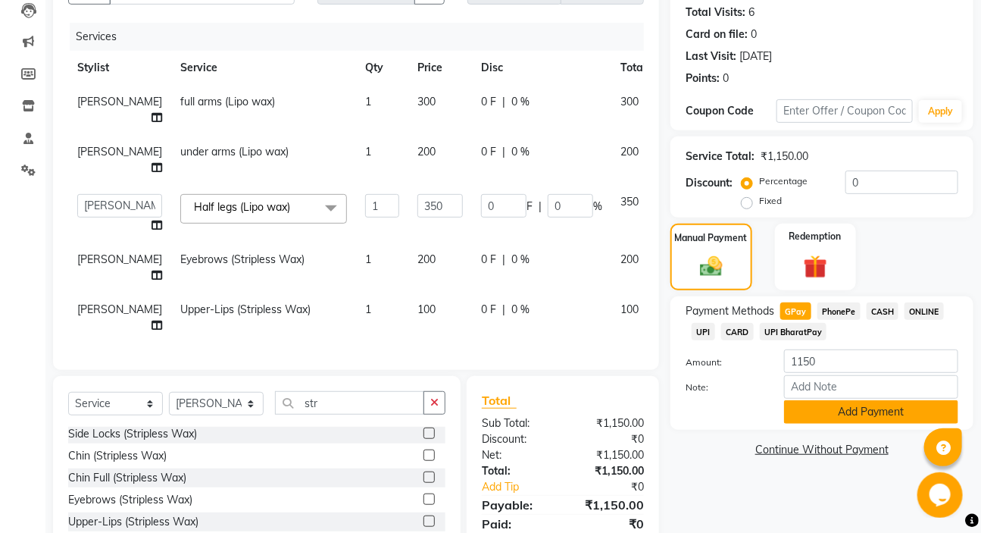
click at [846, 404] on button "Add Payment" at bounding box center [871, 411] width 174 height 23
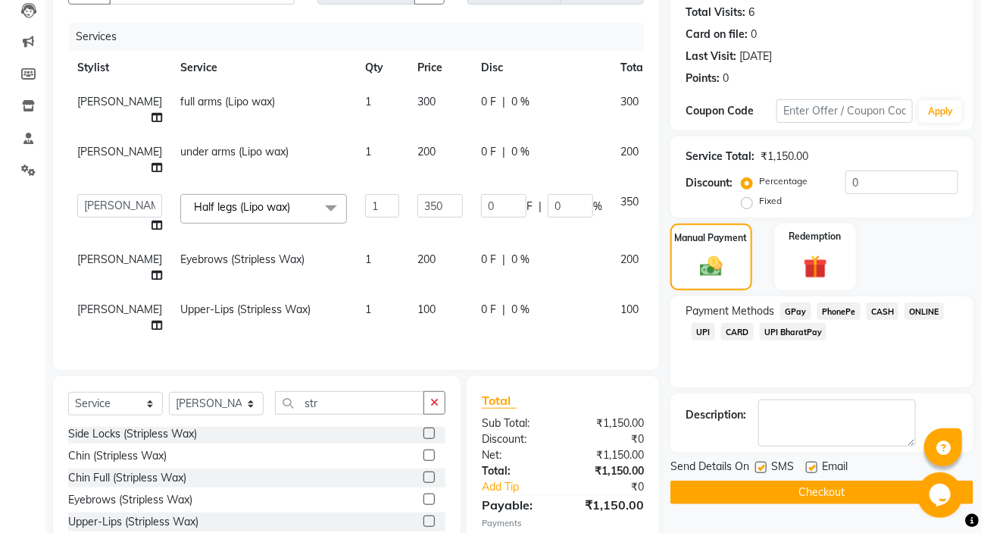
click at [846, 404] on textarea at bounding box center [837, 422] width 158 height 47
click at [796, 492] on button "Checkout" at bounding box center [822, 491] width 303 height 23
click at [796, 492] on div "Checkout" at bounding box center [822, 491] width 303 height 23
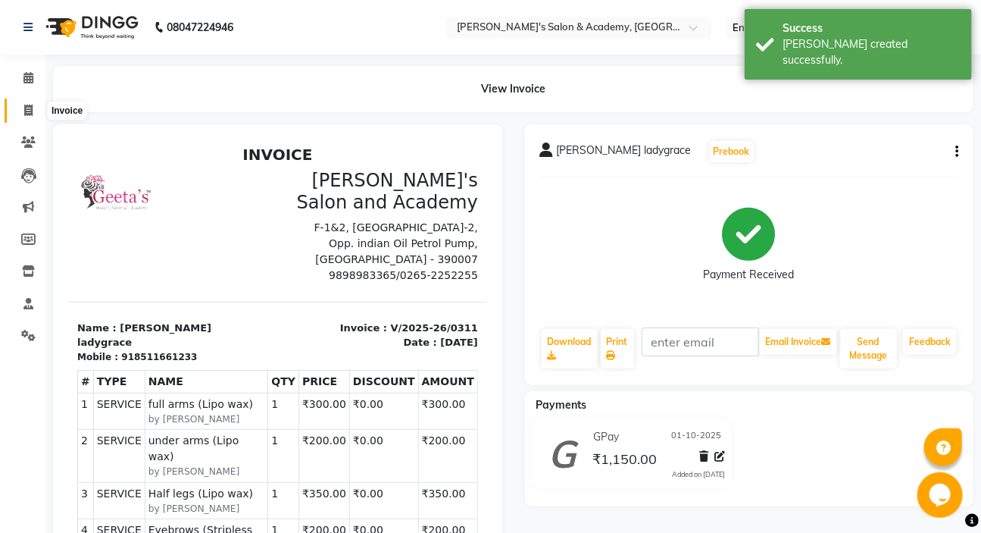
click at [32, 106] on icon at bounding box center [28, 110] width 8 height 11
select select "service"
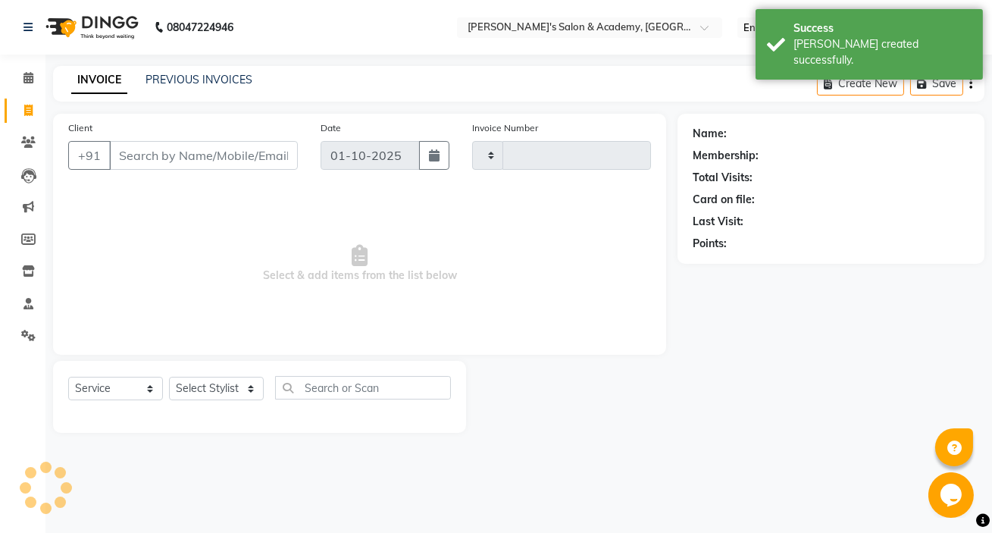
type input "0312"
select select "3673"
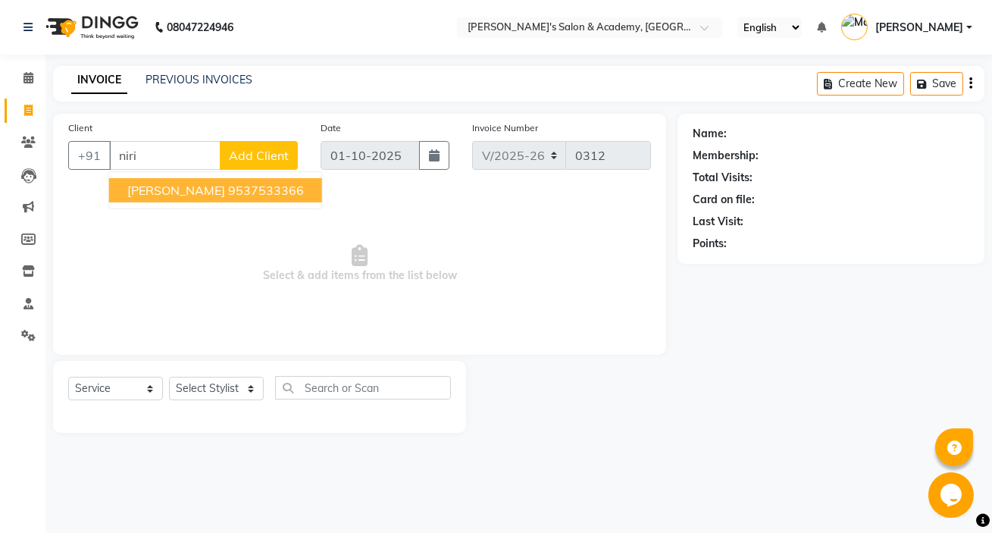
click at [265, 187] on ngb-highlight "9537533366" at bounding box center [266, 190] width 76 height 15
type input "9537533366"
click at [265, 187] on div "Client [PHONE_NUMBER] [PERSON_NAME] 9537533366 Add Client Date [DATE] Invoice N…" at bounding box center [359, 234] width 613 height 241
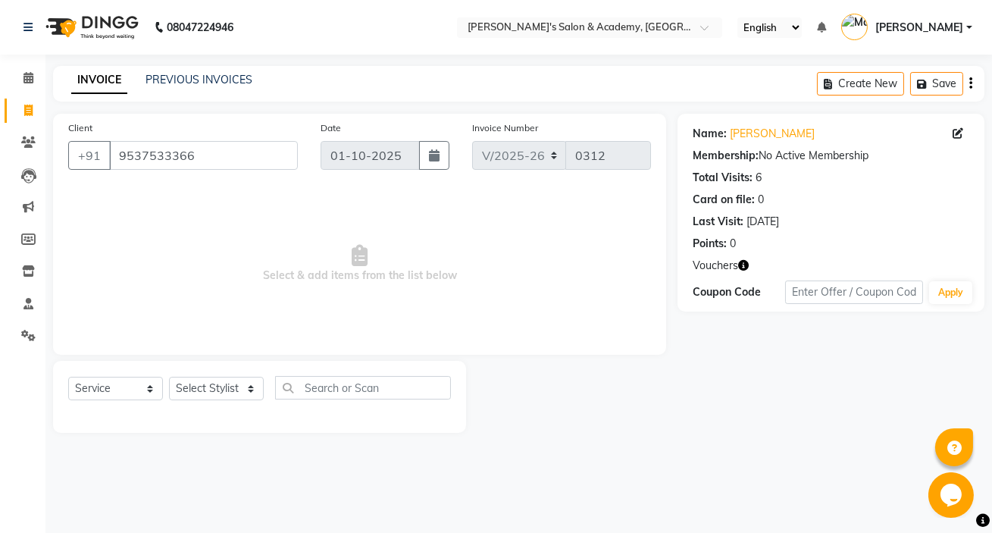
click at [202, 373] on div "Select Service Product Membership Package Voucher Prepaid Gift Card Select Styl…" at bounding box center [259, 397] width 413 height 72
click at [202, 390] on select "Select Stylist Geeta Madam [PERSON_NAME] nafiya Other [PERSON_NAME]" at bounding box center [216, 388] width 95 height 23
select select "44051"
click at [169, 377] on select "Select Stylist Geeta Madam [PERSON_NAME] nafiya Other [PERSON_NAME]" at bounding box center [216, 388] width 95 height 23
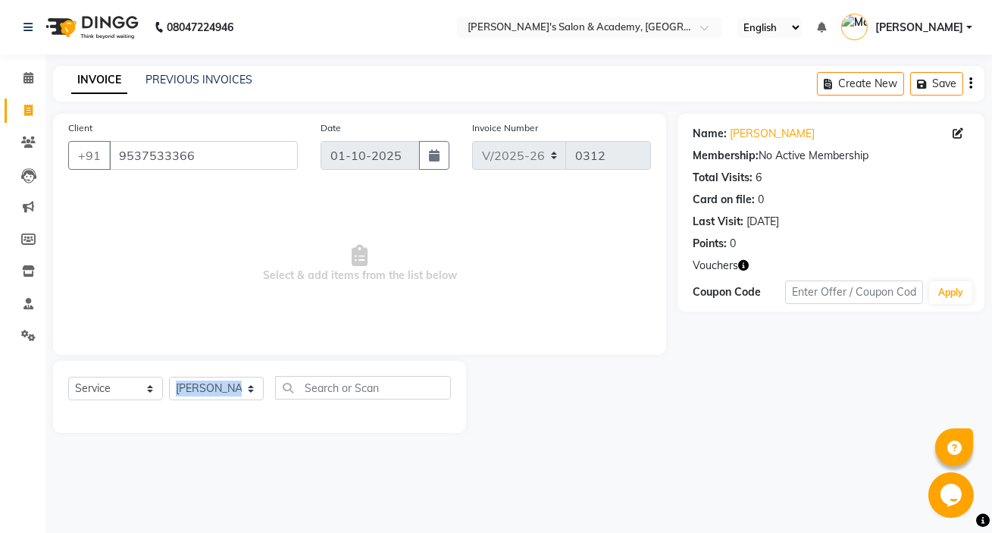
click at [197, 292] on span "Select & add items from the list below" at bounding box center [359, 264] width 583 height 152
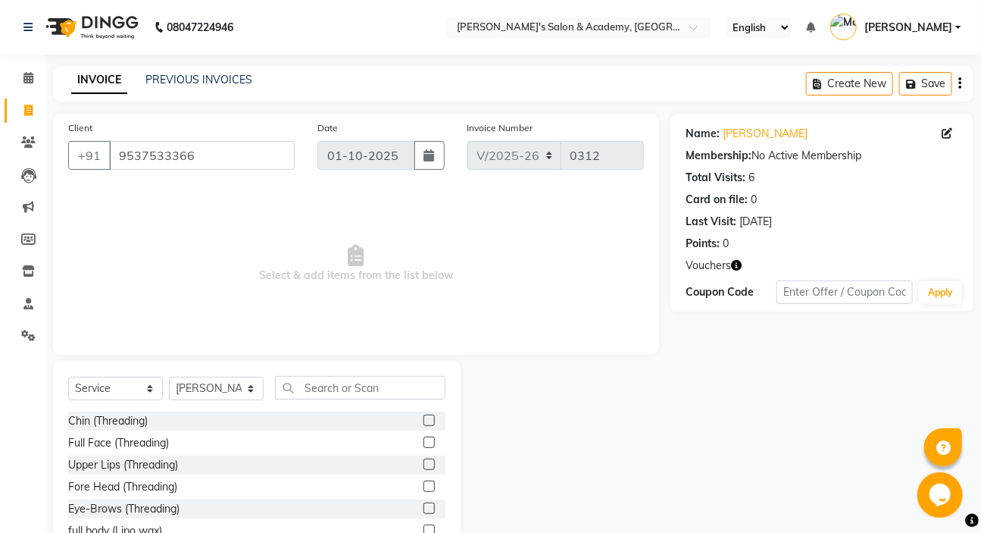
click at [736, 267] on icon "button" at bounding box center [736, 265] width 11 height 11
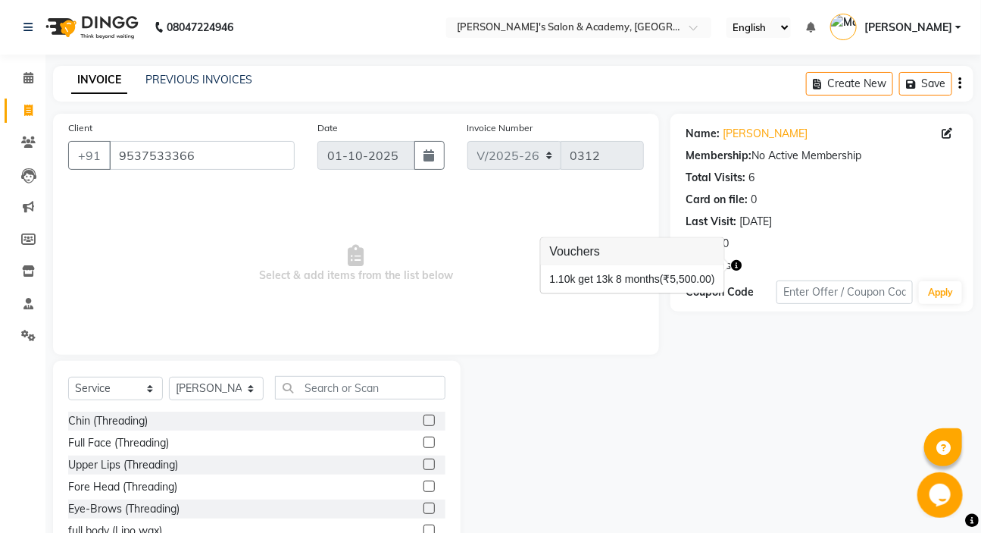
click at [736, 267] on icon "button" at bounding box center [736, 265] width 11 height 11
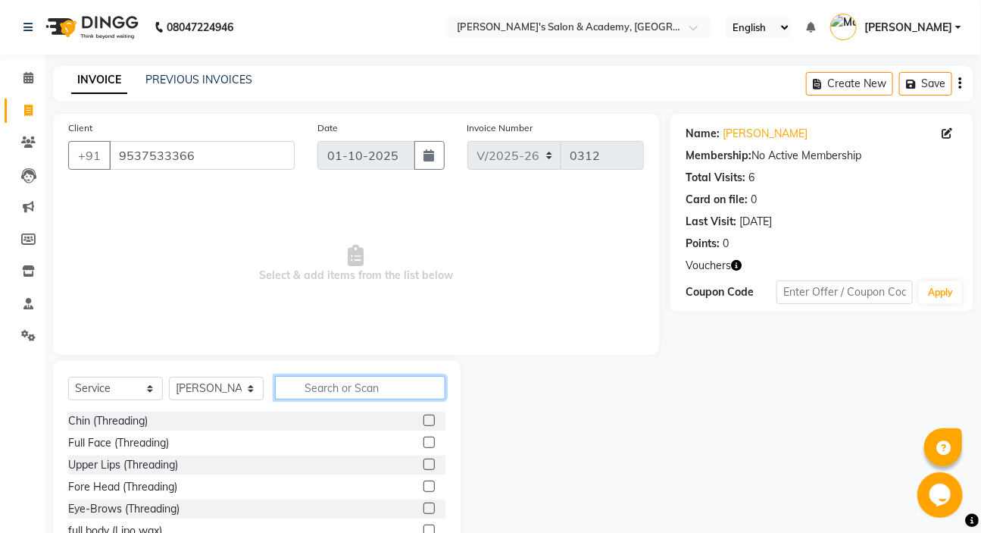
click at [352, 386] on input "text" at bounding box center [360, 387] width 170 height 23
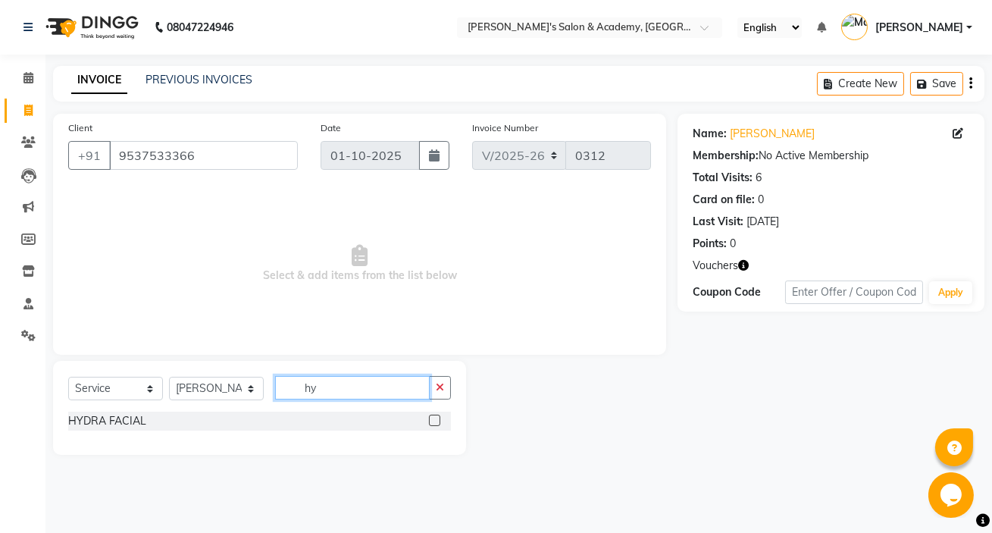
type input "hy"
click at [437, 419] on label at bounding box center [434, 419] width 11 height 11
click at [437, 419] on input "checkbox" at bounding box center [434, 421] width 10 height 10
click at [437, 419] on div at bounding box center [440, 420] width 22 height 19
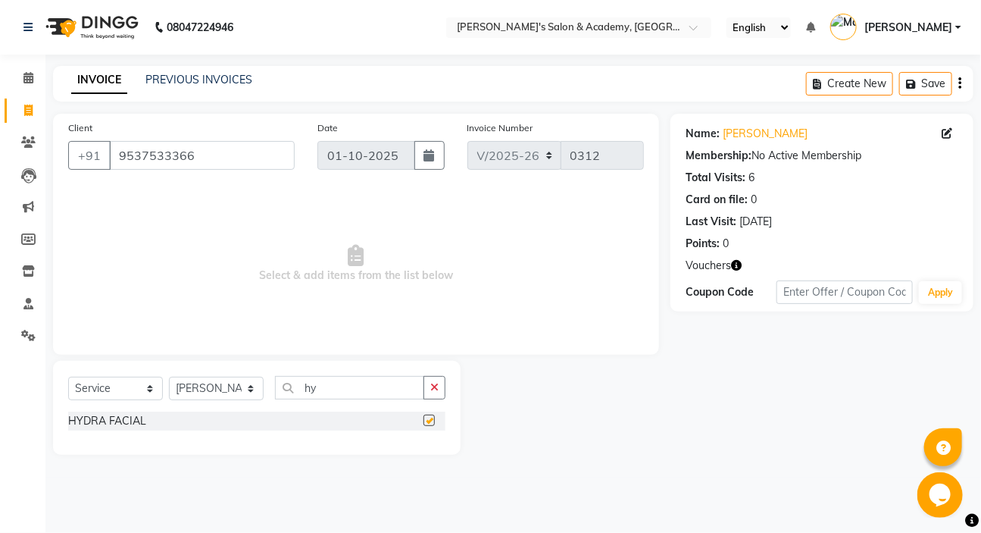
click at [437, 419] on div at bounding box center [435, 420] width 22 height 19
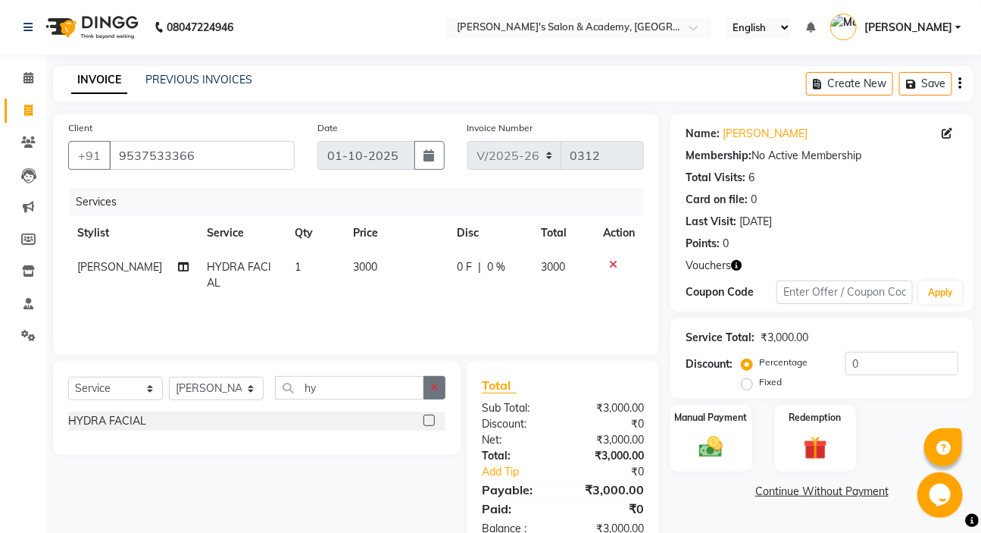
checkbox input "false"
click at [430, 387] on button "button" at bounding box center [435, 387] width 22 height 23
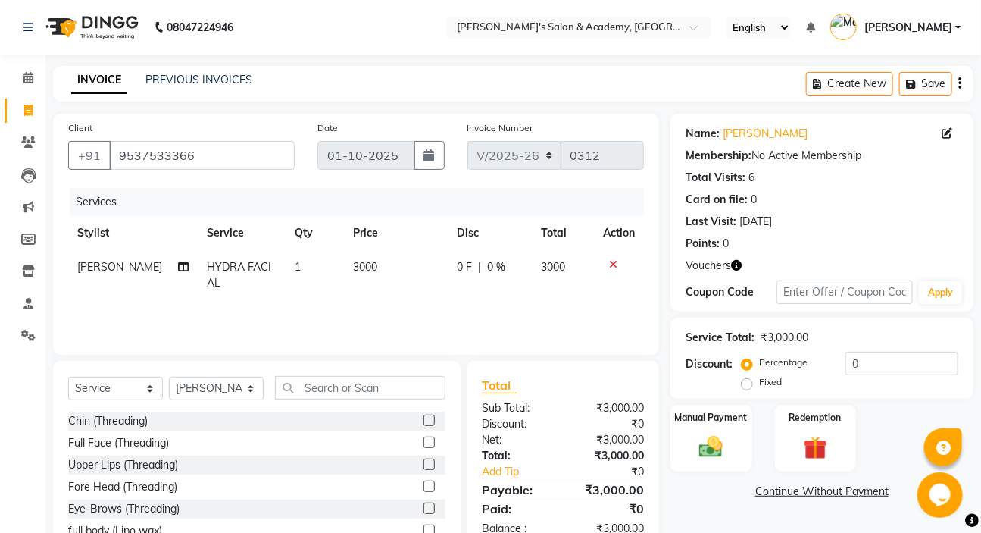
click at [424, 505] on label at bounding box center [429, 507] width 11 height 11
click at [424, 505] on input "checkbox" at bounding box center [429, 509] width 10 height 10
click at [424, 474] on div at bounding box center [429, 466] width 10 height 16
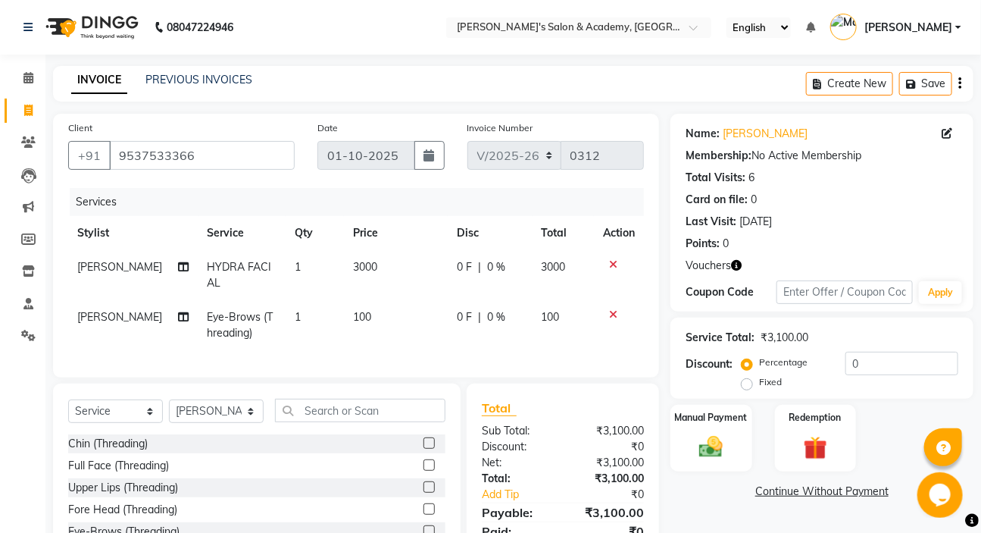
checkbox input "false"
click at [424, 492] on label at bounding box center [429, 486] width 11 height 11
click at [424, 492] on input "checkbox" at bounding box center [429, 488] width 10 height 10
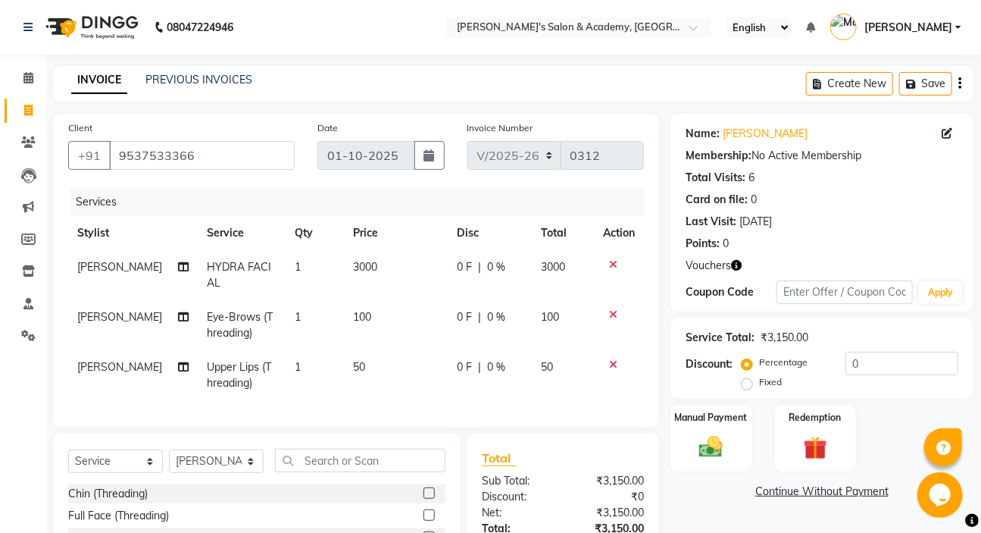
checkbox input "false"
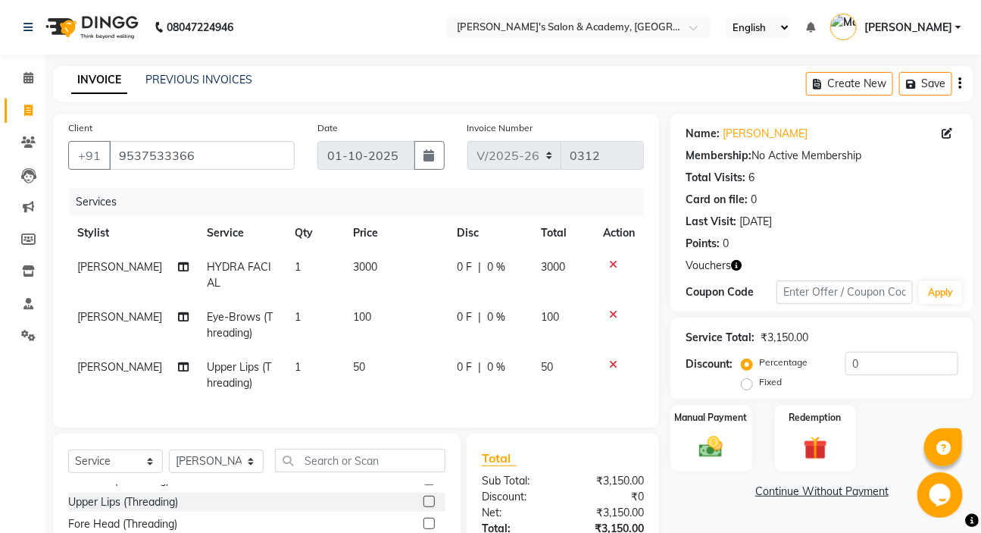
scroll to position [68, 0]
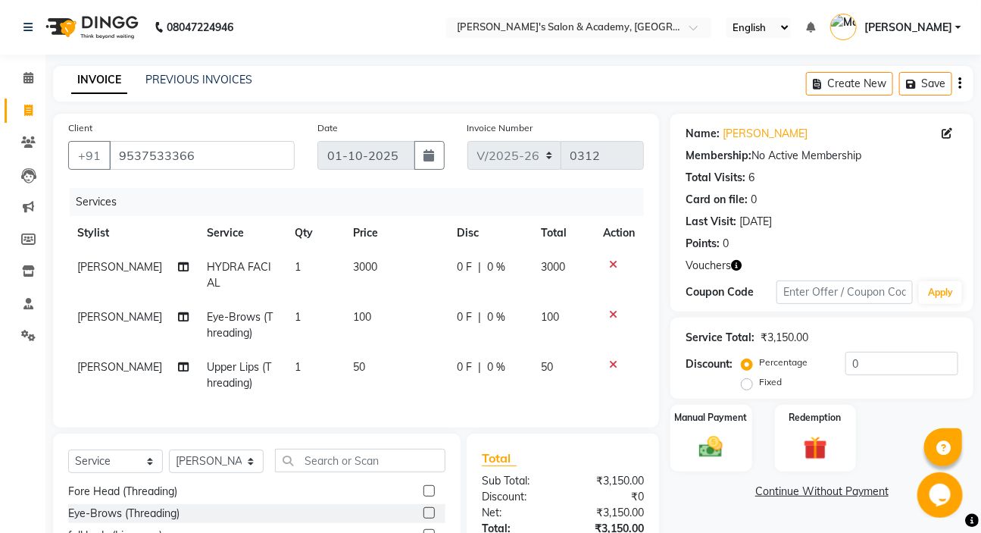
click at [424, 496] on label at bounding box center [429, 490] width 11 height 11
click at [424, 496] on input "checkbox" at bounding box center [429, 491] width 10 height 10
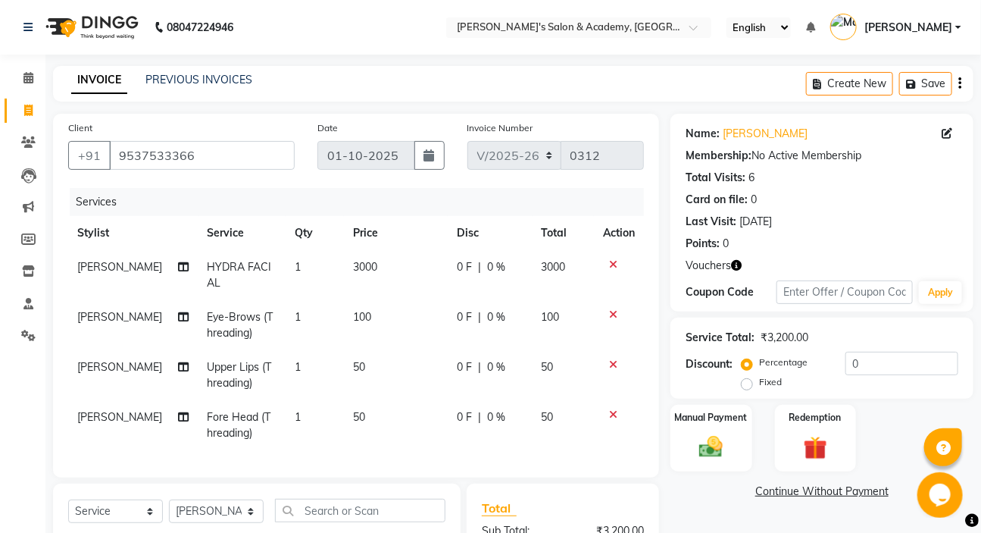
checkbox input "false"
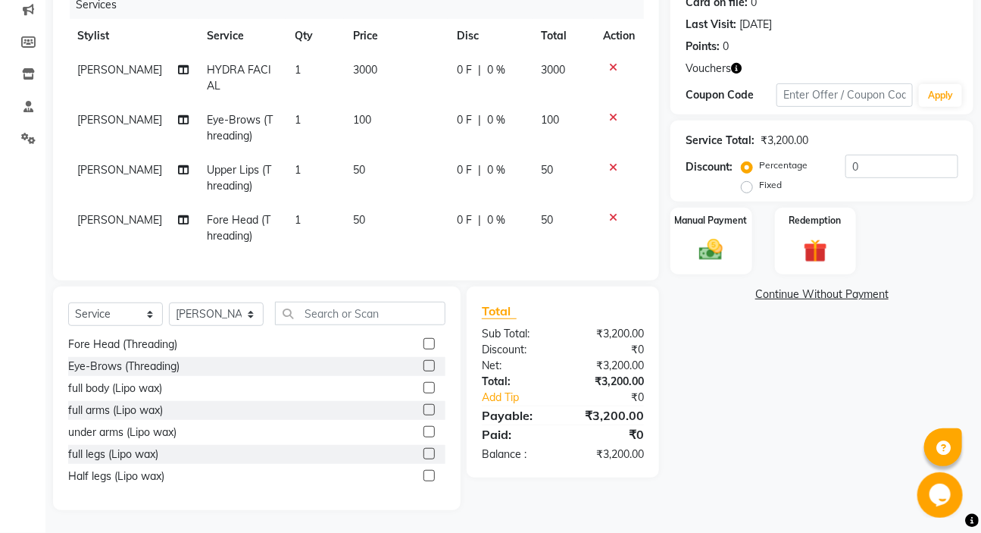
click at [383, 55] on td "3000" at bounding box center [396, 78] width 104 height 50
select select "44051"
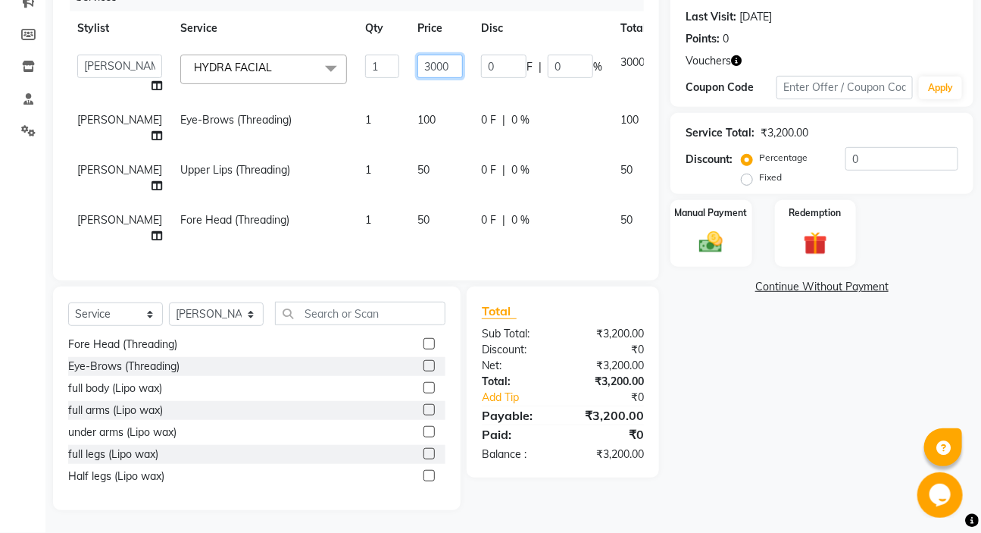
click at [417, 65] on input "3000" at bounding box center [439, 66] width 45 height 23
click at [417, 66] on input "3000" at bounding box center [439, 66] width 45 height 23
type input "2500"
click at [711, 247] on img at bounding box center [711, 242] width 40 height 28
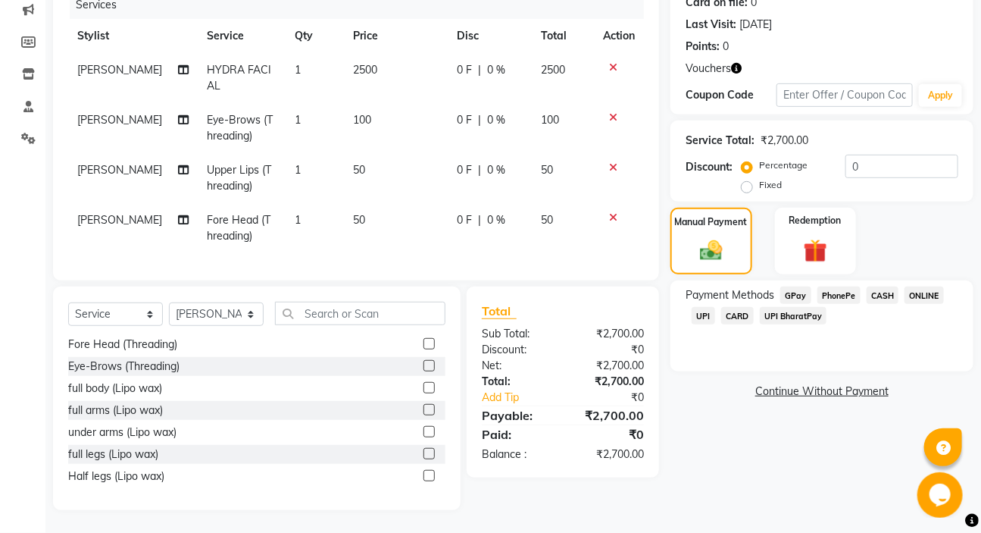
click at [883, 286] on span "CASH" at bounding box center [883, 294] width 33 height 17
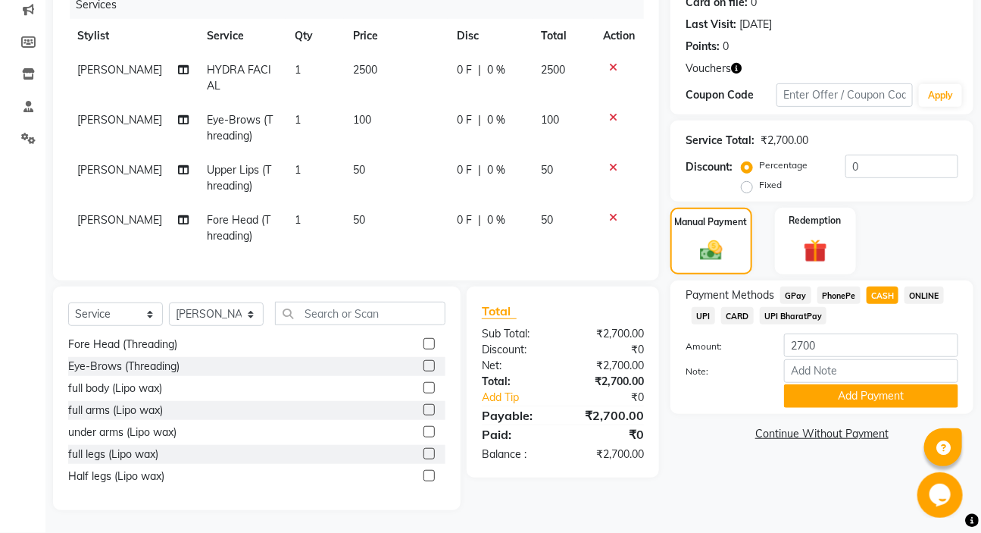
click at [883, 286] on span "CASH" at bounding box center [883, 294] width 33 height 17
click at [861, 384] on button "Add Payment" at bounding box center [871, 395] width 174 height 23
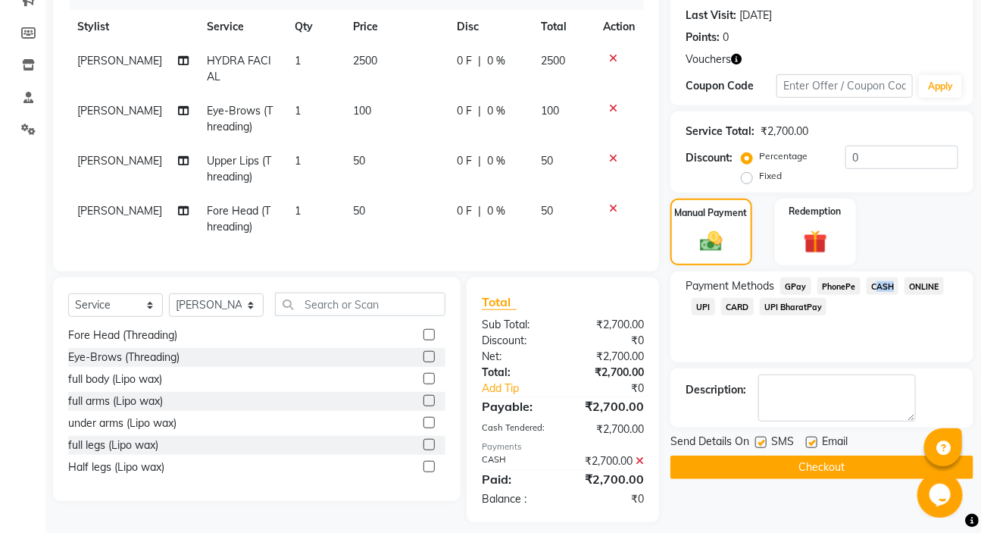
click at [845, 458] on button "Checkout" at bounding box center [822, 466] width 303 height 23
click at [845, 458] on div "Checkout" at bounding box center [822, 466] width 303 height 23
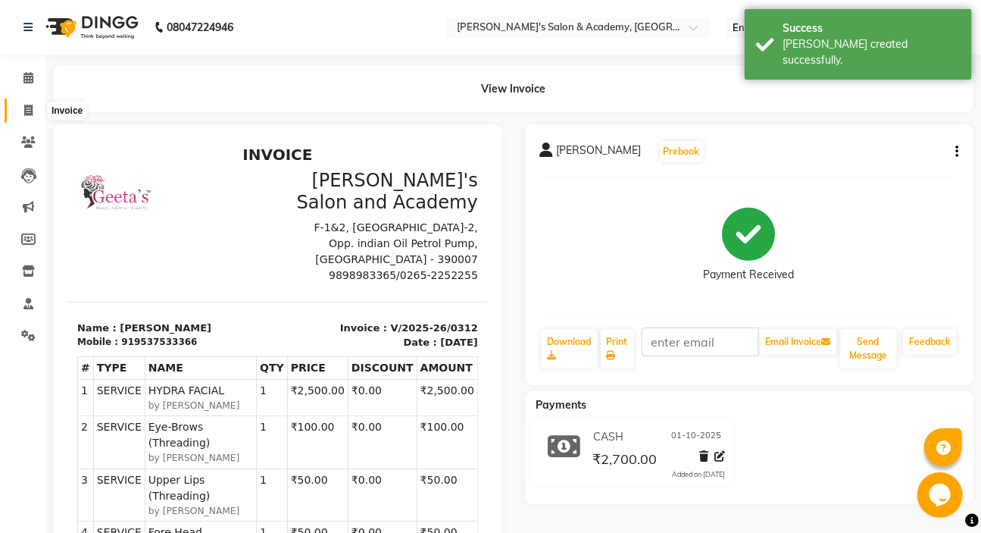
click at [31, 109] on icon at bounding box center [28, 110] width 8 height 11
select select "3673"
select select "service"
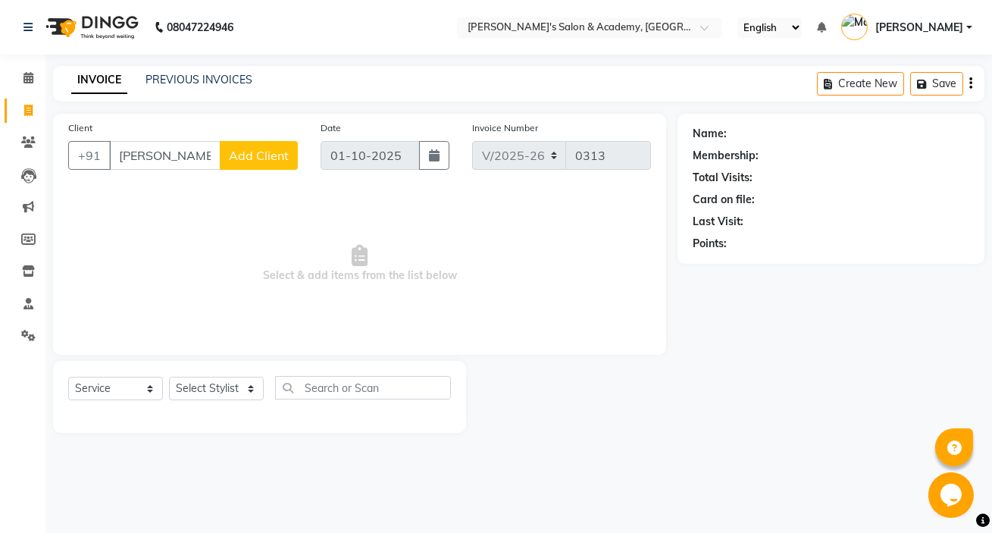
type input "[PERSON_NAME]"
click at [265, 153] on span "Add Client" at bounding box center [259, 155] width 60 height 15
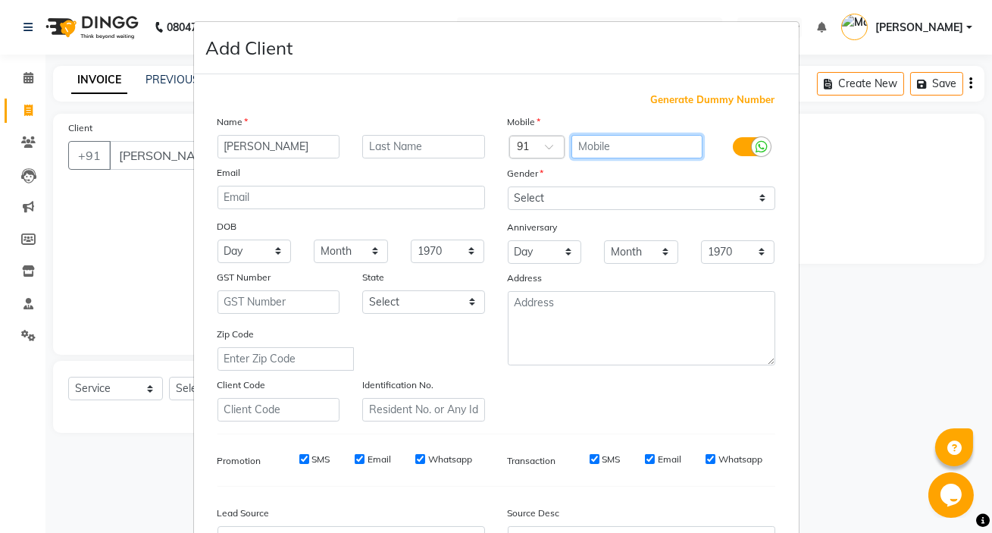
click at [596, 148] on input "text" at bounding box center [636, 146] width 131 height 23
type input "9099016013"
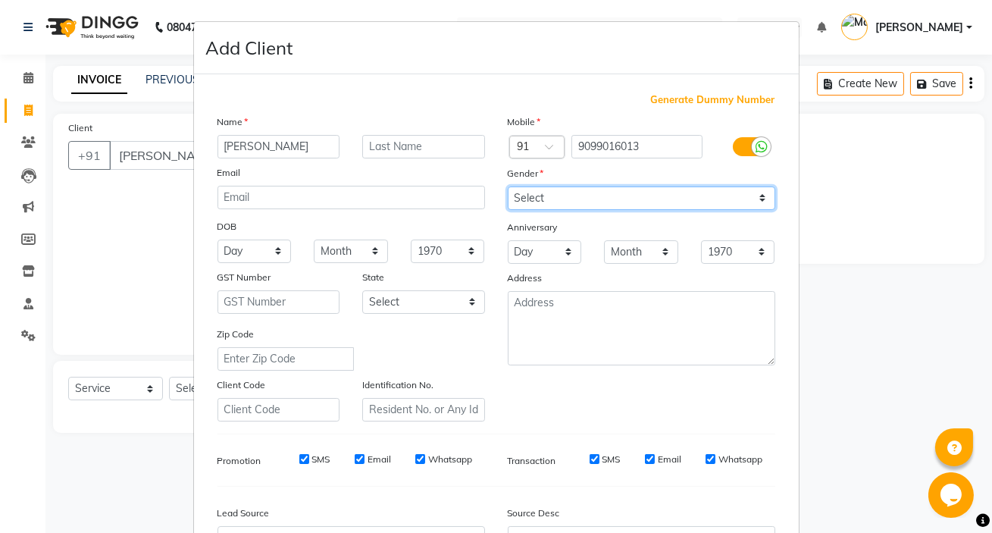
click at [603, 189] on div "Mobile Country Code × 91 9099016013 Gender Select [DEMOGRAPHIC_DATA] [DEMOGRAPH…" at bounding box center [641, 268] width 290 height 308
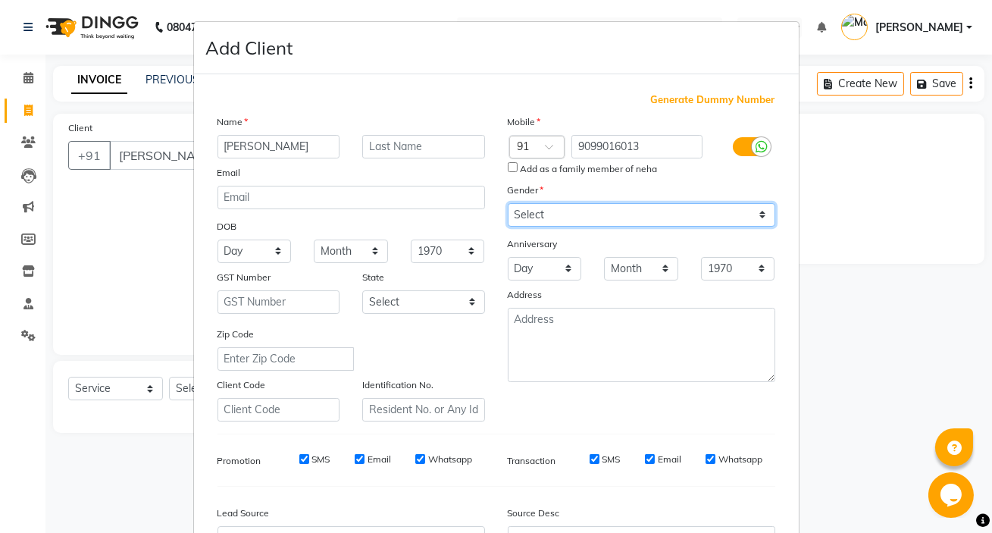
select select "[DEMOGRAPHIC_DATA]"
click at [508, 203] on select "Select [DEMOGRAPHIC_DATA] [DEMOGRAPHIC_DATA] Other Prefer Not To Say" at bounding box center [641, 214] width 267 height 23
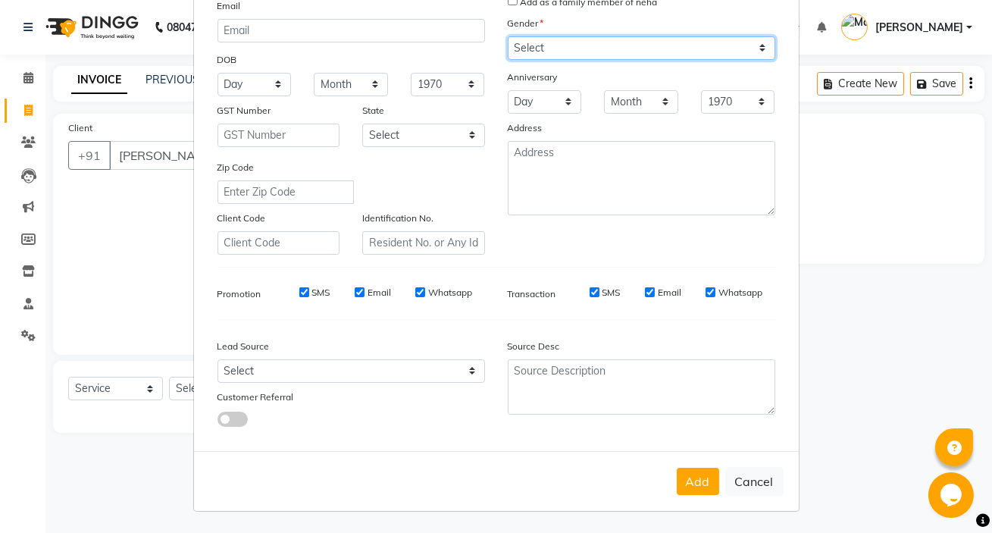
scroll to position [171, 0]
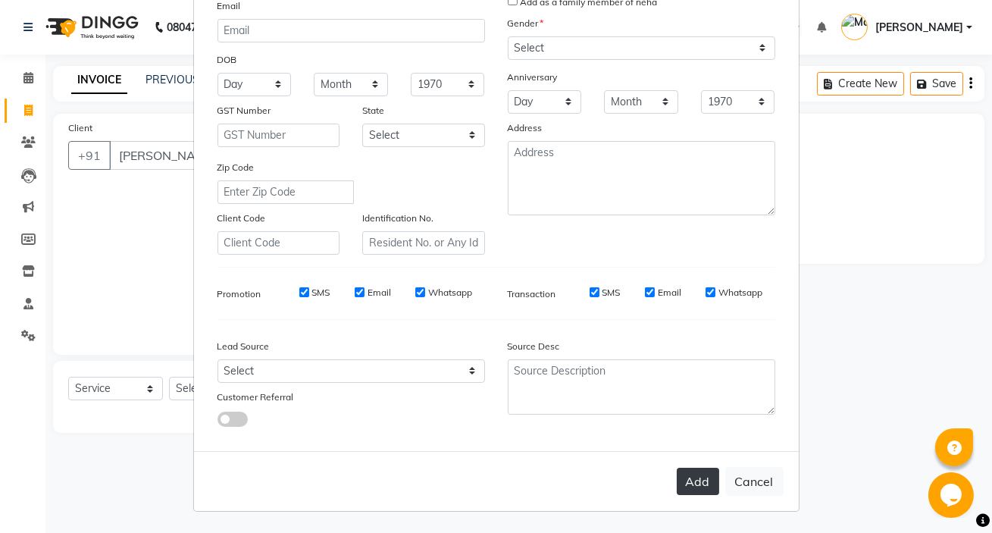
click at [702, 486] on button "Add" at bounding box center [698, 480] width 42 height 27
click at [742, 473] on button "Cancel" at bounding box center [754, 481] width 58 height 29
select select
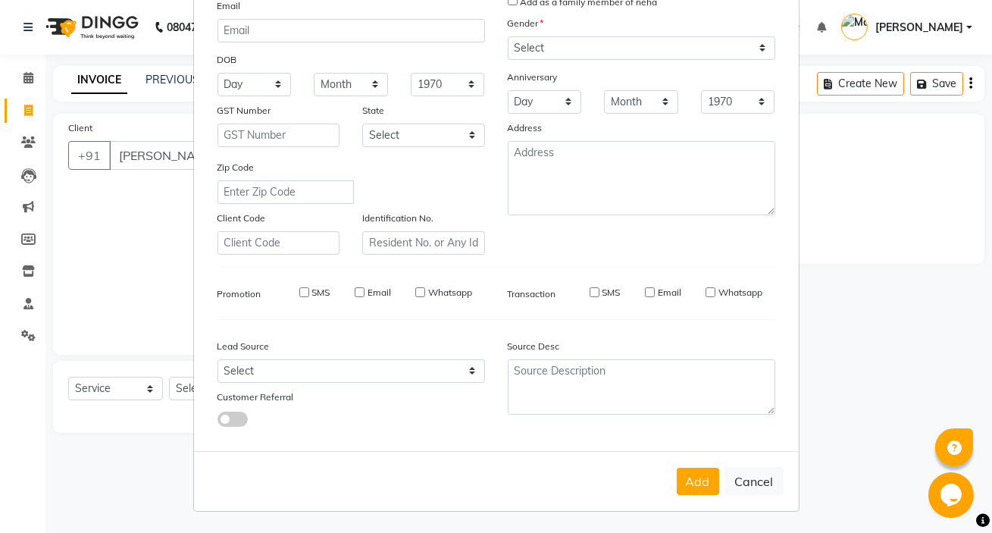
select select
checkbox input "false"
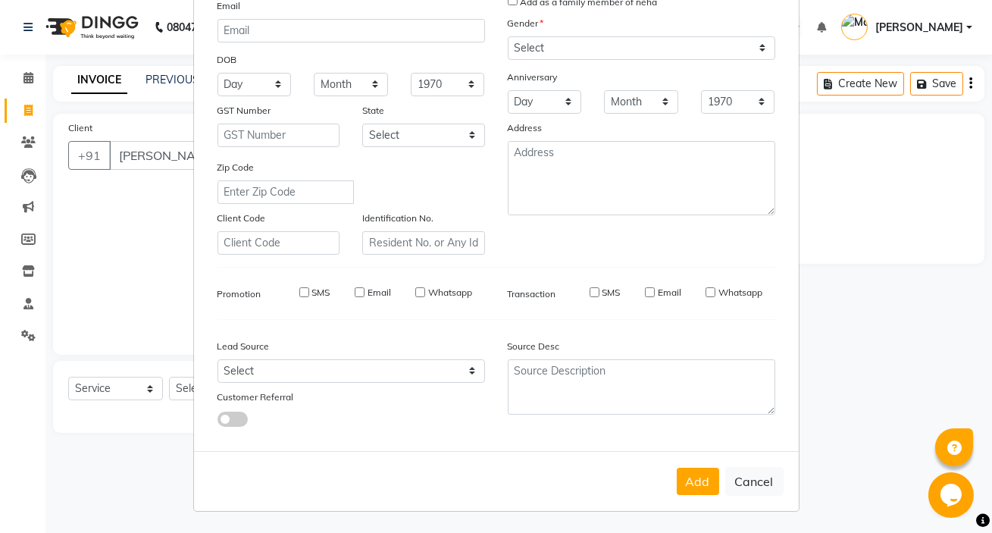
checkbox input "false"
click at [742, 473] on div "Add Cancel" at bounding box center [496, 481] width 605 height 60
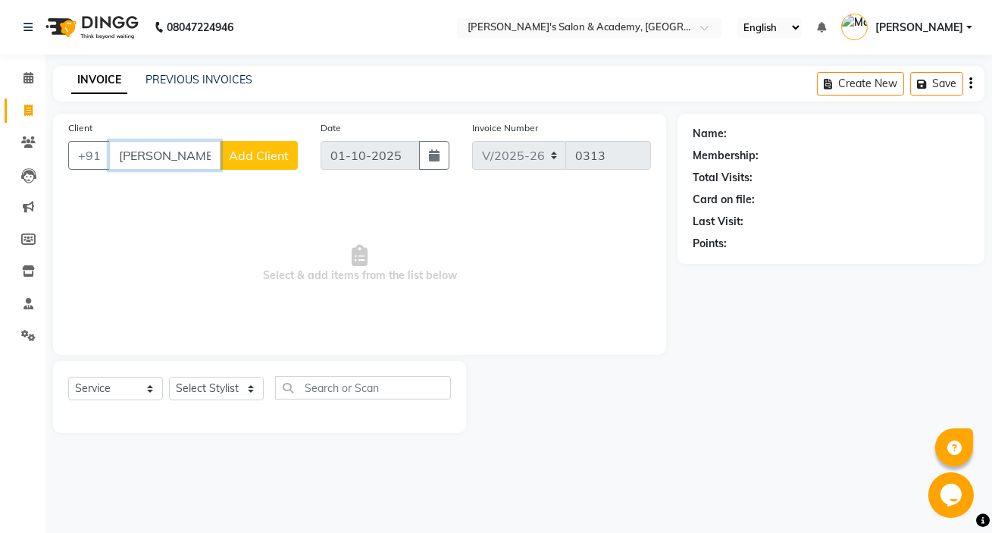
click at [199, 167] on input "[PERSON_NAME]" at bounding box center [164, 155] width 111 height 29
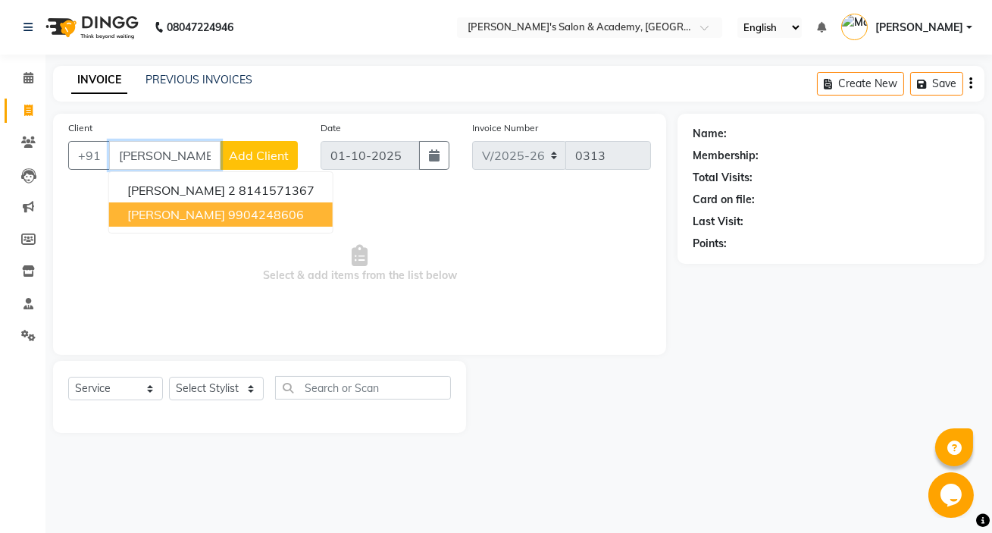
click at [231, 211] on ngb-highlight "9904248606" at bounding box center [266, 214] width 76 height 15
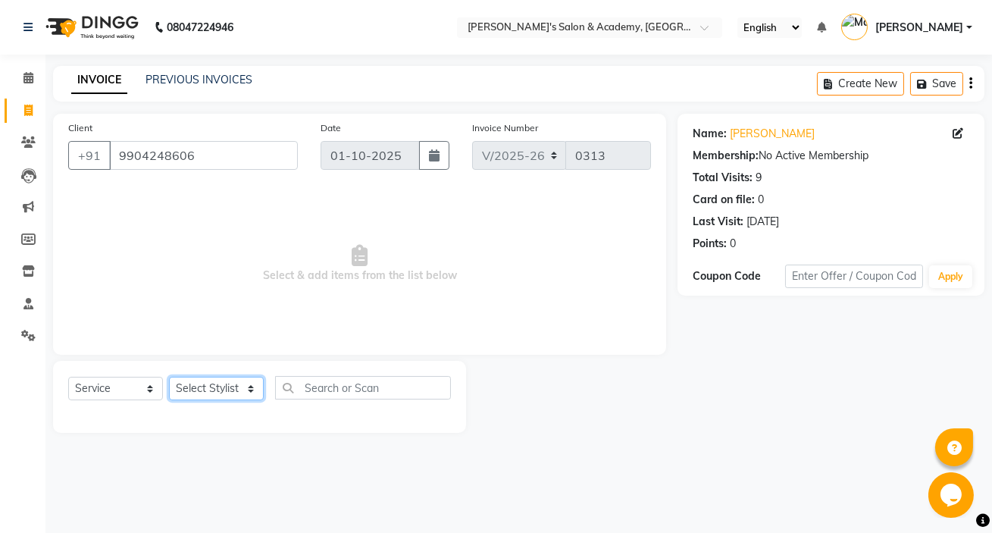
click at [204, 397] on select "Select Stylist Geeta Madam [PERSON_NAME] nafiya Other [PERSON_NAME]" at bounding box center [216, 388] width 95 height 23
click at [169, 377] on select "Select Stylist Geeta Madam [PERSON_NAME] nafiya Other [PERSON_NAME]" at bounding box center [216, 388] width 95 height 23
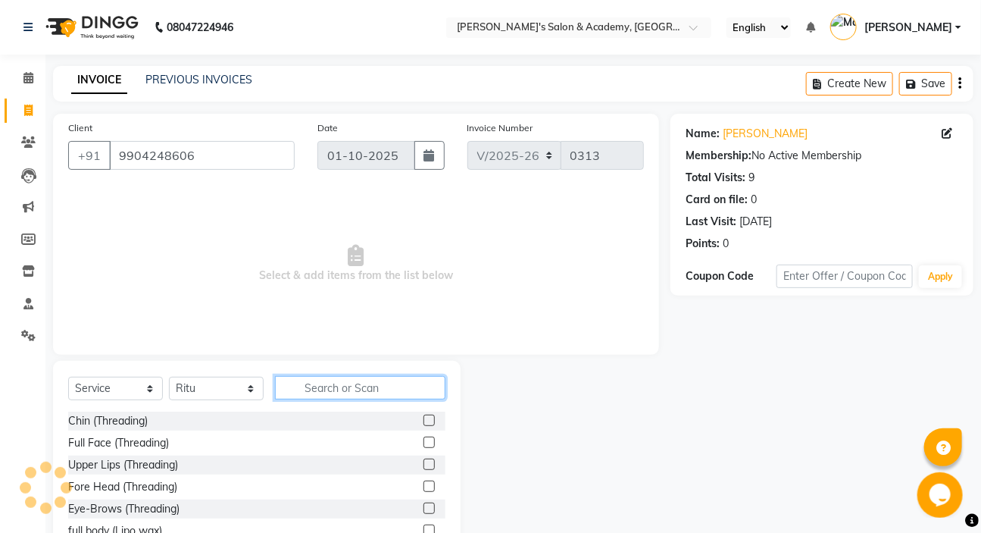
click at [336, 392] on input "text" at bounding box center [360, 387] width 170 height 23
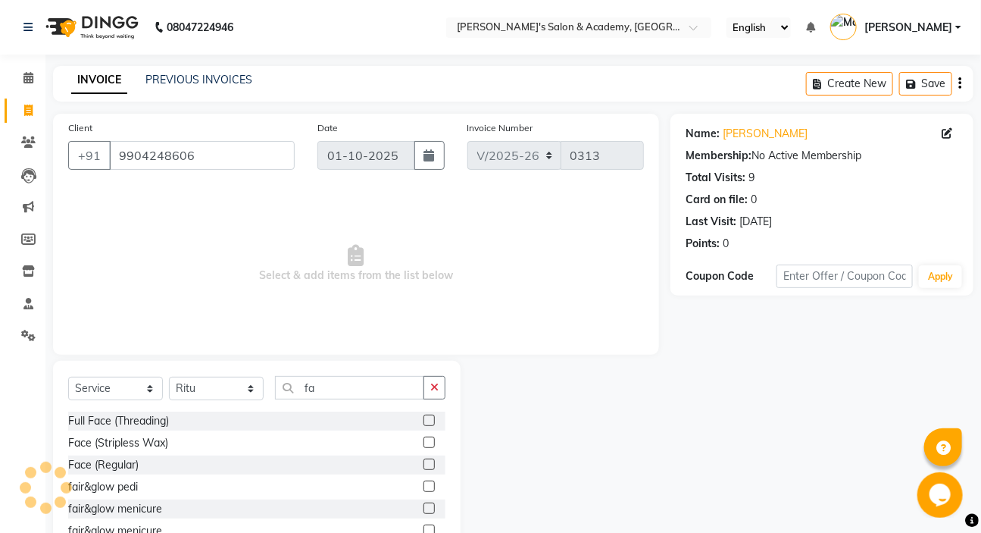
click at [424, 442] on label at bounding box center [429, 441] width 11 height 11
click at [424, 442] on input "checkbox" at bounding box center [429, 443] width 10 height 10
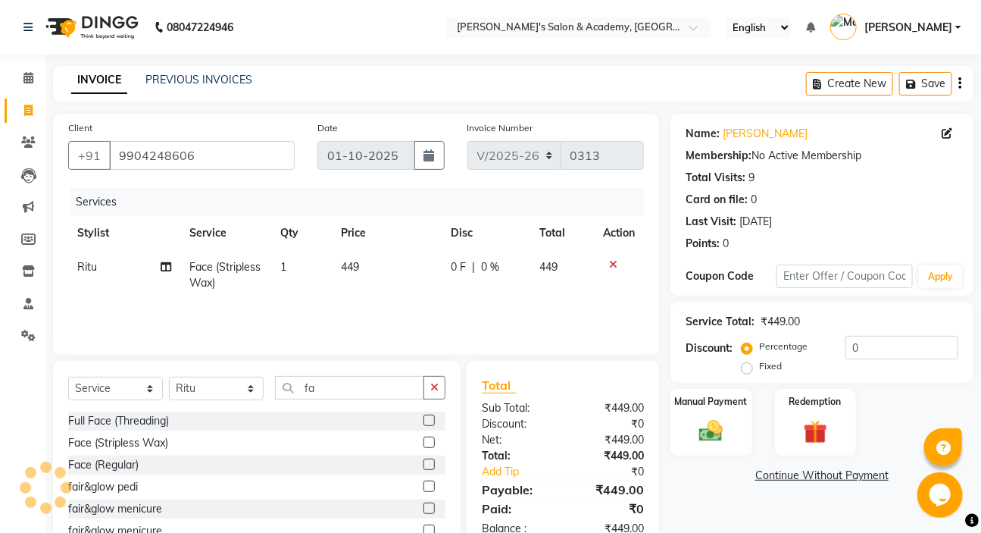
click at [372, 264] on td "449" at bounding box center [388, 275] width 110 height 50
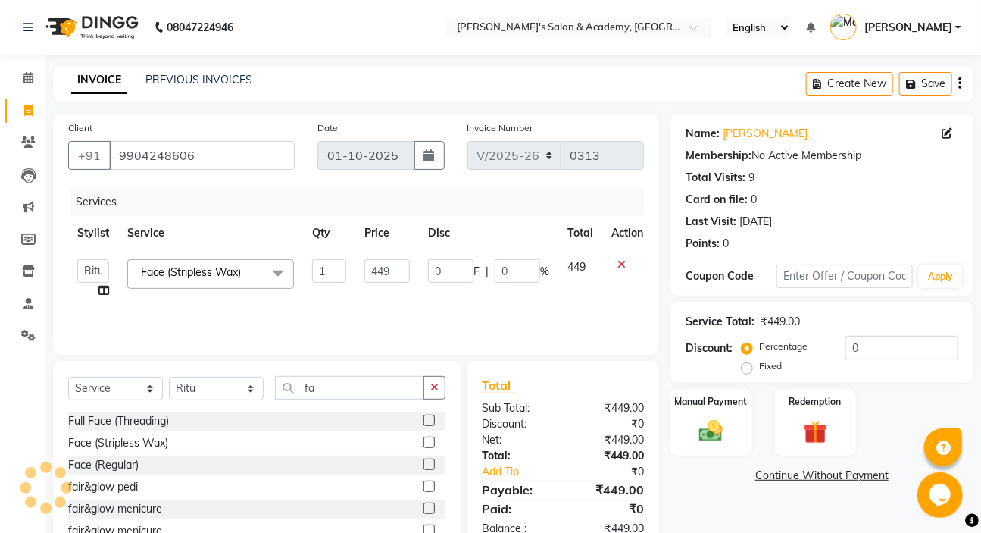
click at [372, 264] on input "449" at bounding box center [386, 270] width 45 height 23
click at [417, 309] on div "Services Stylist Service Qty Price Disc Total Action Geeta Madam [PERSON_NAME] …" at bounding box center [356, 264] width 576 height 152
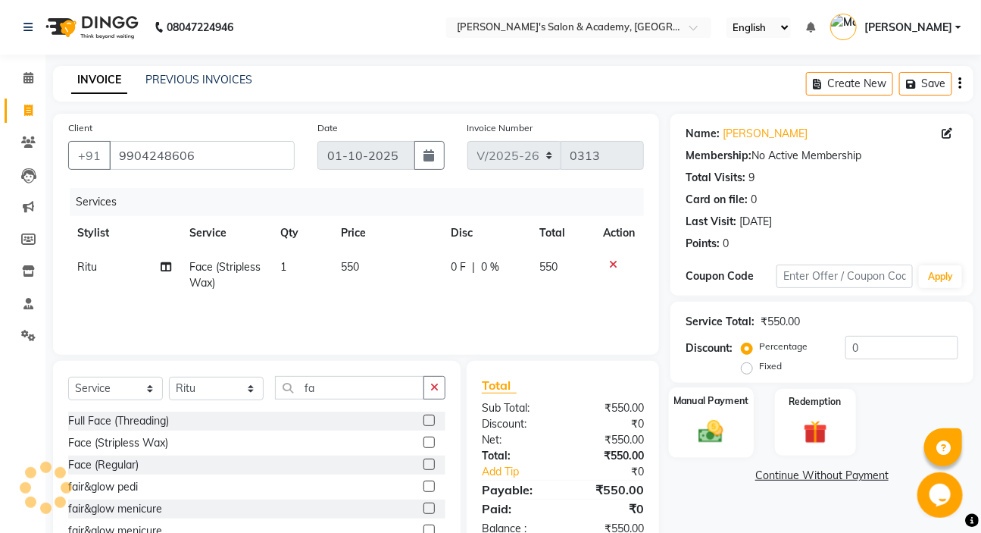
click at [693, 412] on div "Manual Payment" at bounding box center [711, 422] width 85 height 70
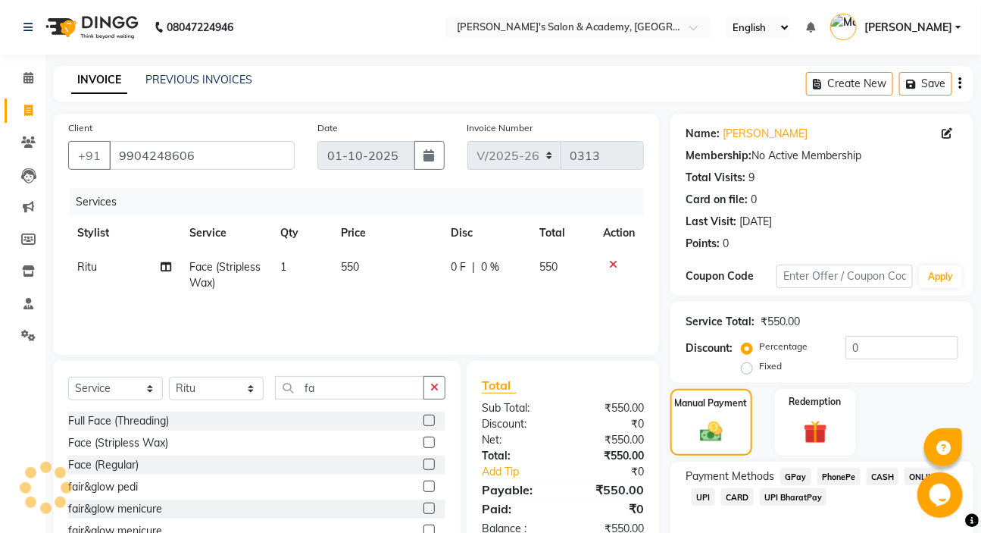
click at [886, 470] on span "CASH" at bounding box center [883, 475] width 33 height 17
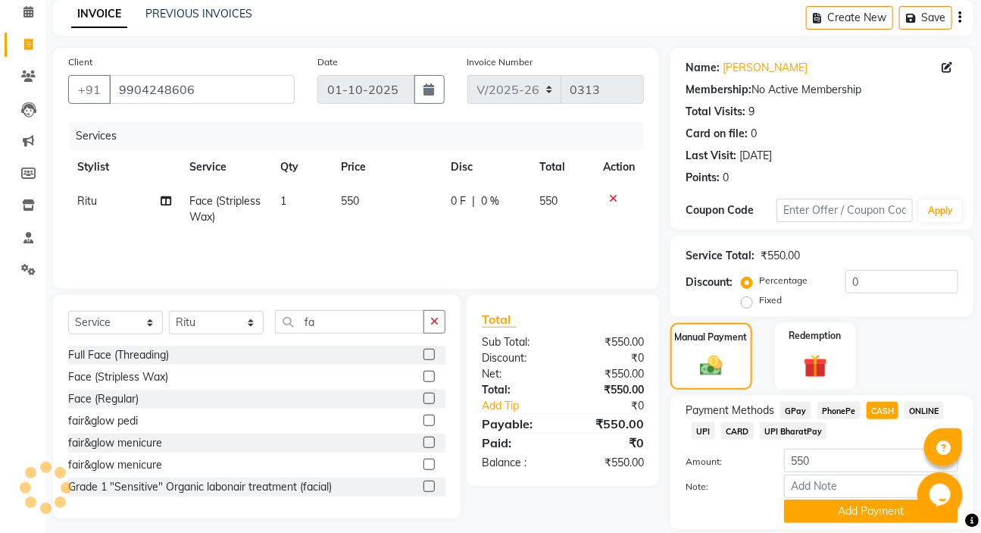
scroll to position [116, 0]
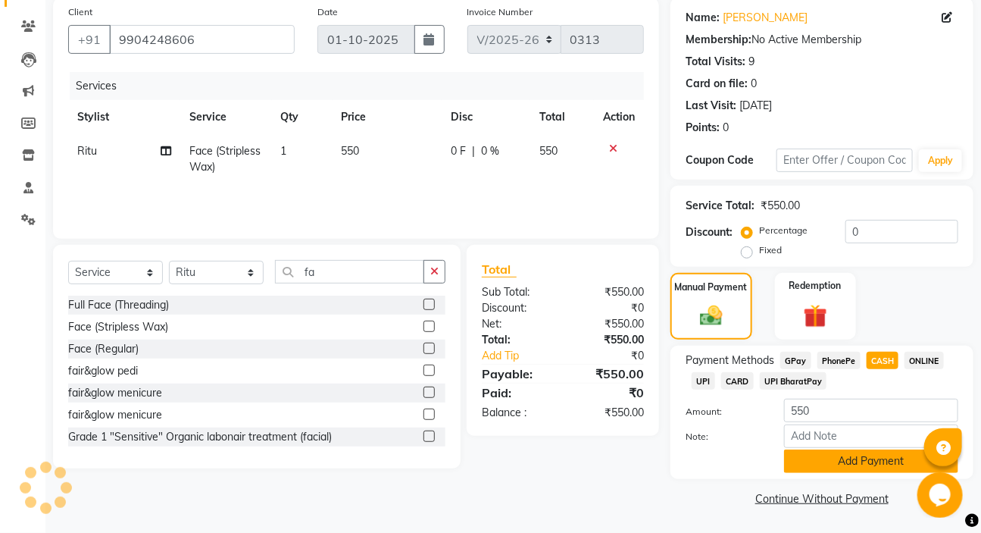
click at [855, 460] on button "Add Payment" at bounding box center [871, 460] width 174 height 23
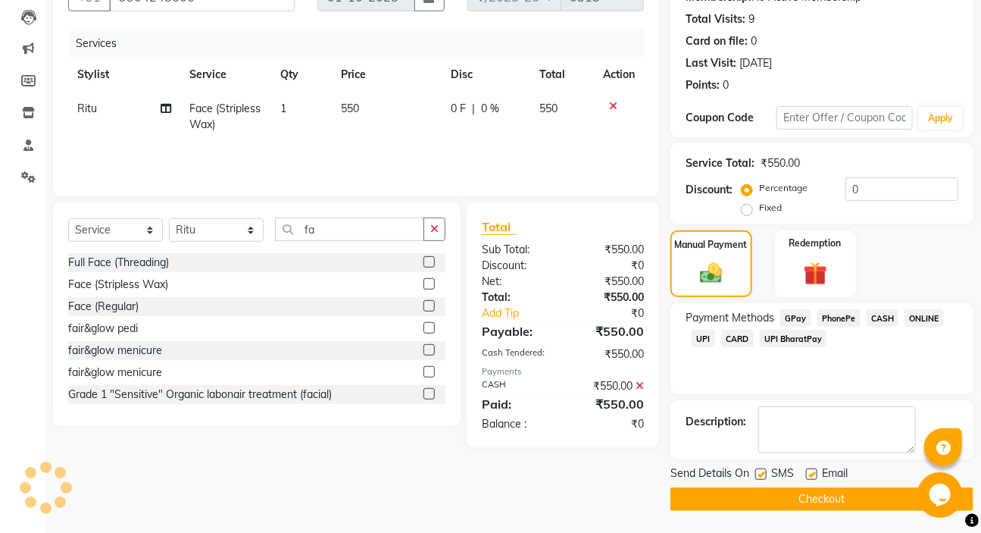
scroll to position [159, 0]
click at [800, 503] on button "Checkout" at bounding box center [822, 497] width 303 height 23
click at [806, 505] on button "Checkout" at bounding box center [822, 497] width 303 height 23
click at [806, 505] on div "Checkout" at bounding box center [822, 497] width 303 height 23
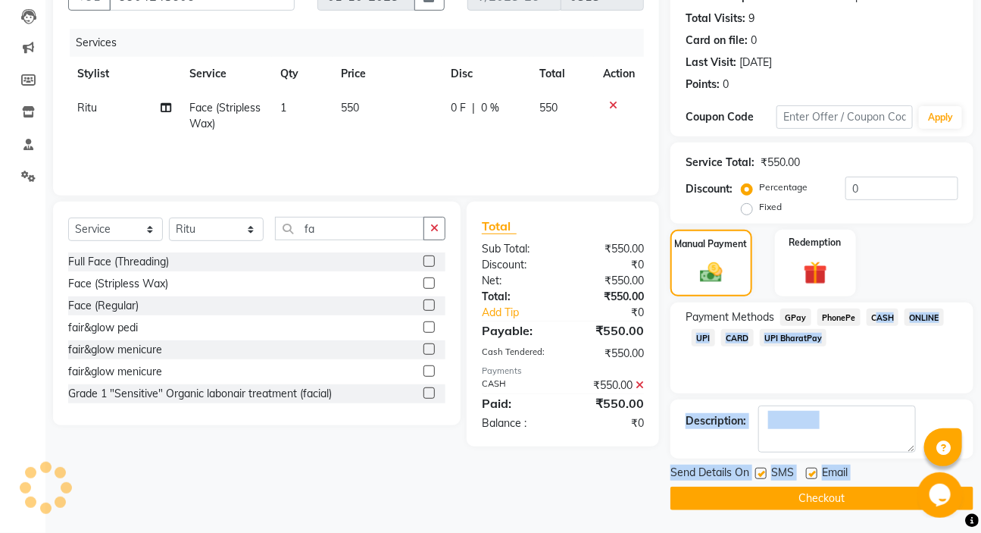
click at [806, 504] on button "Checkout" at bounding box center [822, 497] width 303 height 23
click at [809, 498] on button "Checkout" at bounding box center [822, 497] width 303 height 23
click at [809, 497] on button "Checkout" at bounding box center [822, 497] width 303 height 23
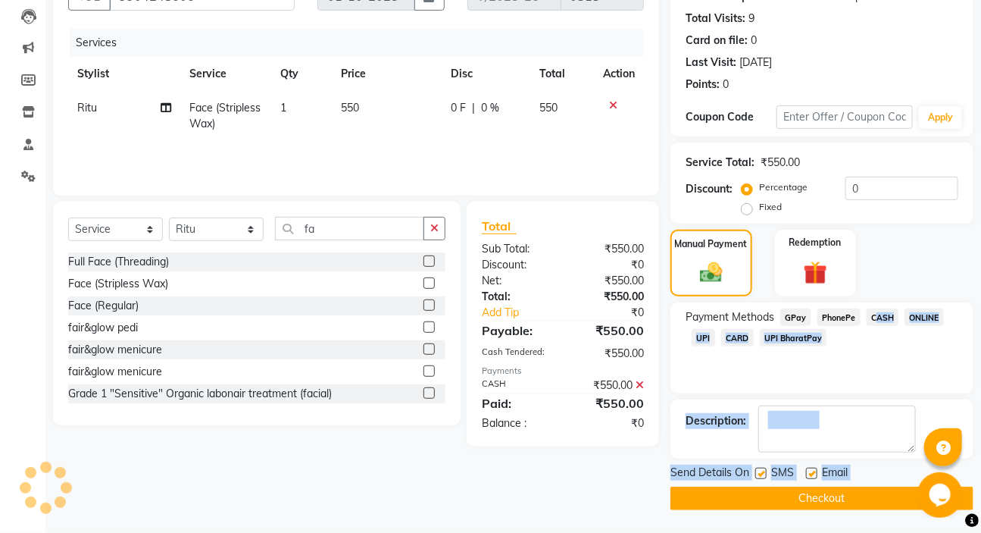
click at [809, 497] on div "Checkout" at bounding box center [822, 497] width 303 height 23
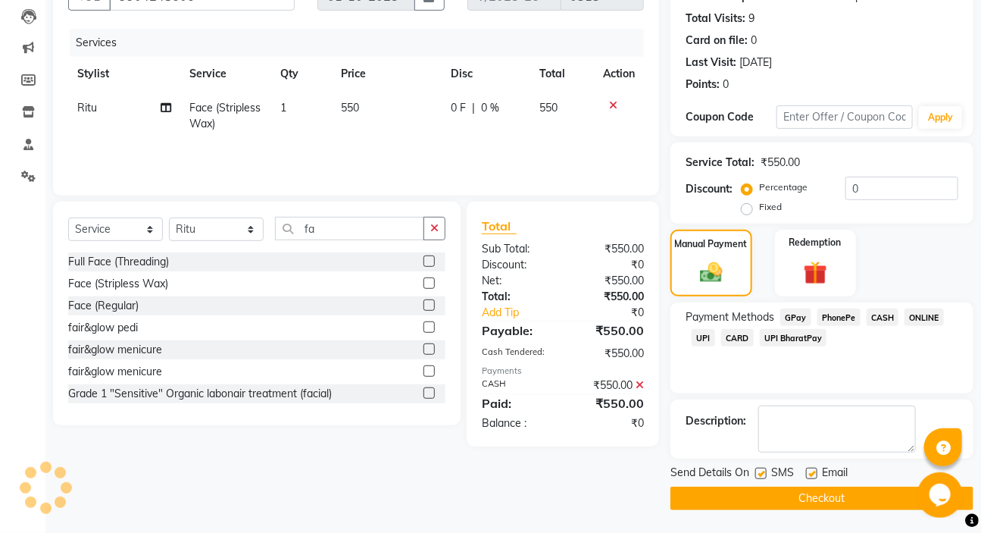
click at [809, 497] on button "Checkout" at bounding box center [822, 497] width 303 height 23
click at [523, 468] on div "Client [PHONE_NUMBER] Date [DATE] Invoice Number V/2025 V/[PHONE_NUMBER] Servic…" at bounding box center [356, 232] width 629 height 555
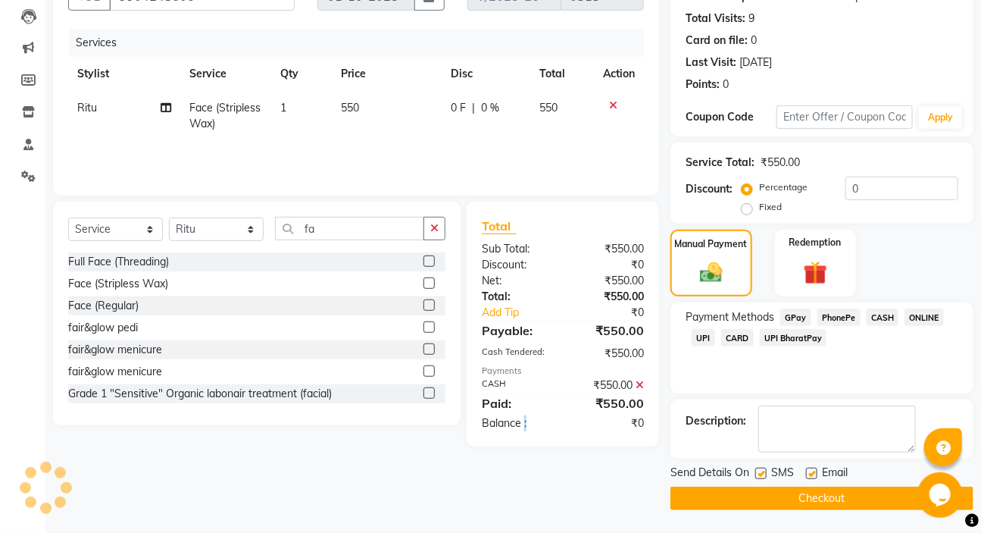
click at [523, 468] on div "Client [PHONE_NUMBER] Date [DATE] Invoice Number V/2025 V/[PHONE_NUMBER] Servic…" at bounding box center [356, 232] width 629 height 555
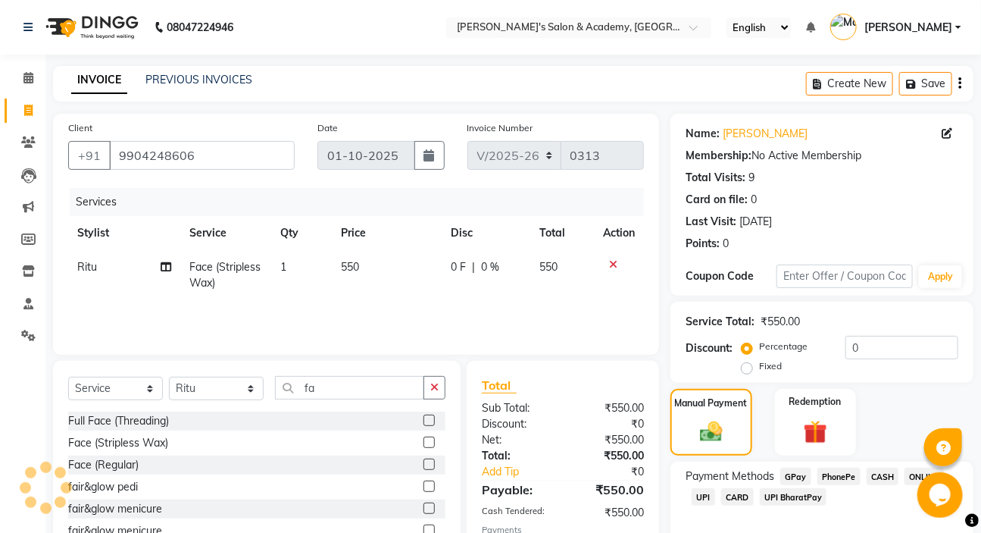
scroll to position [0, 0]
click at [441, 392] on button "button" at bounding box center [435, 387] width 22 height 23
click at [424, 392] on input "fa" at bounding box center [349, 387] width 149 height 23
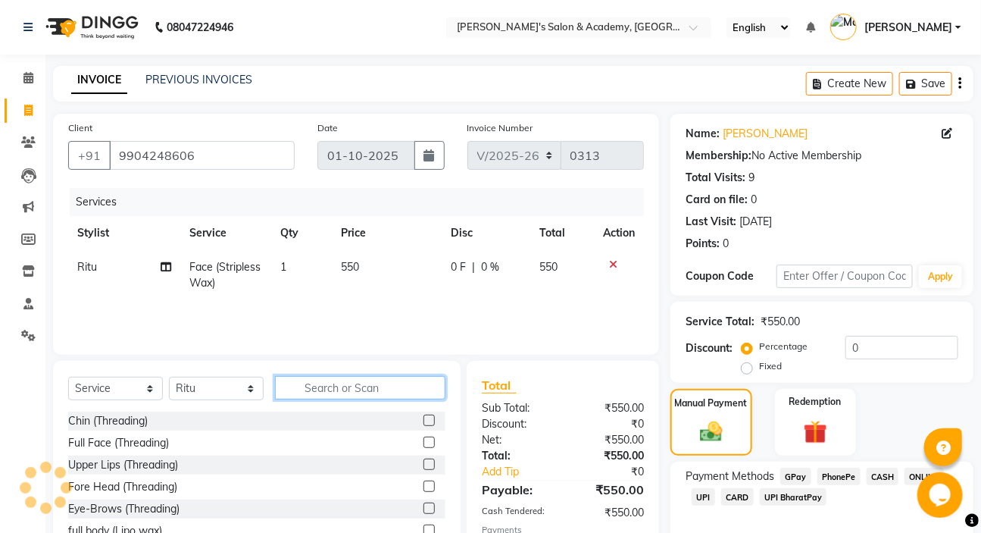
click at [441, 392] on input "text" at bounding box center [360, 387] width 170 height 23
click at [578, 298] on td "550" at bounding box center [562, 275] width 64 height 50
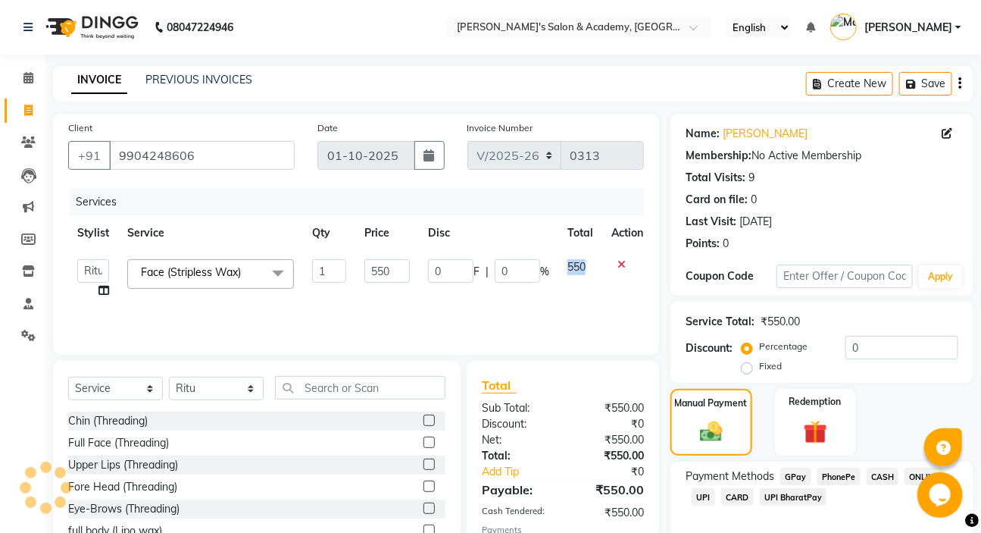
click at [578, 298] on td "550" at bounding box center [580, 279] width 44 height 58
click at [522, 312] on div "Services Stylist Service Qty Price Disc Total Action Geeta Madam [PERSON_NAME] …" at bounding box center [356, 264] width 576 height 152
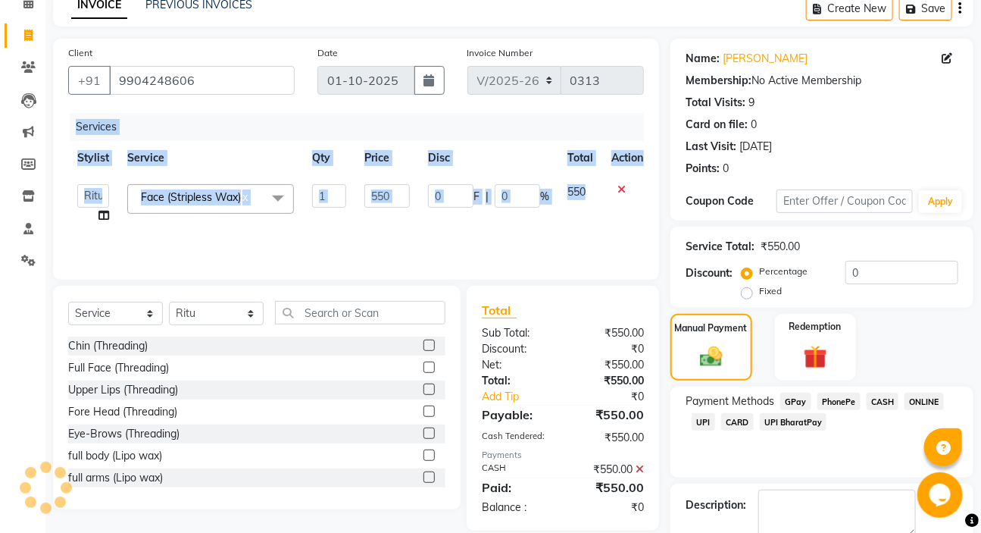
scroll to position [68, 0]
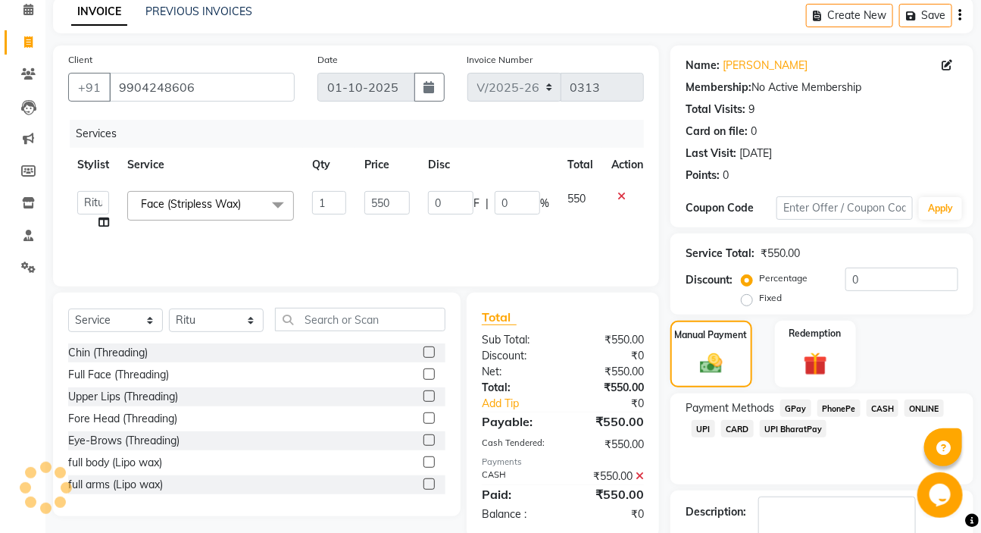
click at [879, 406] on span "CASH" at bounding box center [883, 407] width 33 height 17
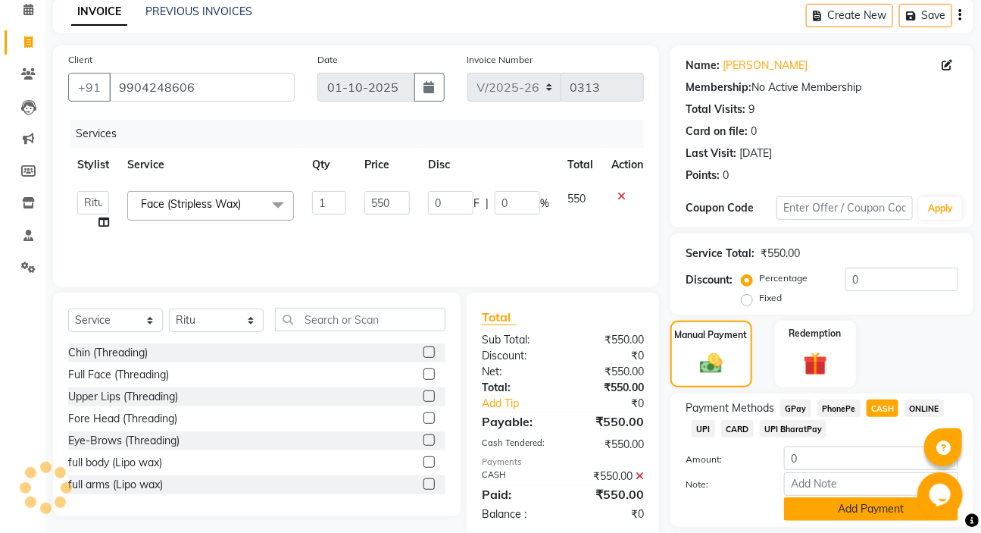
click at [880, 504] on button "Add Payment" at bounding box center [871, 508] width 174 height 23
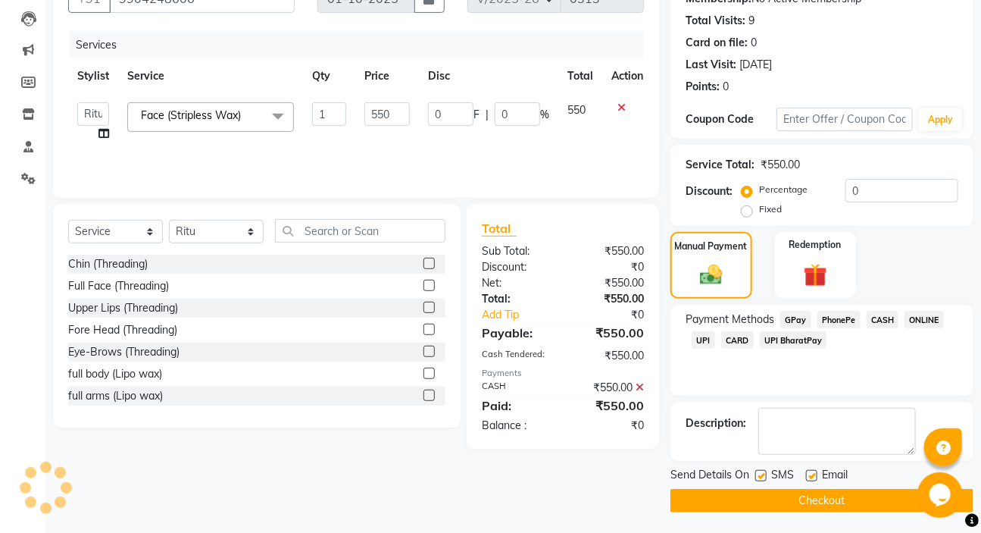
scroll to position [159, 0]
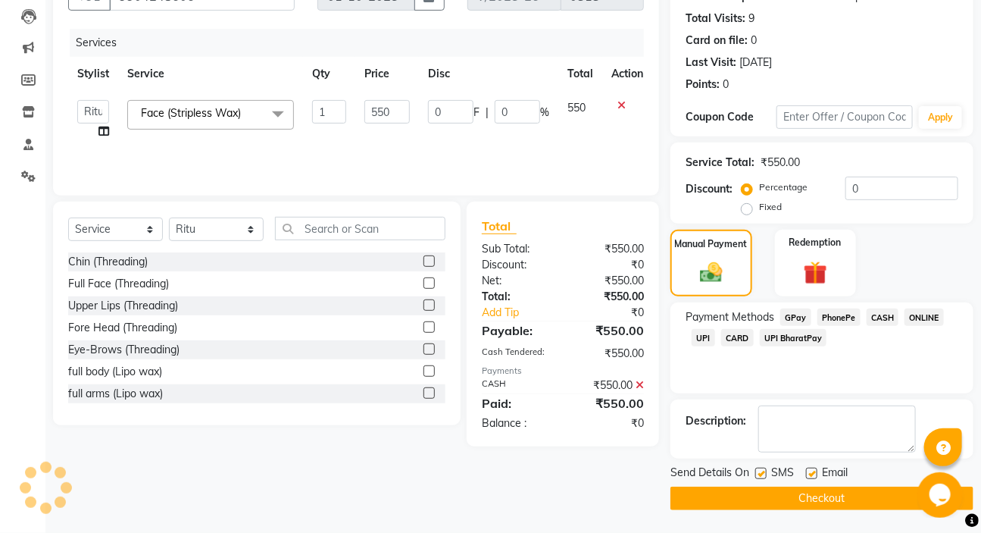
click at [822, 493] on button "Checkout" at bounding box center [822, 497] width 303 height 23
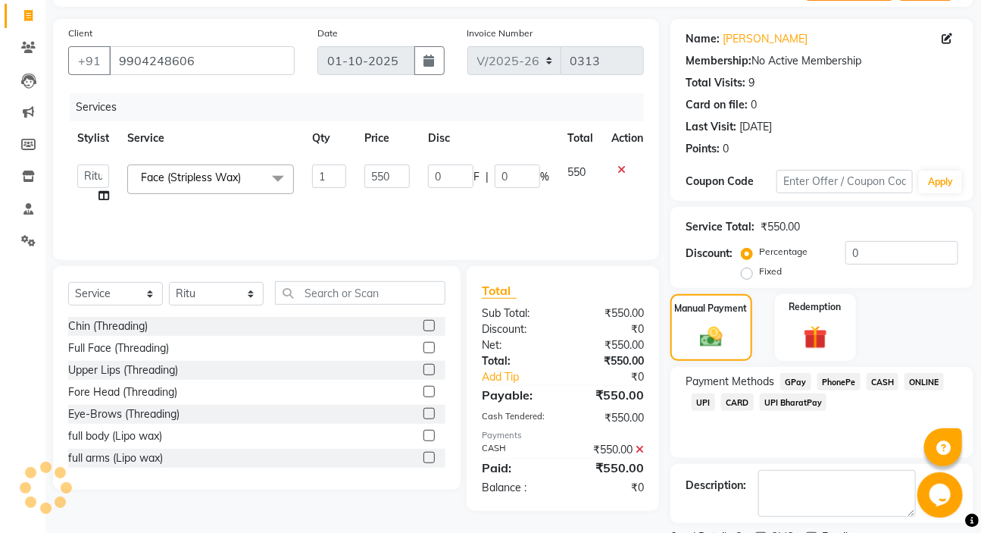
scroll to position [90, 0]
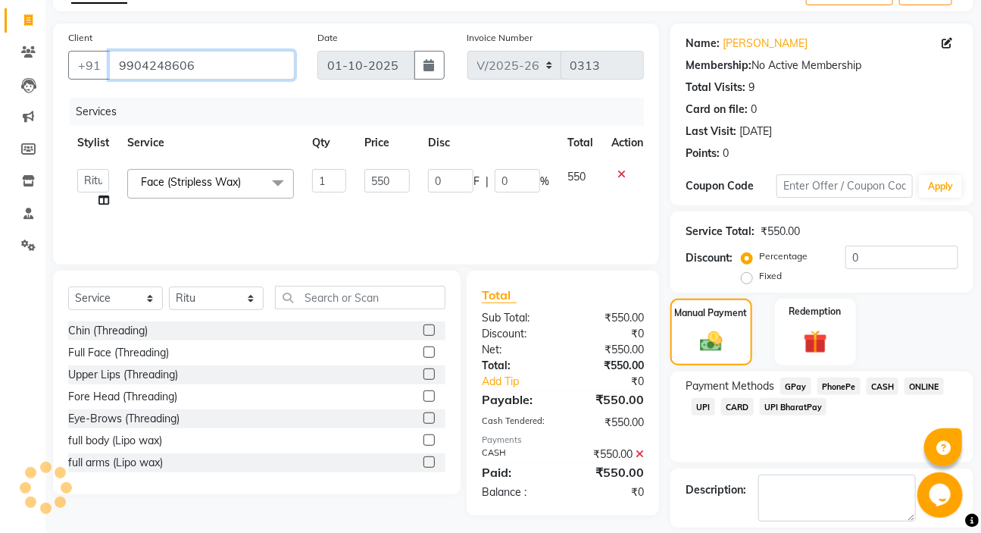
click at [215, 65] on input "9904248606" at bounding box center [202, 65] width 186 height 29
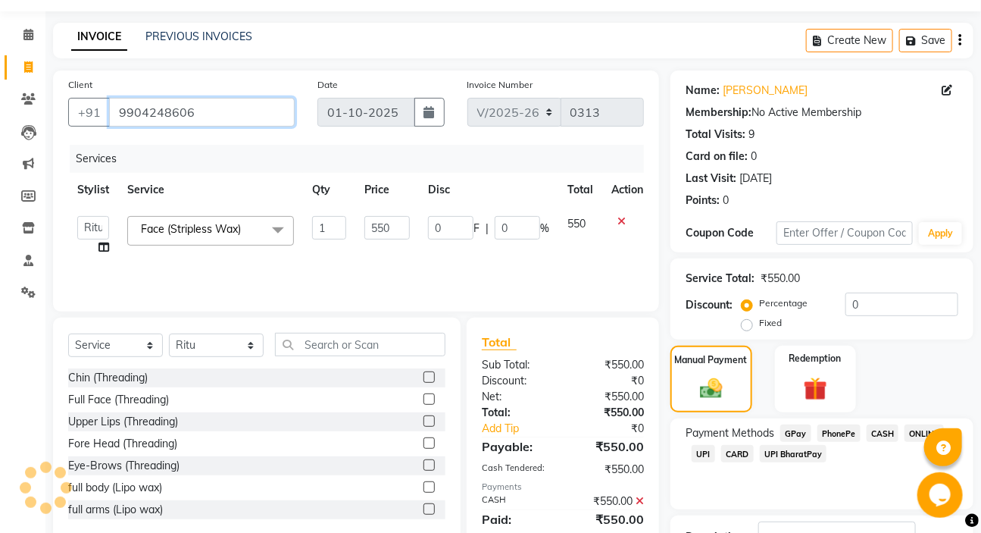
scroll to position [0, 0]
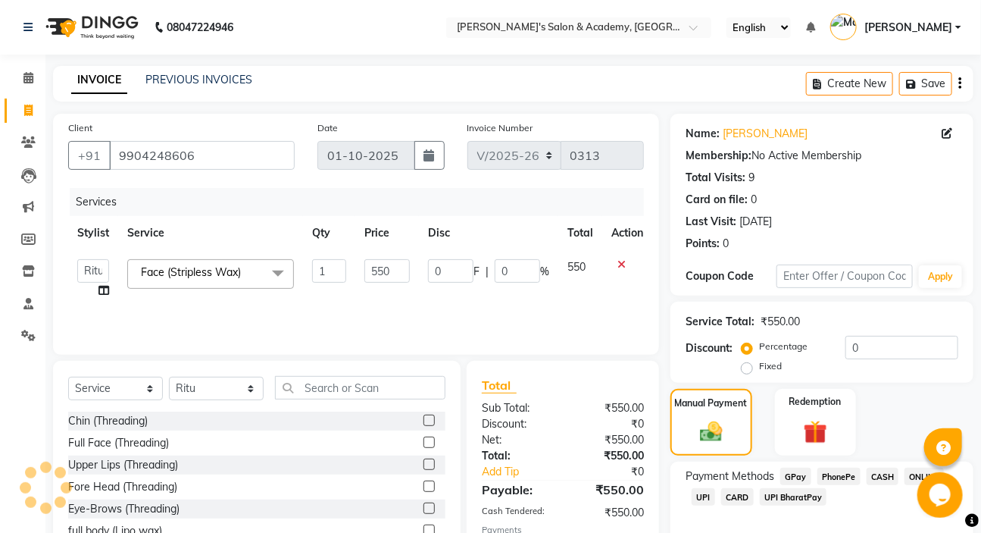
click at [759, 364] on label "Fixed" at bounding box center [770, 366] width 23 height 14
click at [745, 364] on input "Fixed" at bounding box center [750, 366] width 11 height 11
click at [759, 364] on label "Fixed" at bounding box center [770, 366] width 23 height 14
click at [745, 364] on input "Fixed" at bounding box center [750, 366] width 11 height 11
click at [759, 342] on label "Percentage" at bounding box center [783, 346] width 48 height 14
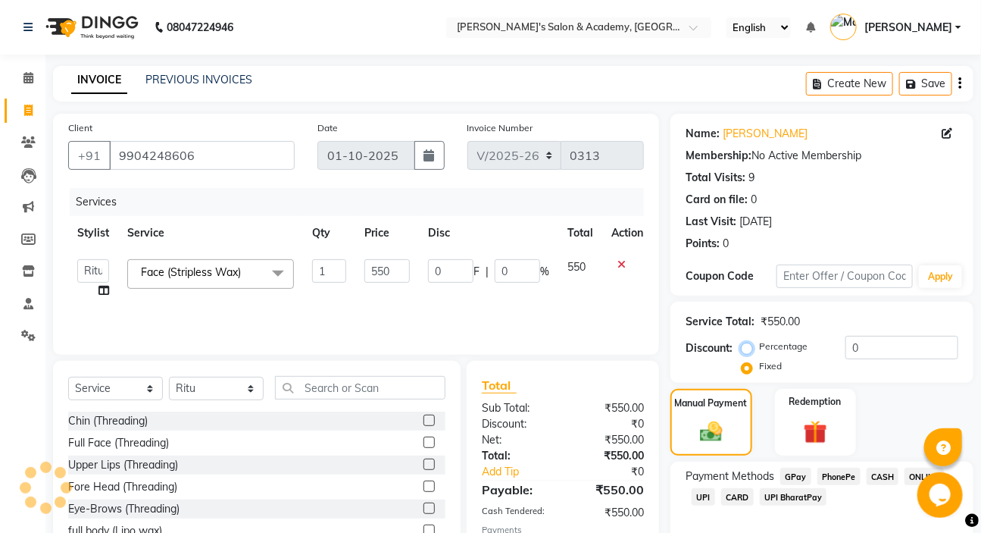
click at [749, 342] on input "Percentage" at bounding box center [750, 346] width 11 height 11
click at [759, 342] on label "Percentage" at bounding box center [783, 346] width 48 height 14
click at [749, 342] on input "Percentage" at bounding box center [750, 346] width 11 height 11
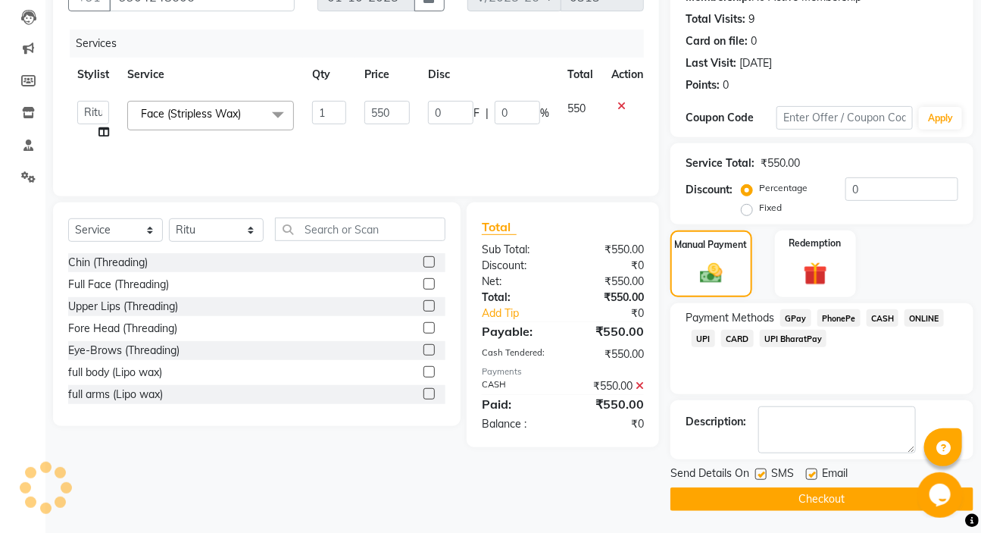
scroll to position [159, 0]
click at [707, 284] on img at bounding box center [711, 272] width 38 height 27
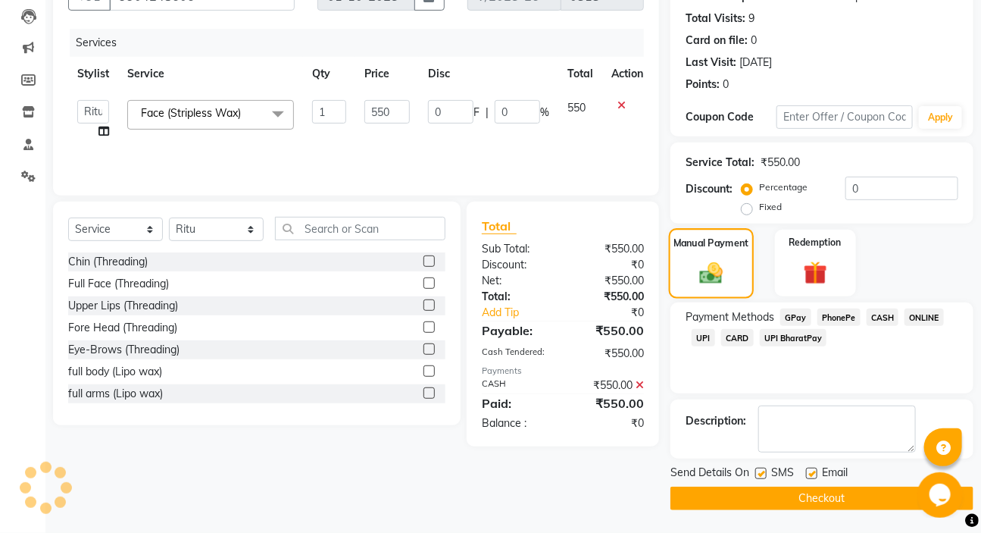
click at [707, 284] on img at bounding box center [711, 272] width 38 height 27
click at [789, 317] on span "GPay" at bounding box center [795, 316] width 31 height 17
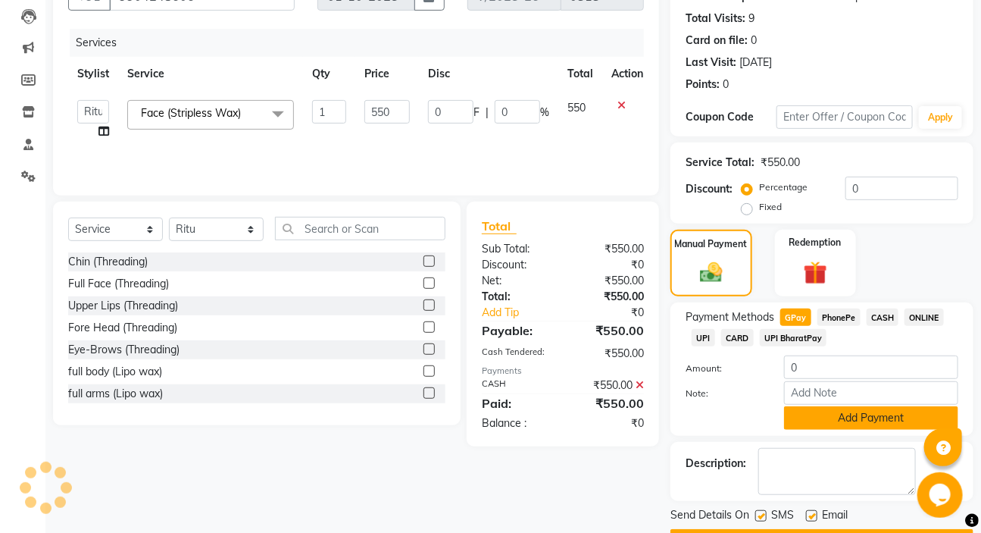
click at [854, 416] on button "Add Payment" at bounding box center [871, 417] width 174 height 23
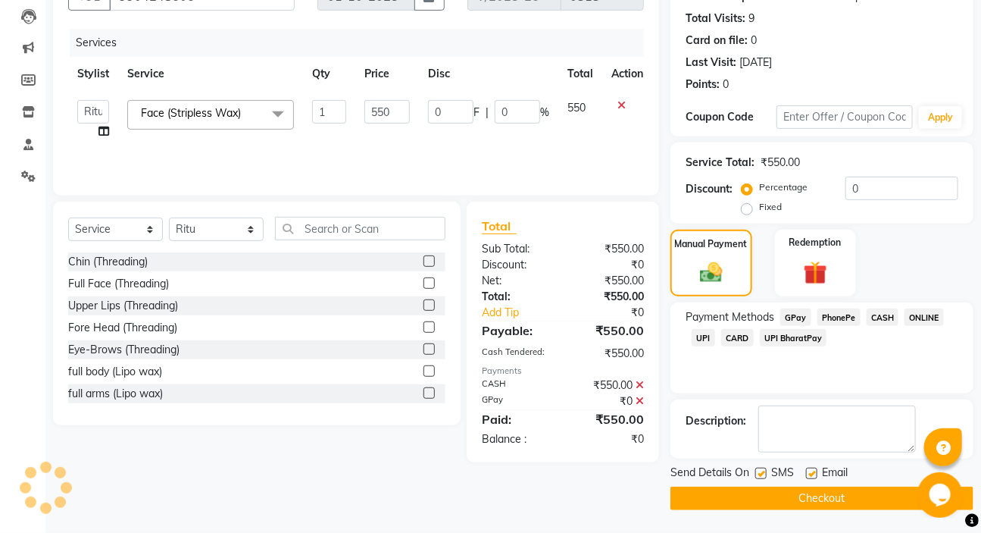
click at [812, 495] on button "Checkout" at bounding box center [822, 497] width 303 height 23
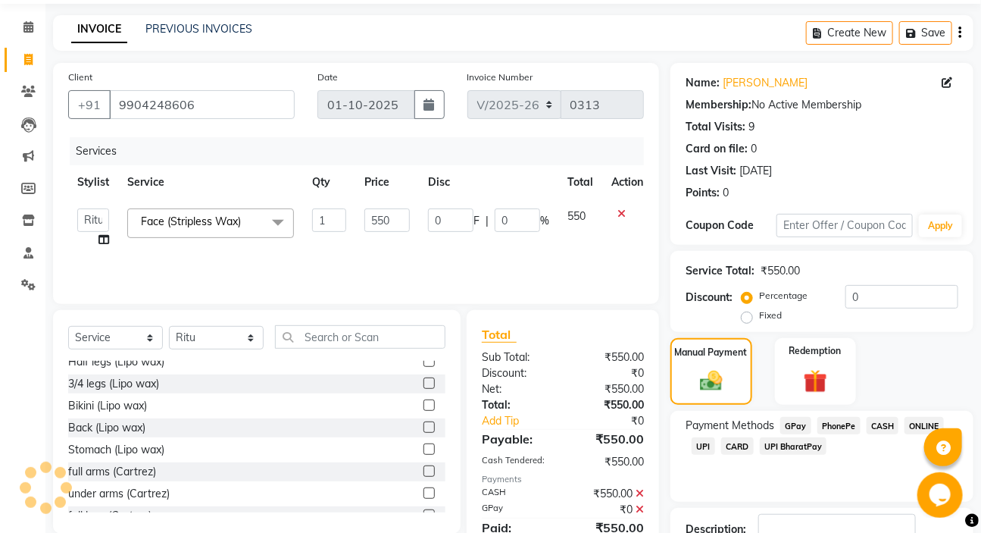
scroll to position [68, 0]
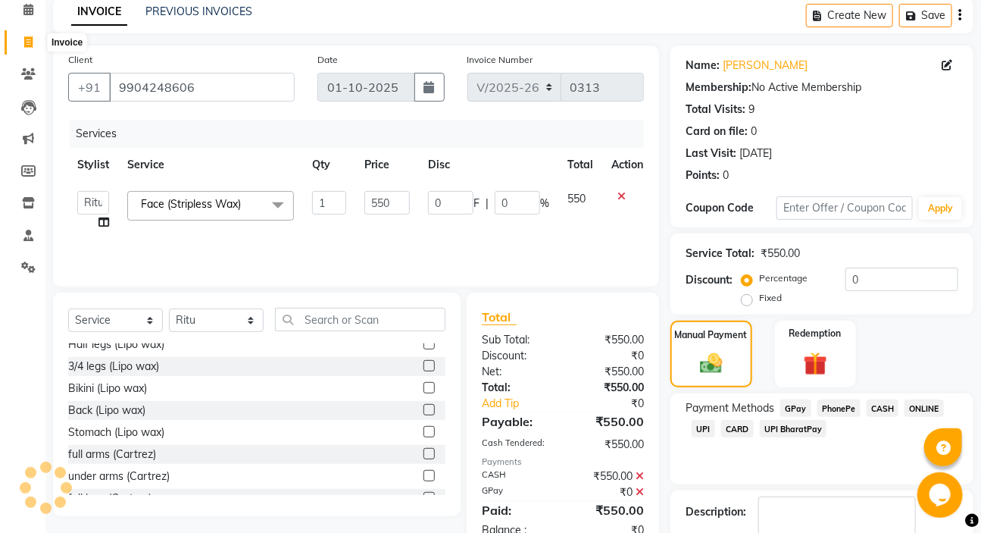
click at [29, 39] on icon at bounding box center [28, 41] width 8 height 11
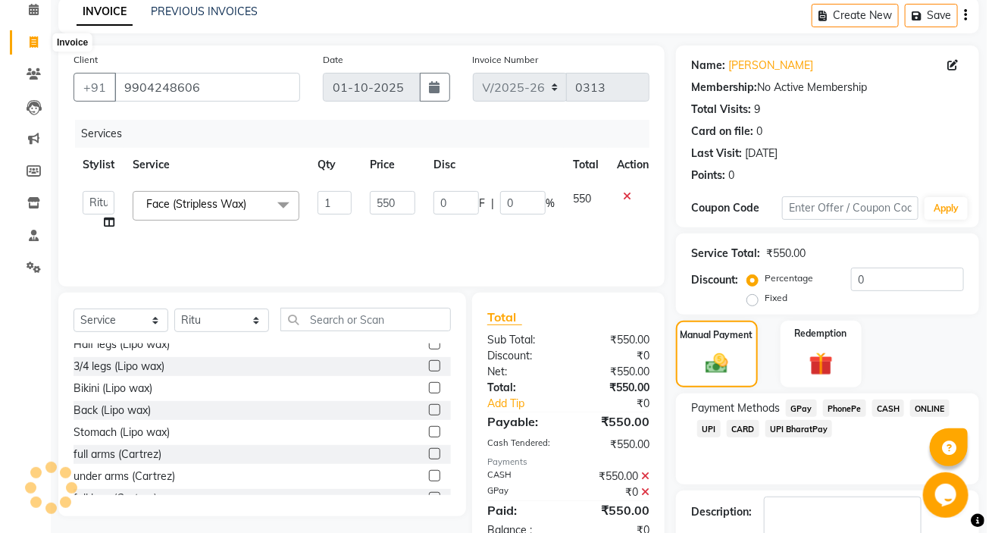
scroll to position [0, 0]
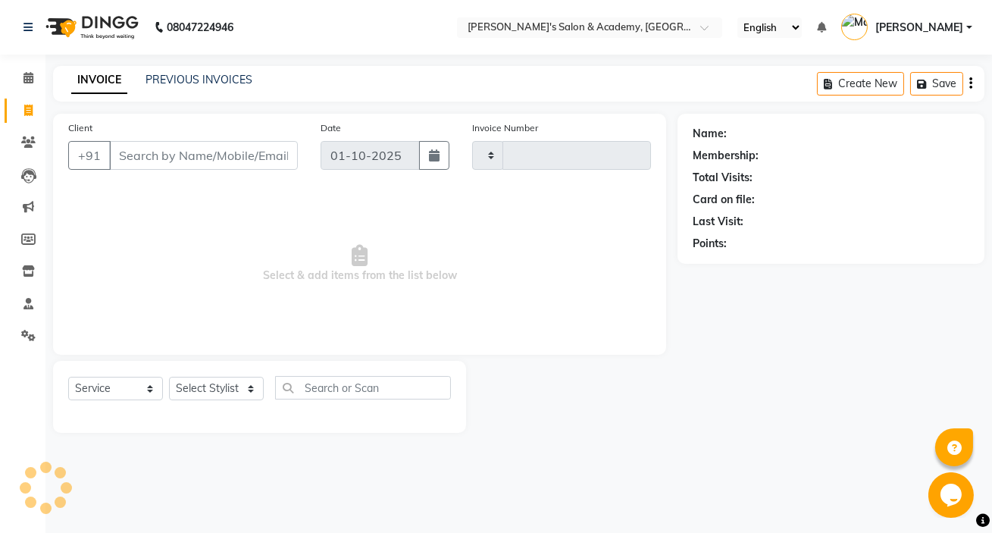
click at [145, 175] on div "Client +91" at bounding box center [183, 151] width 252 height 62
click at [161, 158] on input "Client" at bounding box center [203, 155] width 189 height 29
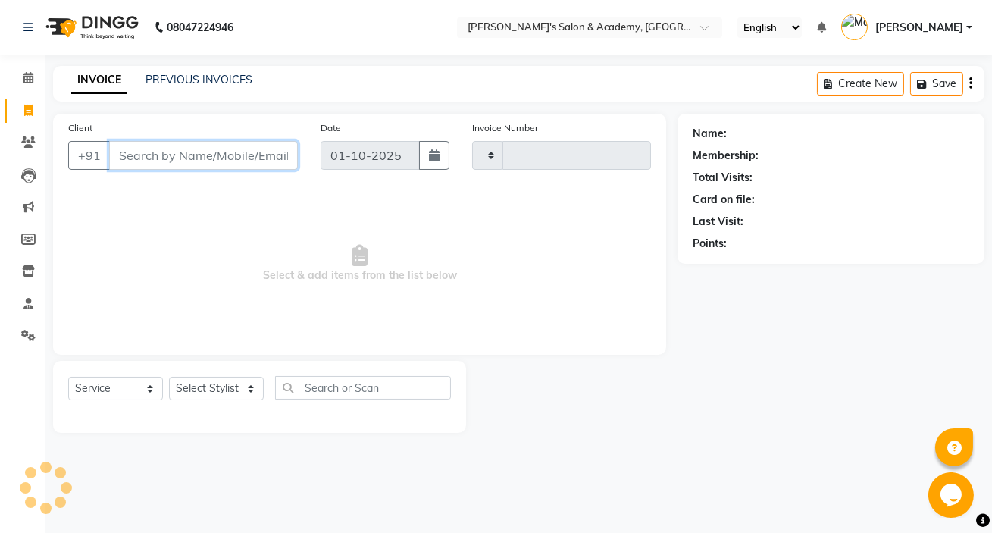
click at [161, 158] on input "Client" at bounding box center [203, 155] width 189 height 29
click at [588, 177] on div "Invoice Number" at bounding box center [562, 151] width 202 height 62
click at [33, 167] on span at bounding box center [28, 175] width 27 height 17
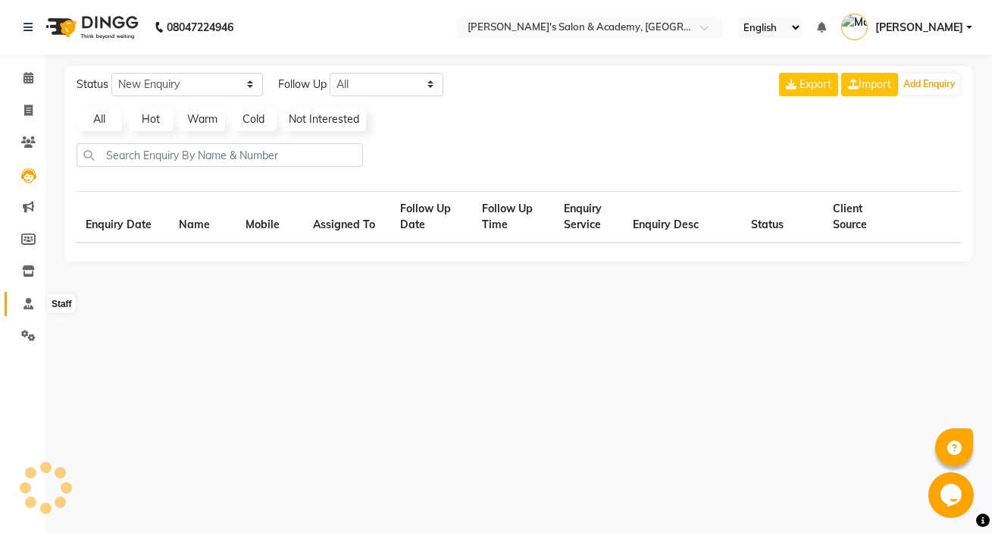
click at [27, 303] on icon at bounding box center [28, 303] width 10 height 11
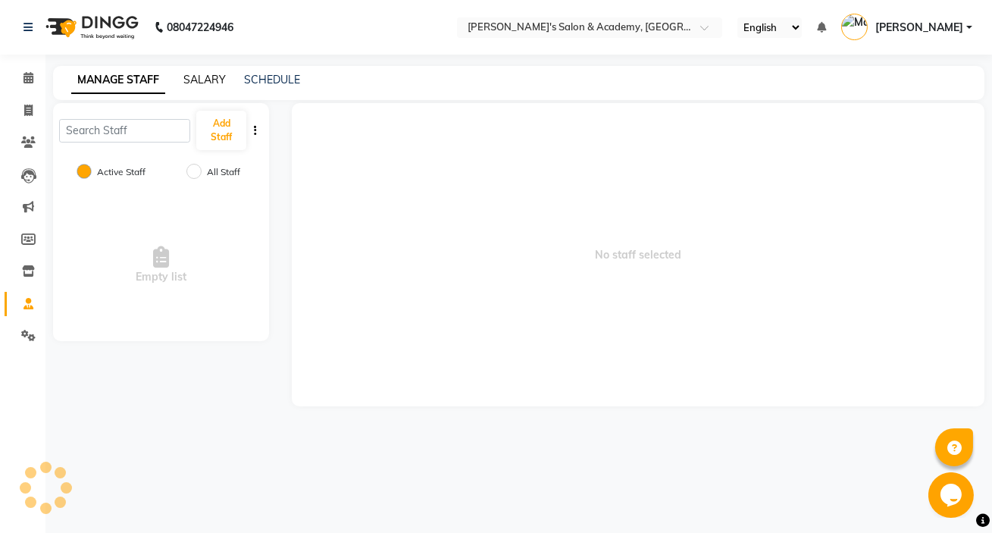
click at [207, 80] on link "SALARY" at bounding box center [204, 80] width 42 height 14
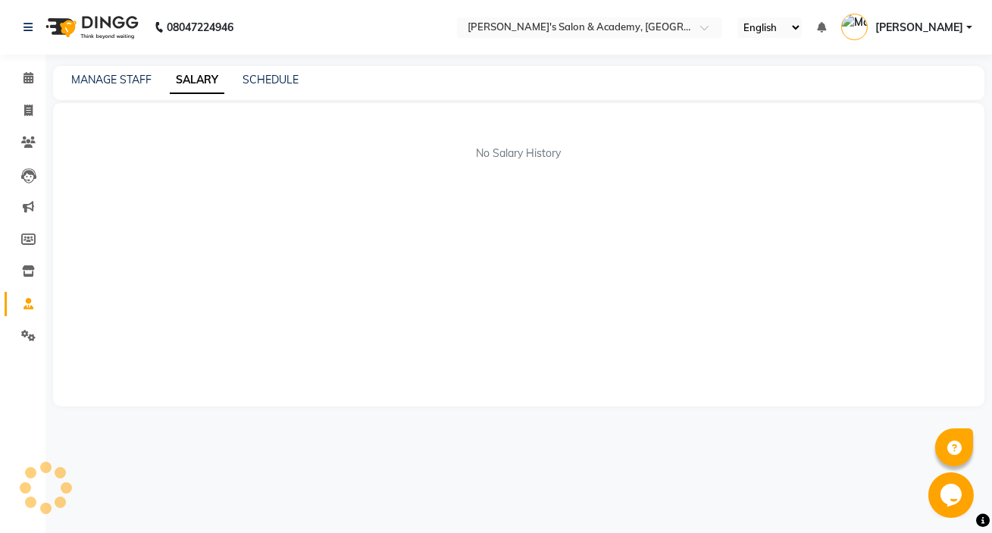
click at [207, 80] on link "SALARY" at bounding box center [197, 80] width 55 height 27
click at [208, 80] on link "SALARY" at bounding box center [197, 80] width 55 height 27
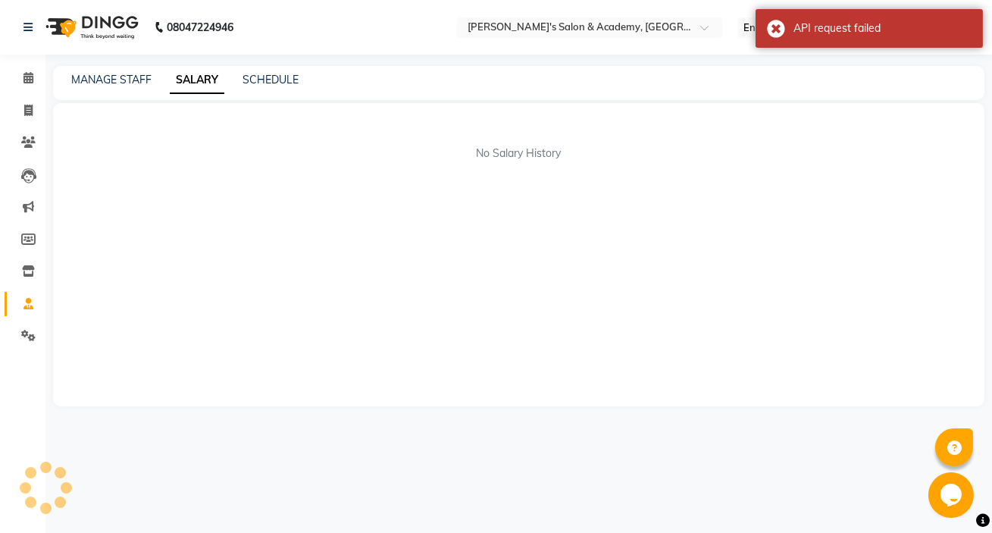
click at [177, 68] on link "SALARY" at bounding box center [197, 80] width 55 height 27
